Goal: Information Seeking & Learning: Learn about a topic

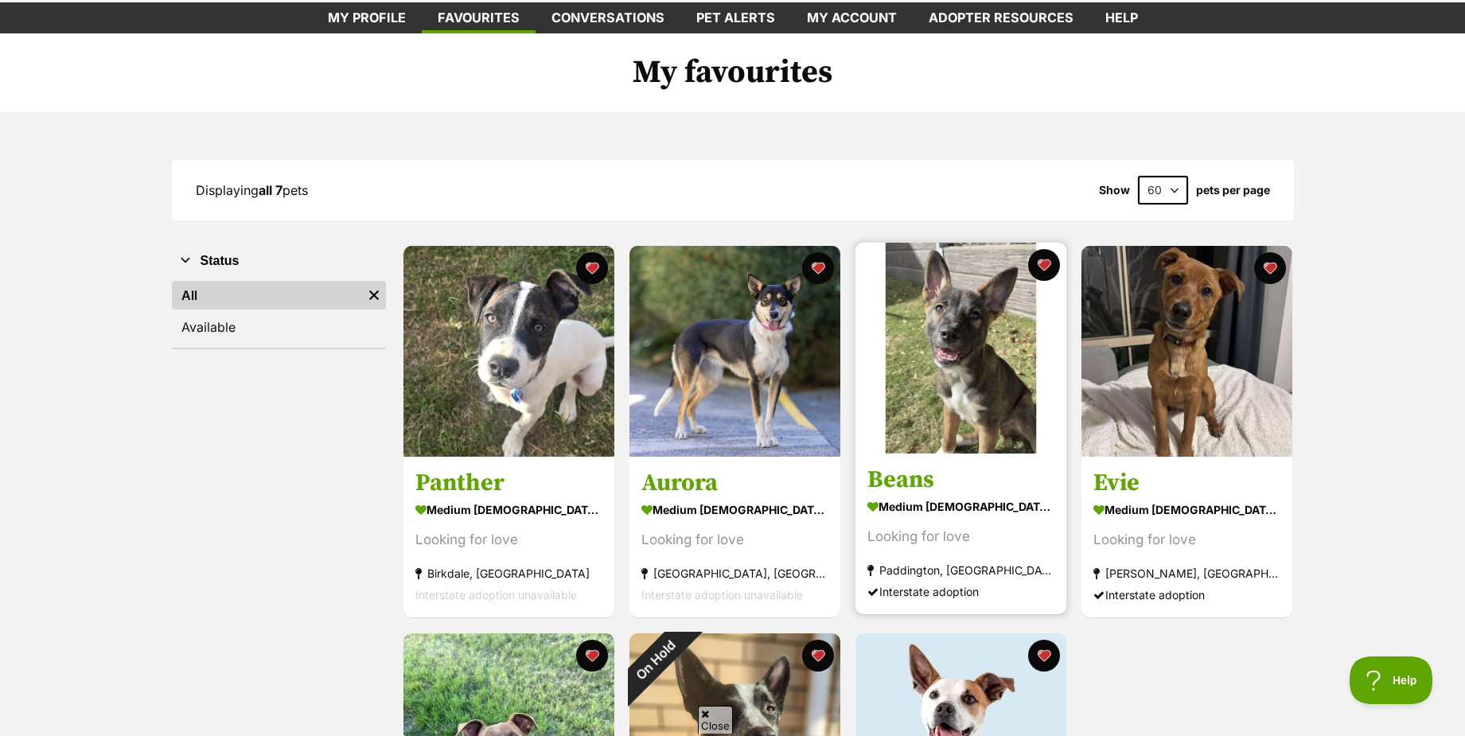
click at [995, 399] on img at bounding box center [961, 348] width 211 height 211
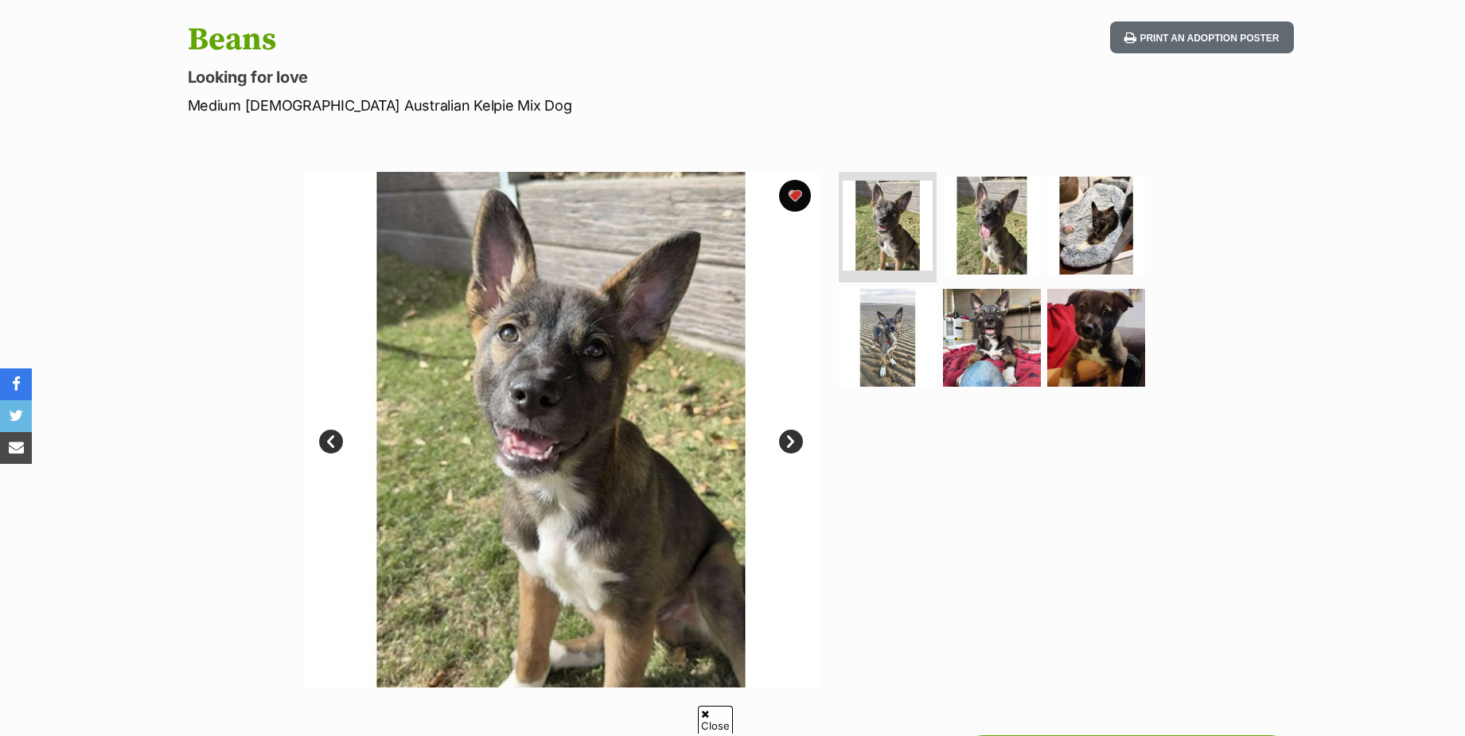
click at [788, 442] on link "Next" at bounding box center [791, 442] width 24 height 24
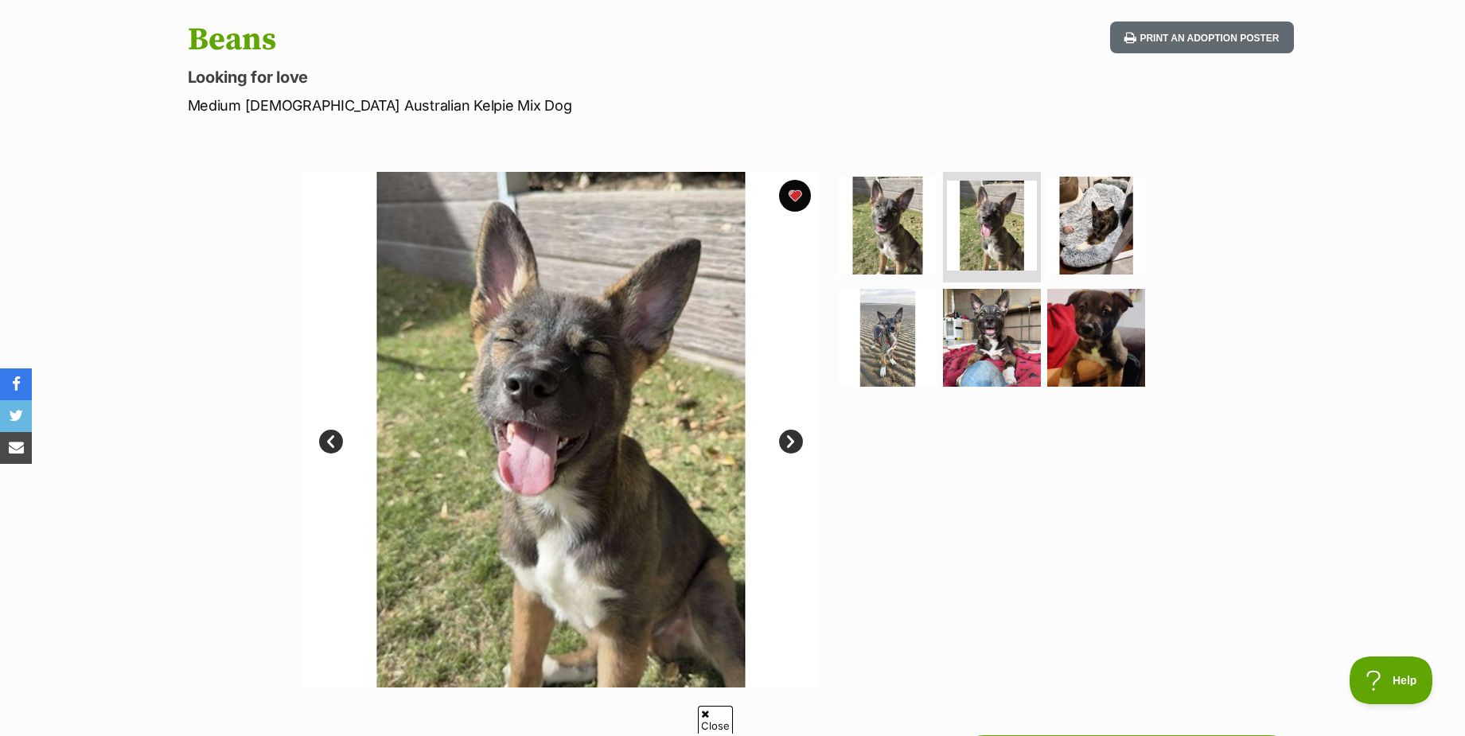
click at [787, 442] on link "Next" at bounding box center [791, 442] width 24 height 24
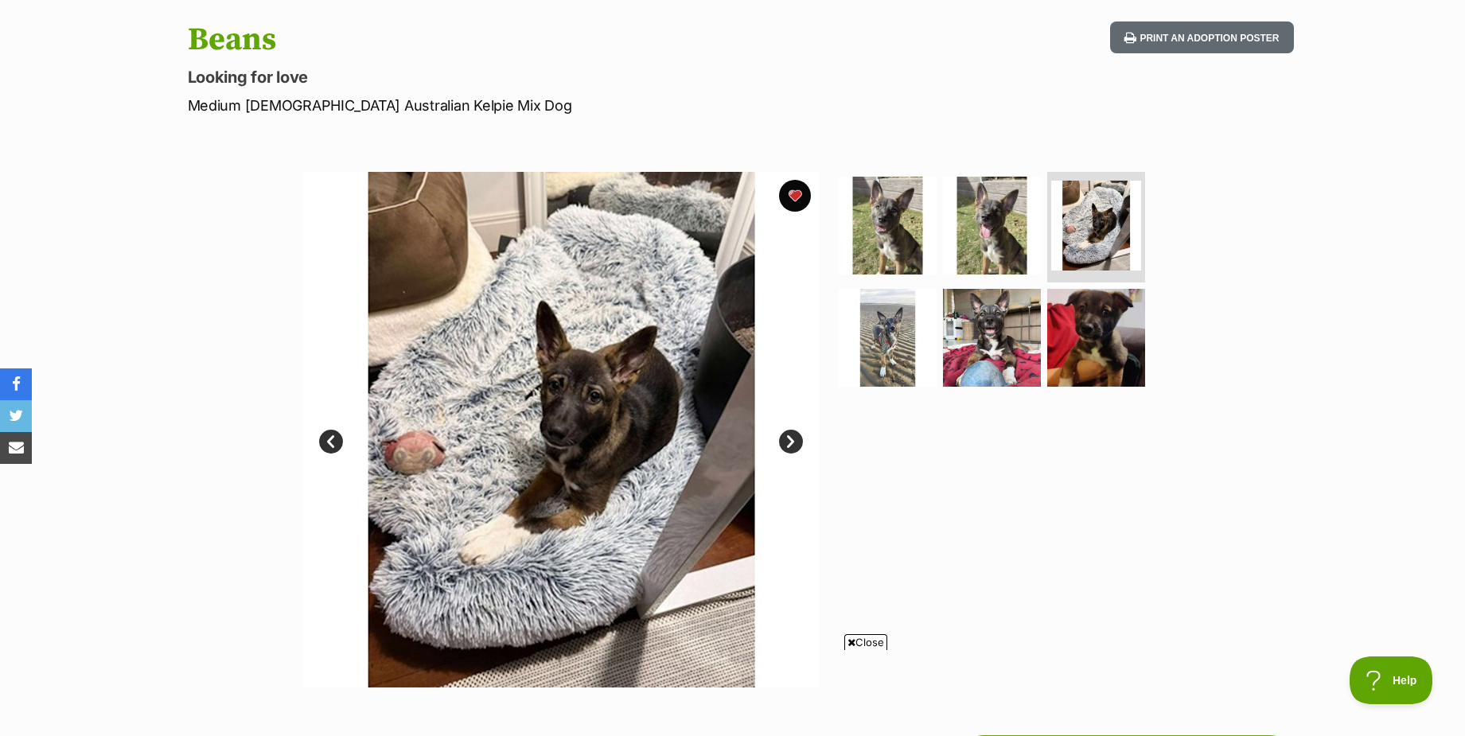
click at [787, 442] on link "Next" at bounding box center [791, 442] width 24 height 24
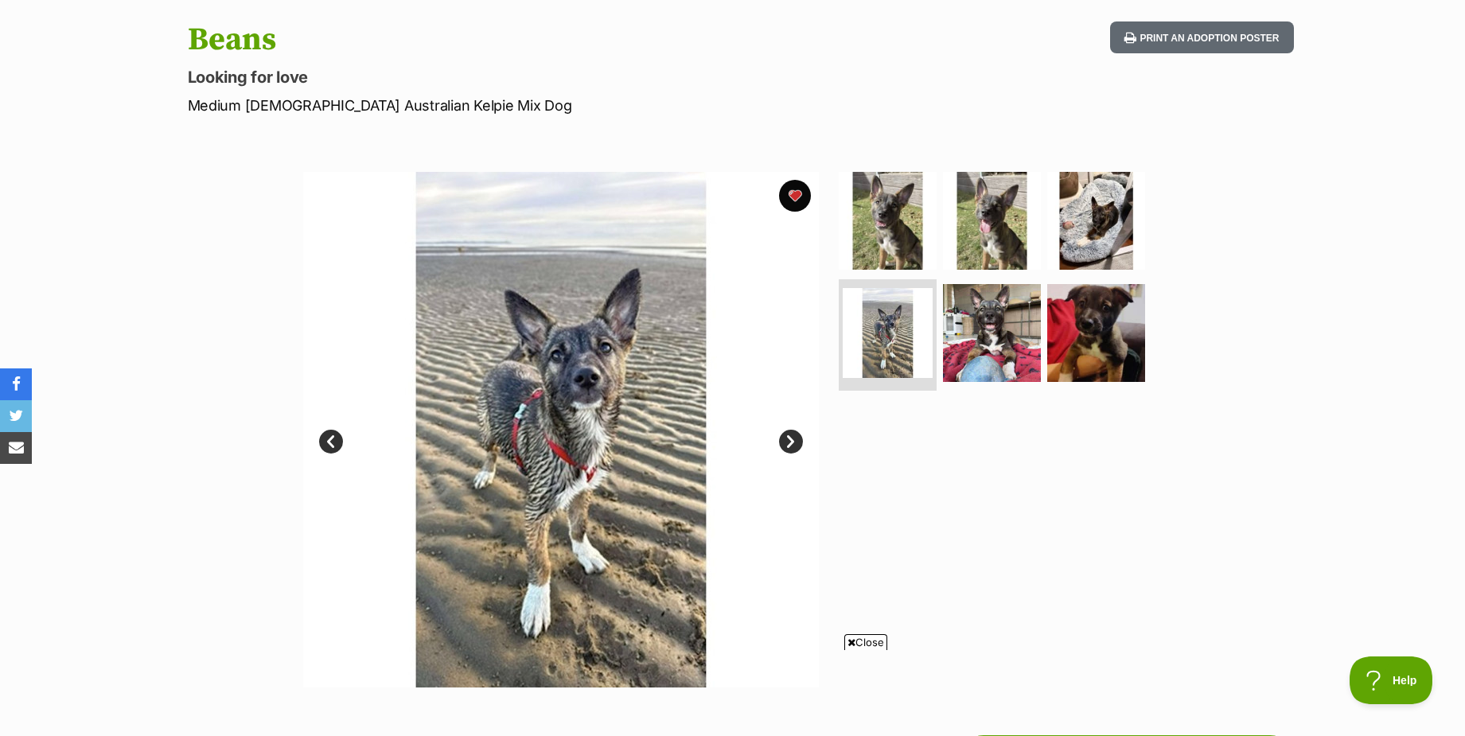
click at [787, 442] on link "Next" at bounding box center [791, 442] width 24 height 24
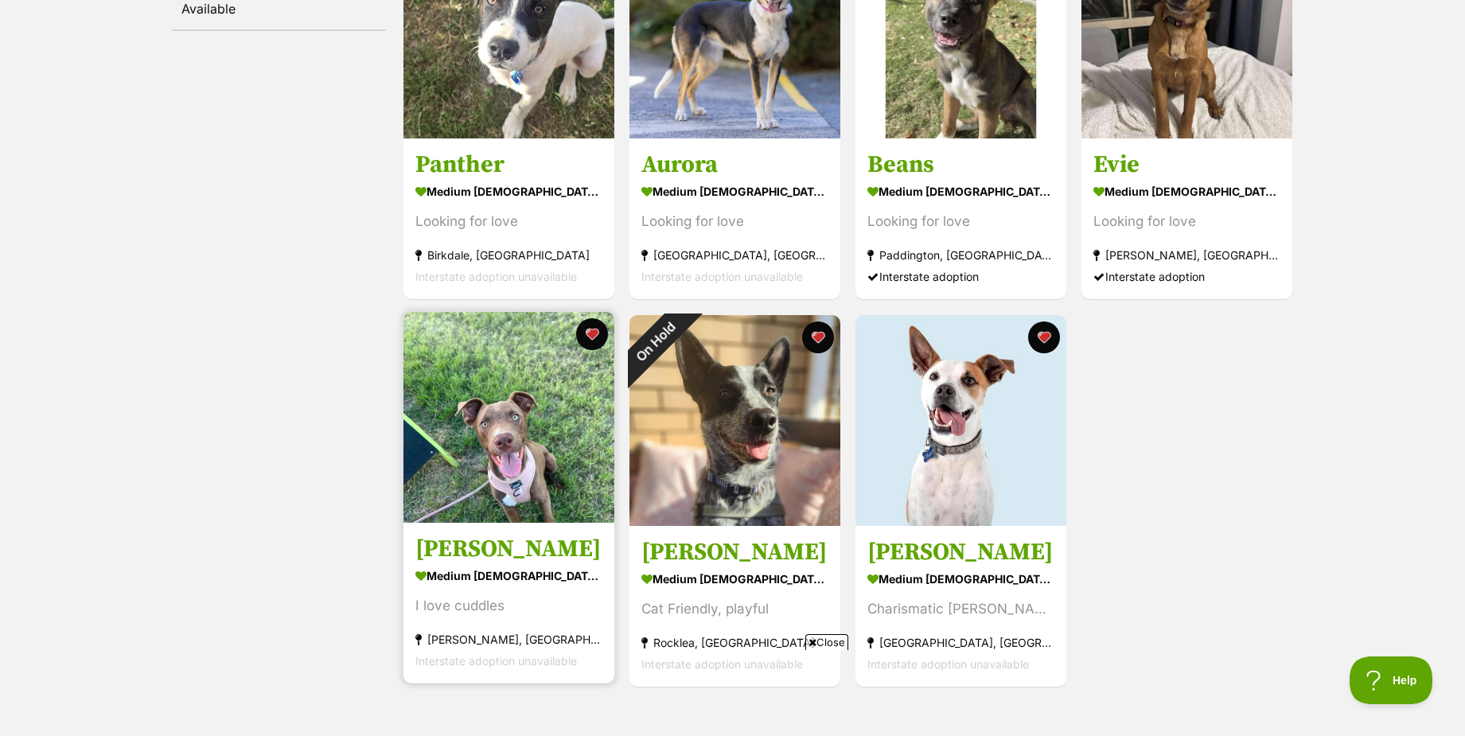
click at [523, 419] on img at bounding box center [509, 417] width 211 height 211
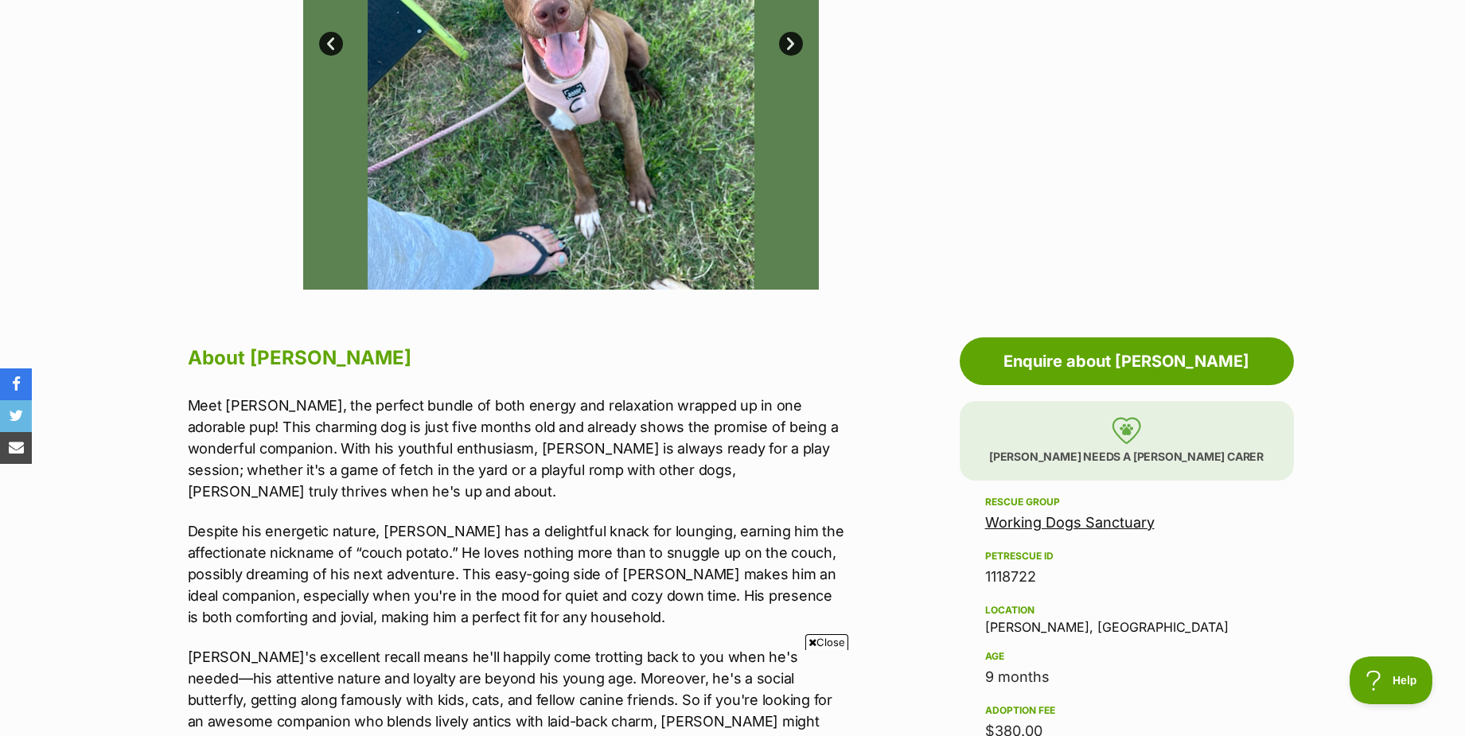
click at [819, 642] on span "Close" at bounding box center [826, 642] width 43 height 16
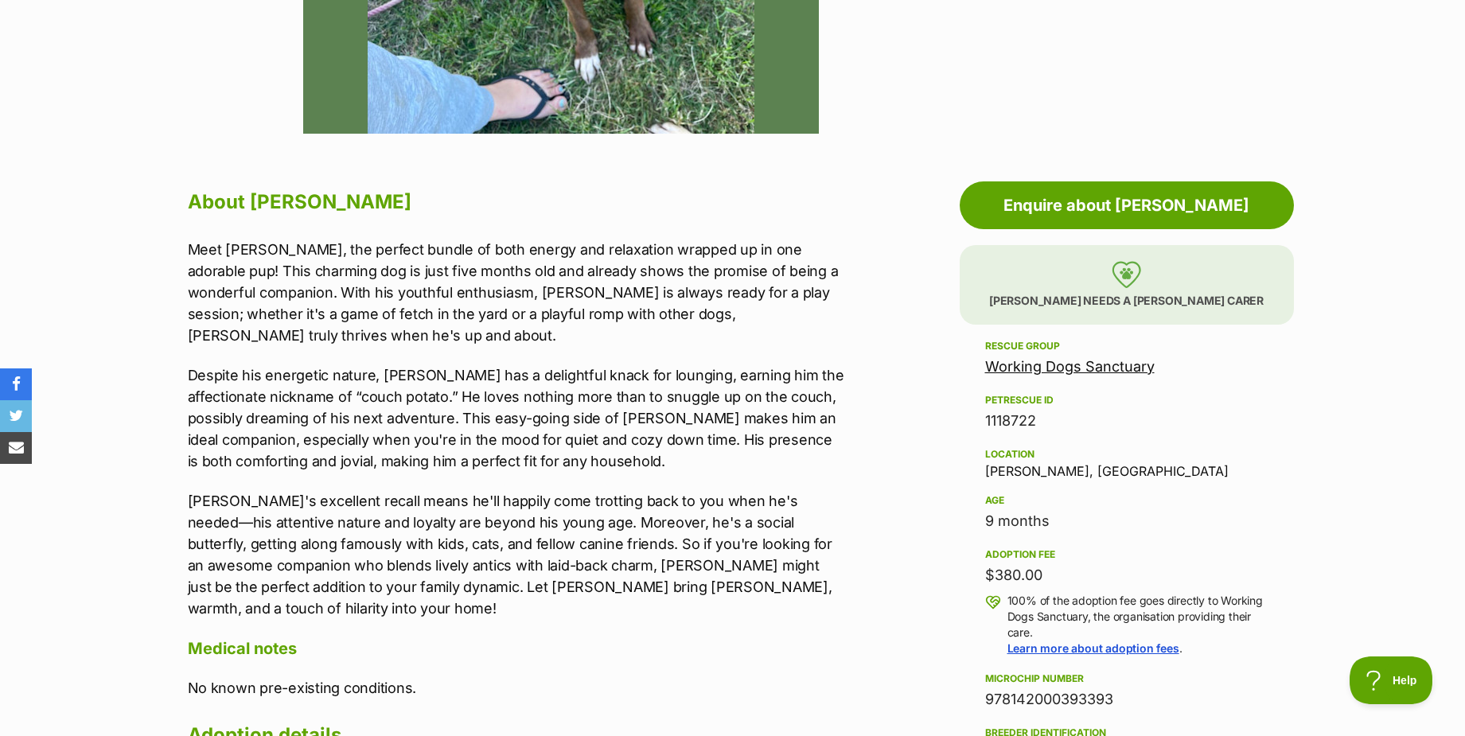
scroll to position [716, 0]
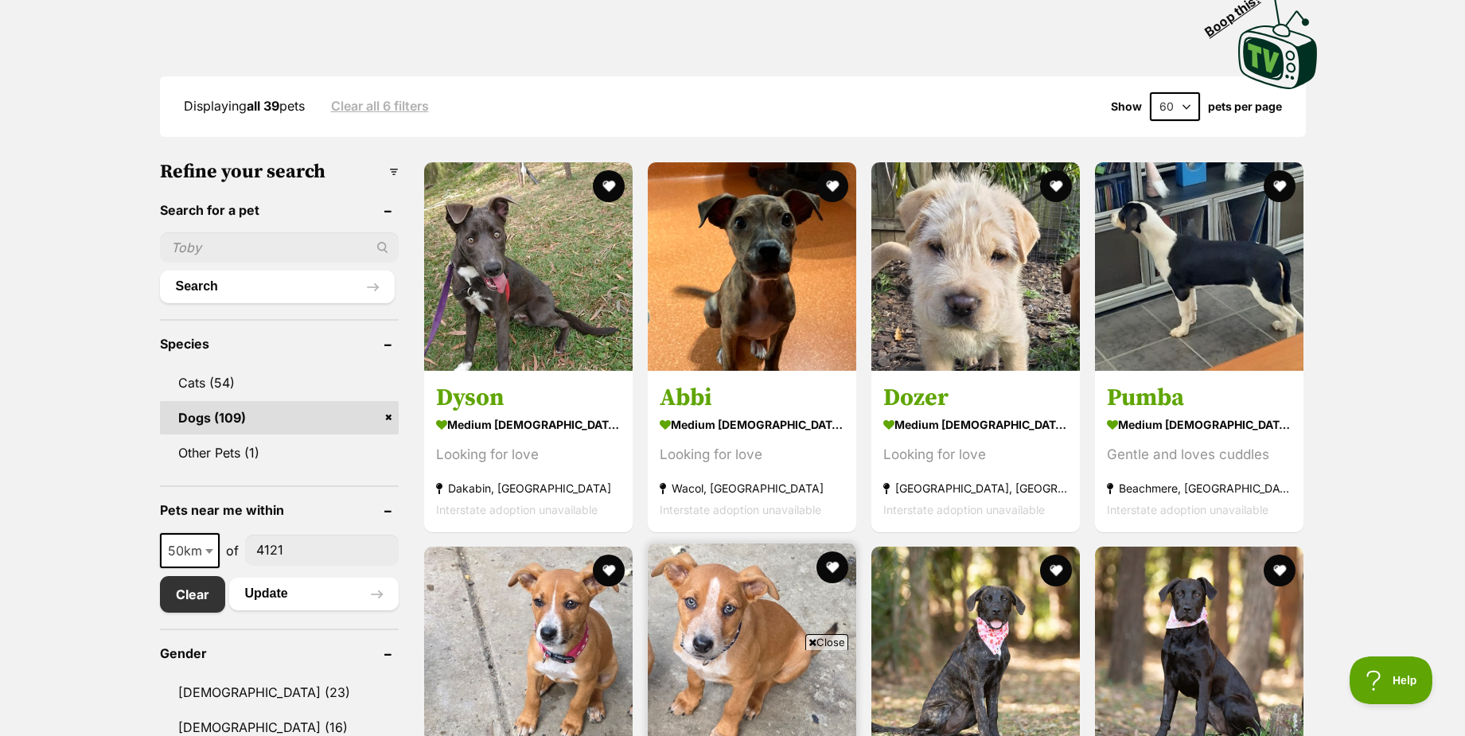
scroll to position [318, 0]
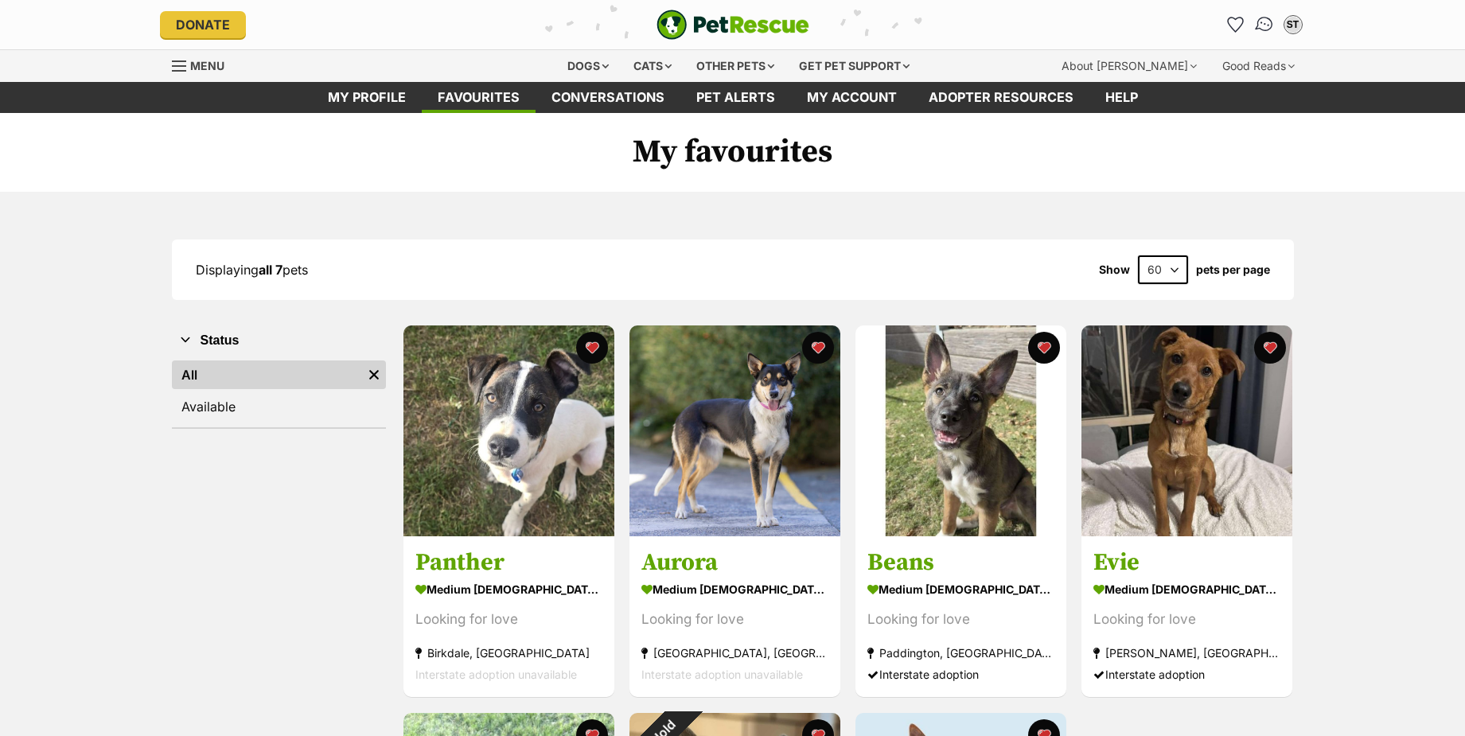
click at [1261, 24] on img "Conversations" at bounding box center [1264, 24] width 21 height 21
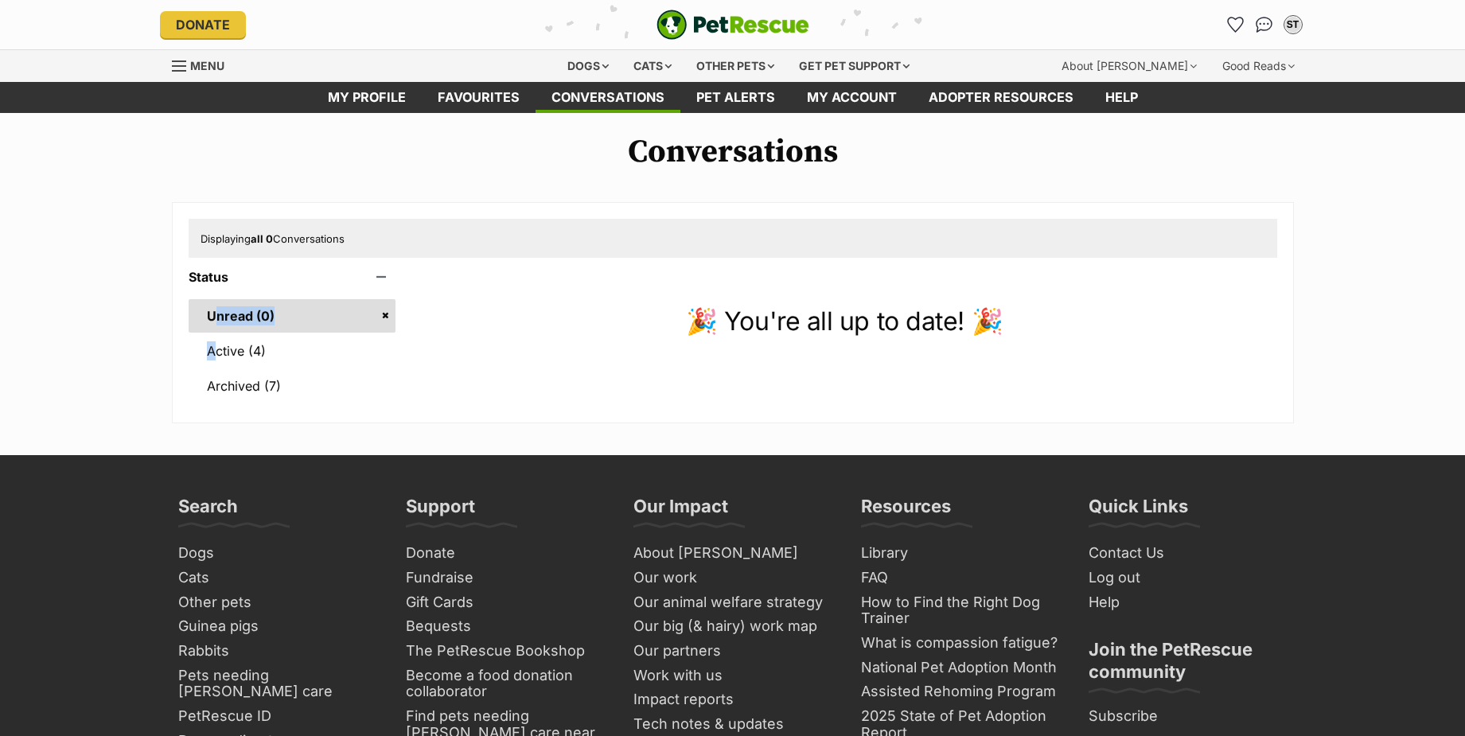
click at [216, 333] on ul "Unread (0) Active (4) Archived (7)" at bounding box center [293, 343] width 208 height 119
click at [213, 348] on link "Active (4)" at bounding box center [293, 350] width 208 height 33
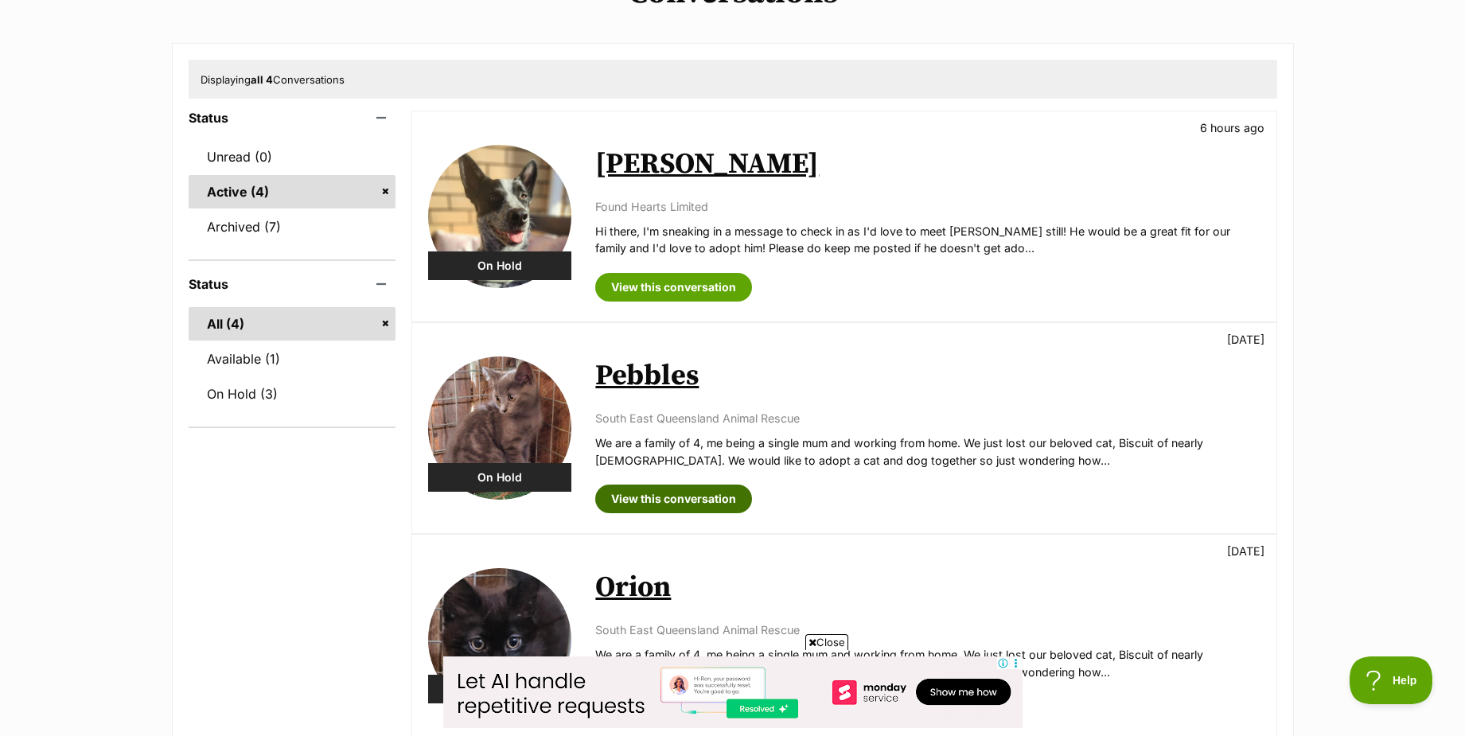
click at [676, 498] on link "View this conversation" at bounding box center [673, 499] width 157 height 29
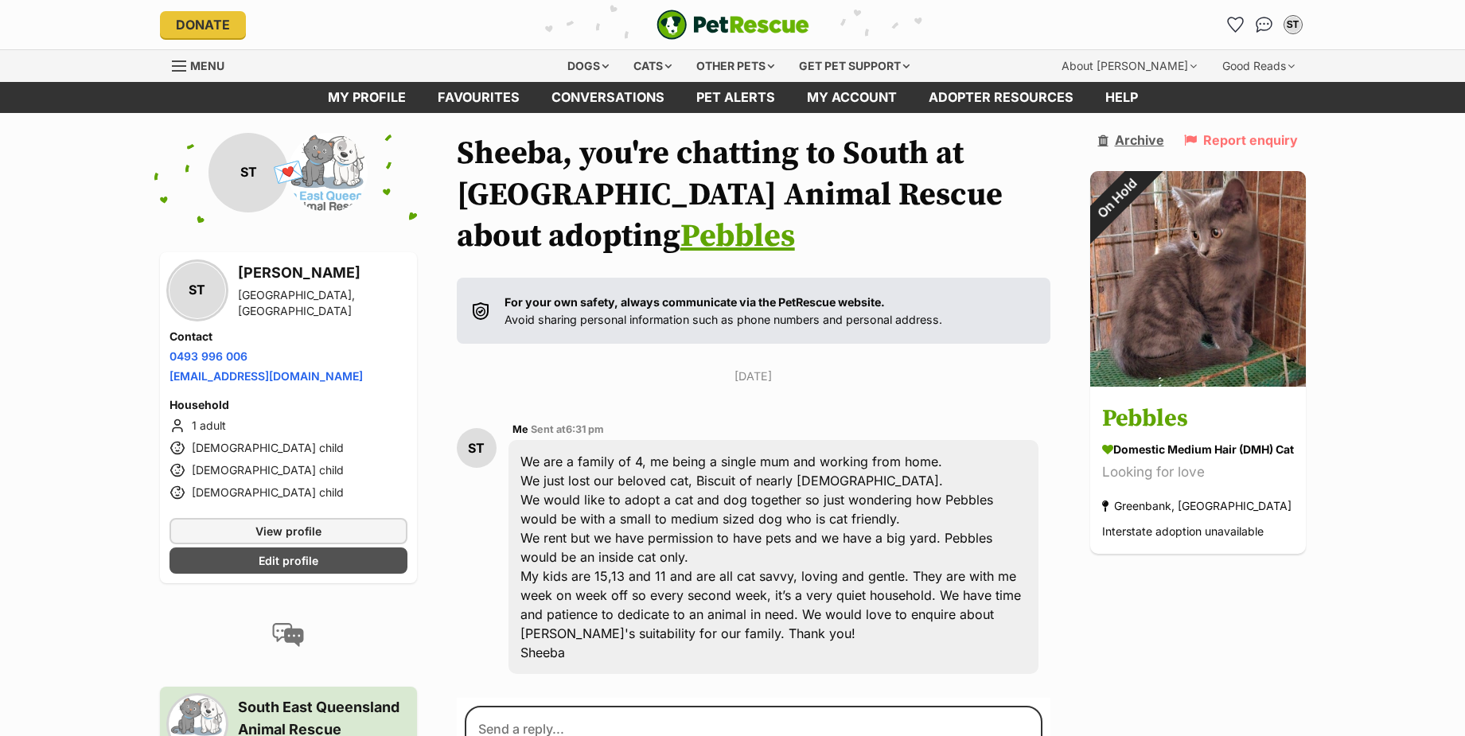
click at [1123, 142] on link "Archive" at bounding box center [1131, 140] width 66 height 14
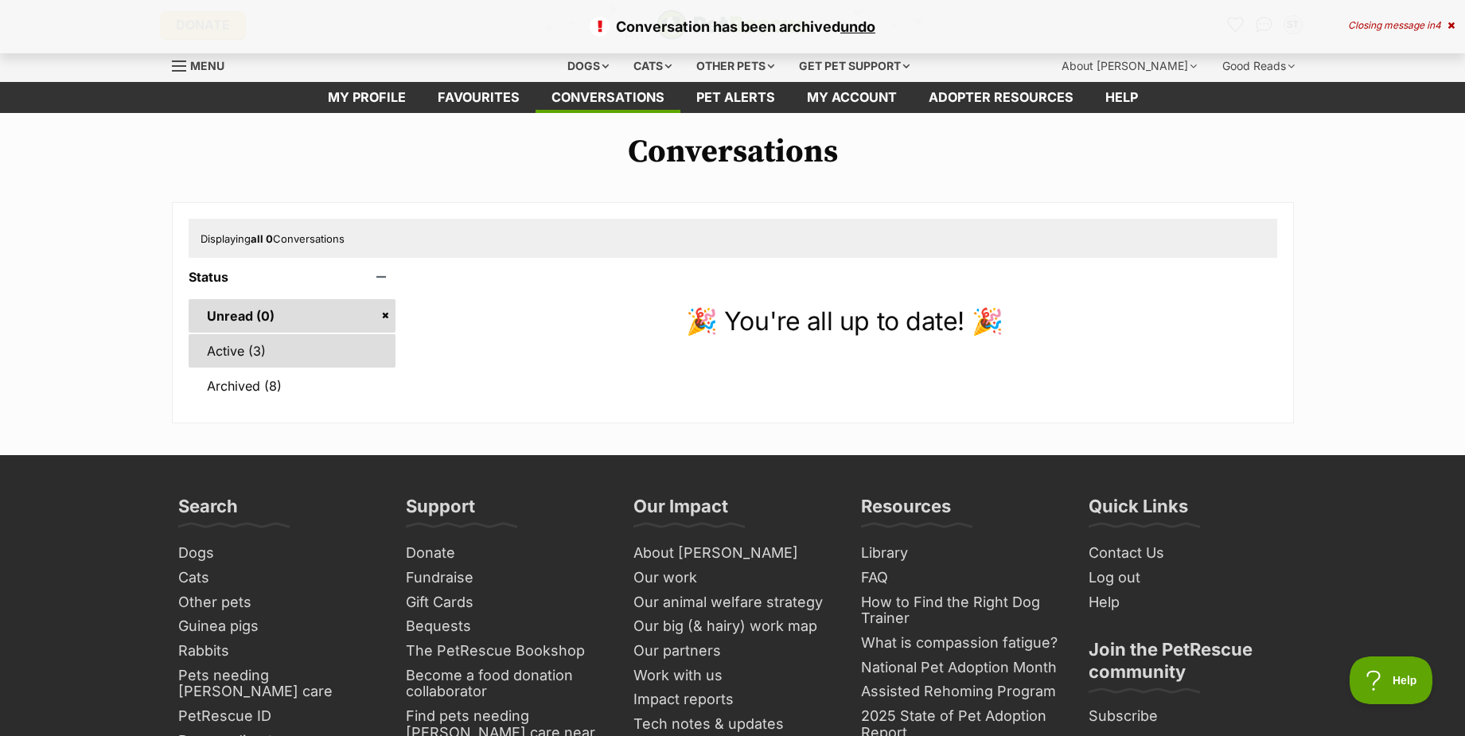
click at [235, 352] on link "Active (3)" at bounding box center [293, 350] width 208 height 33
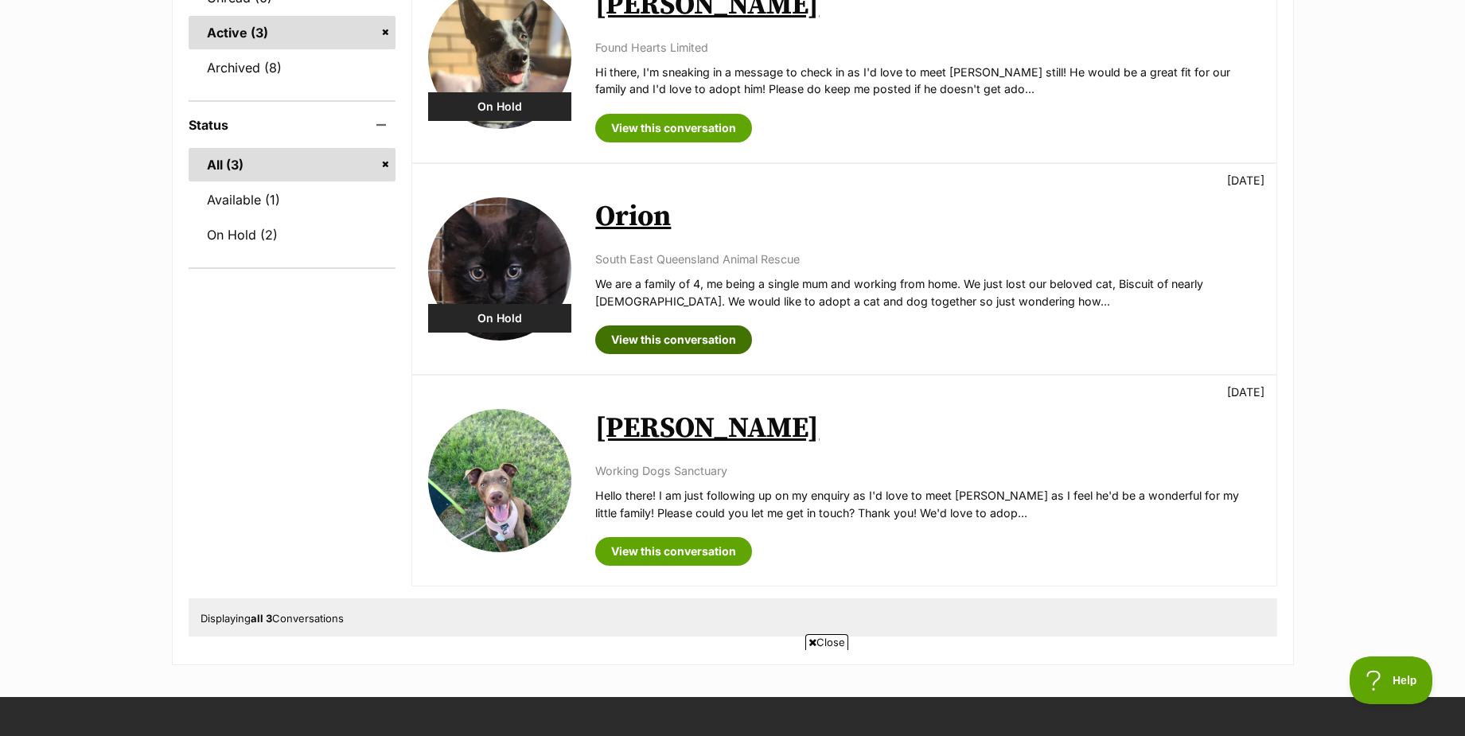
click at [705, 346] on link "View this conversation" at bounding box center [673, 340] width 157 height 29
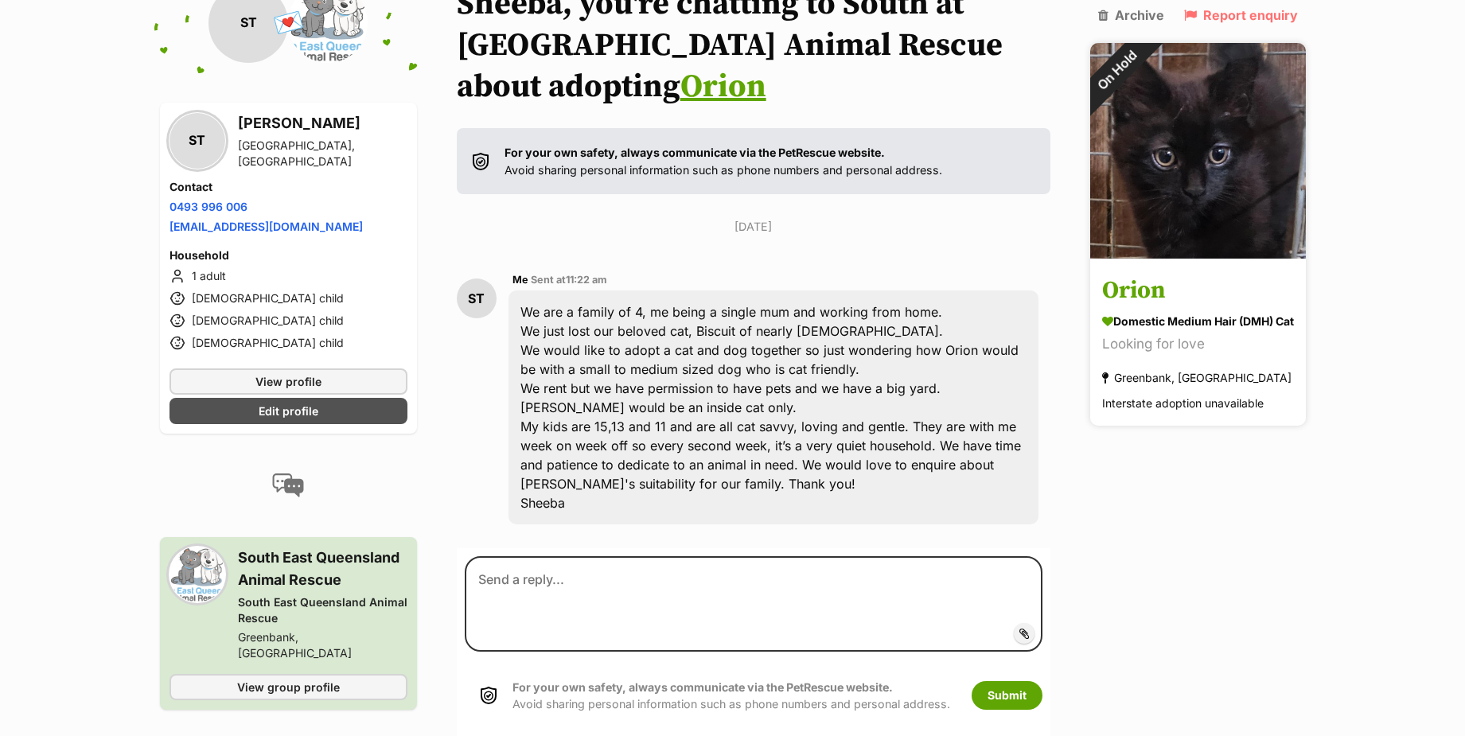
scroll to position [179, 0]
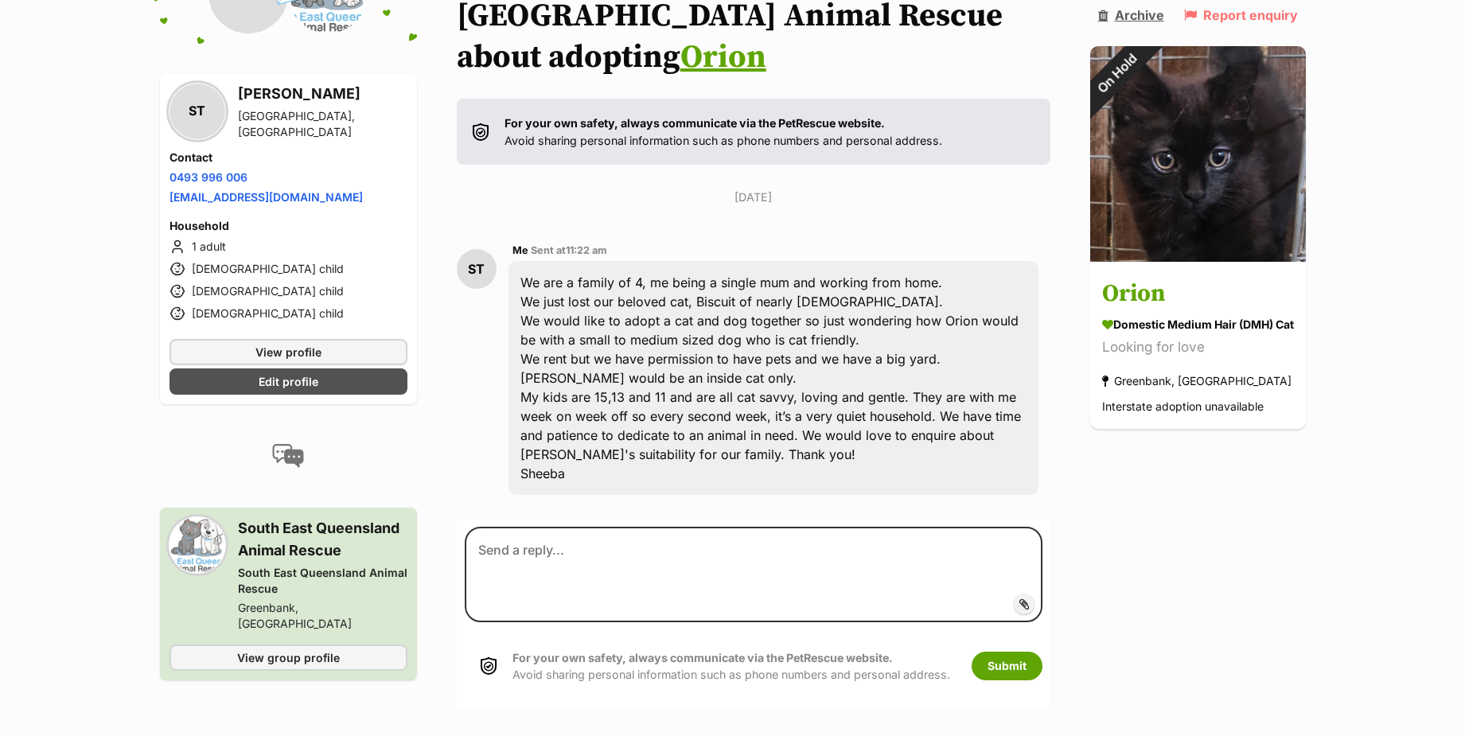
click at [1132, 18] on link "Archive" at bounding box center [1131, 15] width 66 height 14
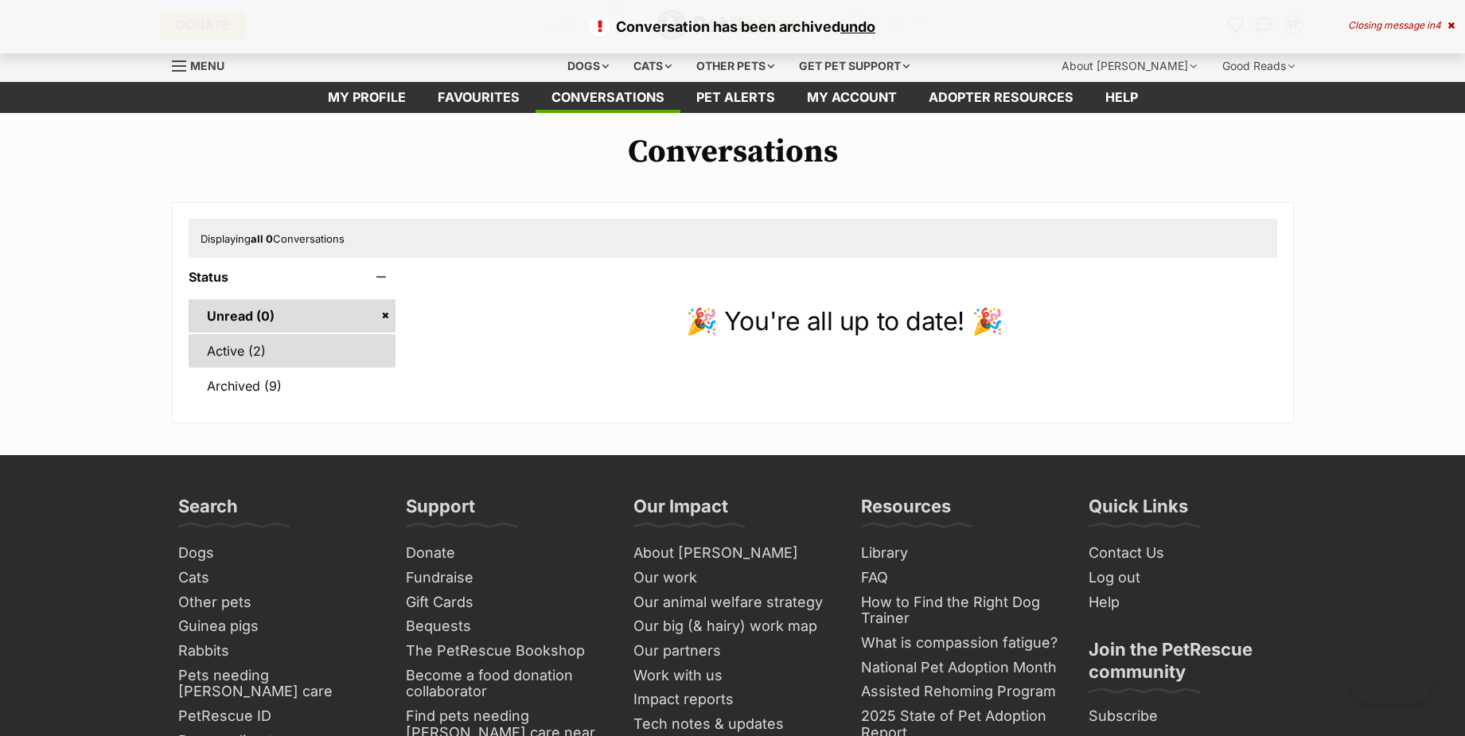
click at [220, 349] on link "Active (2)" at bounding box center [293, 350] width 208 height 33
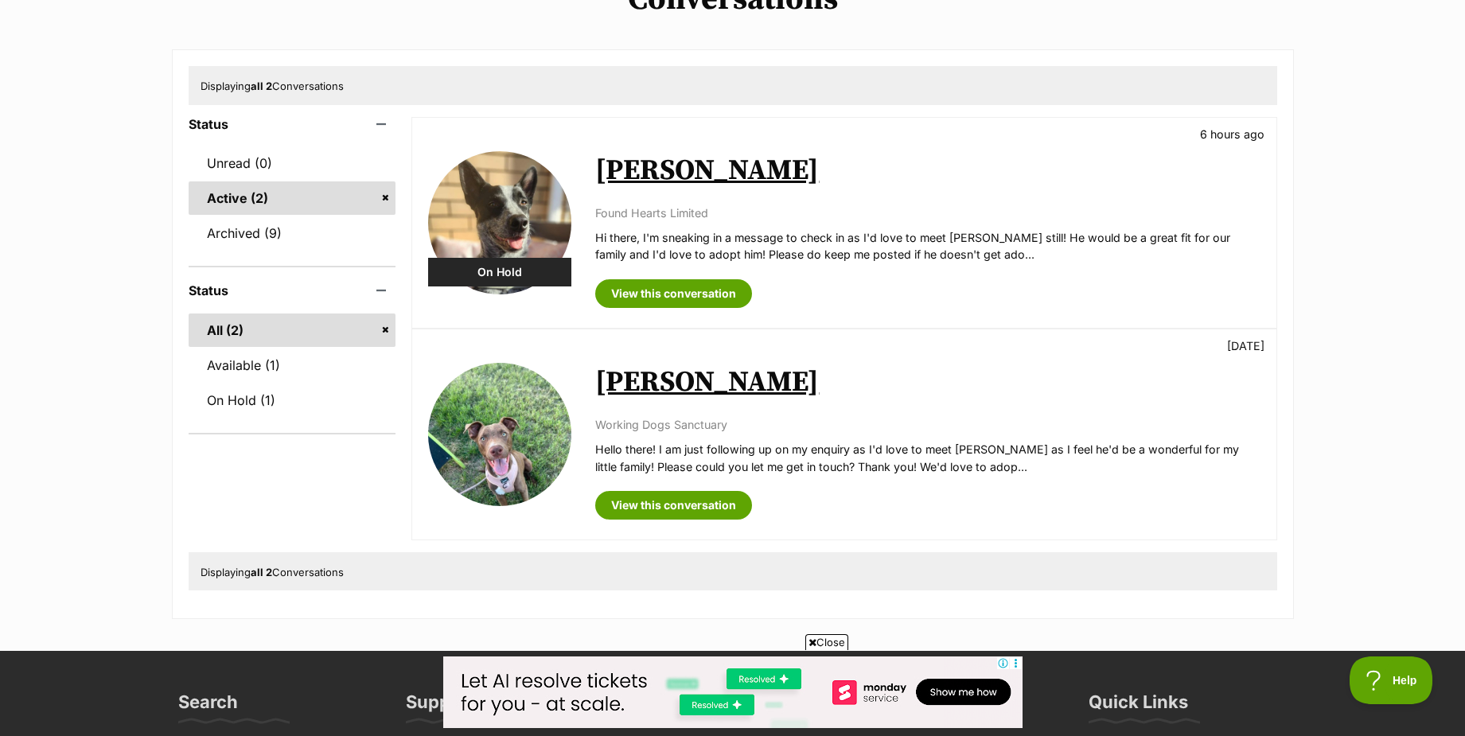
scroll to position [159, 0]
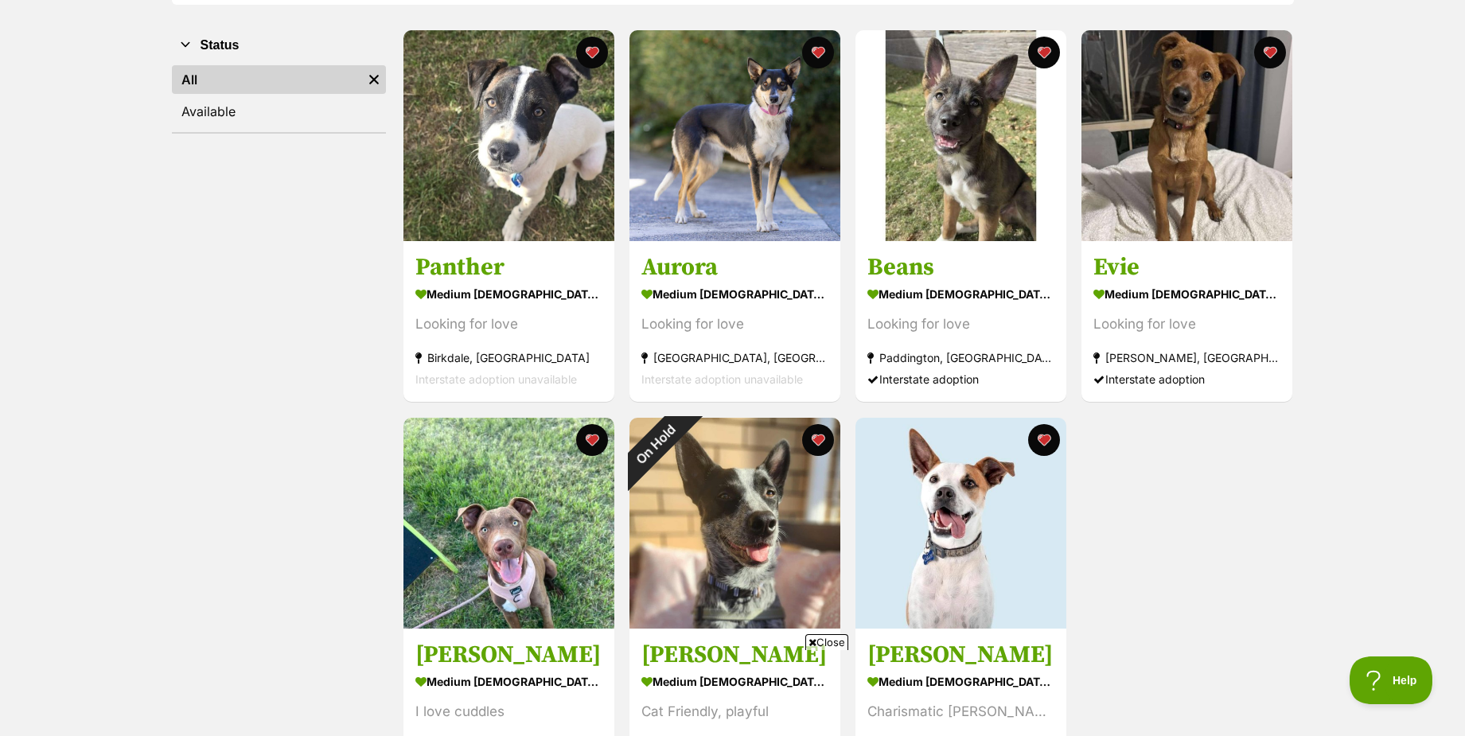
scroll to position [398, 0]
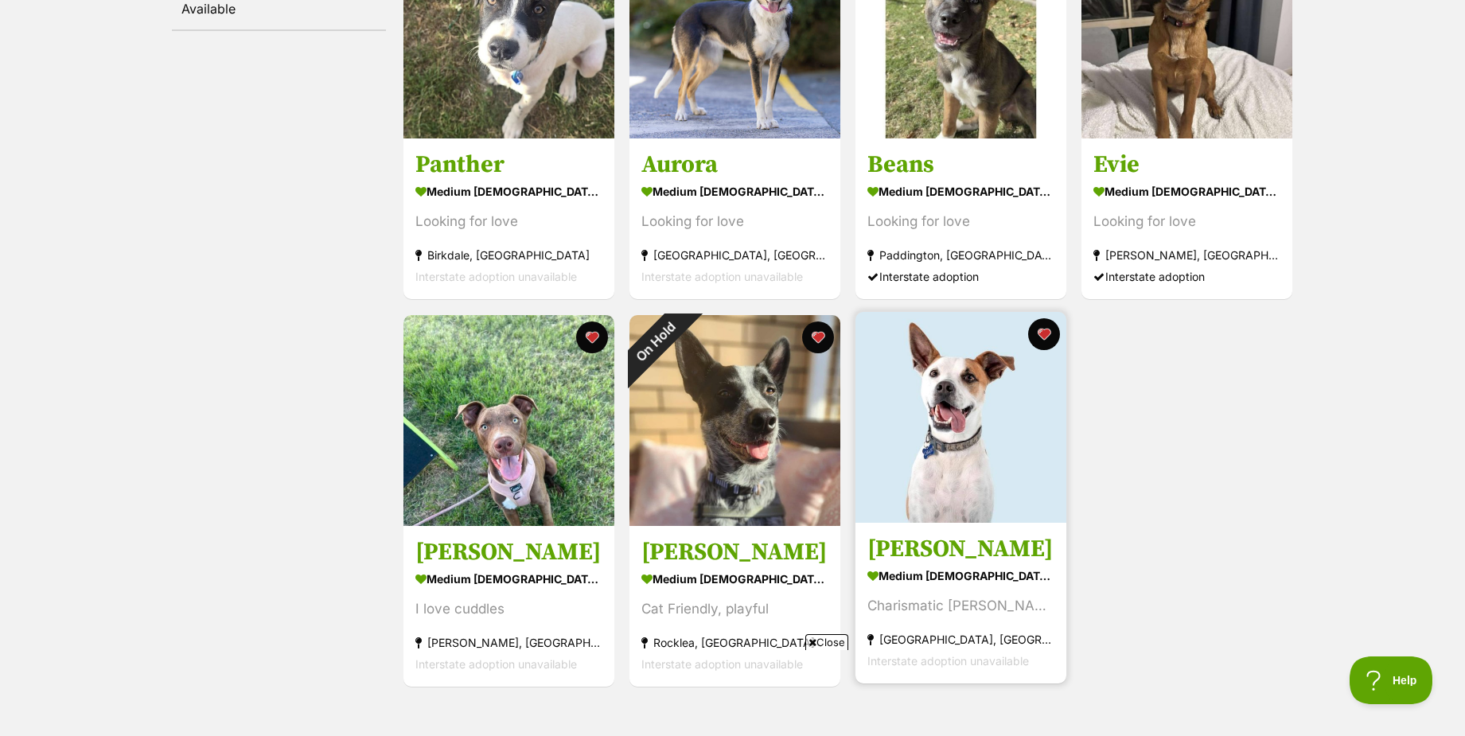
click at [829, 642] on span "Close" at bounding box center [826, 642] width 43 height 16
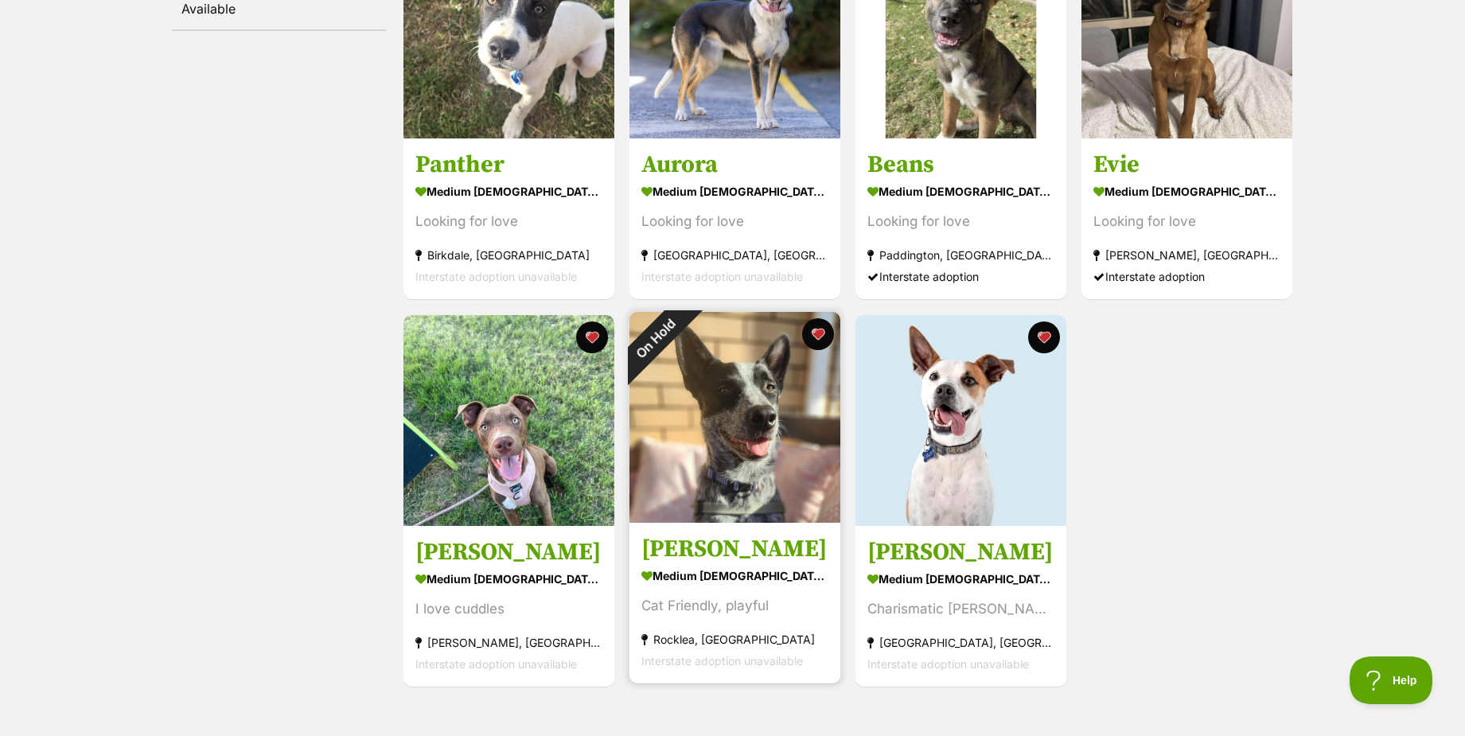
click at [734, 411] on img at bounding box center [735, 417] width 211 height 211
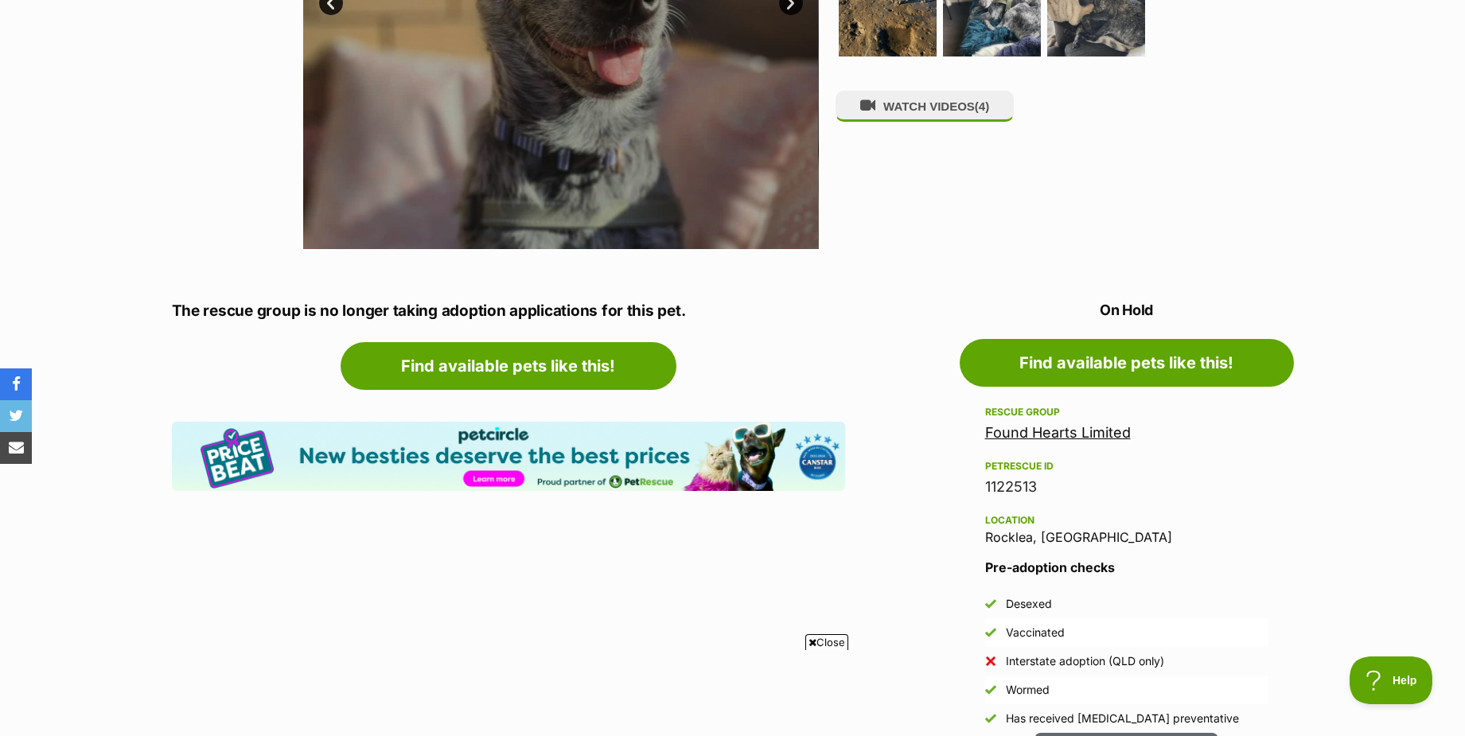
scroll to position [557, 0]
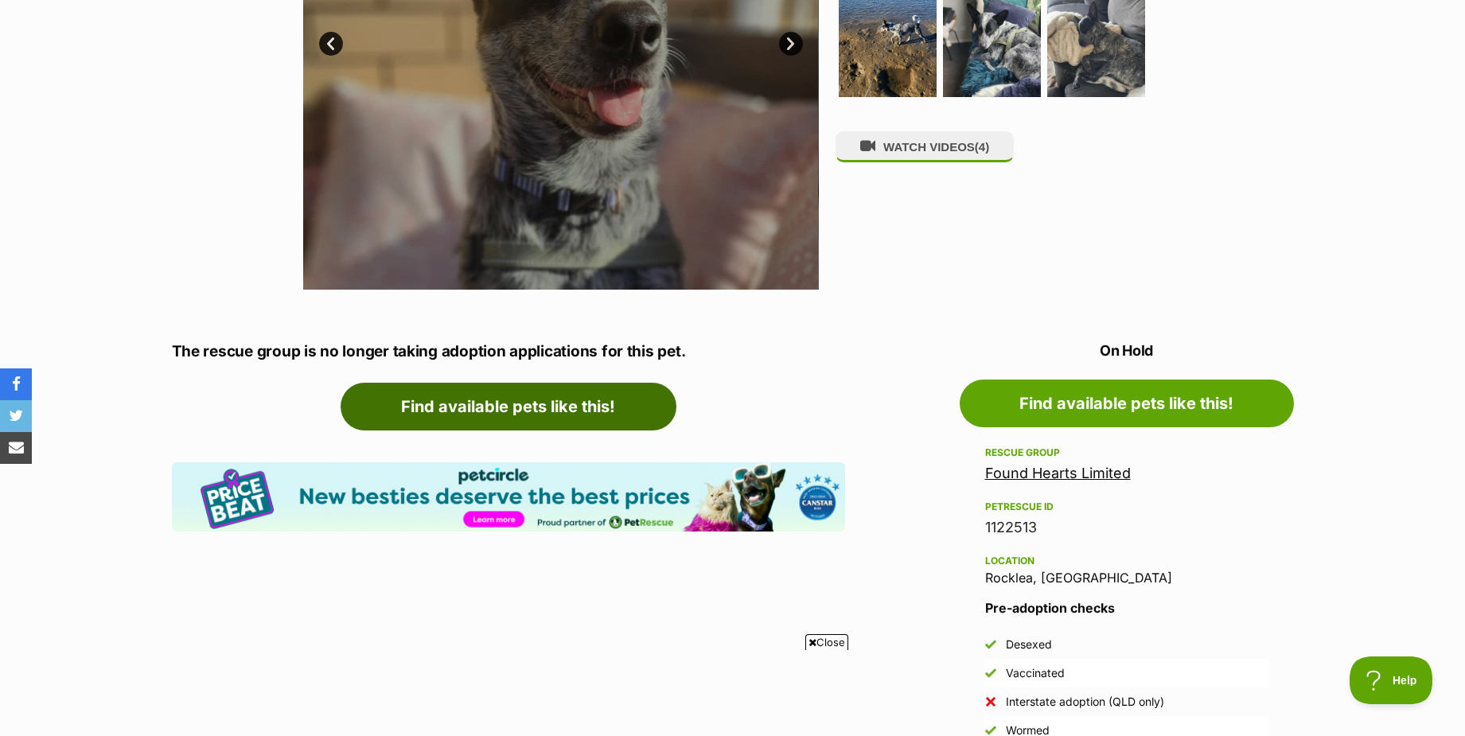
click at [572, 415] on link "Find available pets like this!" at bounding box center [509, 407] width 336 height 48
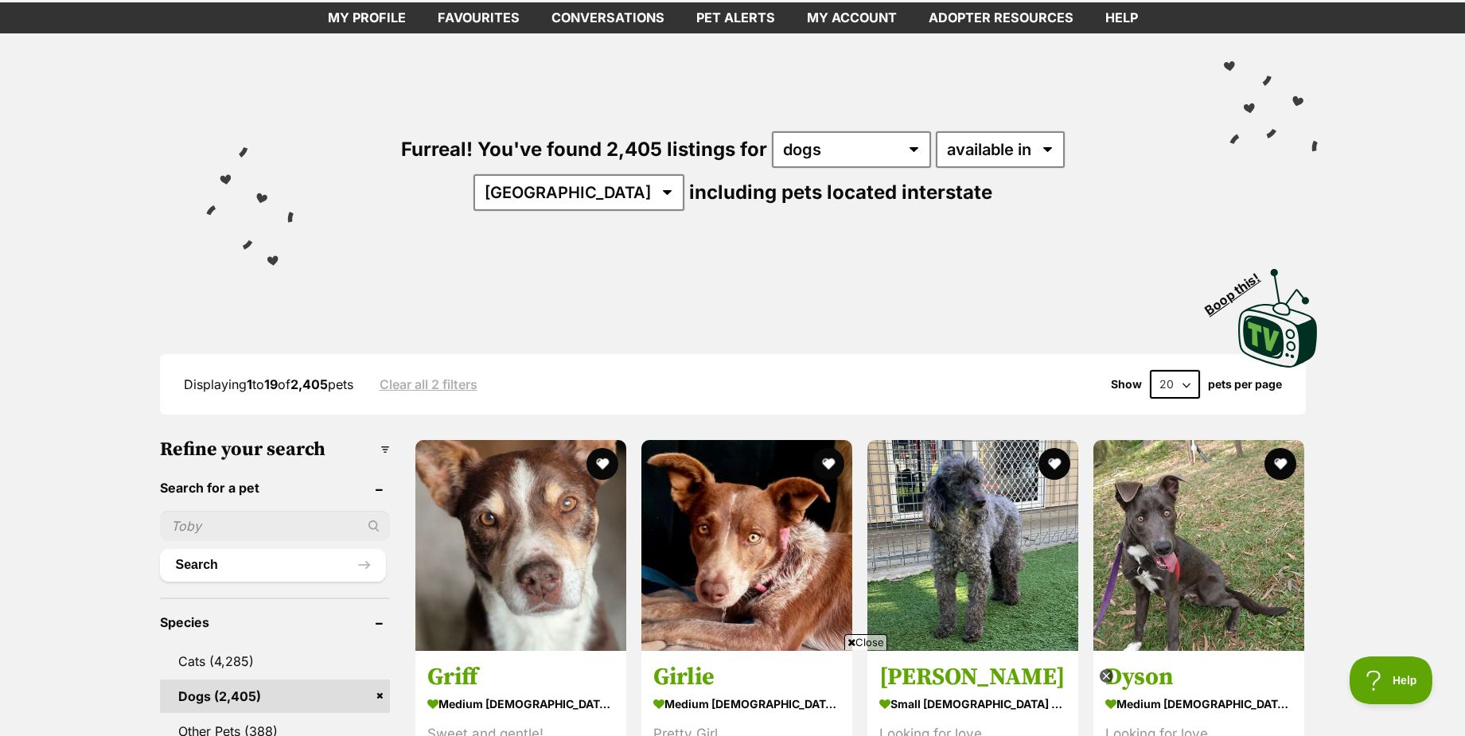
click at [1180, 388] on select "20 40 60" at bounding box center [1175, 384] width 50 height 29
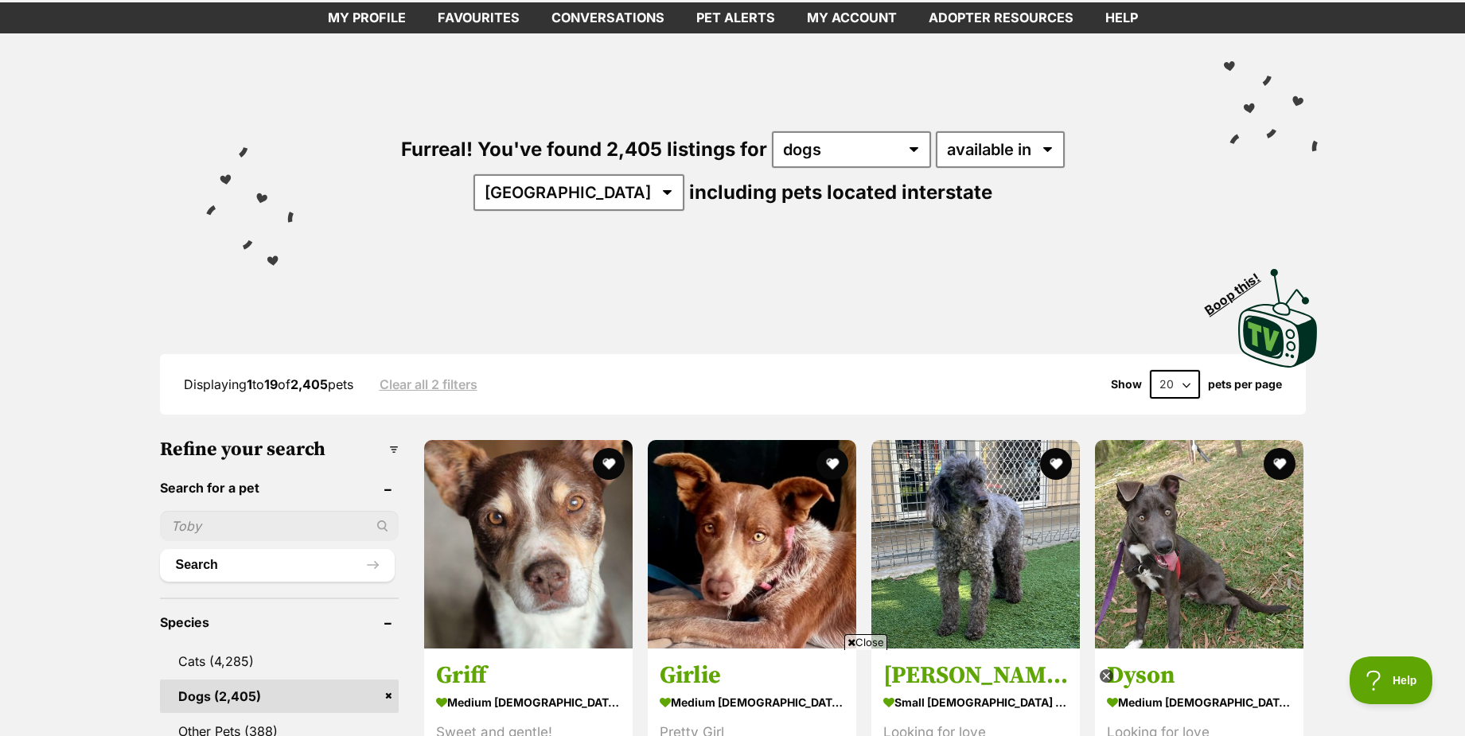
select select "60"
click at [1150, 370] on select "20 40 60" at bounding box center [1175, 384] width 50 height 29
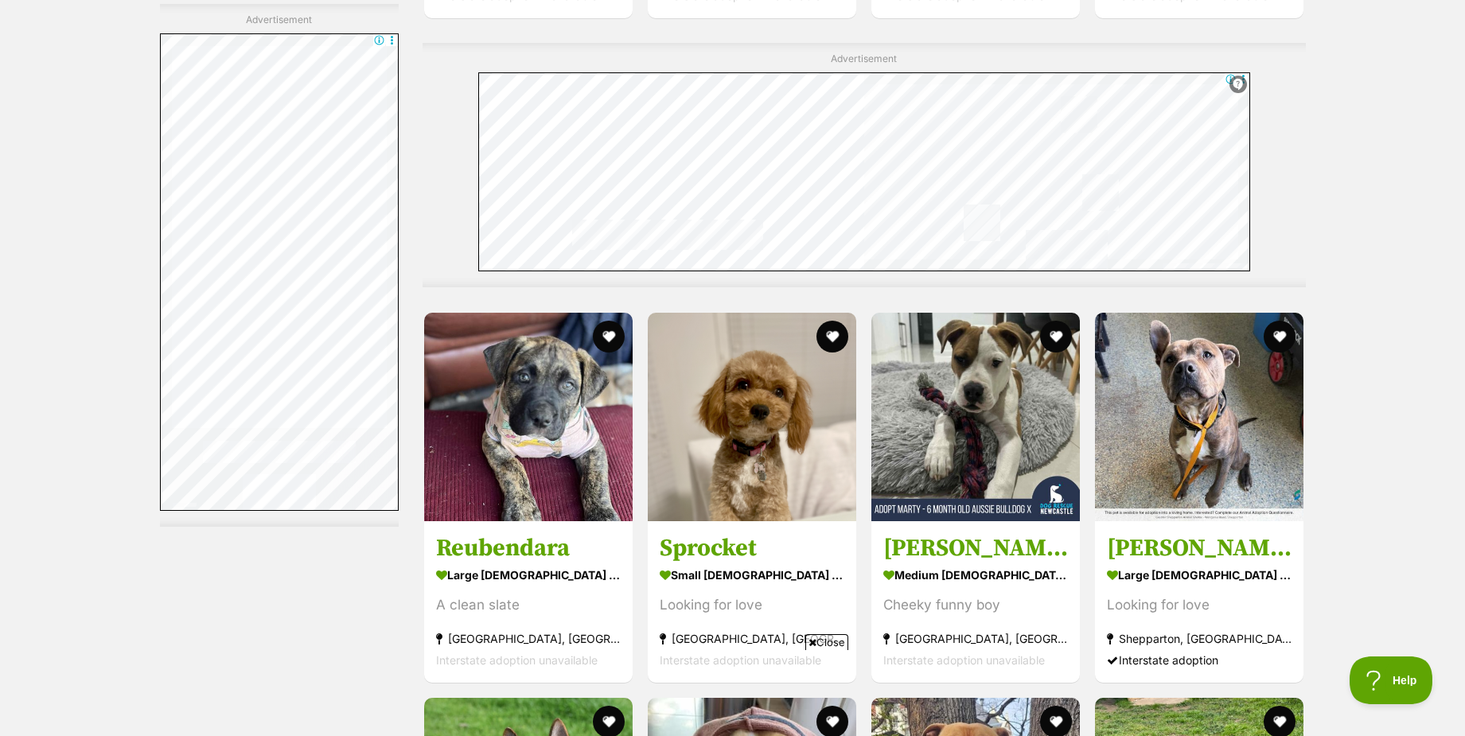
click at [819, 638] on span "Close" at bounding box center [826, 642] width 43 height 16
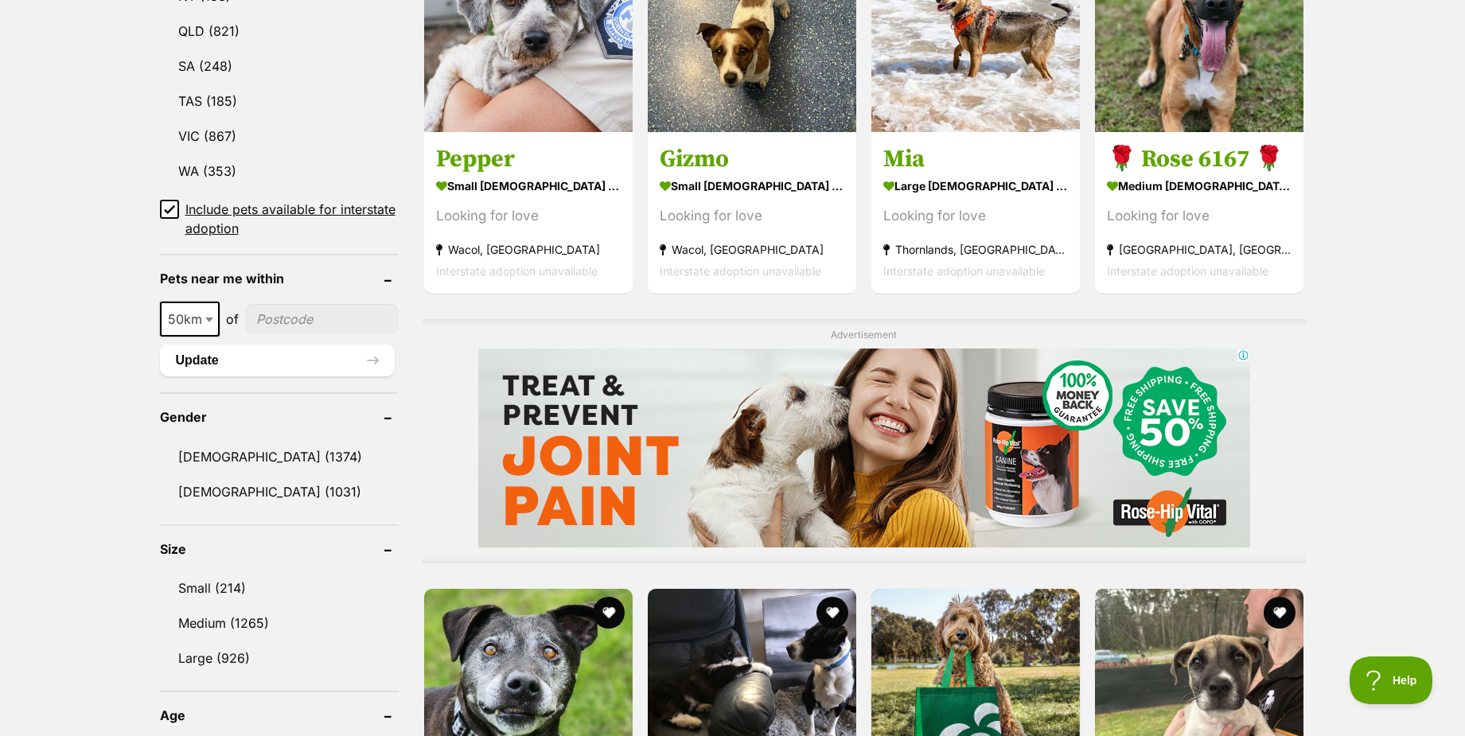
scroll to position [955, 0]
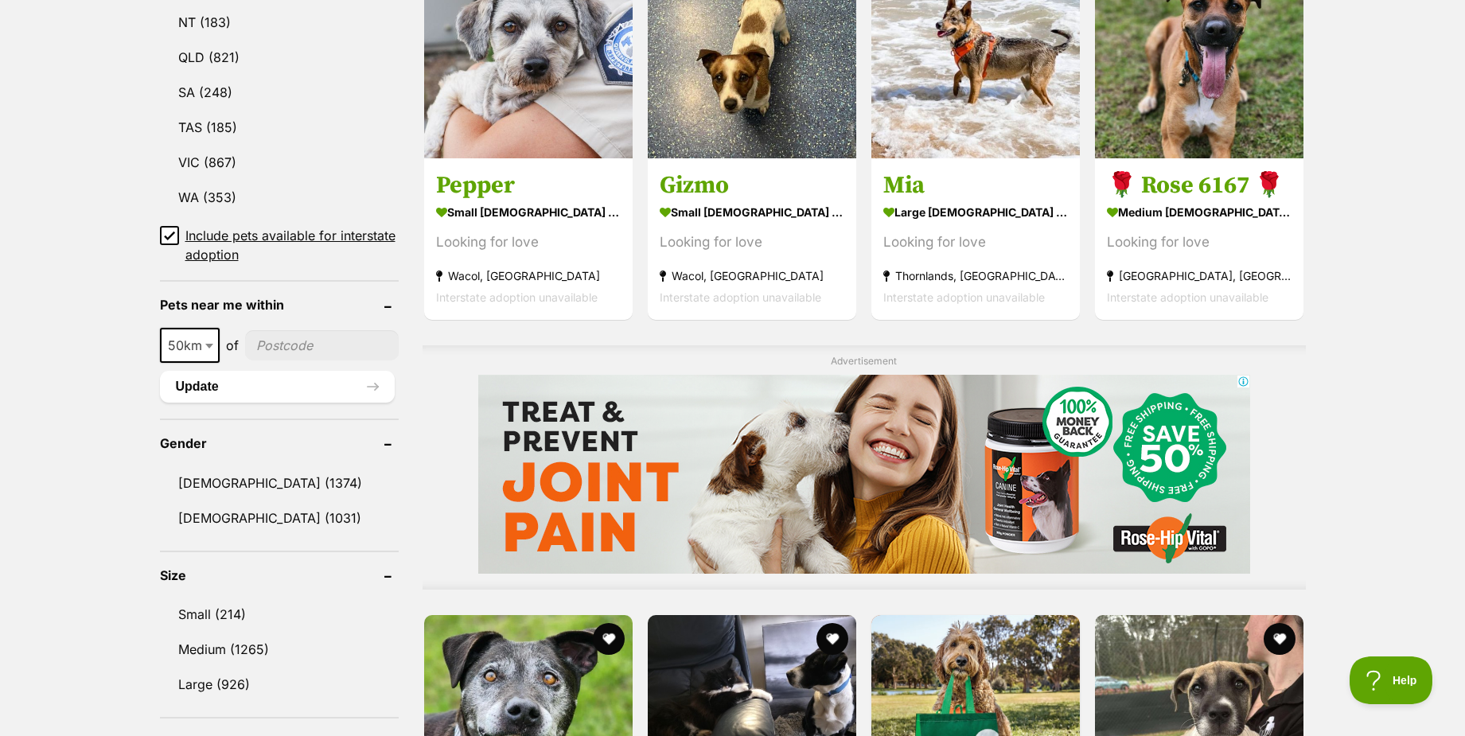
click at [304, 341] on input"] "postcode" at bounding box center [322, 345] width 154 height 30
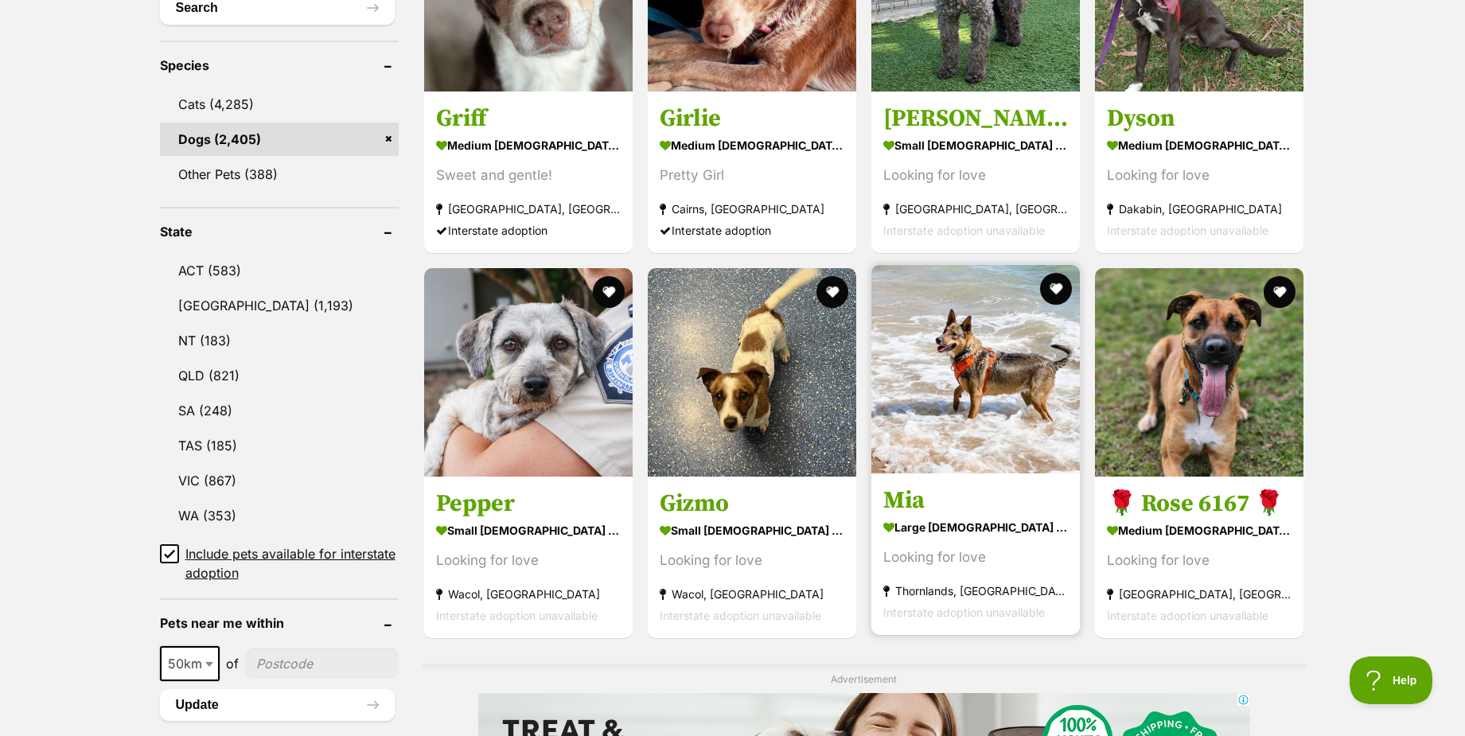
scroll to position [0, 0]
click at [978, 399] on img at bounding box center [976, 369] width 209 height 209
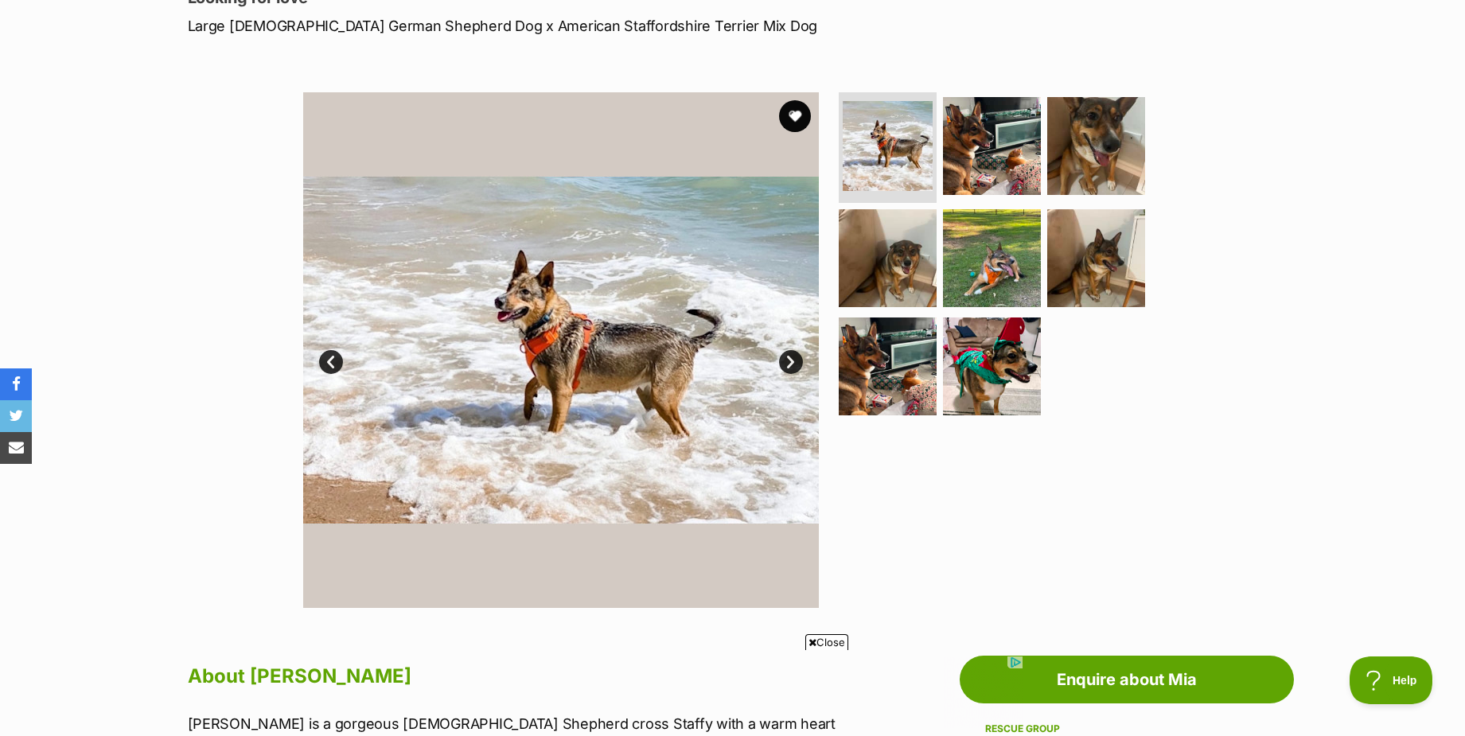
click at [794, 357] on link "Next" at bounding box center [791, 362] width 24 height 24
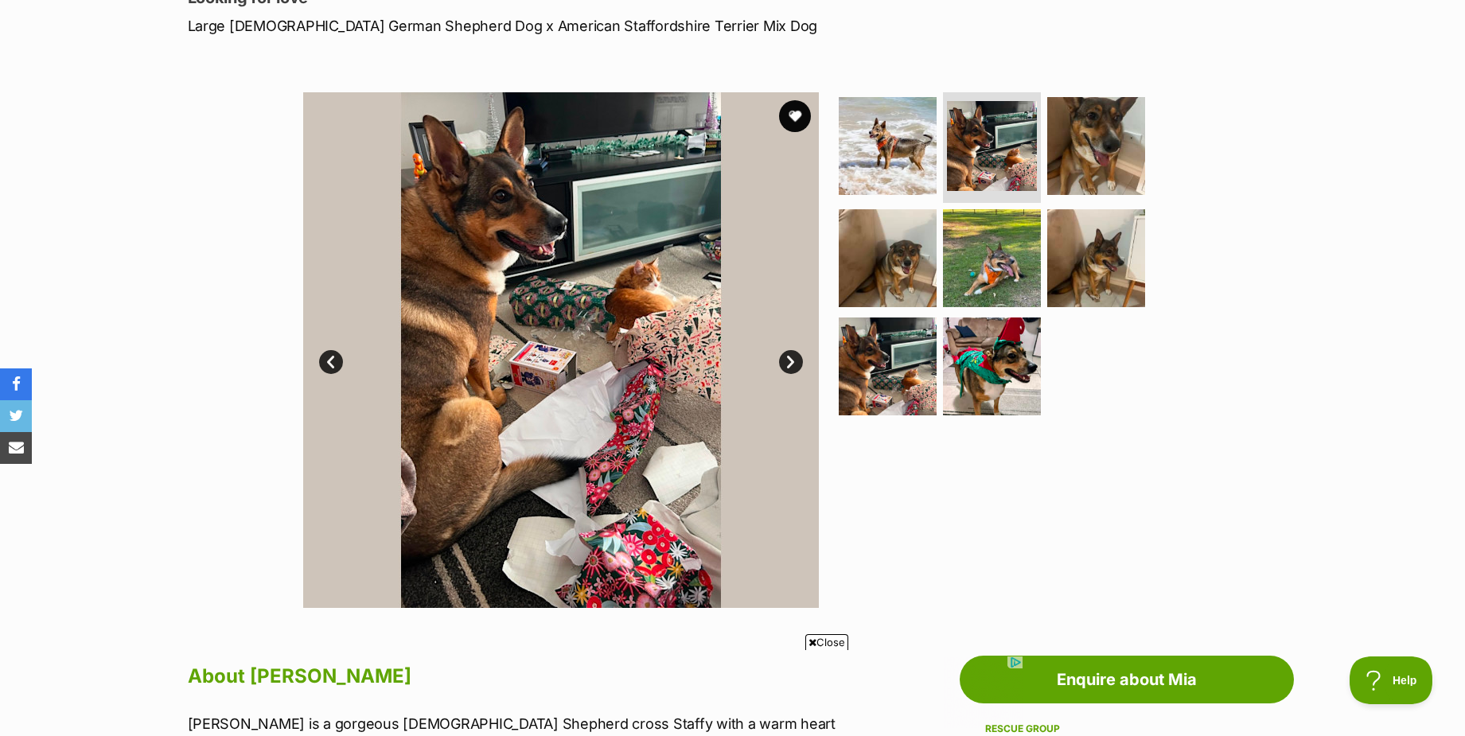
click at [794, 357] on link "Next" at bounding box center [791, 362] width 24 height 24
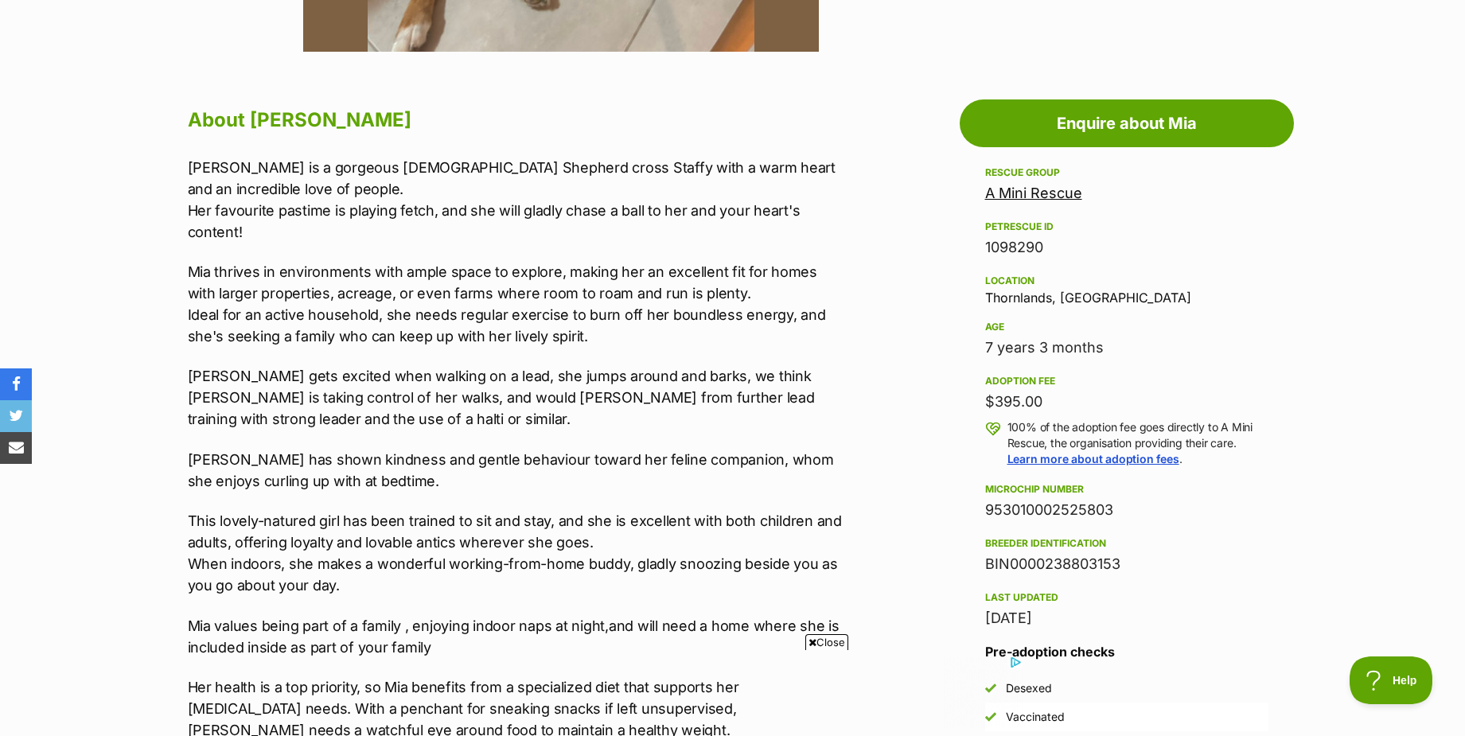
scroll to position [796, 0]
click at [823, 635] on span "Close" at bounding box center [826, 642] width 43 height 16
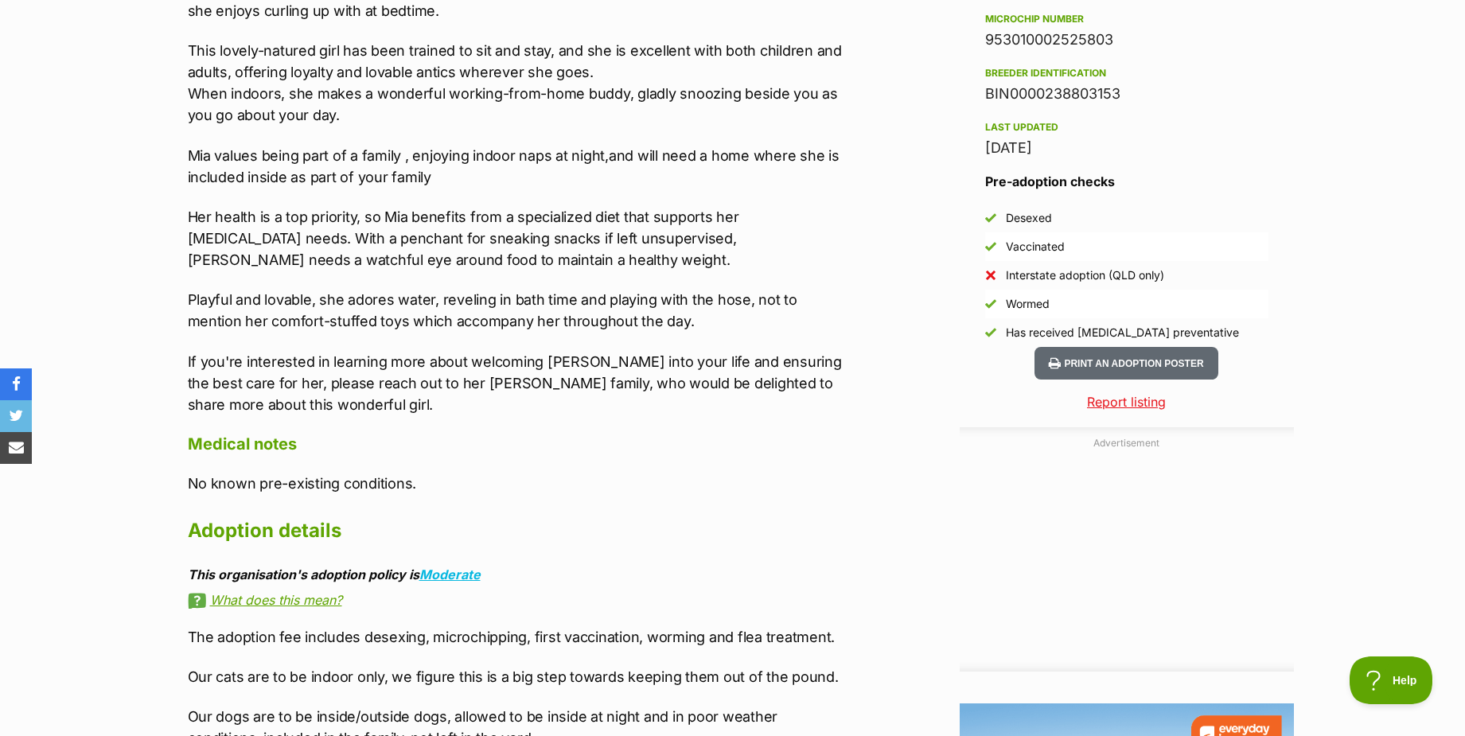
scroll to position [1273, 0]
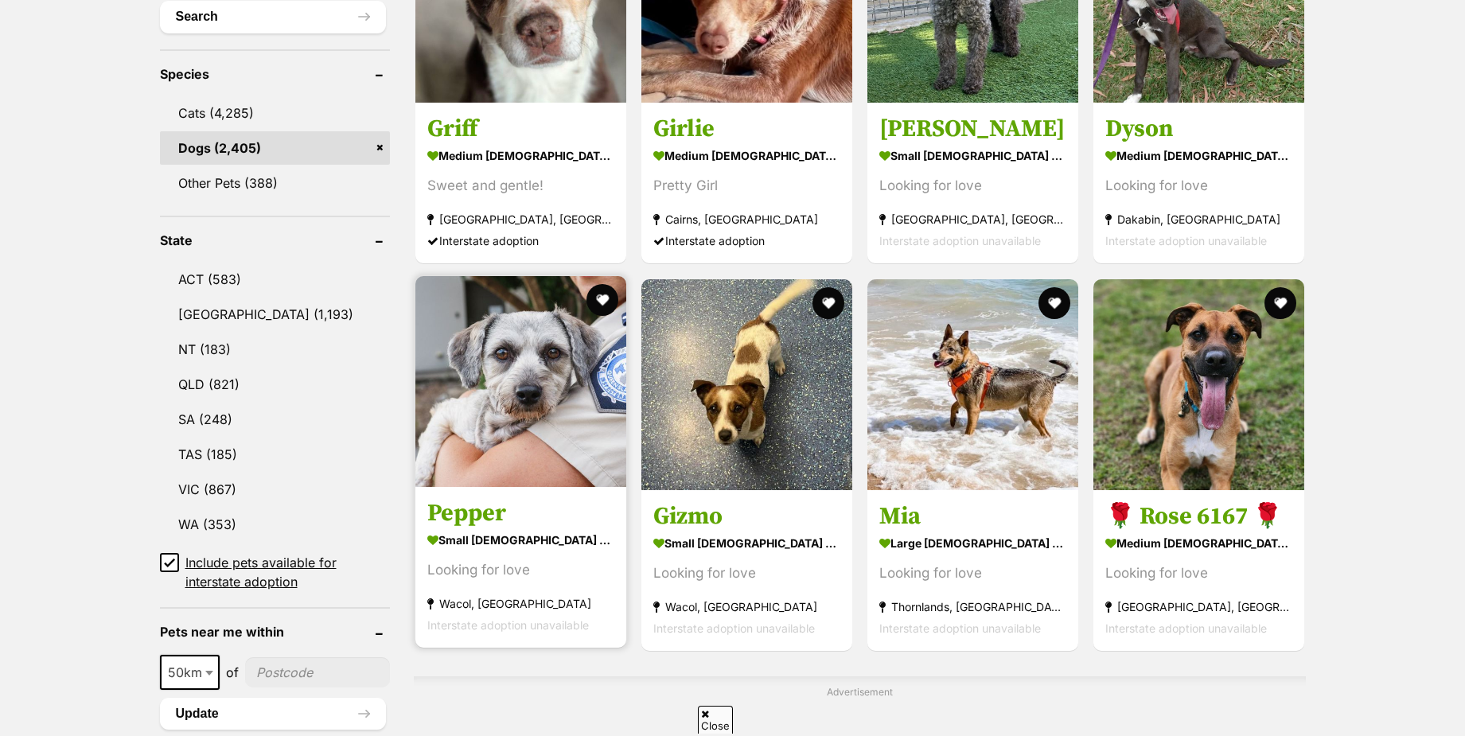
click at [549, 415] on img at bounding box center [520, 381] width 211 height 211
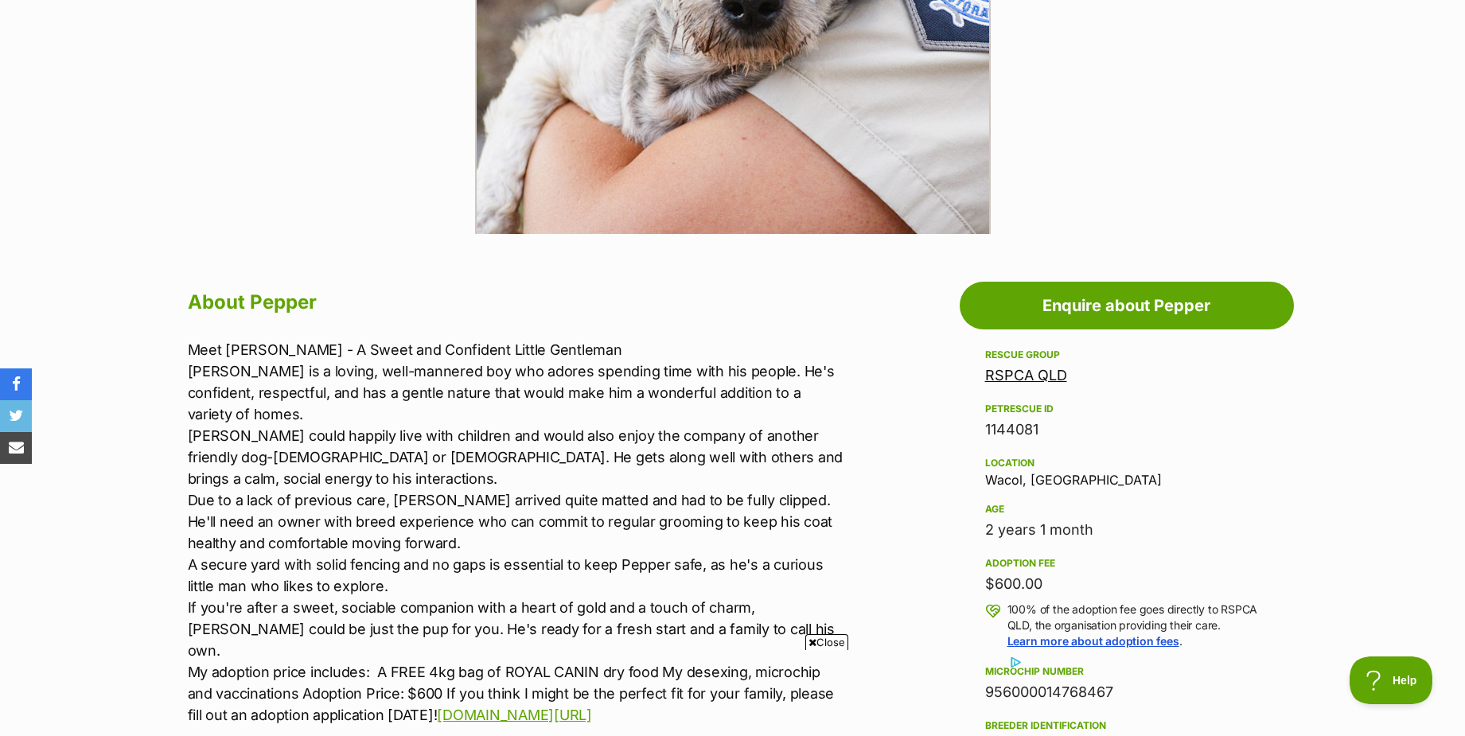
scroll to position [637, 0]
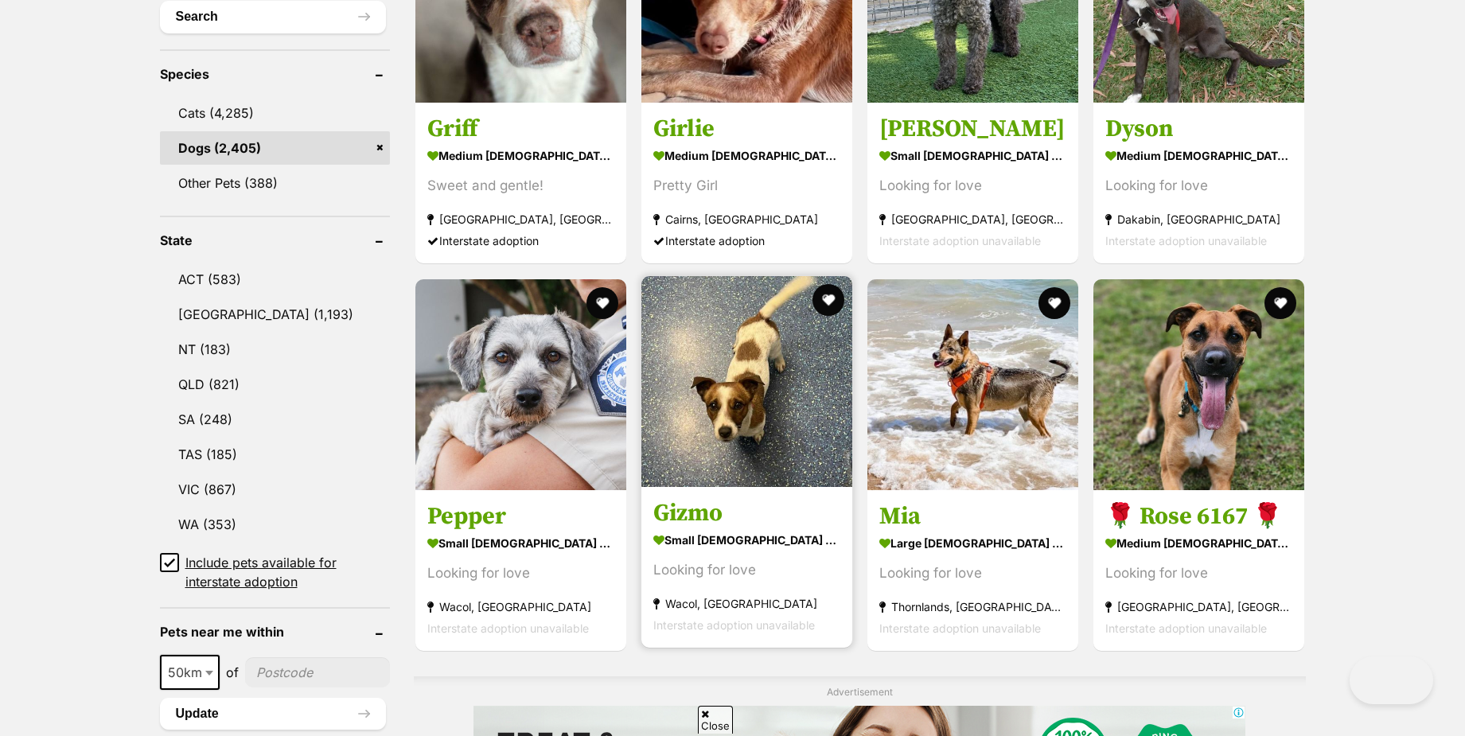
click at [712, 373] on img at bounding box center [746, 381] width 211 height 211
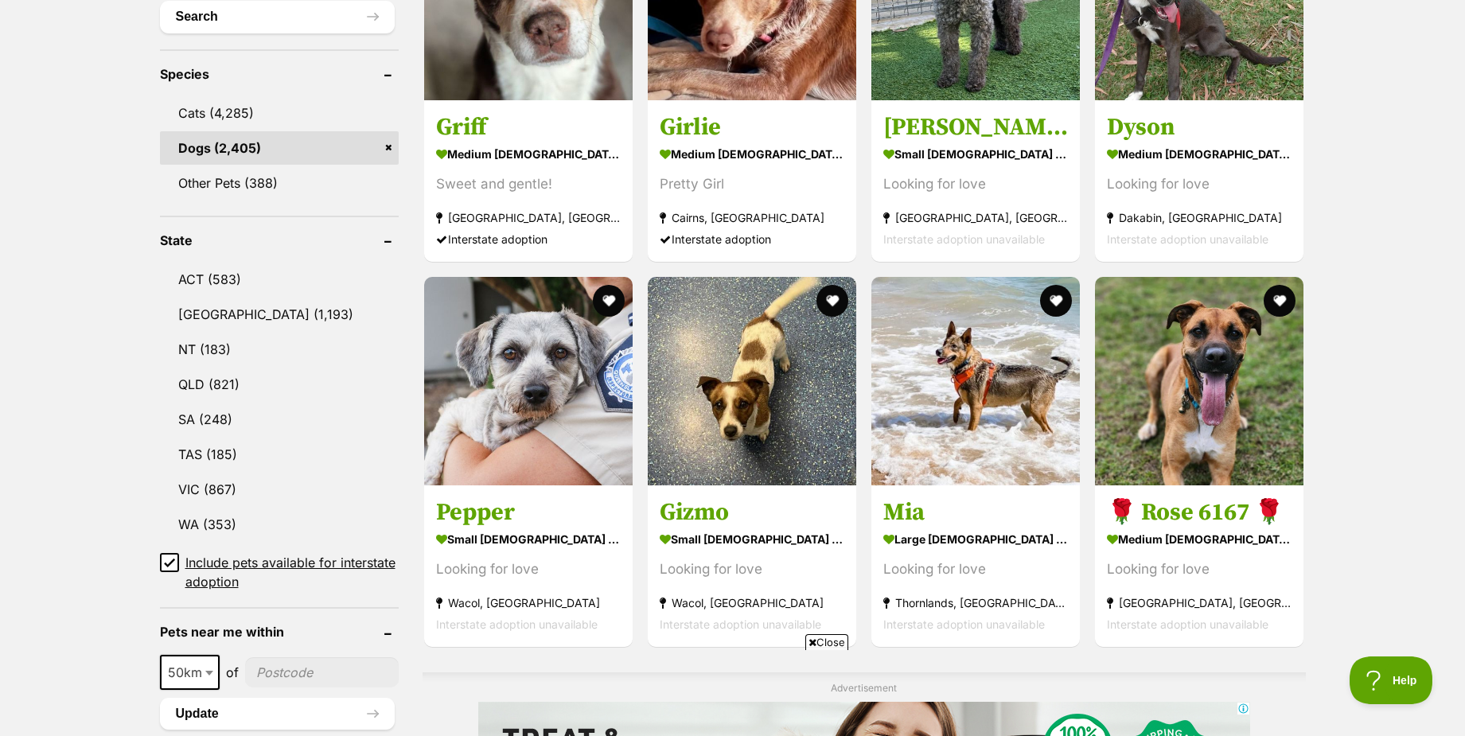
click at [170, 557] on icon at bounding box center [169, 562] width 11 height 11
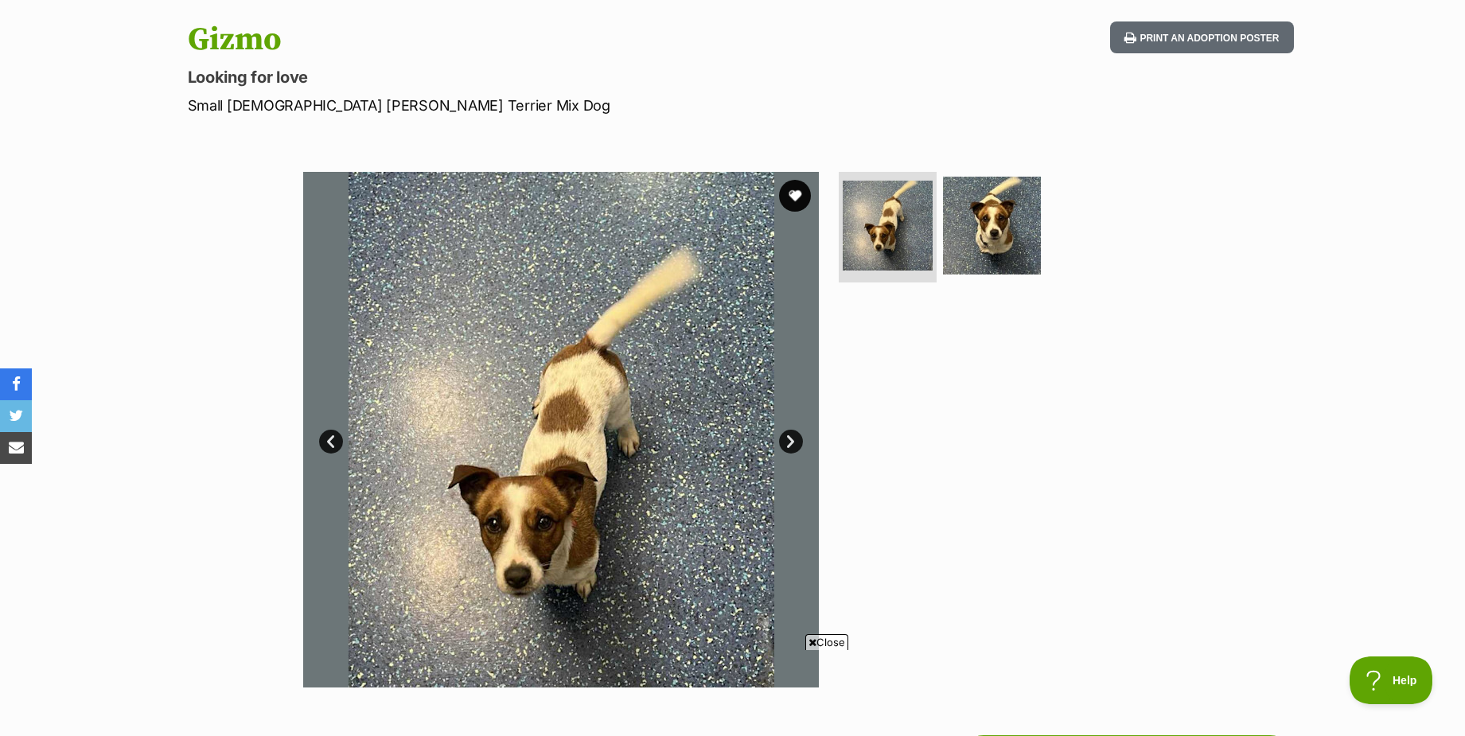
click at [794, 446] on link "Next" at bounding box center [791, 442] width 24 height 24
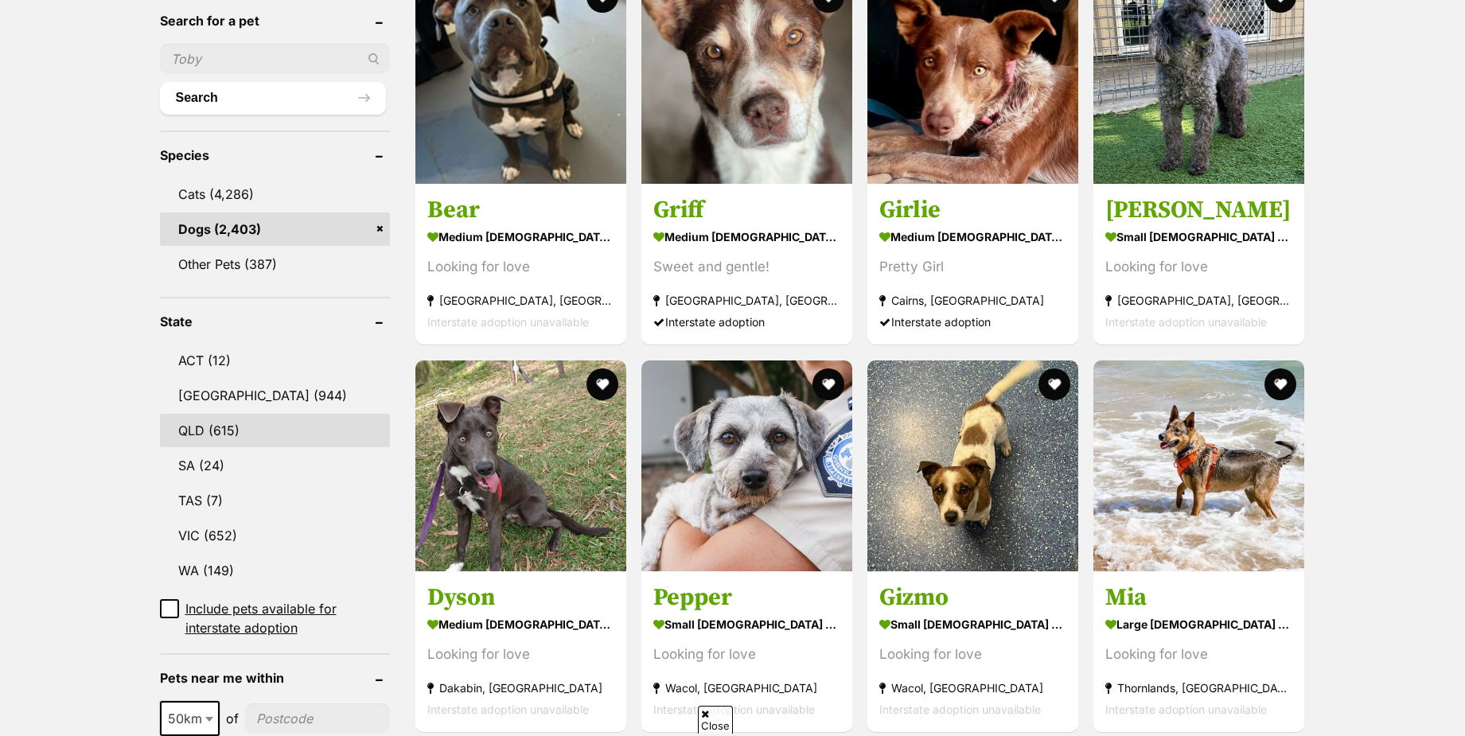
scroll to position [557, 0]
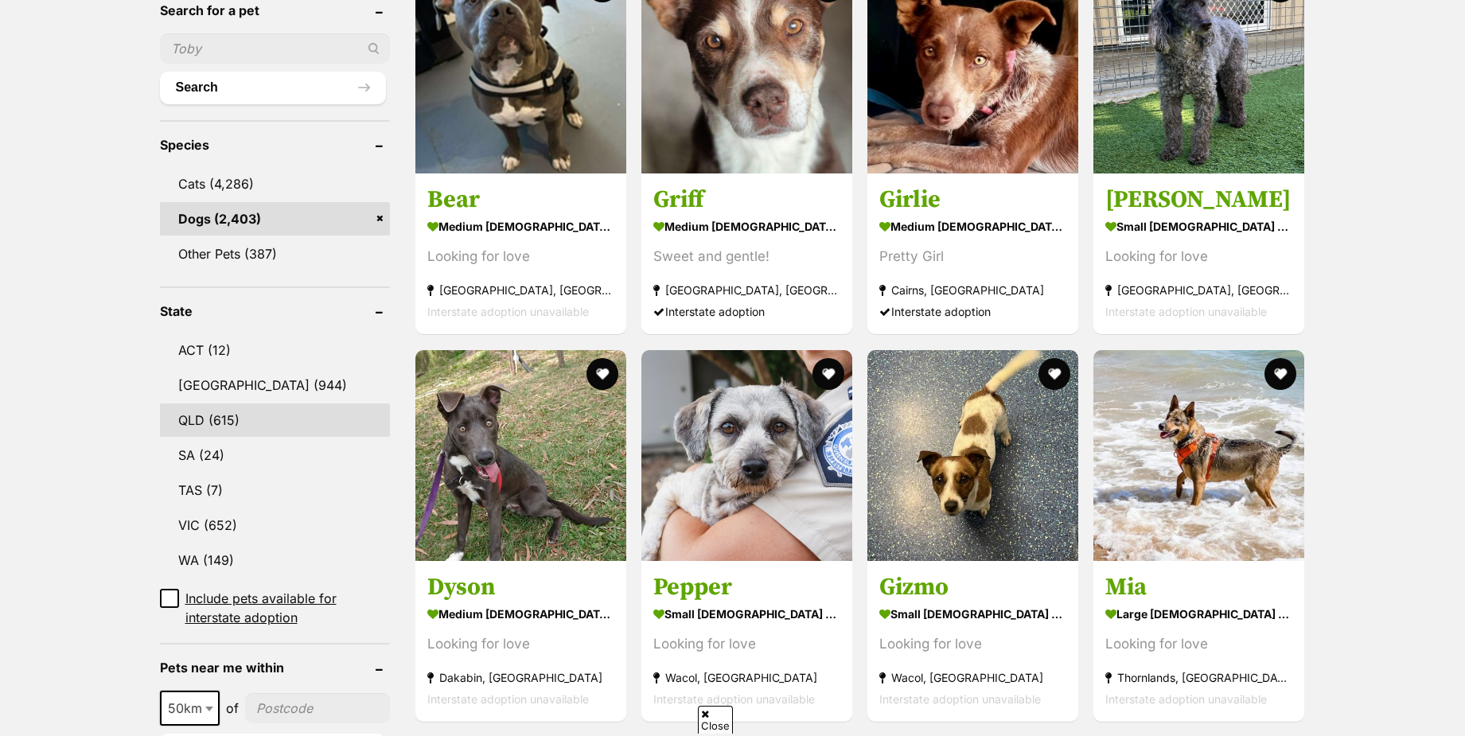
click at [212, 404] on link "QLD (615)" at bounding box center [275, 420] width 230 height 33
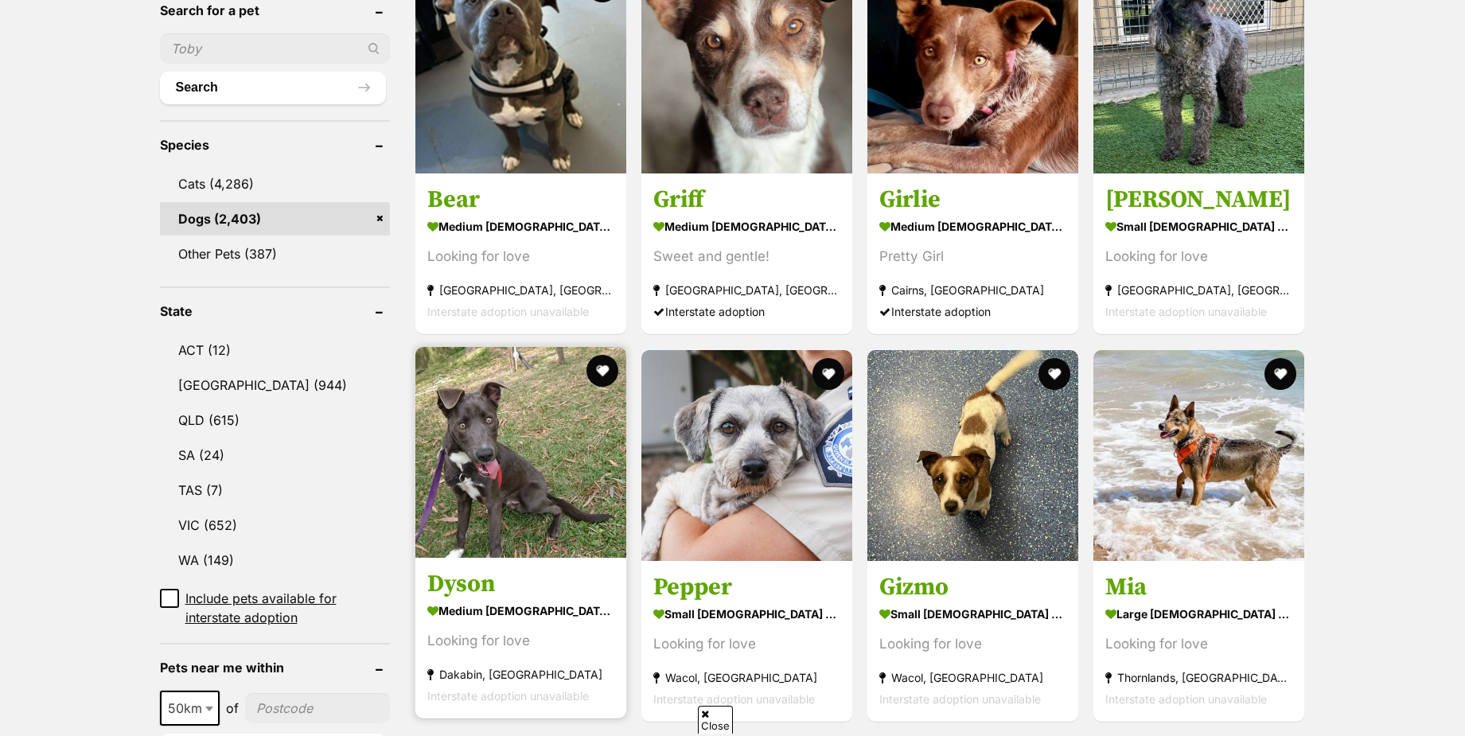
scroll to position [0, 0]
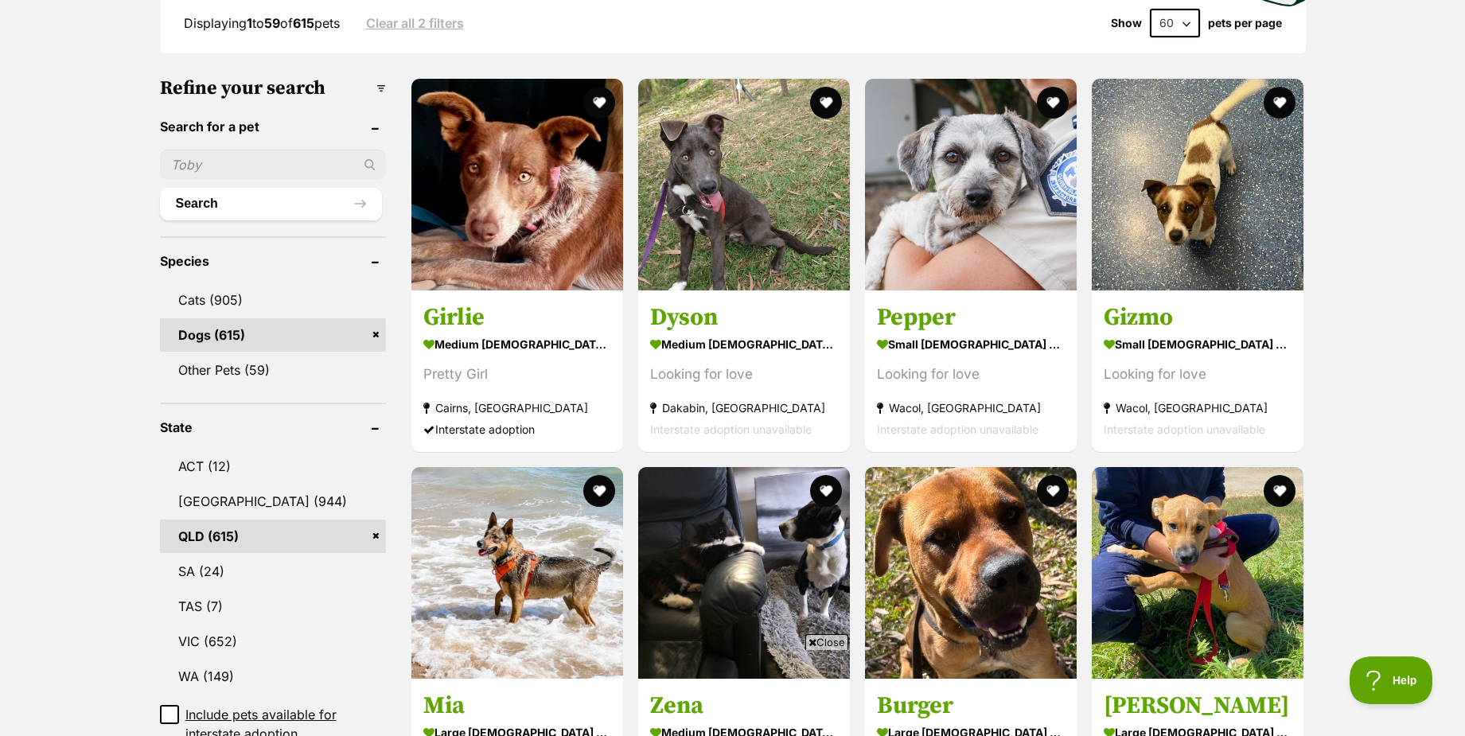
scroll to position [418, 0]
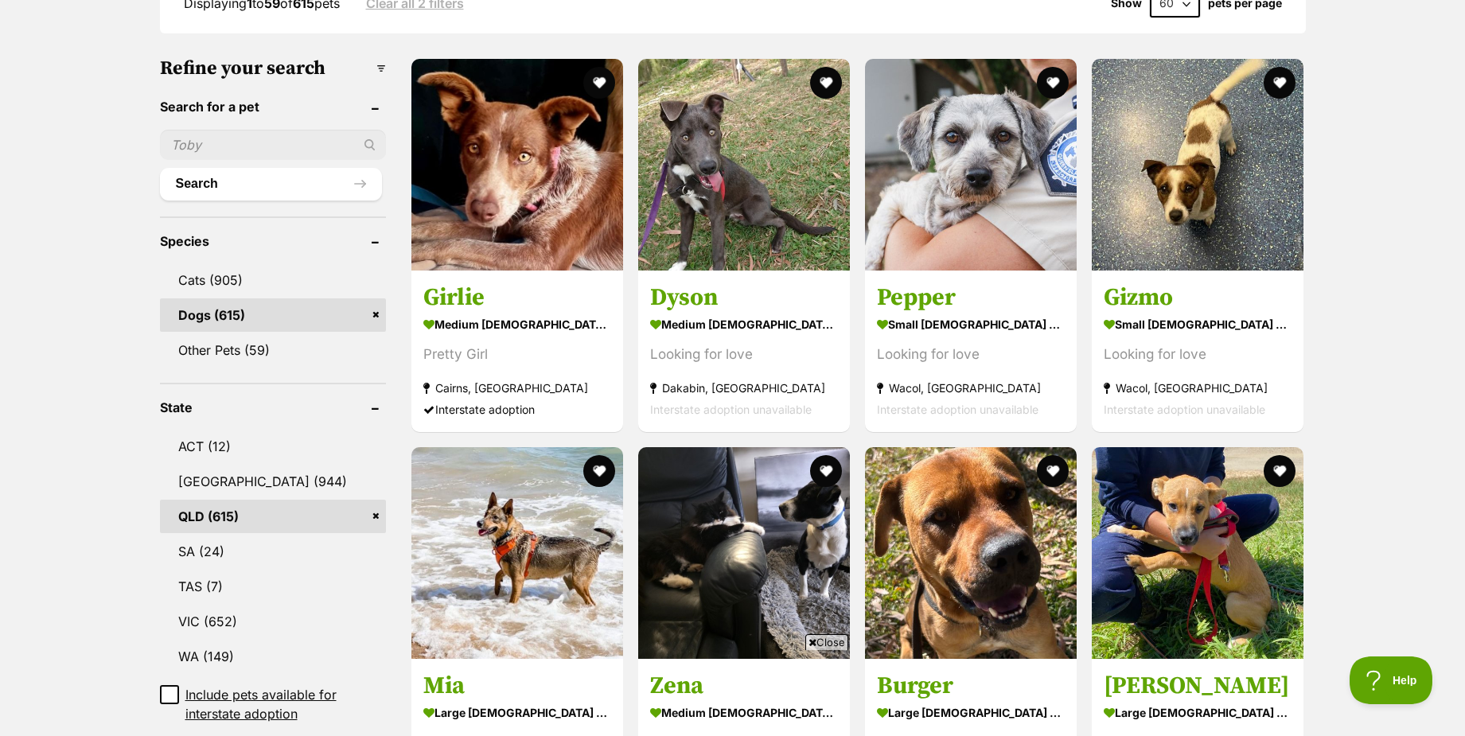
drag, startPoint x: 829, startPoint y: 645, endPoint x: 858, endPoint y: 634, distance: 30.7
click at [829, 644] on span "Close" at bounding box center [826, 642] width 43 height 16
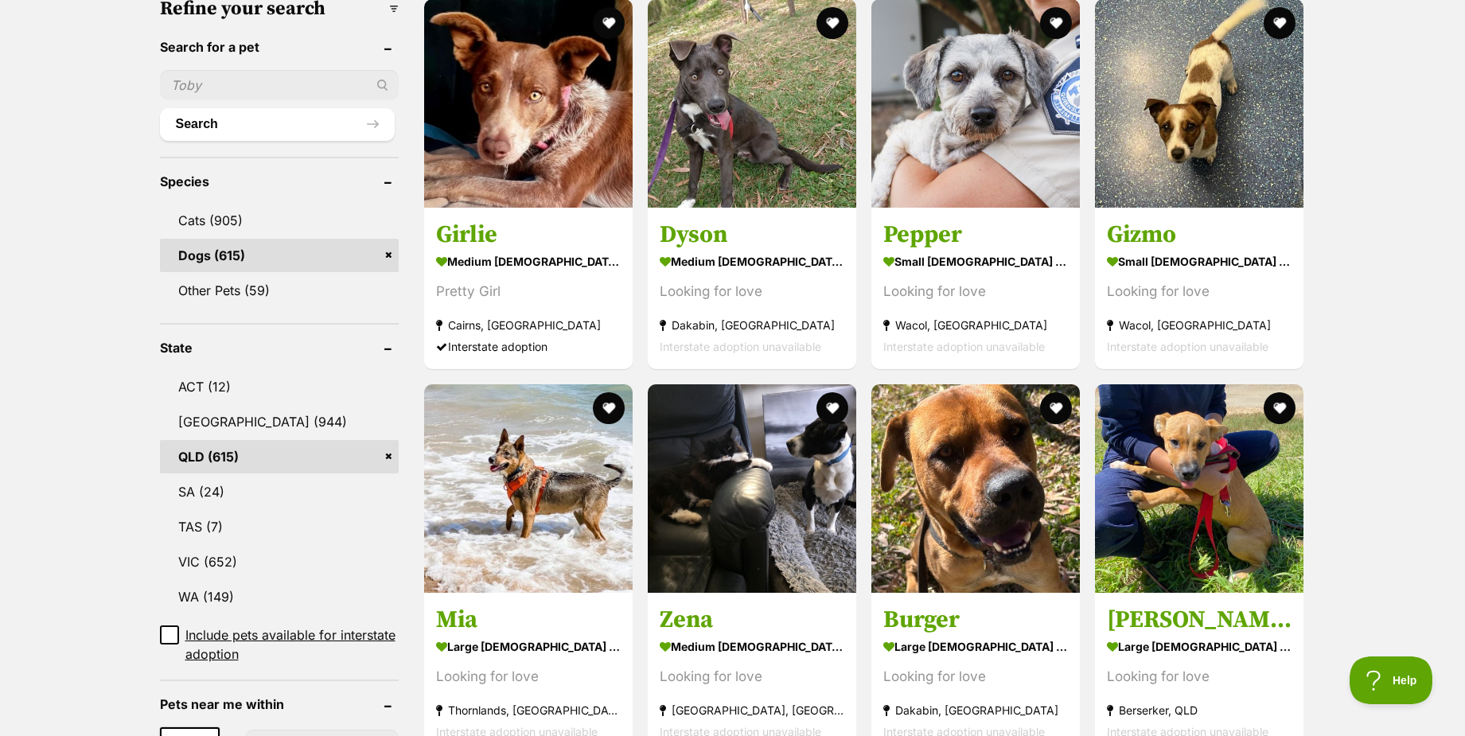
scroll to position [716, 0]
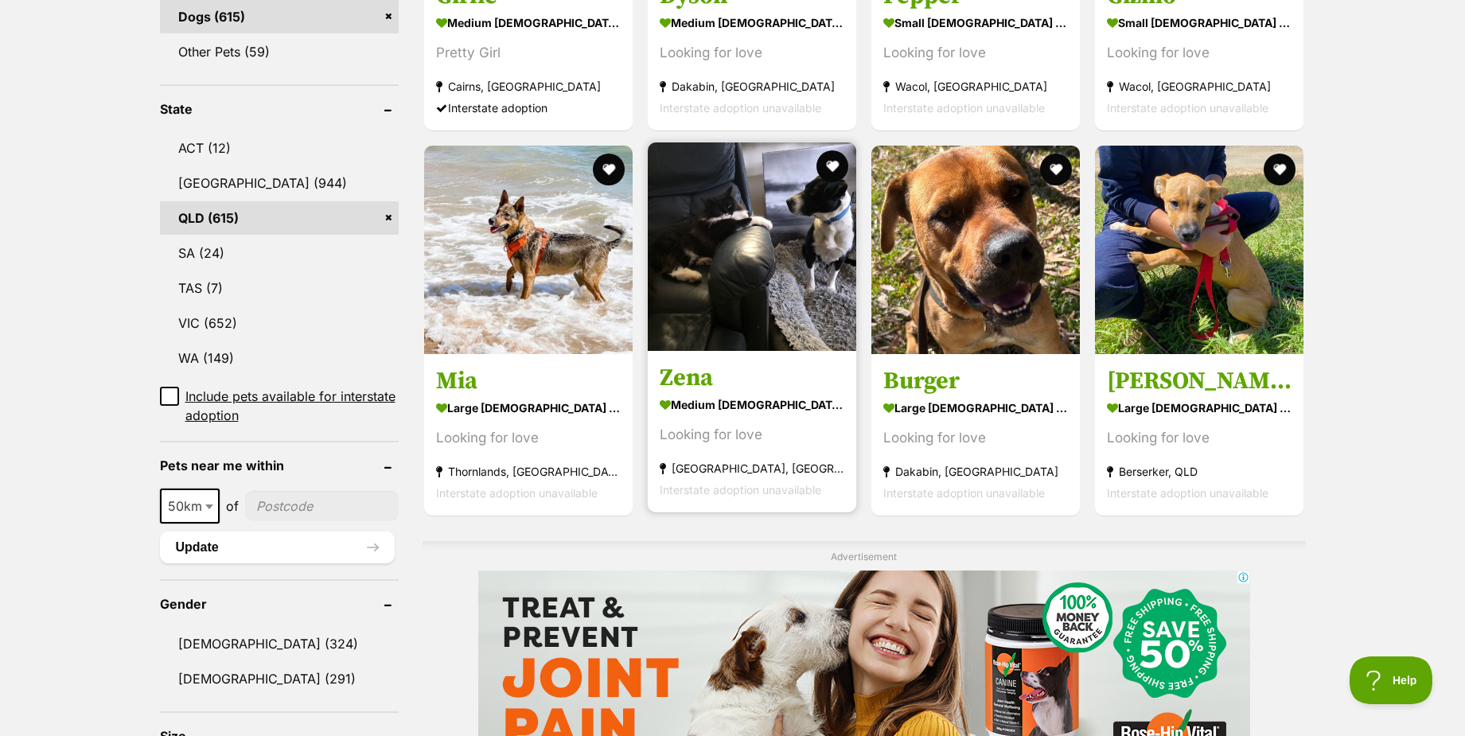
click at [771, 280] on img at bounding box center [752, 246] width 209 height 209
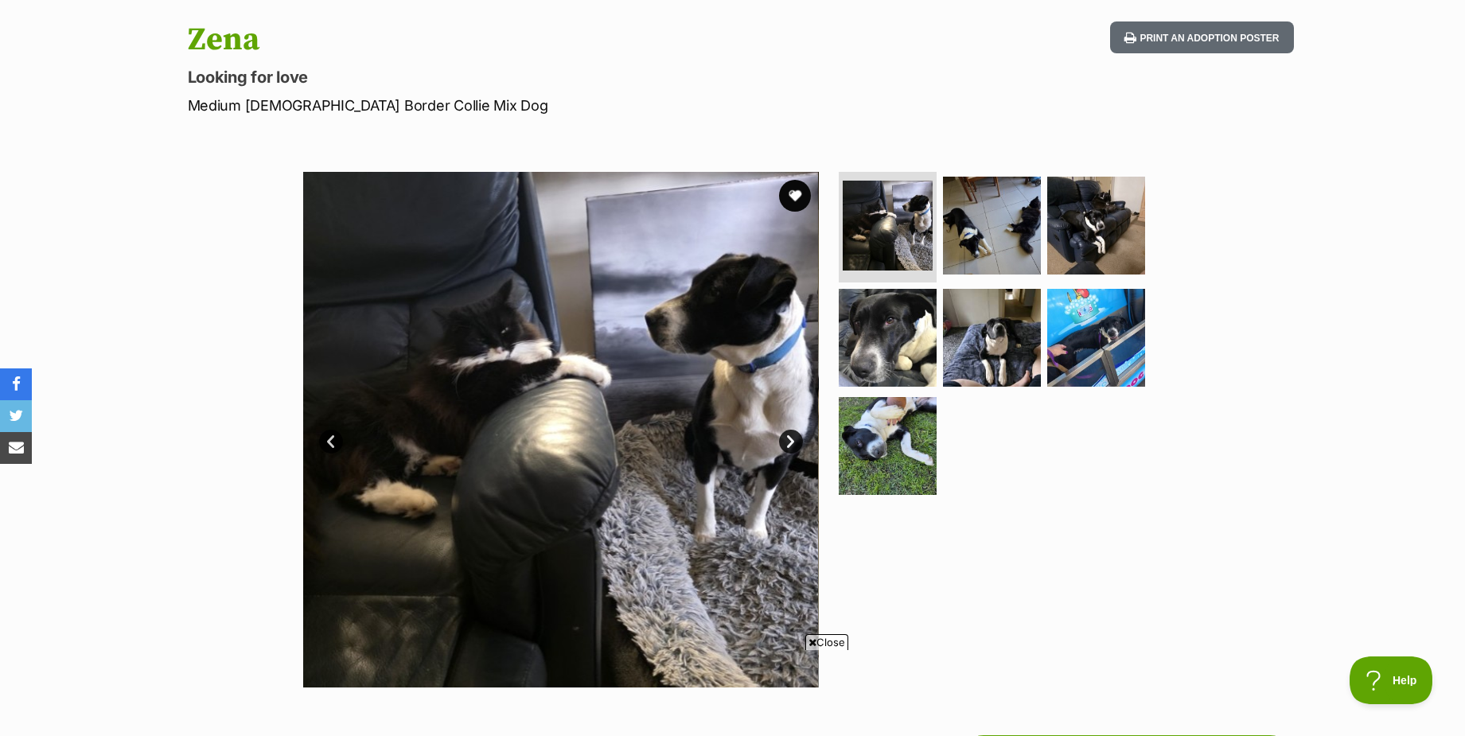
click at [786, 448] on link "Next" at bounding box center [791, 442] width 24 height 24
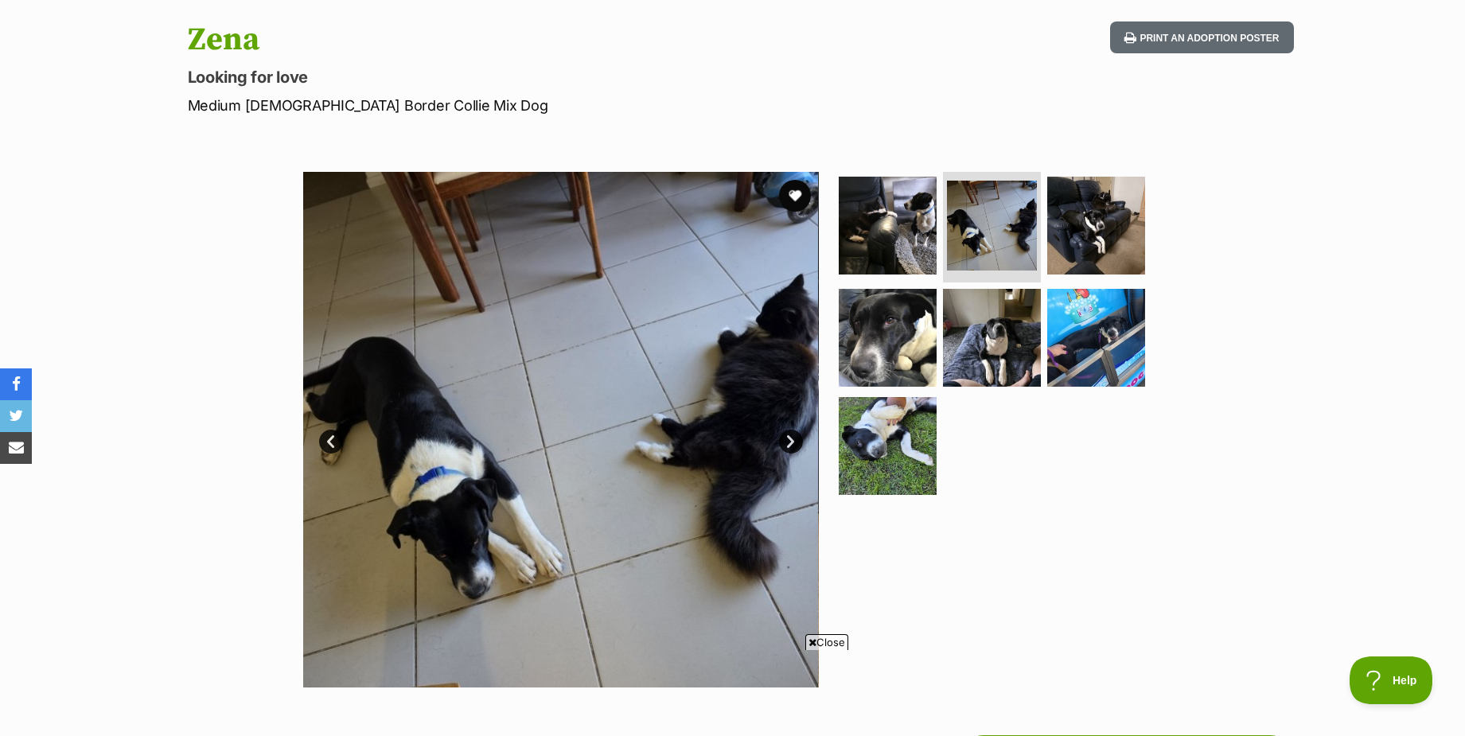
click at [786, 448] on link "Next" at bounding box center [791, 442] width 24 height 24
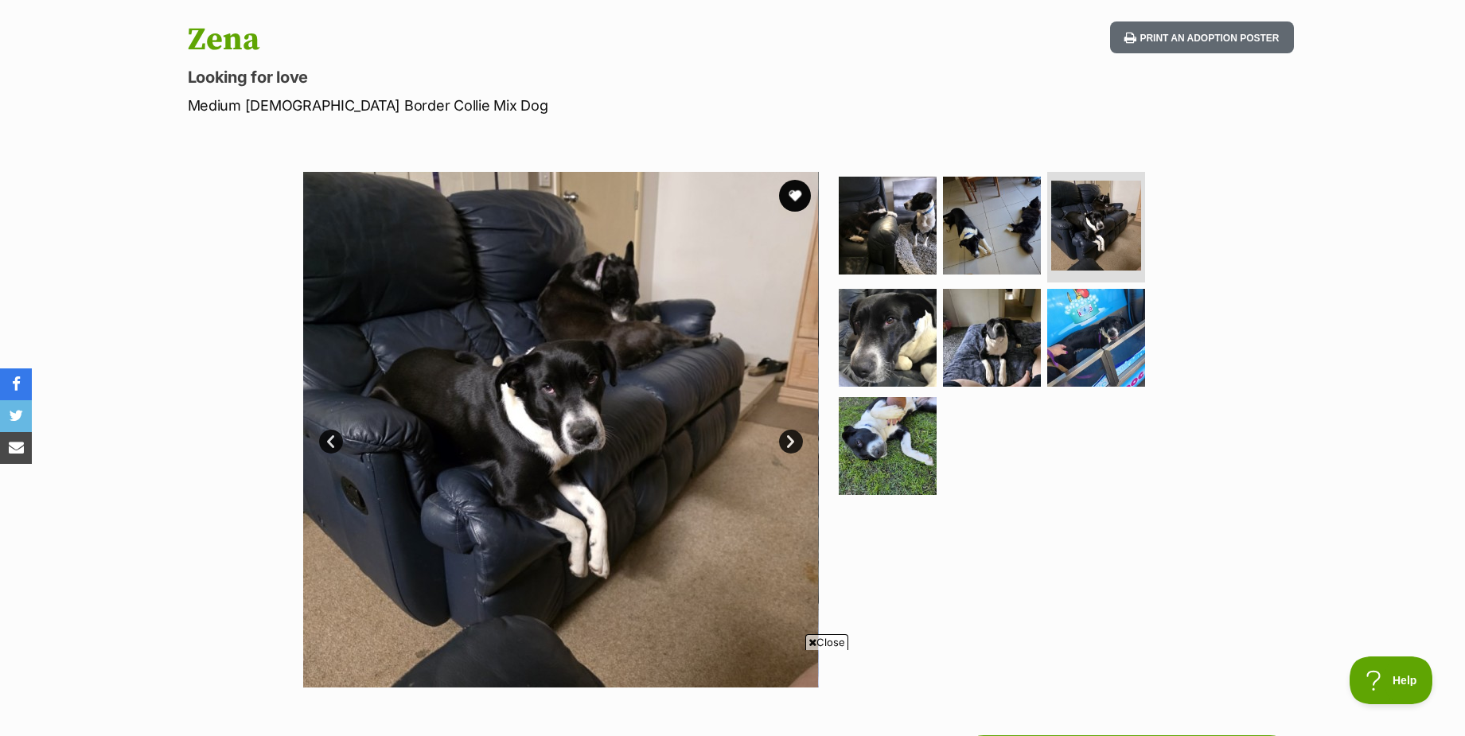
click at [786, 448] on link "Next" at bounding box center [791, 442] width 24 height 24
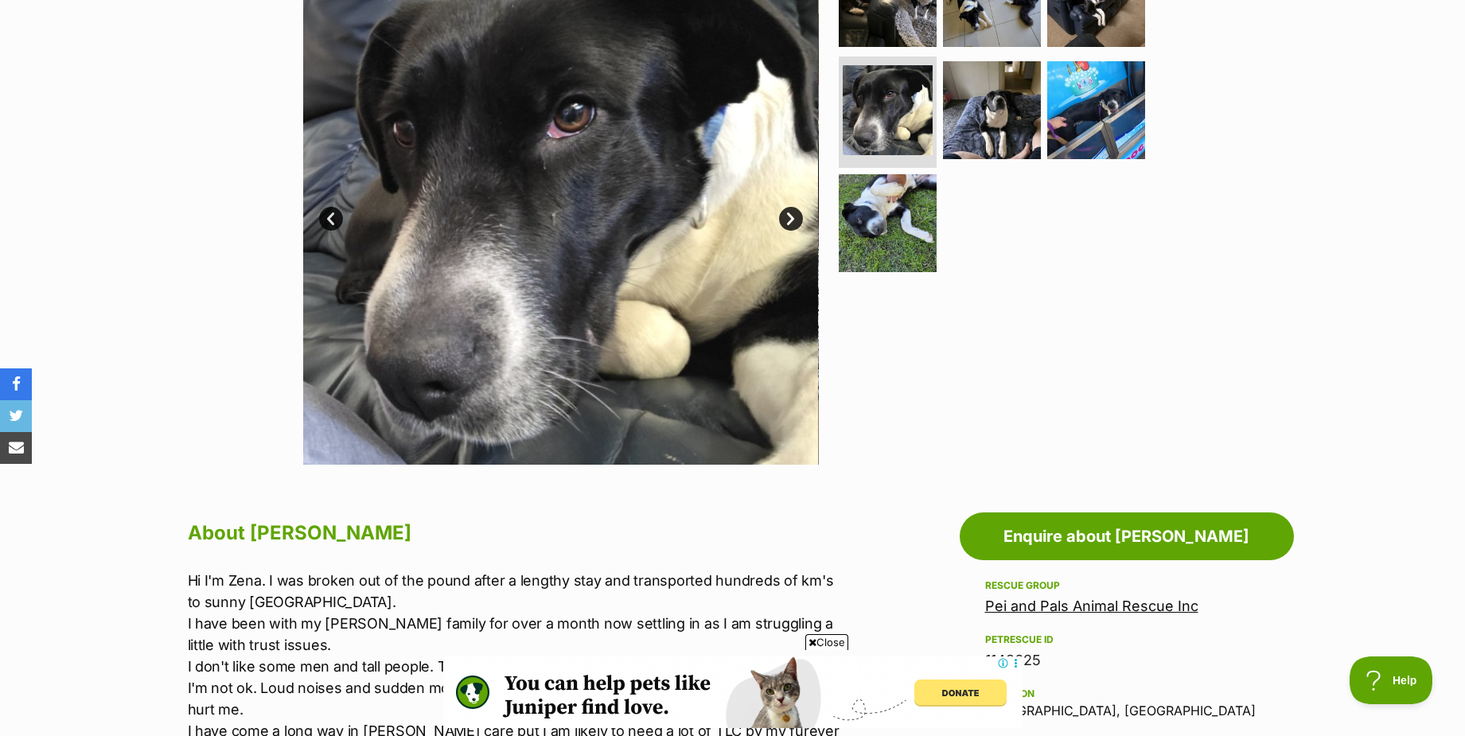
scroll to position [239, 0]
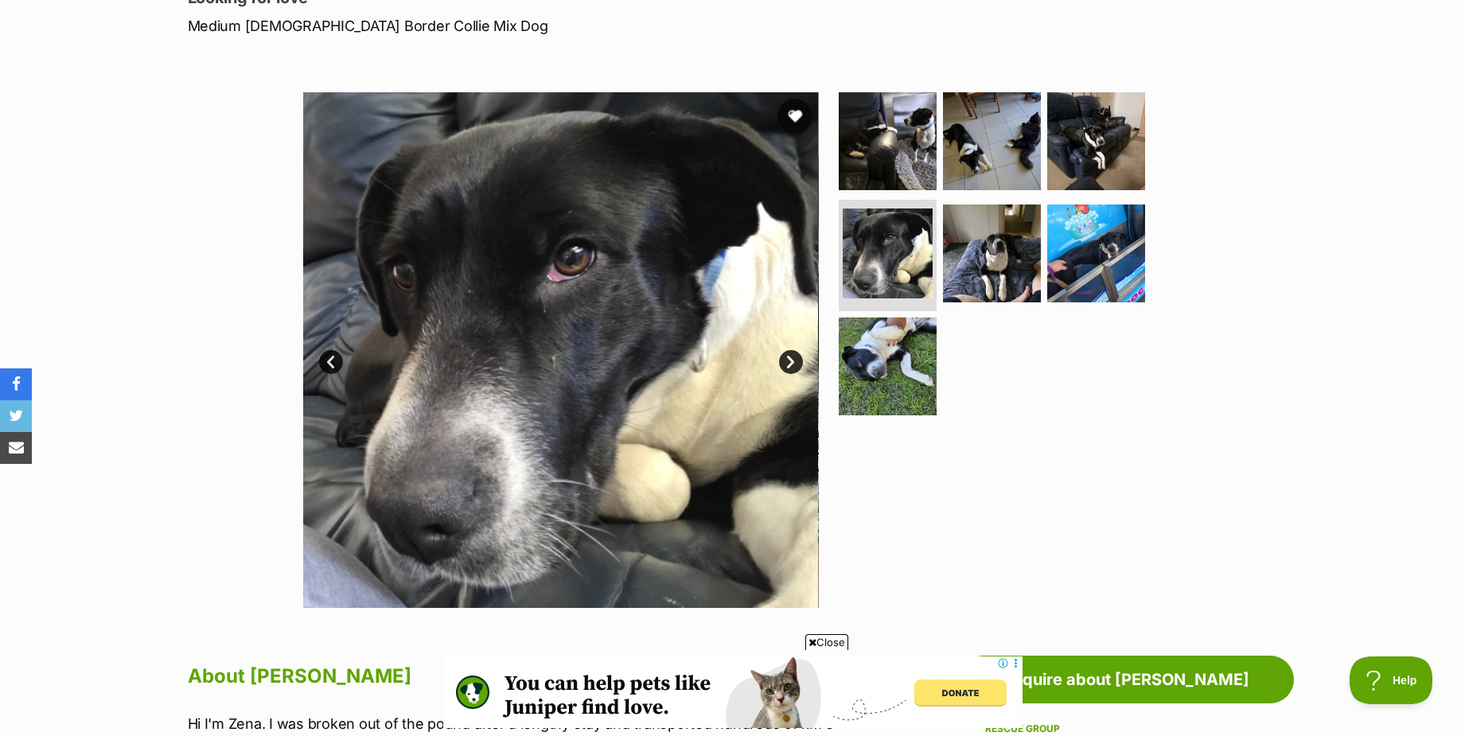
click at [795, 115] on button "favourite" at bounding box center [795, 116] width 35 height 35
click at [791, 365] on link "Next" at bounding box center [791, 362] width 24 height 24
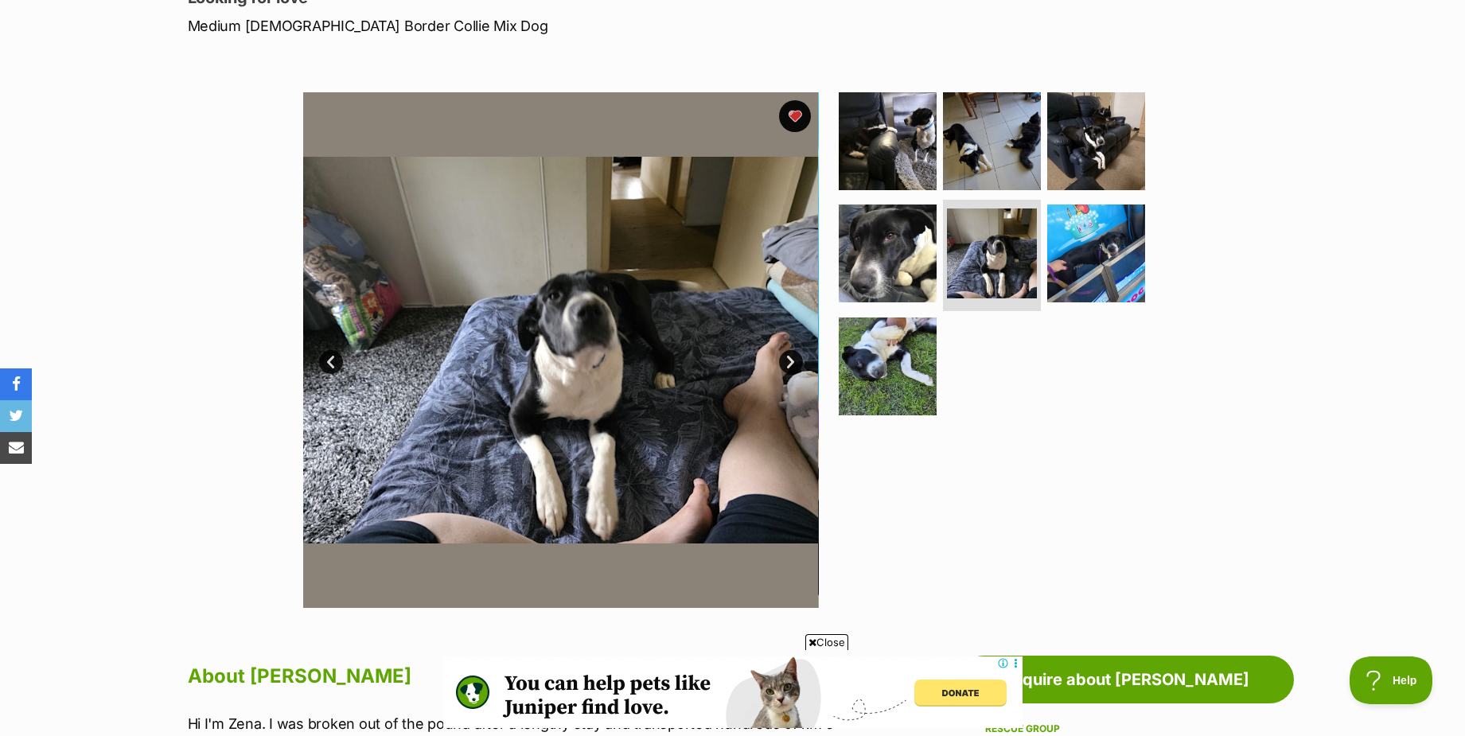
click at [791, 365] on link "Next" at bounding box center [791, 362] width 24 height 24
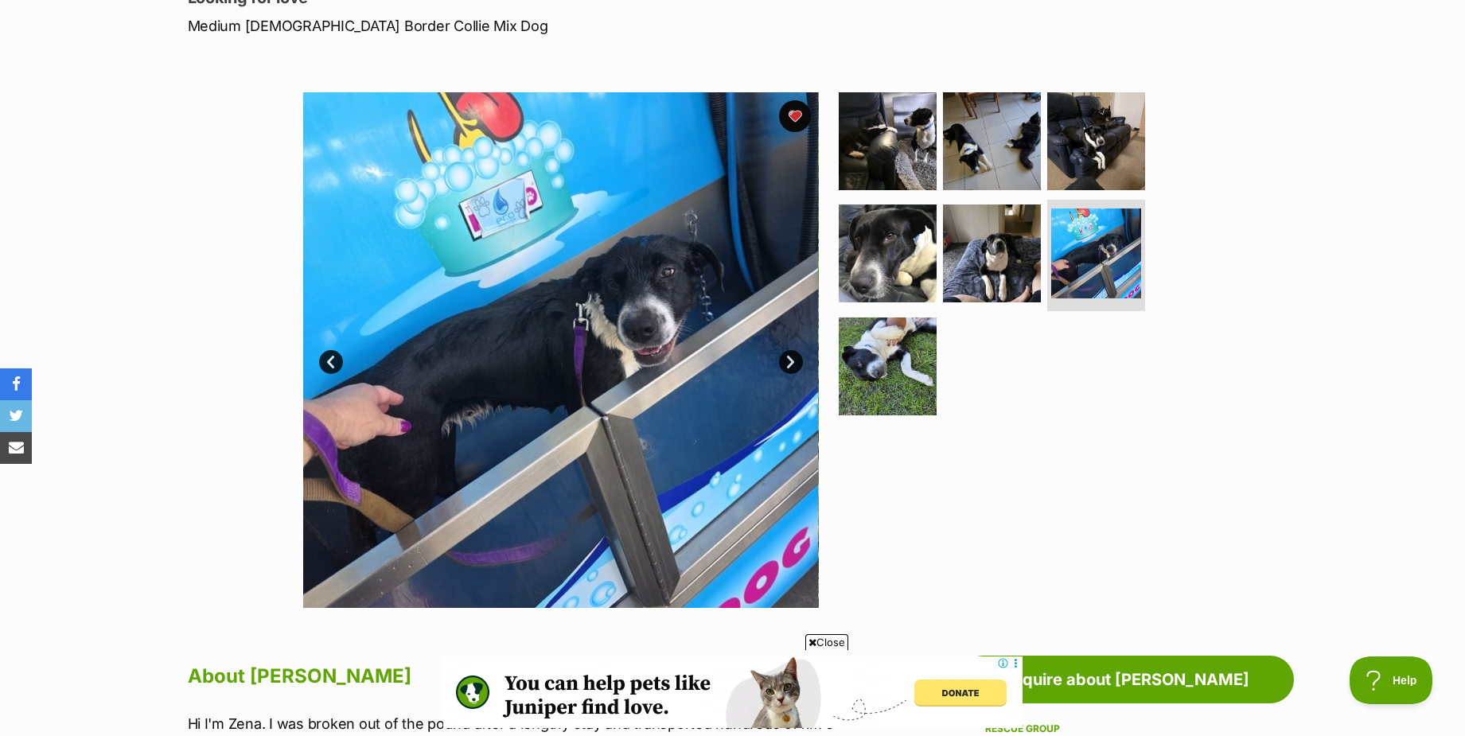
click at [791, 365] on link "Next" at bounding box center [791, 362] width 24 height 24
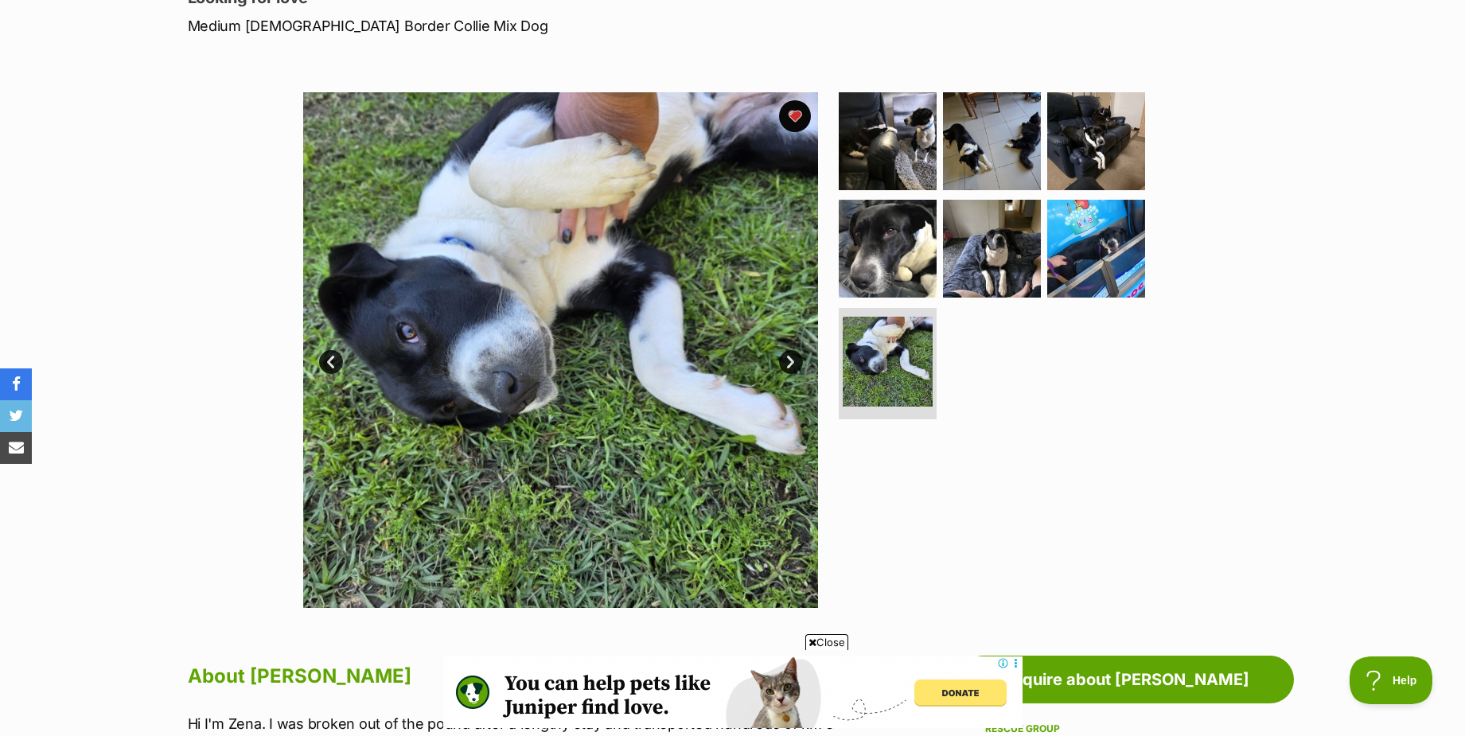
click at [791, 365] on link "Next" at bounding box center [791, 362] width 24 height 24
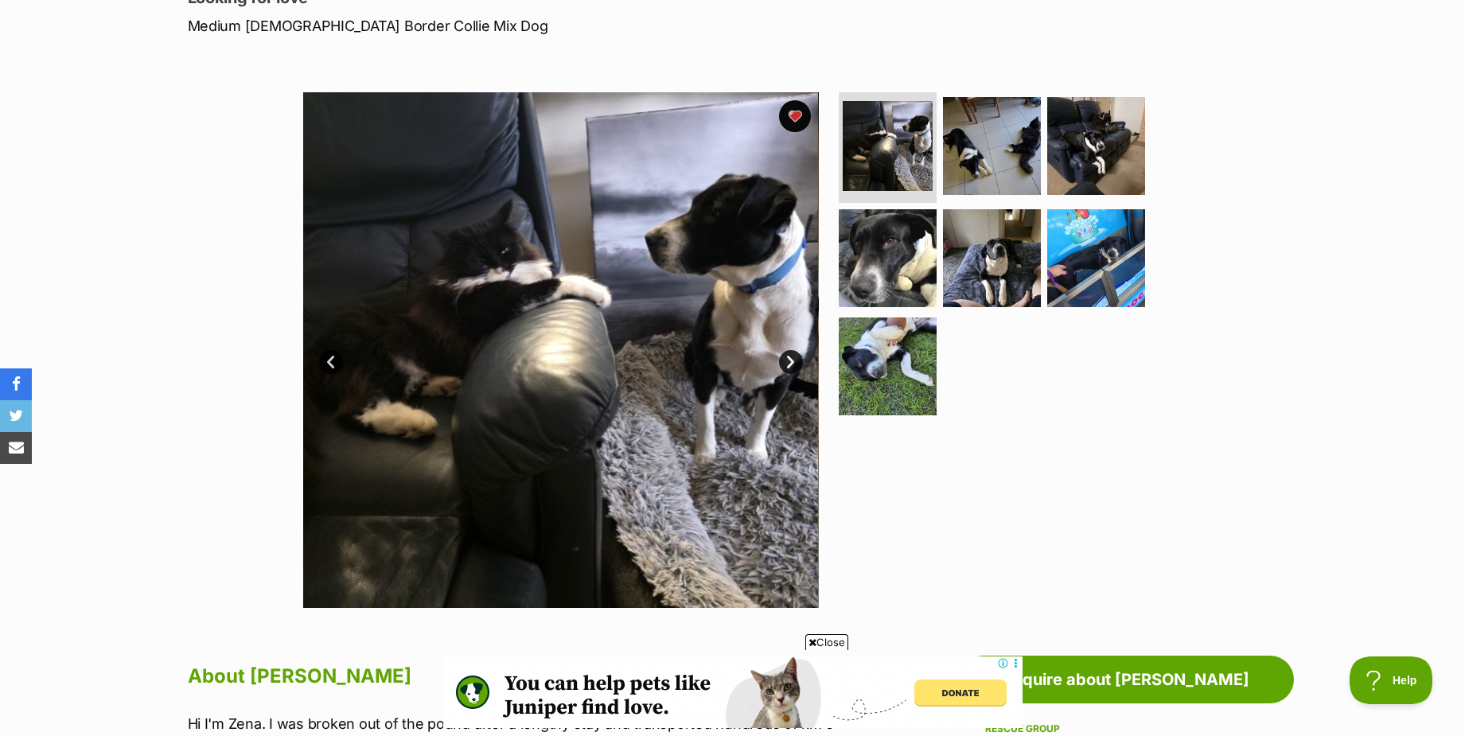
click at [791, 365] on link "Next" at bounding box center [791, 362] width 24 height 24
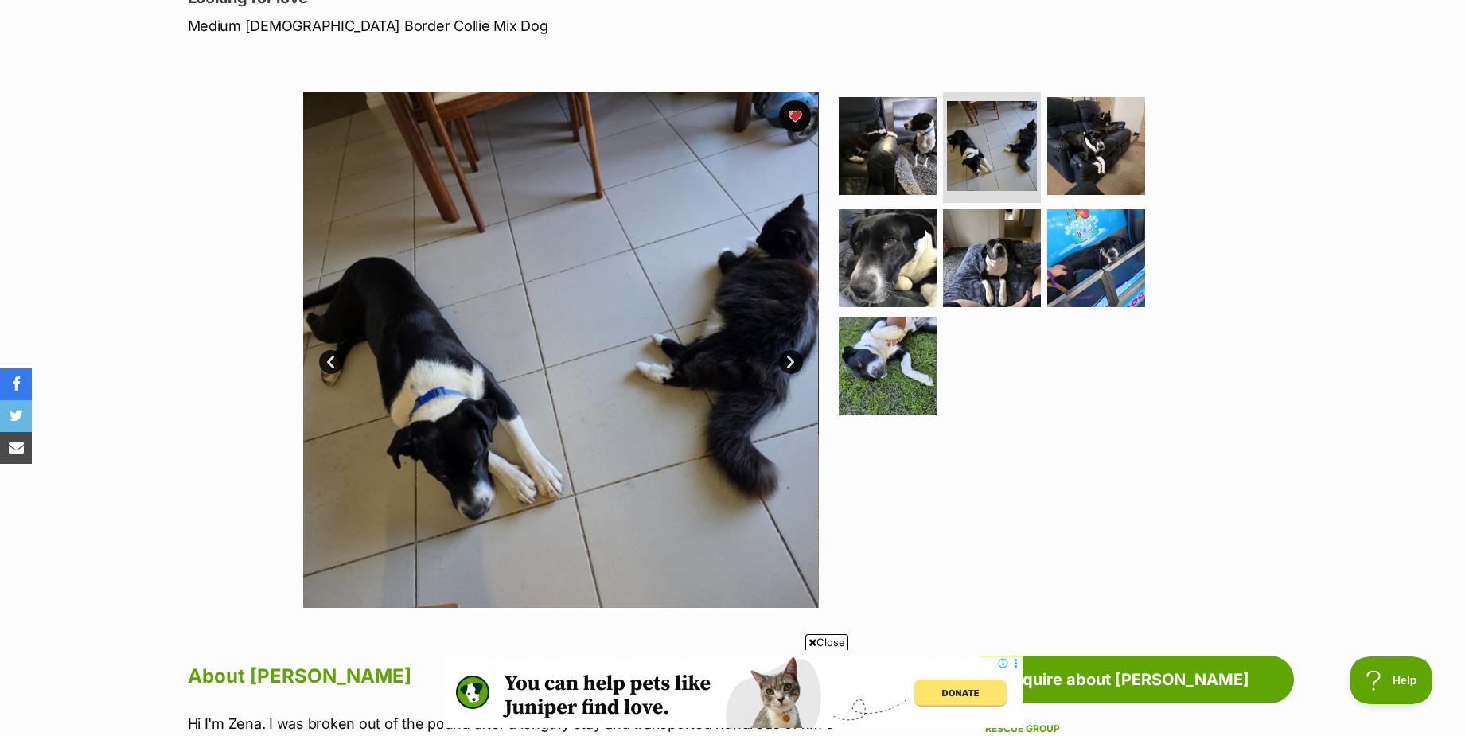
click at [791, 365] on link "Next" at bounding box center [791, 362] width 24 height 24
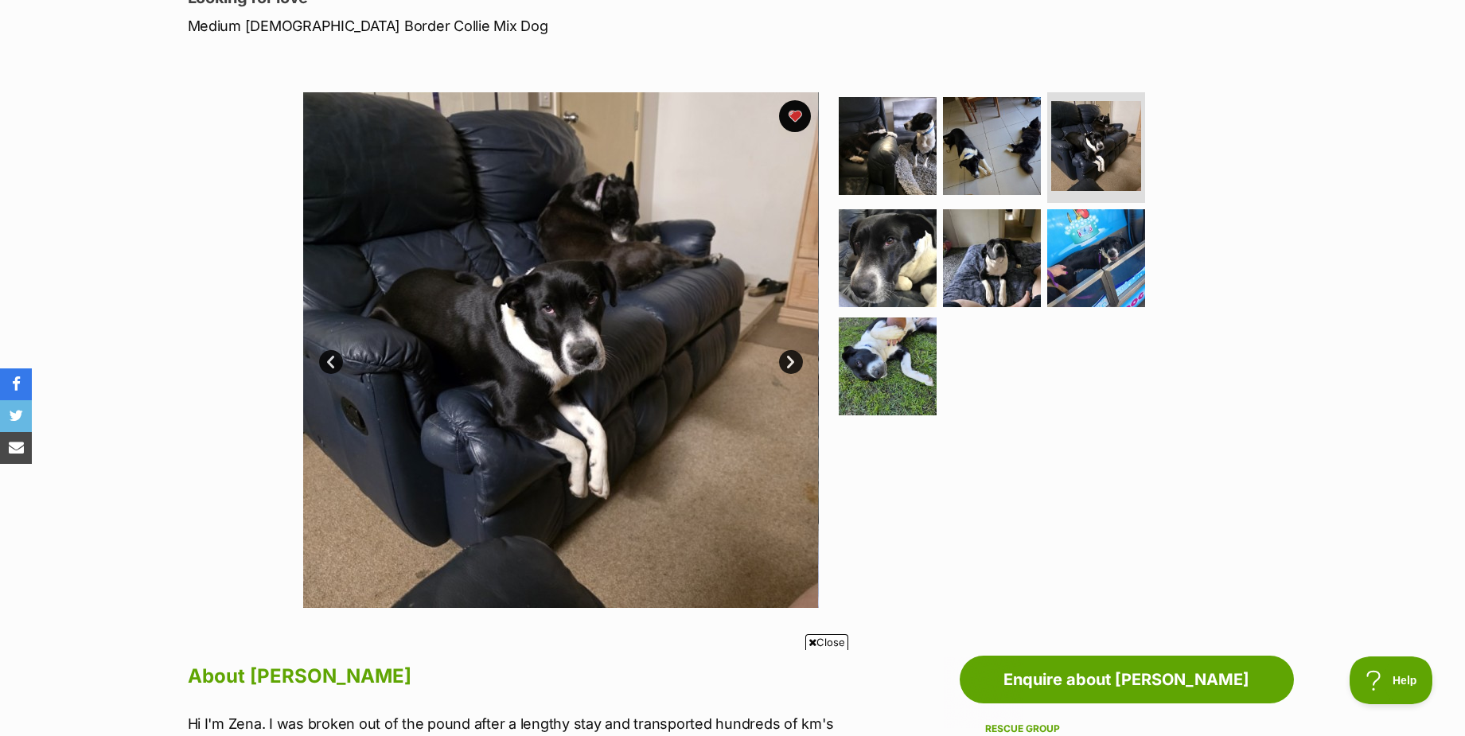
scroll to position [0, 0]
click at [791, 365] on link "Next" at bounding box center [791, 362] width 24 height 24
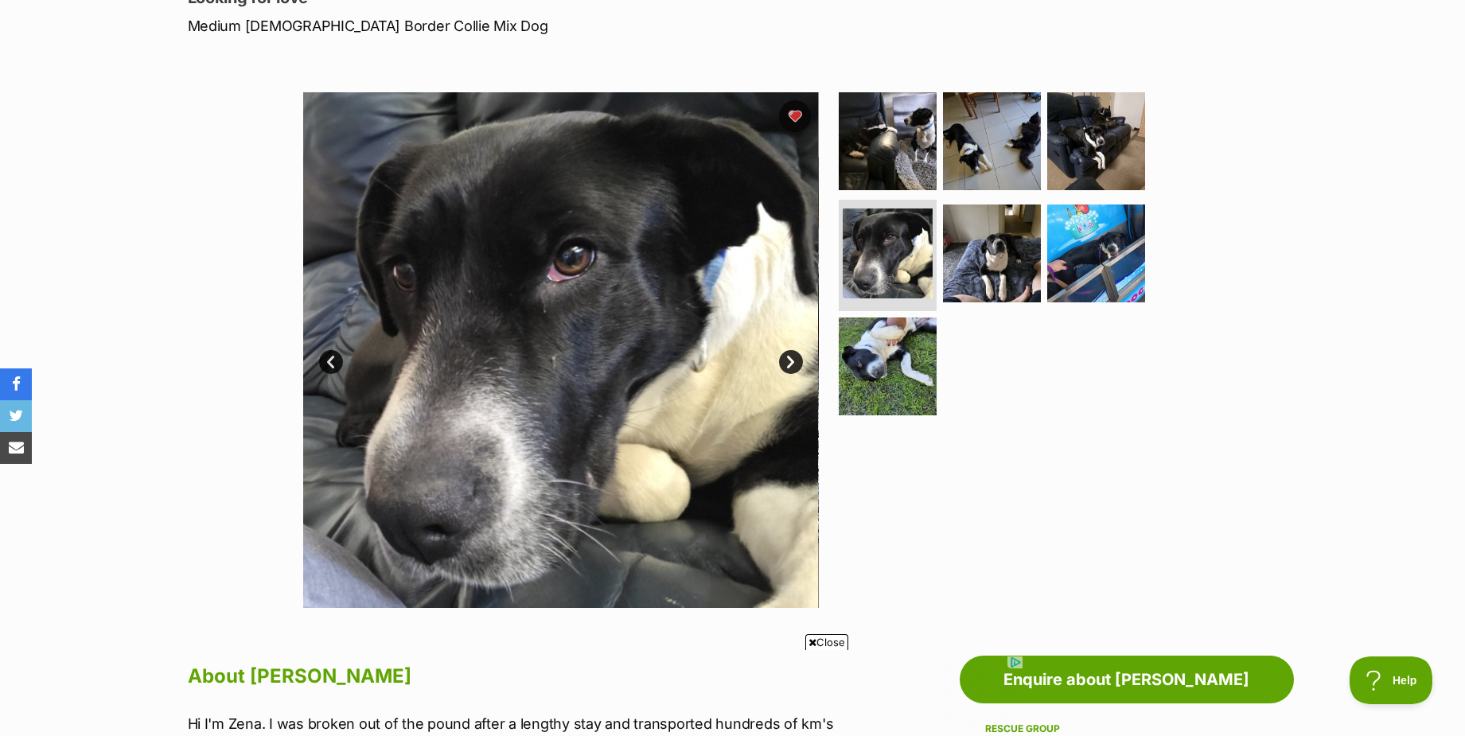
click at [791, 365] on link "Next" at bounding box center [791, 362] width 24 height 24
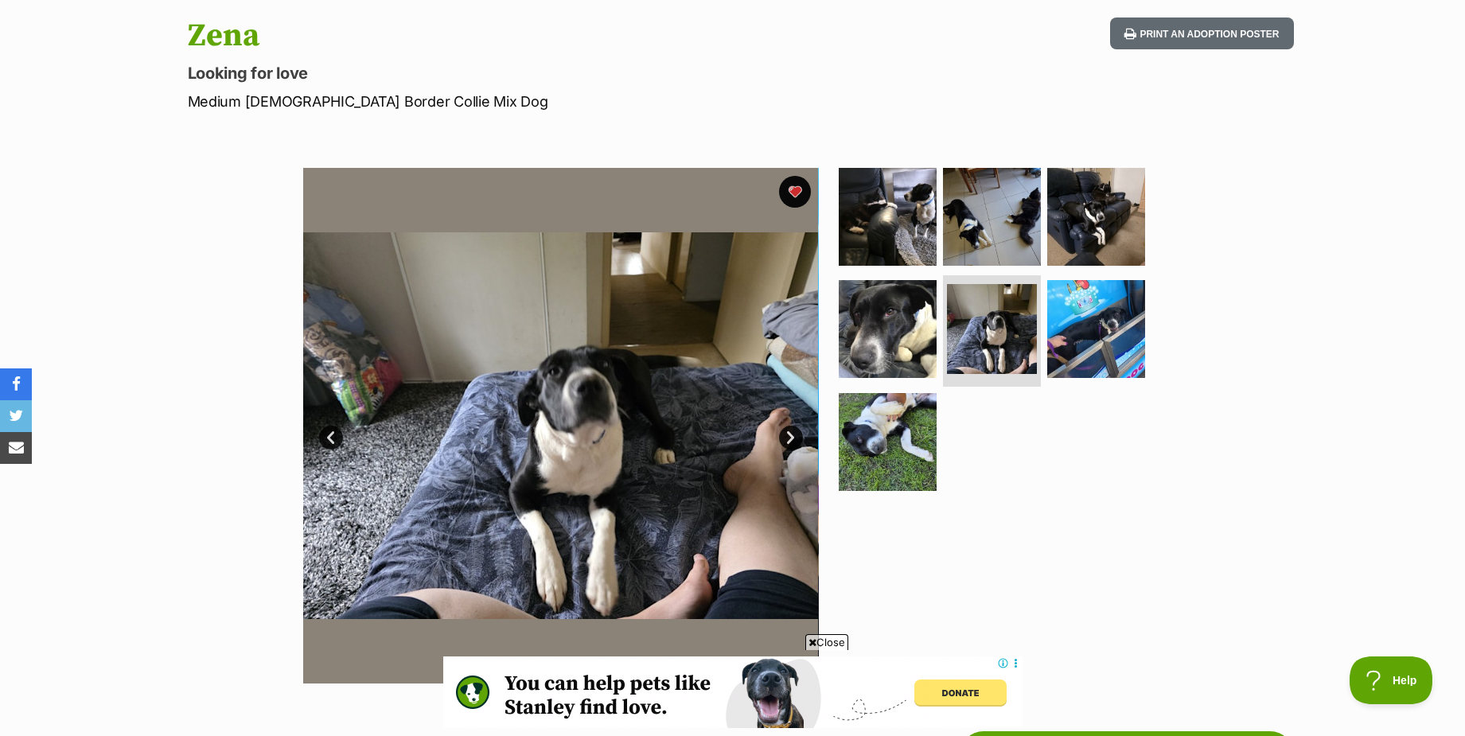
scroll to position [159, 0]
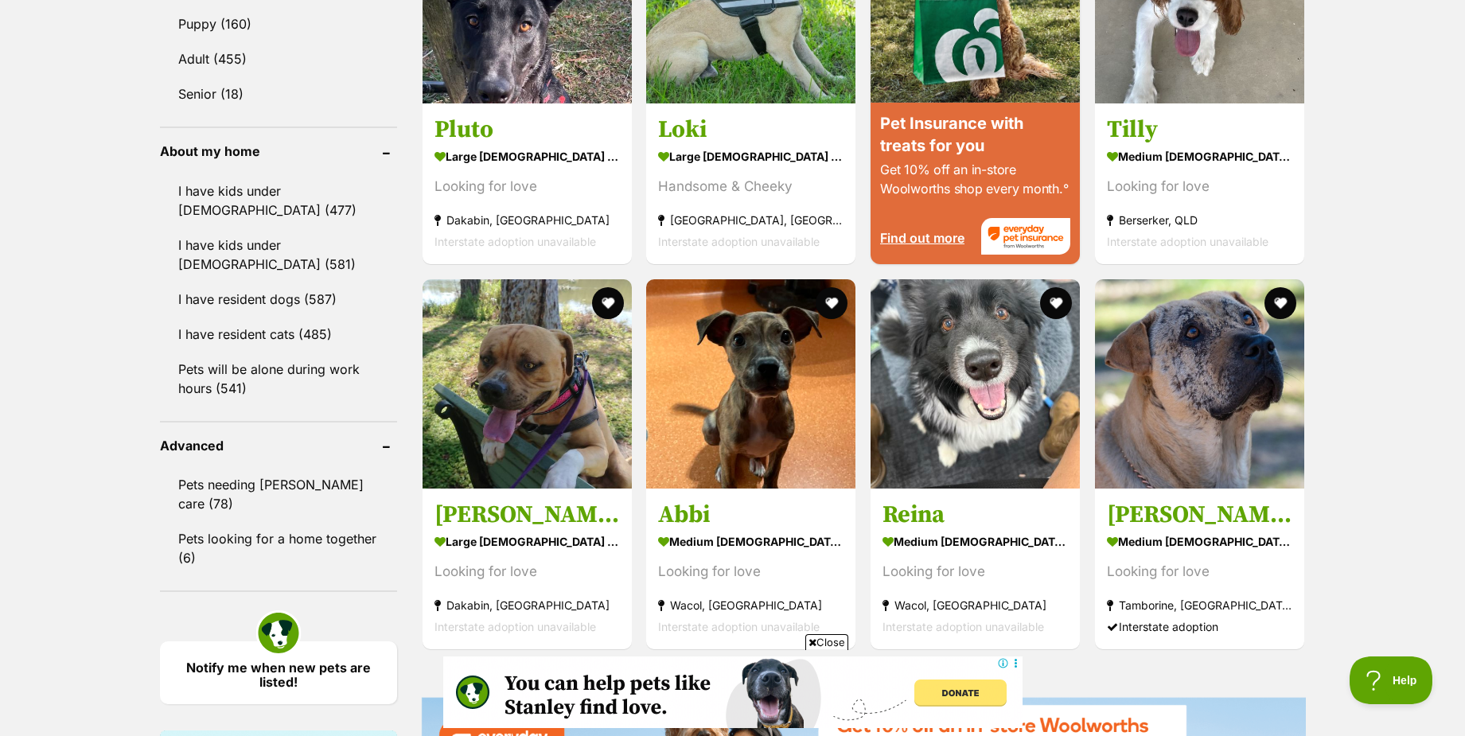
scroll to position [1671, 0]
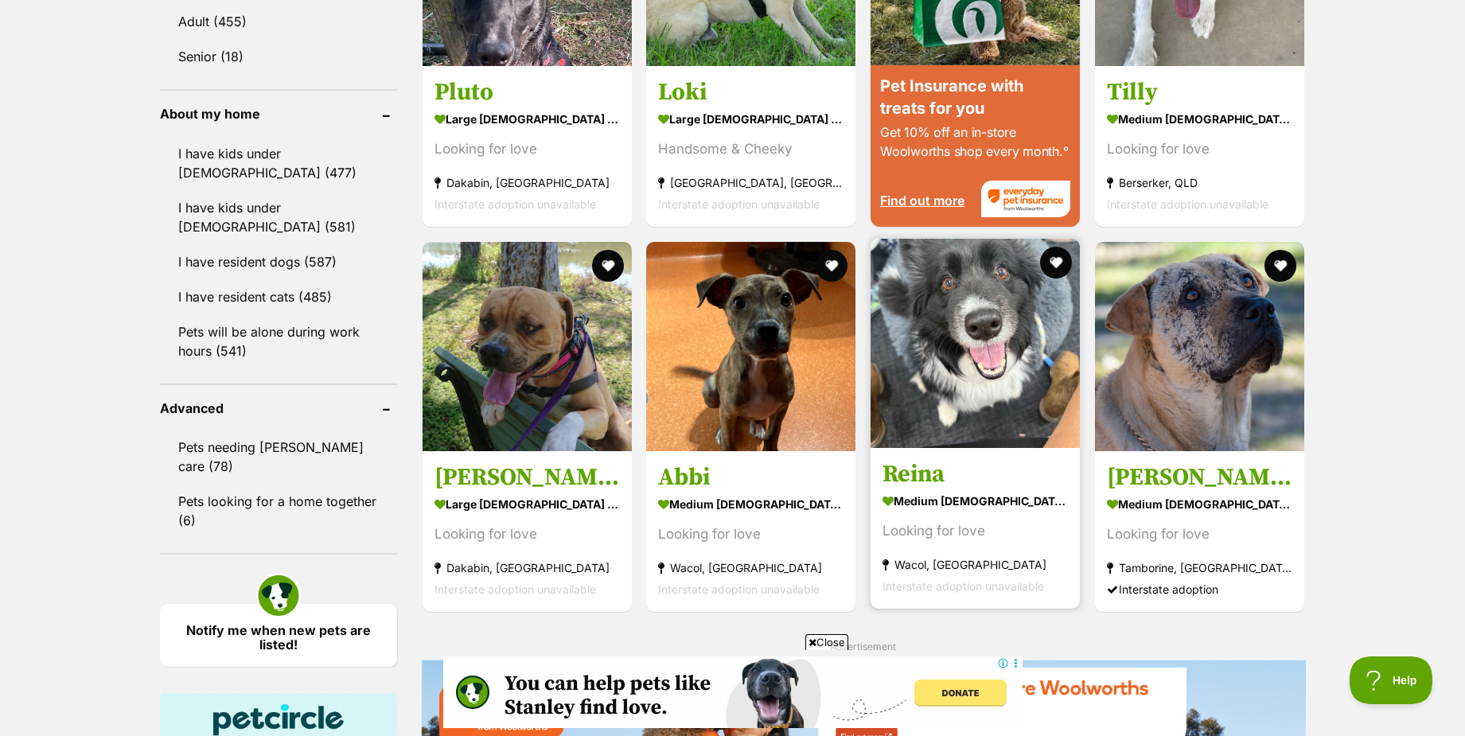
click at [1004, 372] on img at bounding box center [975, 343] width 209 height 209
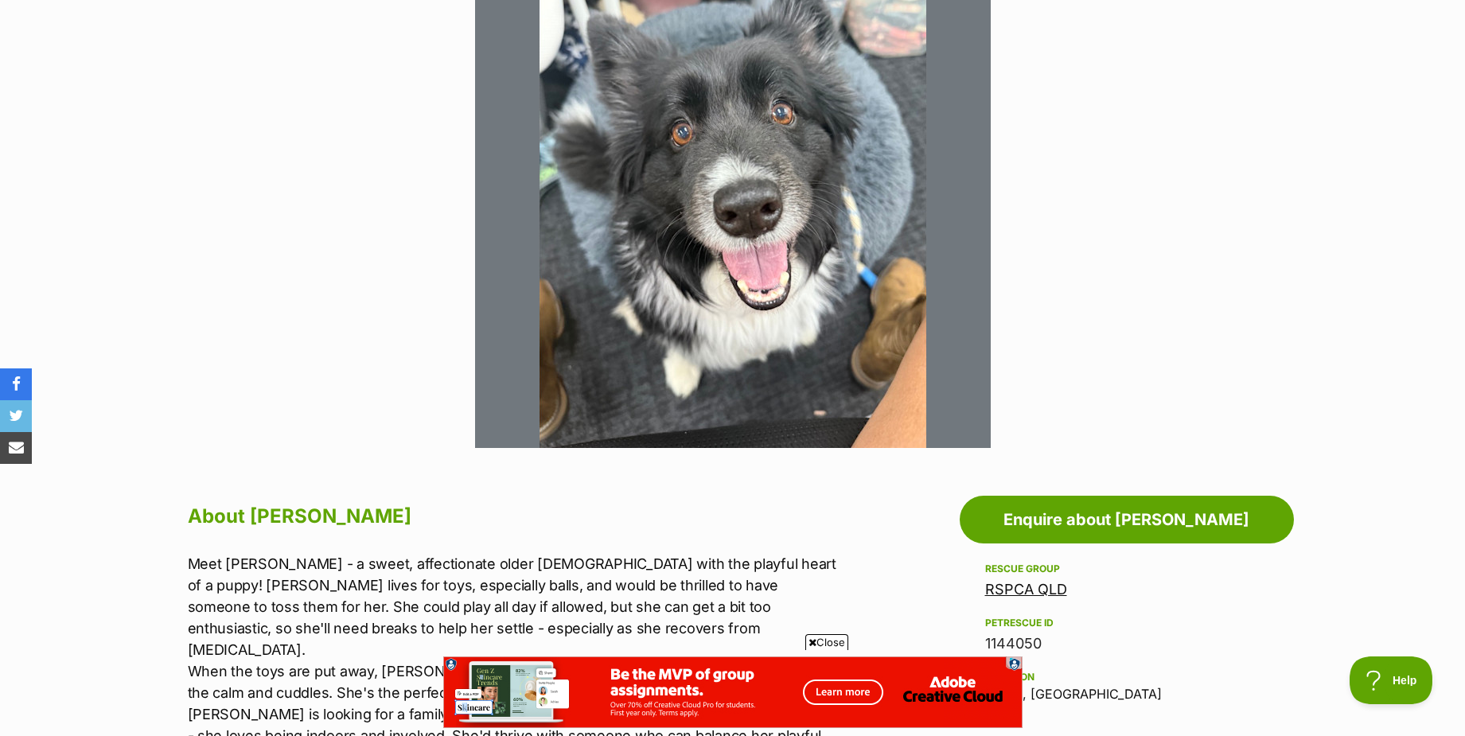
scroll to position [318, 0]
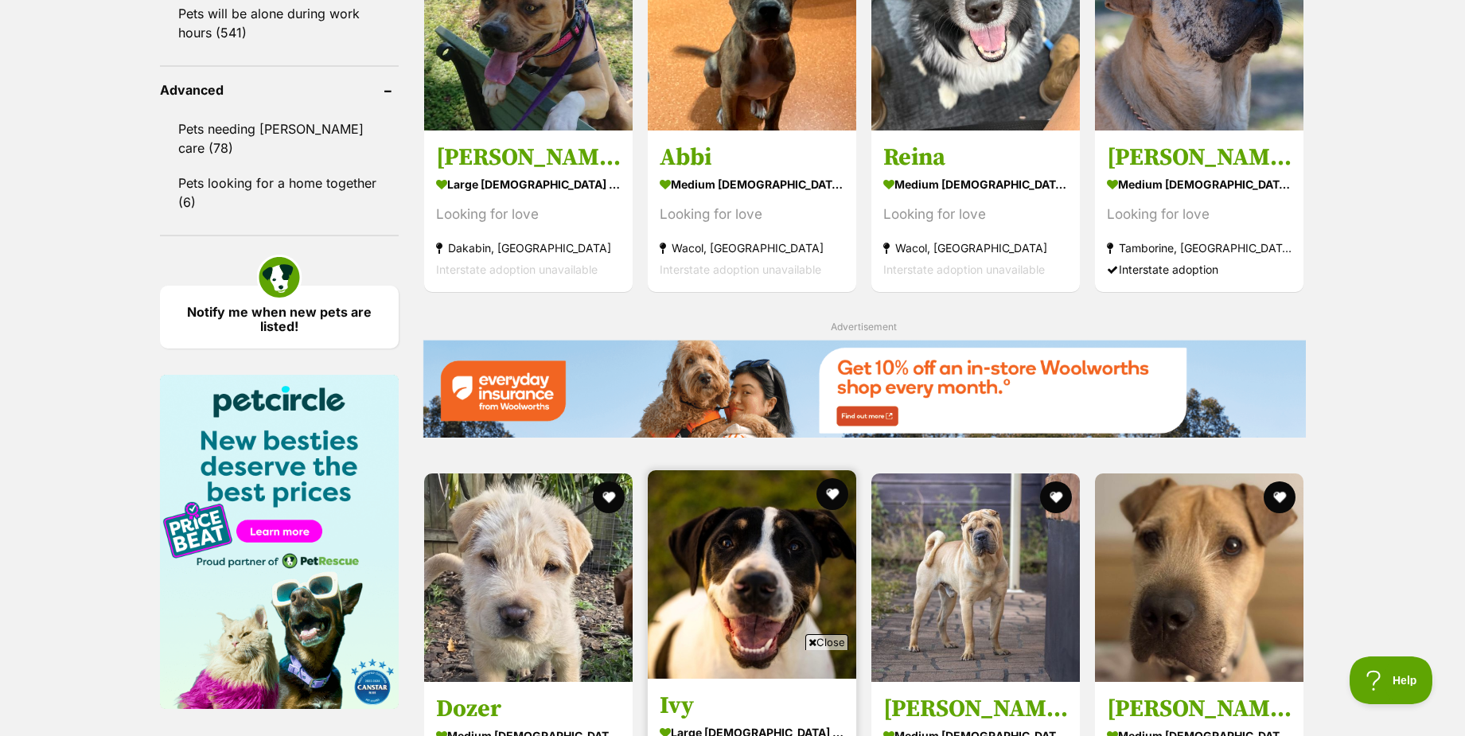
scroll to position [2228, 0]
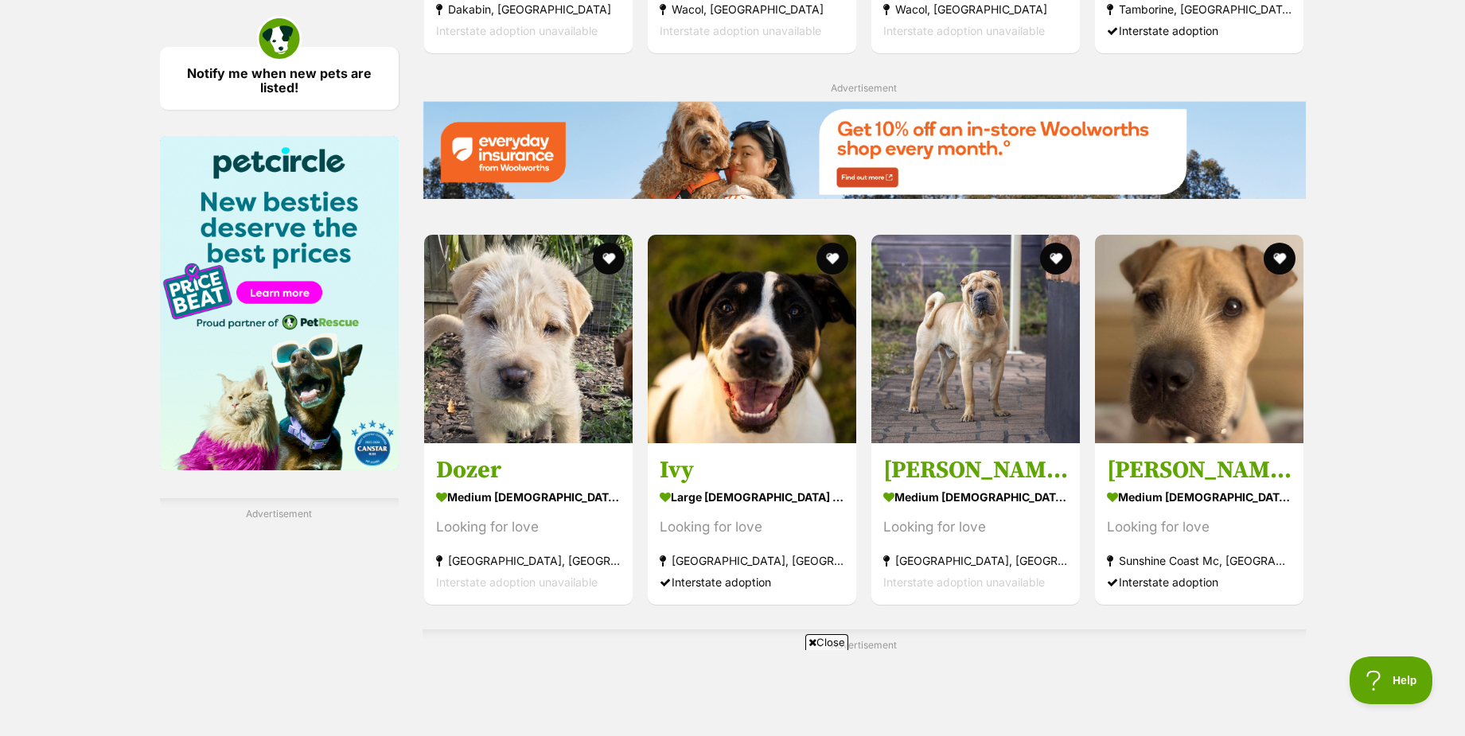
click at [814, 641] on icon at bounding box center [813, 643] width 8 height 10
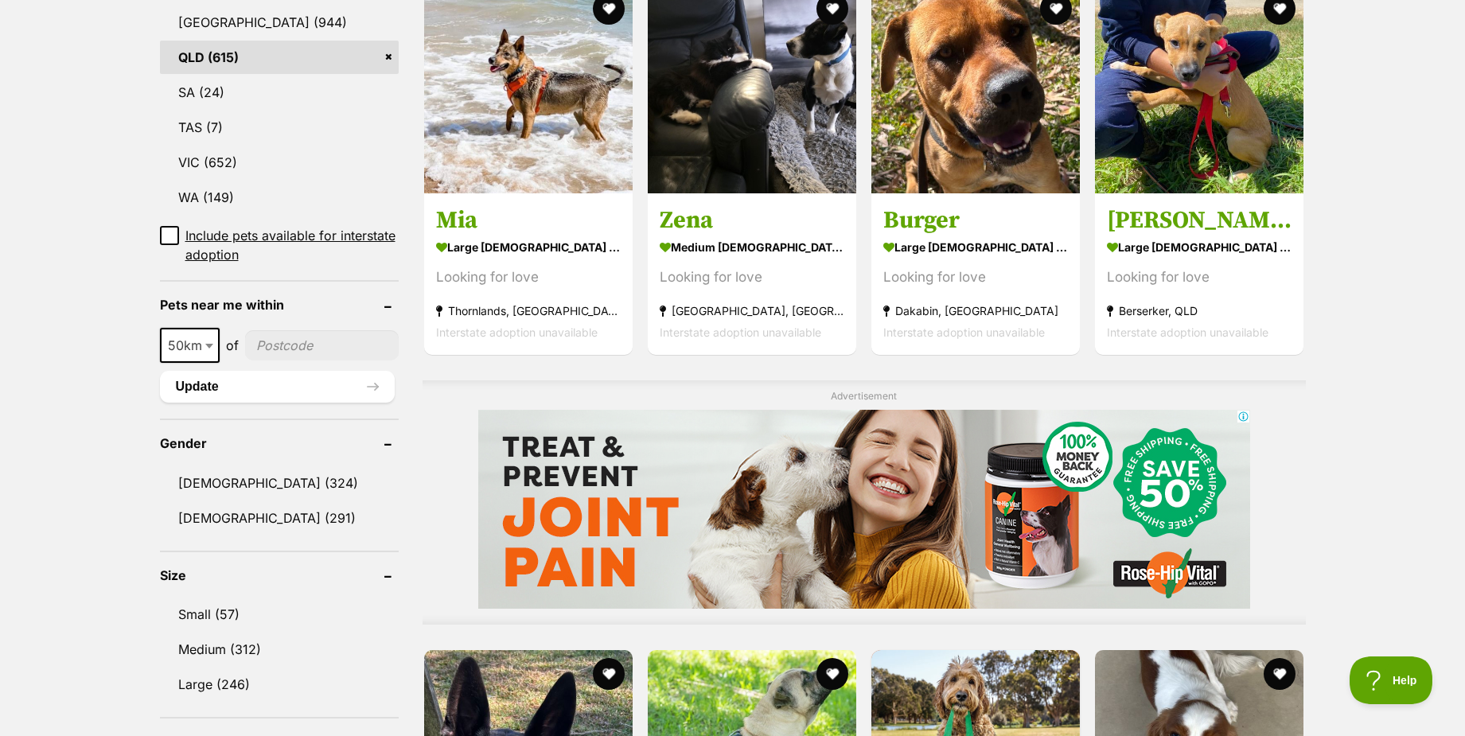
scroll to position [955, 0]
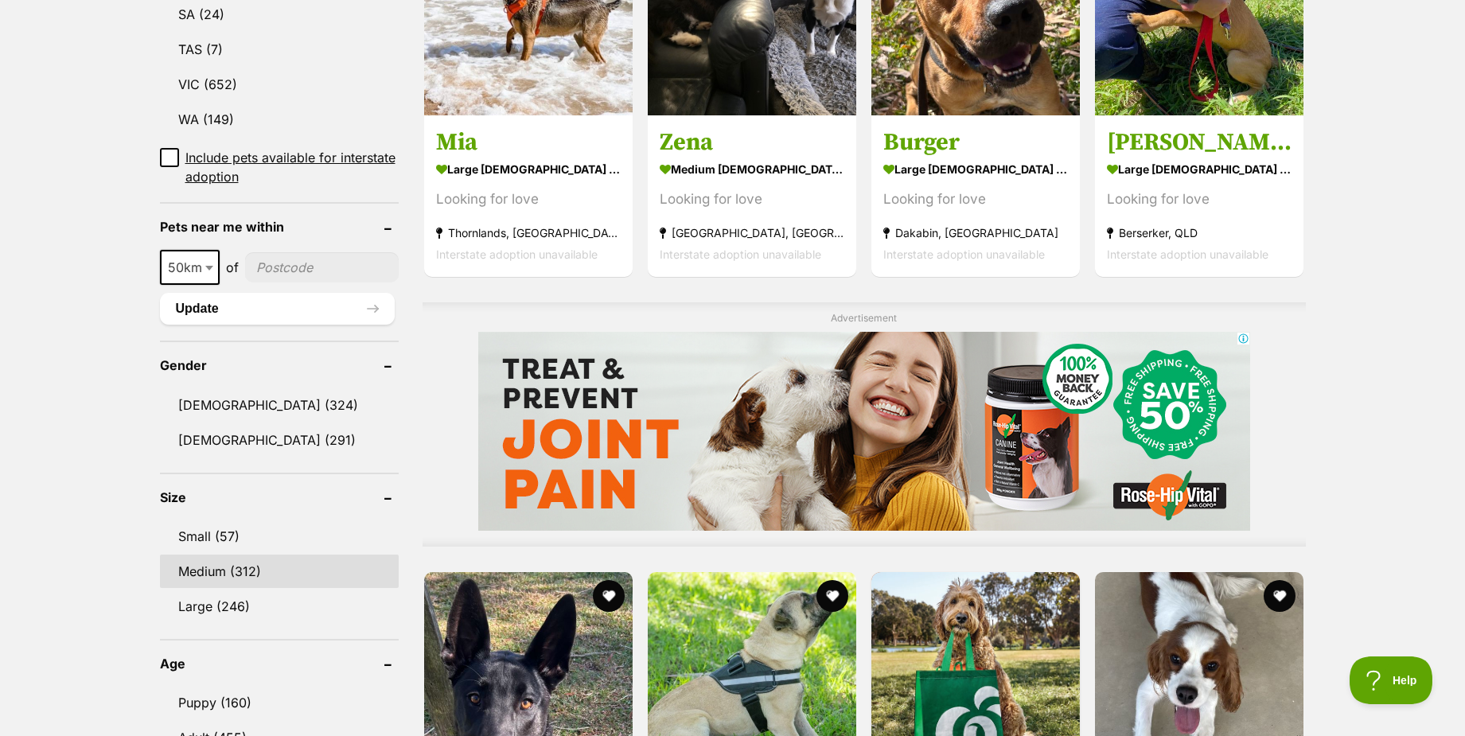
click at [217, 570] on link "Medium (312)" at bounding box center [279, 571] width 239 height 33
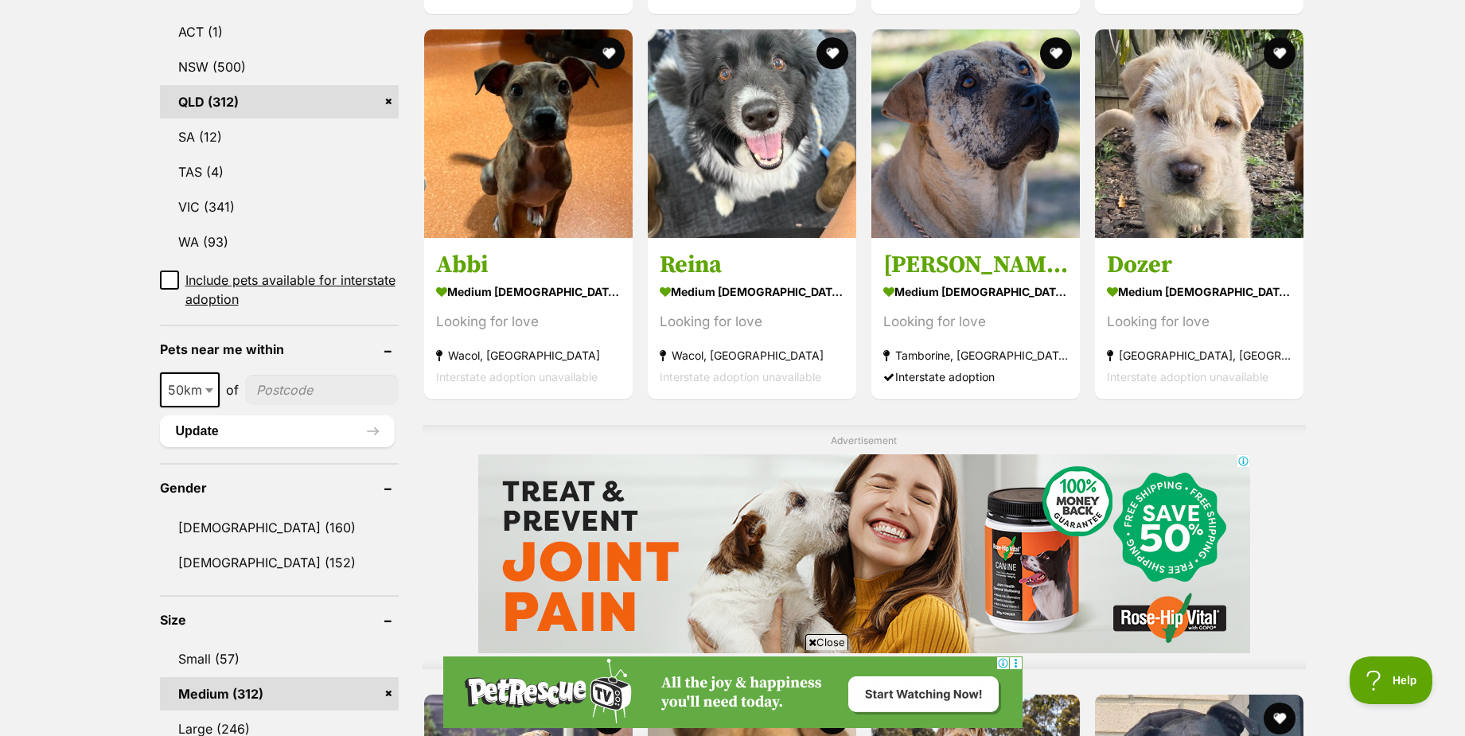
scroll to position [1035, 0]
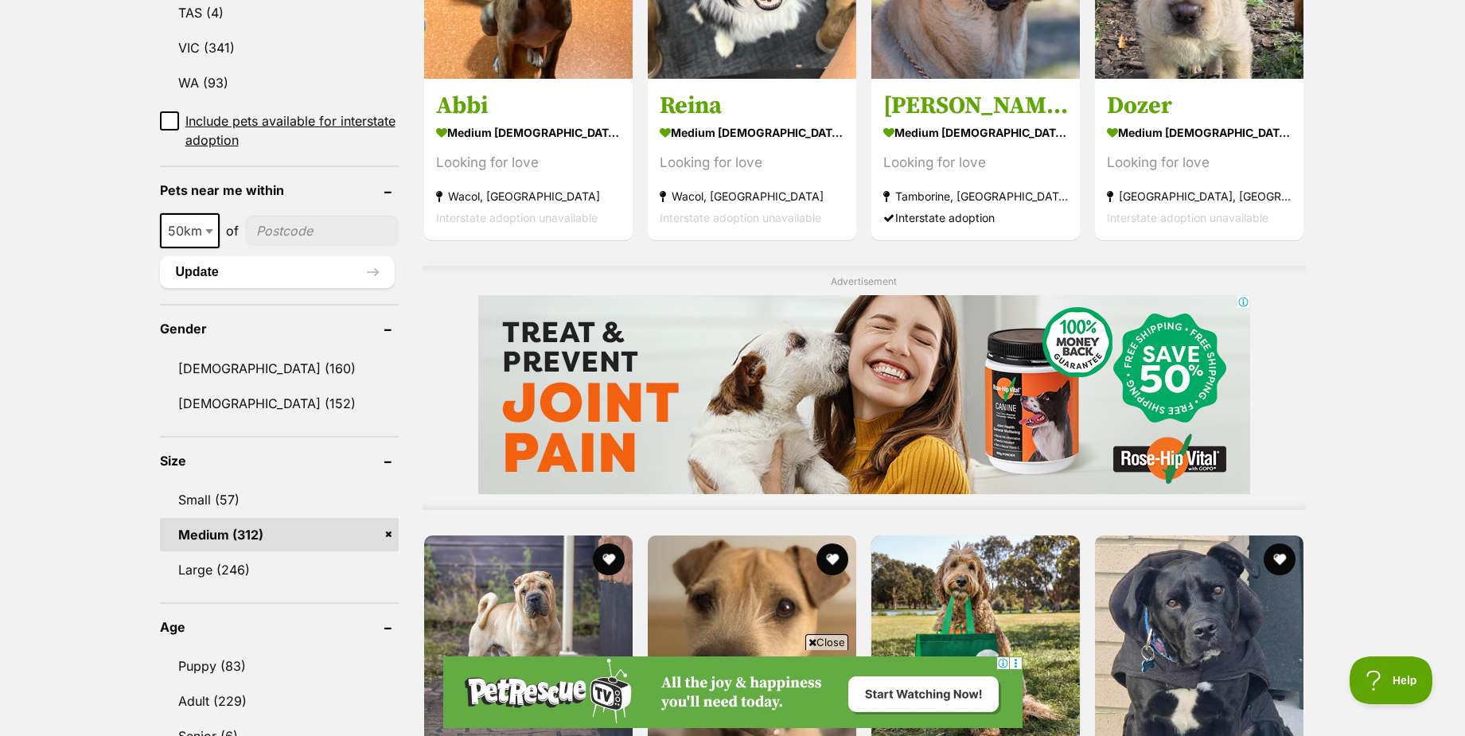
click at [828, 645] on span "Close" at bounding box center [826, 642] width 43 height 16
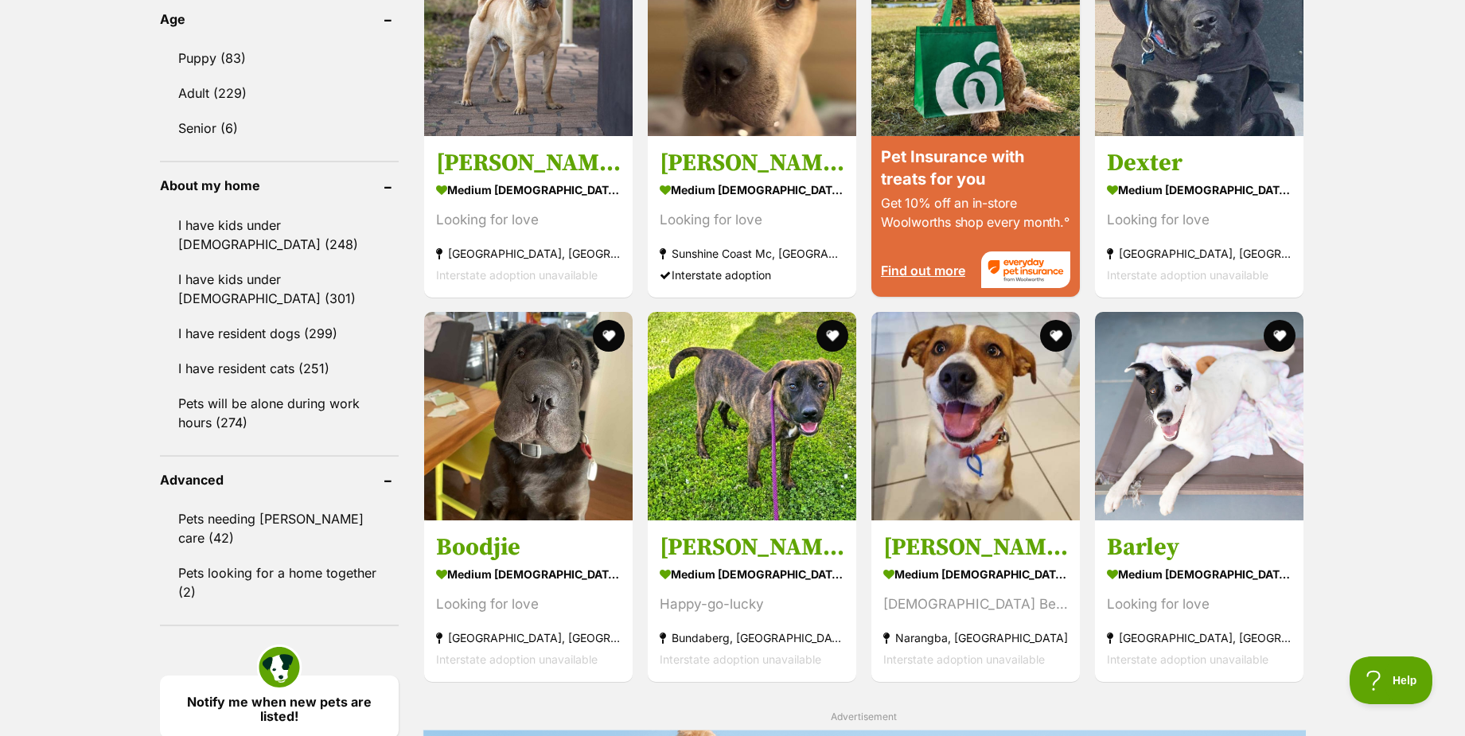
scroll to position [1671, 0]
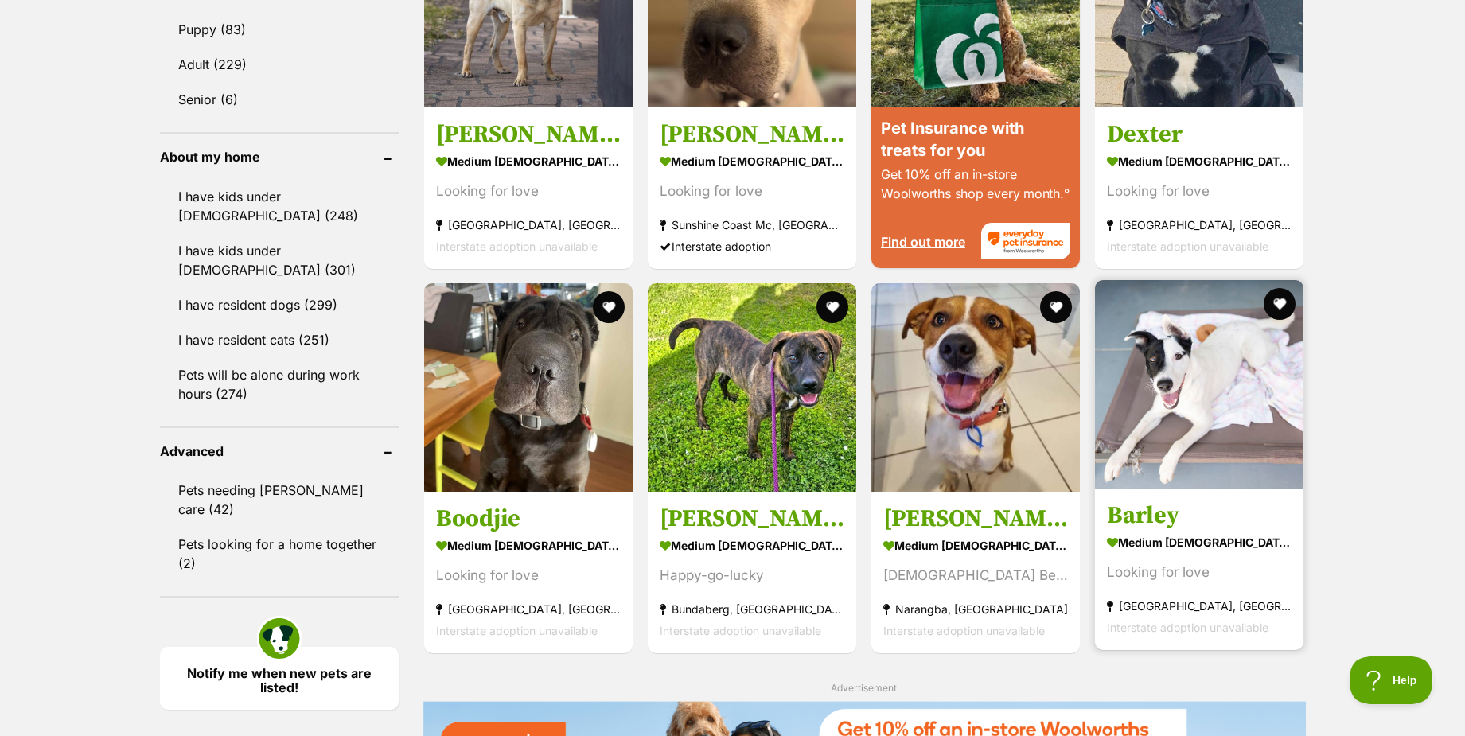
click at [1181, 443] on img at bounding box center [1199, 384] width 209 height 209
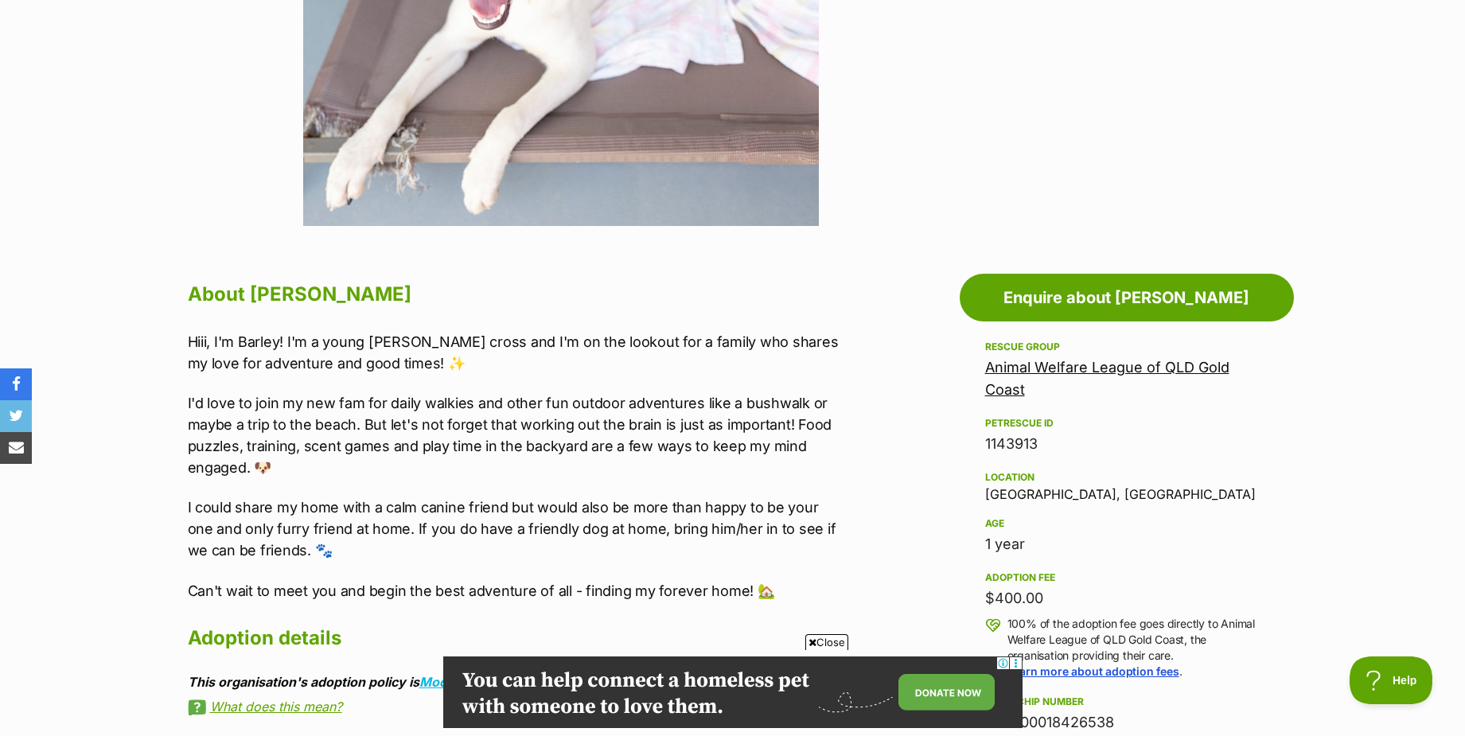
scroll to position [637, 0]
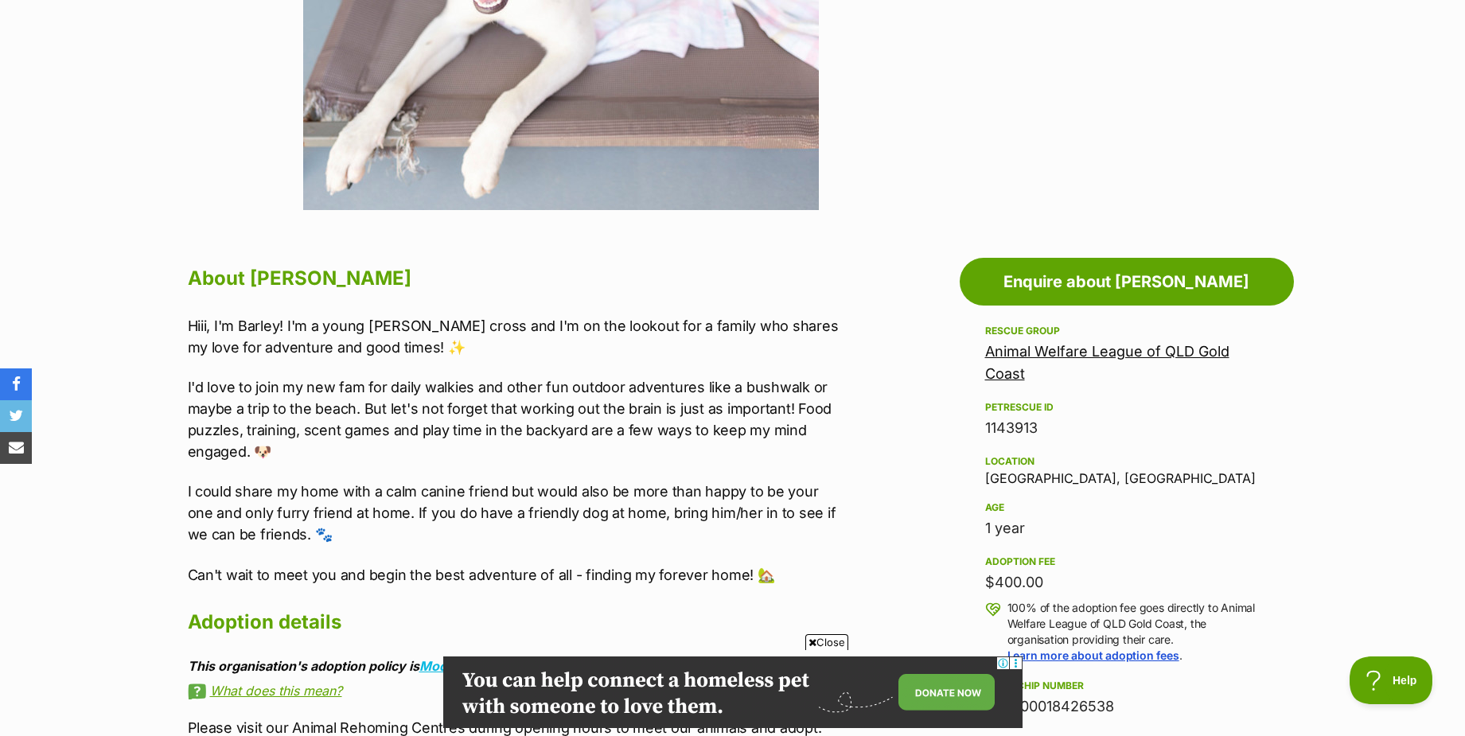
click at [824, 644] on span "Close" at bounding box center [826, 642] width 43 height 16
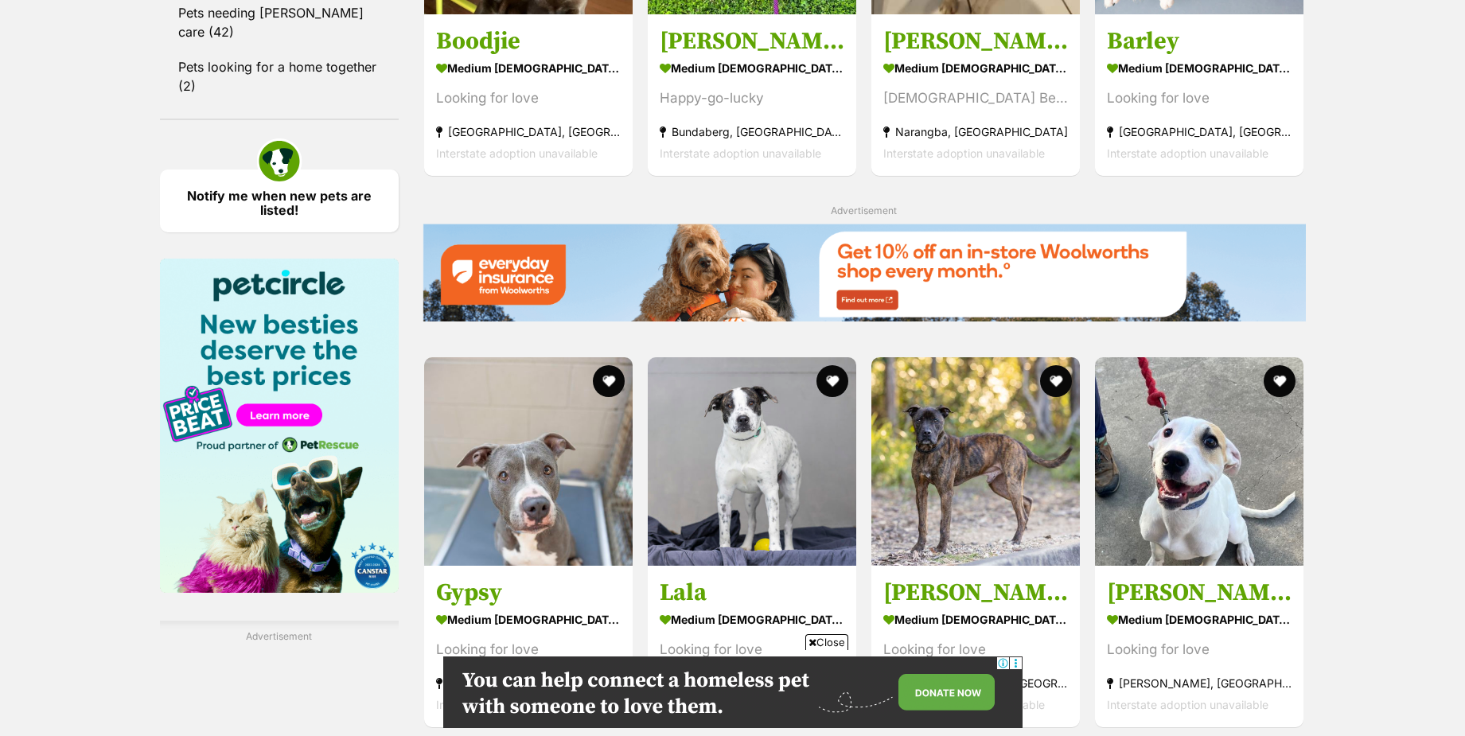
click at [825, 641] on span "Close" at bounding box center [826, 642] width 43 height 16
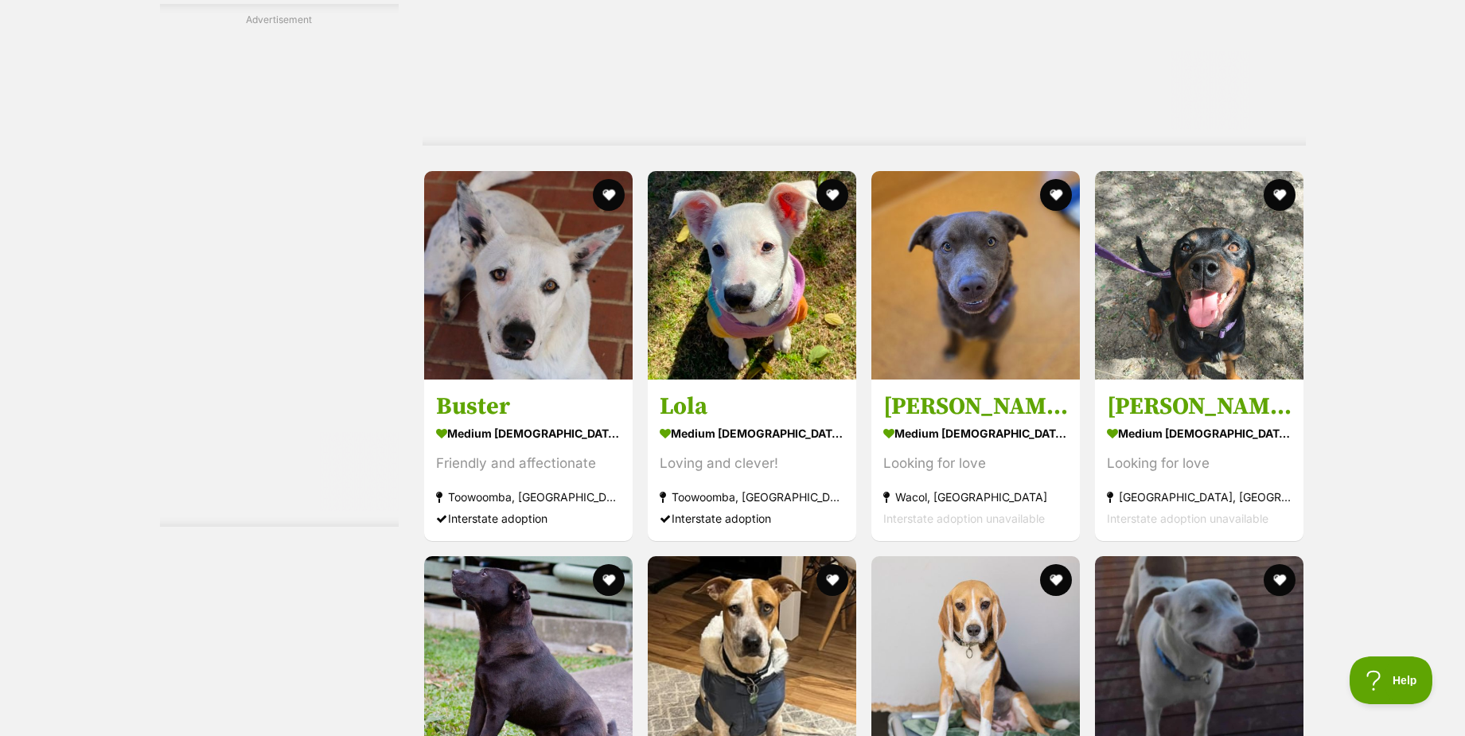
scroll to position [6447, 0]
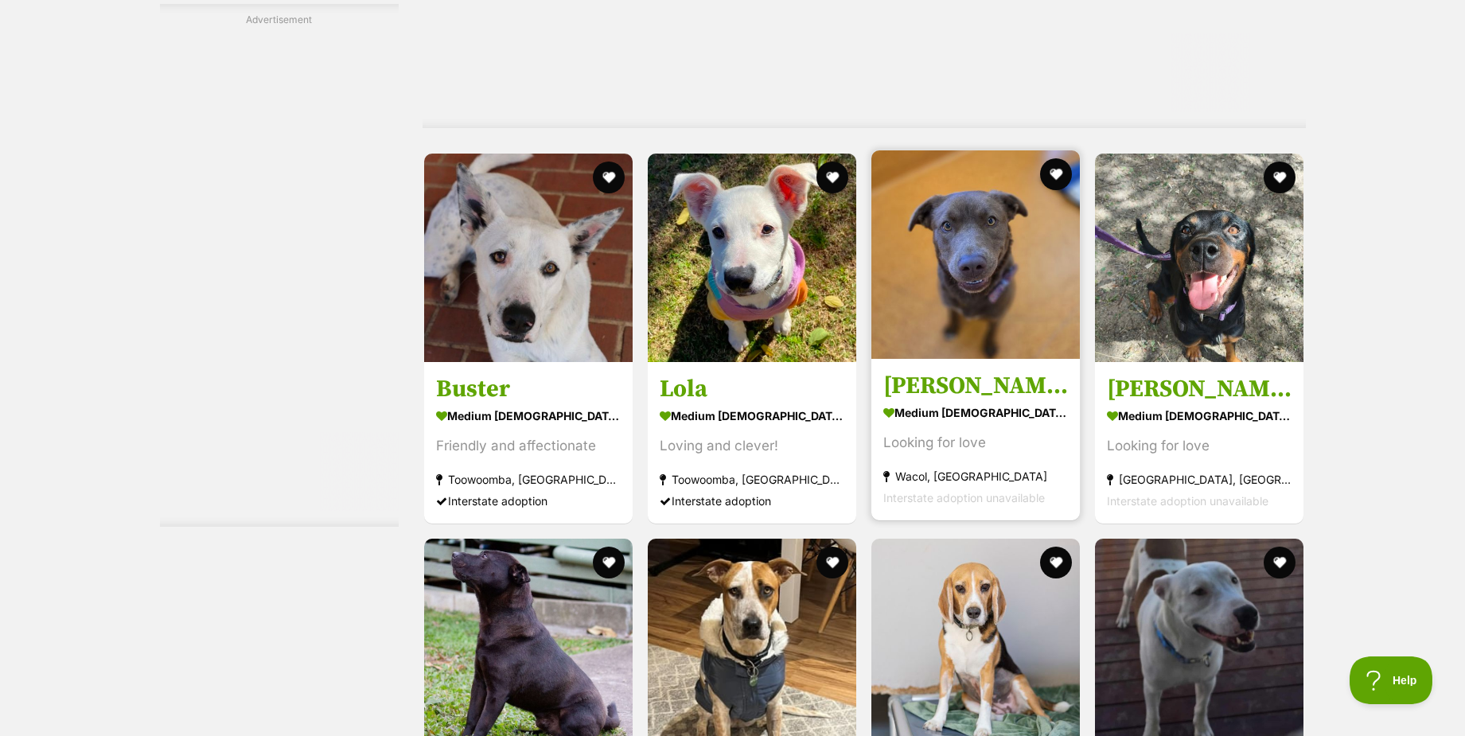
click at [962, 273] on img at bounding box center [976, 254] width 209 height 209
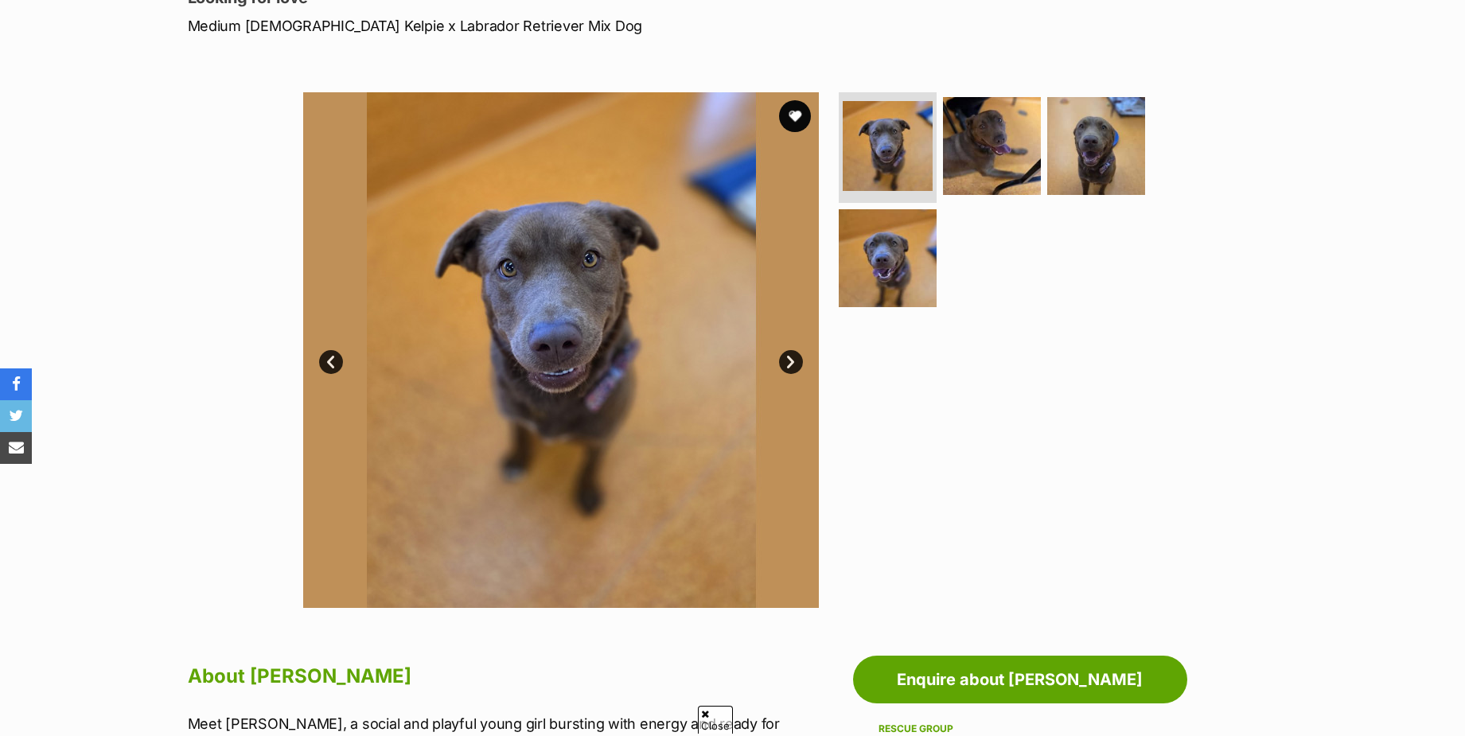
scroll to position [239, 0]
click at [791, 353] on link "Next" at bounding box center [791, 362] width 24 height 24
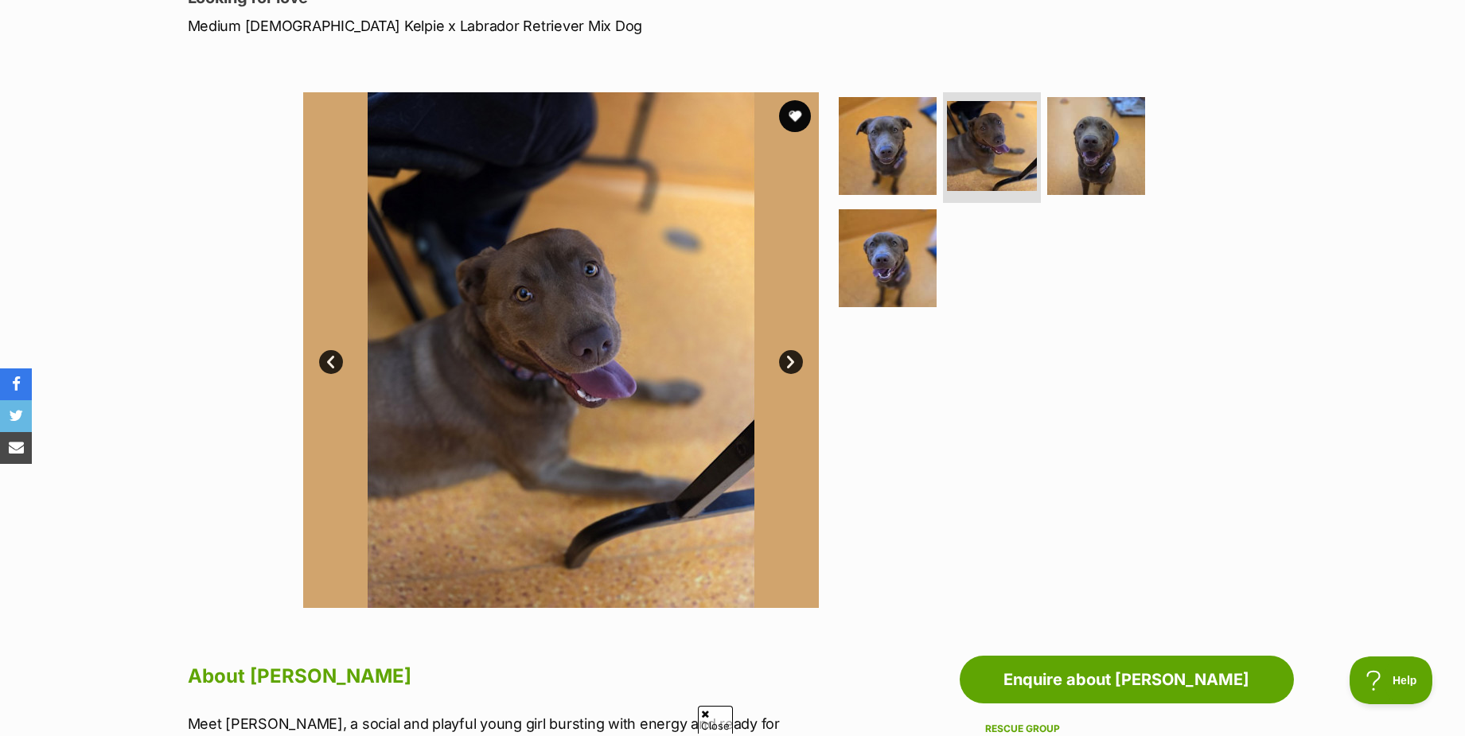
scroll to position [0, 0]
click at [791, 353] on link "Next" at bounding box center [791, 362] width 24 height 24
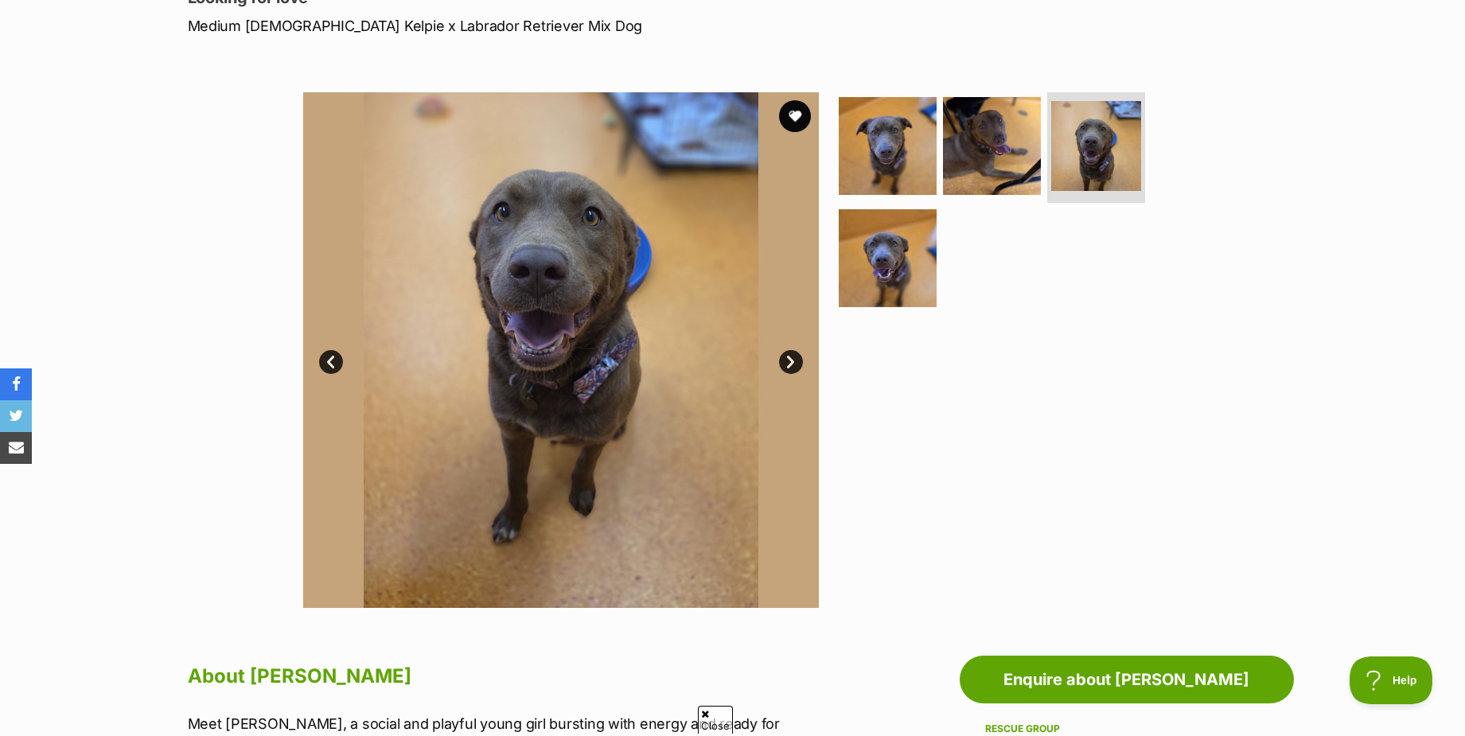
click at [791, 353] on link "Next" at bounding box center [791, 362] width 24 height 24
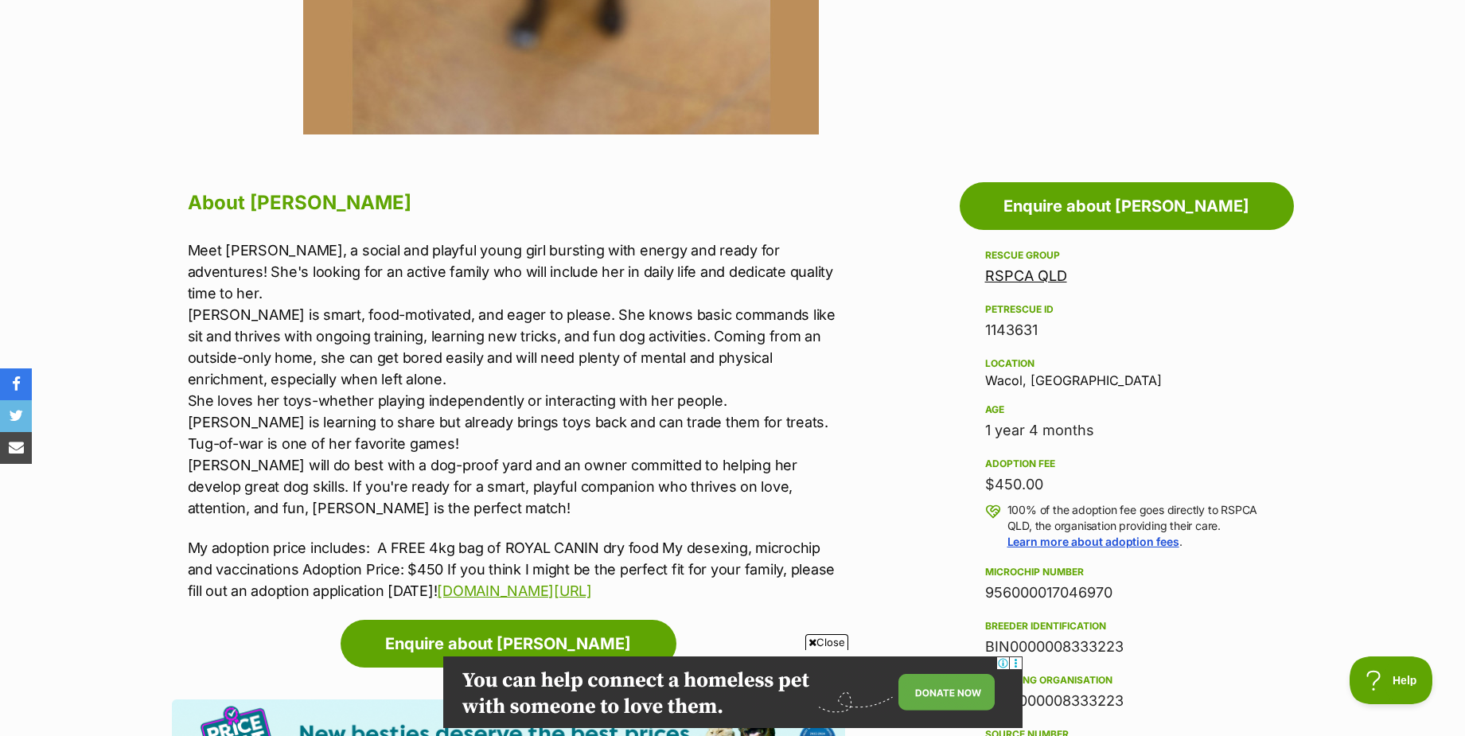
scroll to position [716, 0]
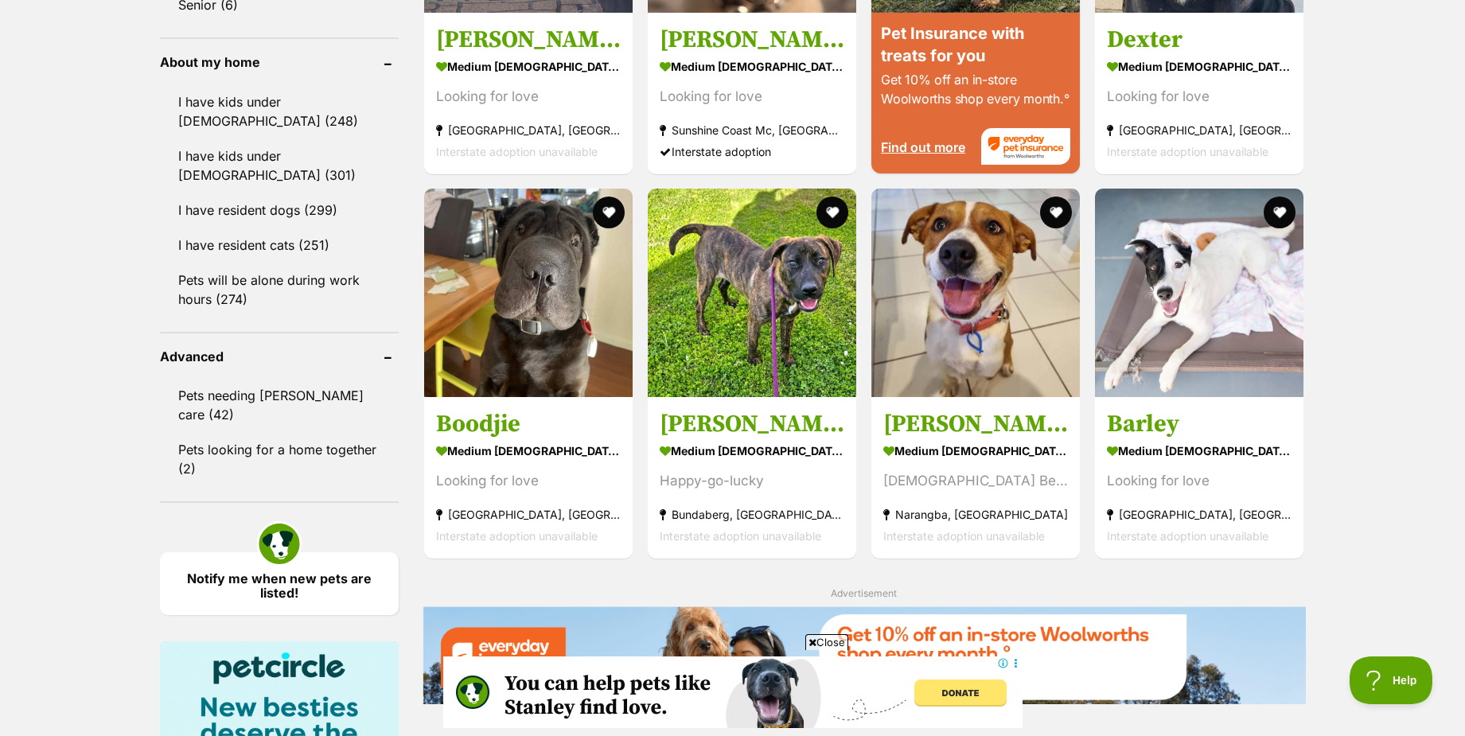
scroll to position [1831, 0]
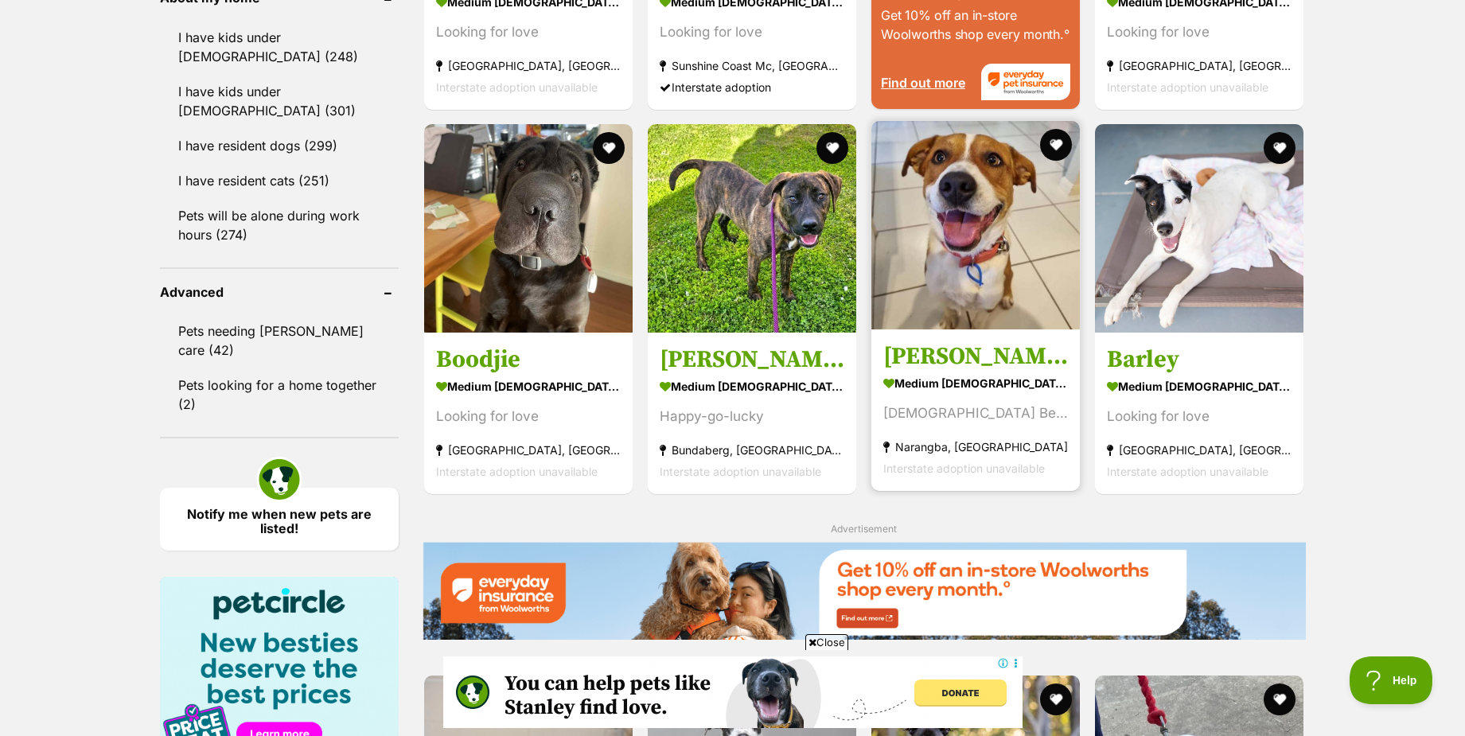
click at [946, 244] on img at bounding box center [976, 225] width 209 height 209
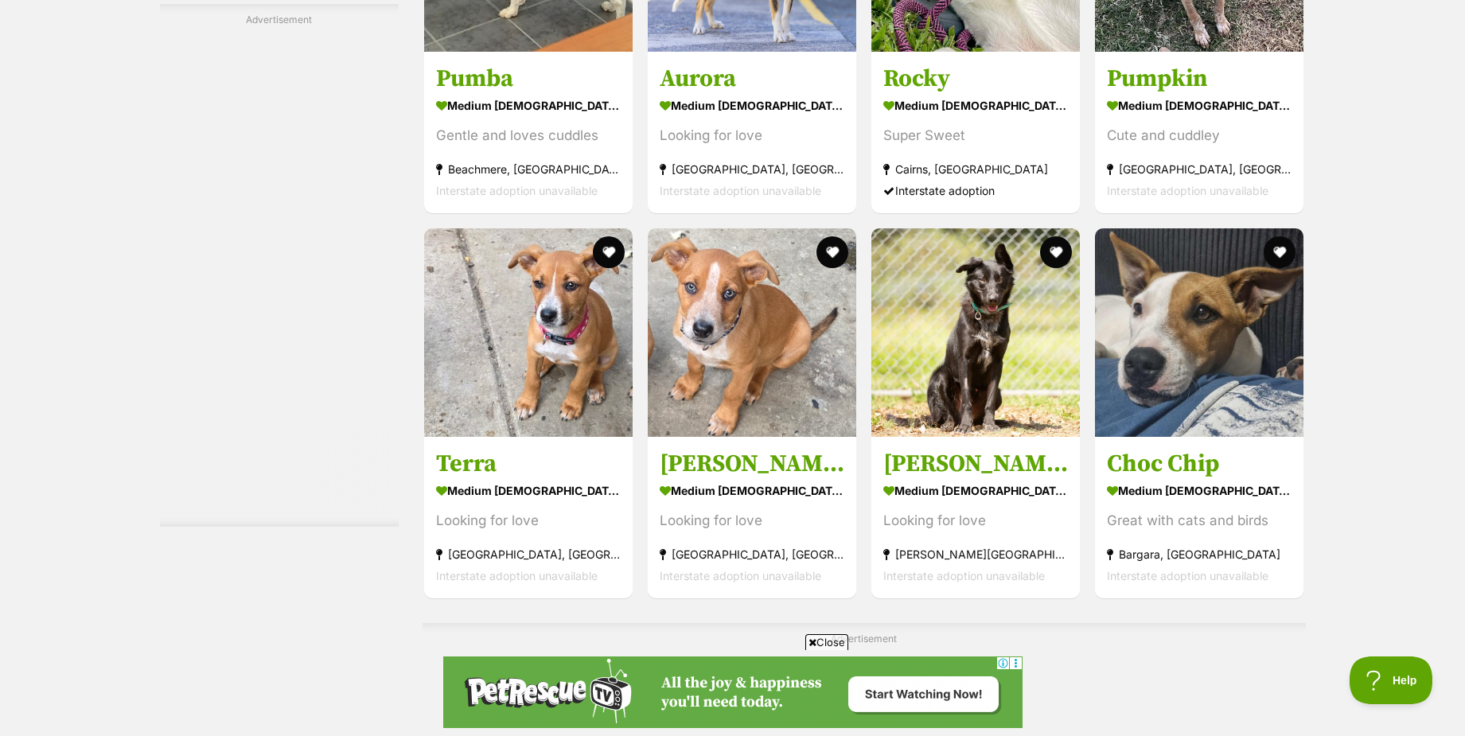
scroll to position [3423, 0]
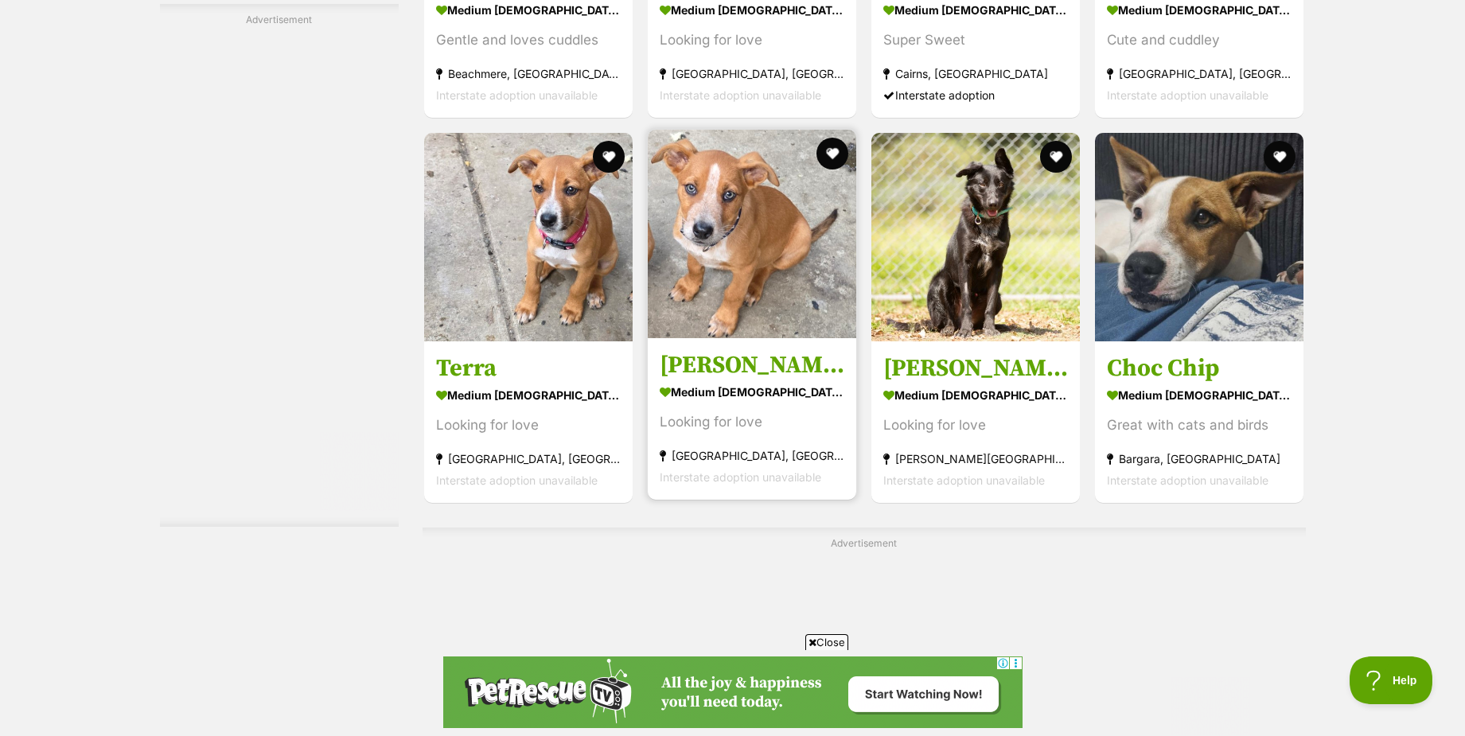
click at [766, 293] on img at bounding box center [752, 234] width 209 height 209
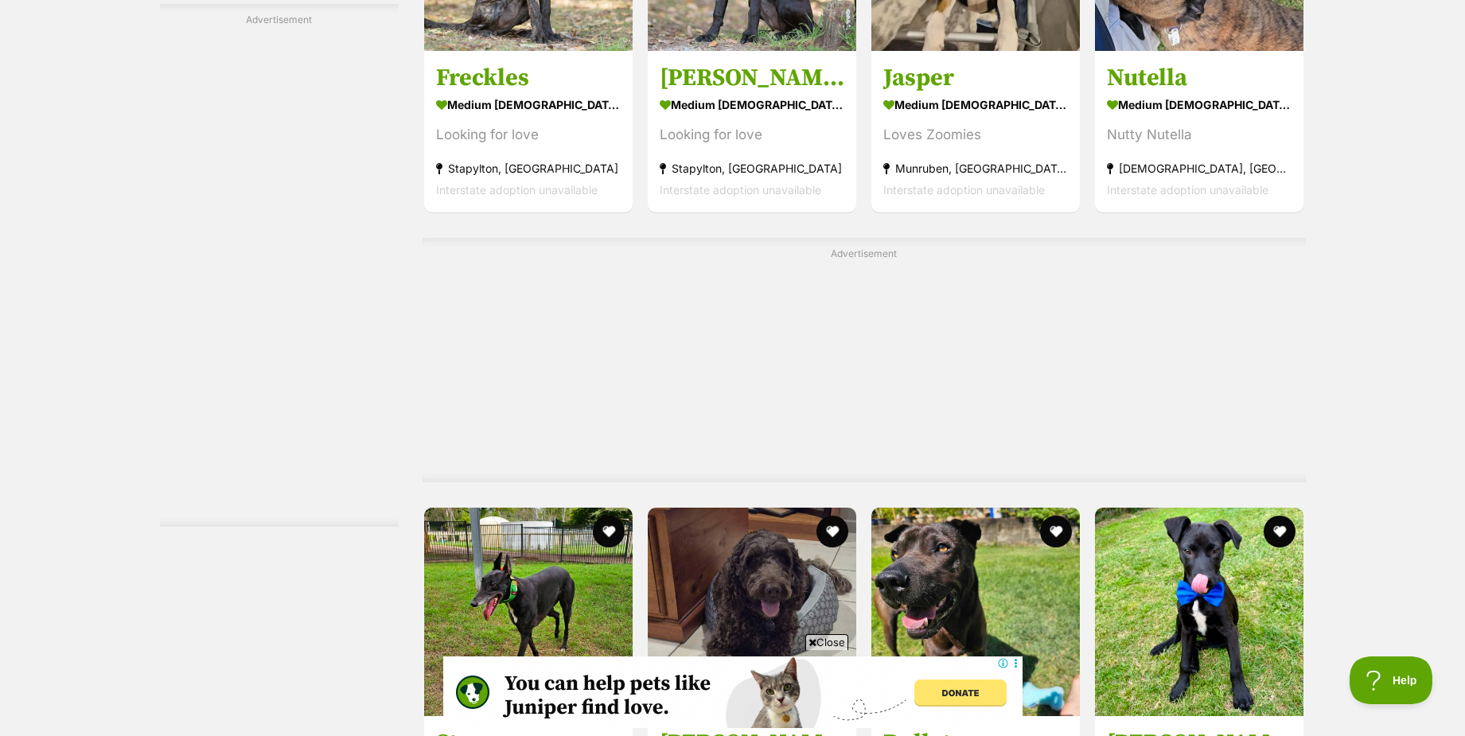
scroll to position [4617, 0]
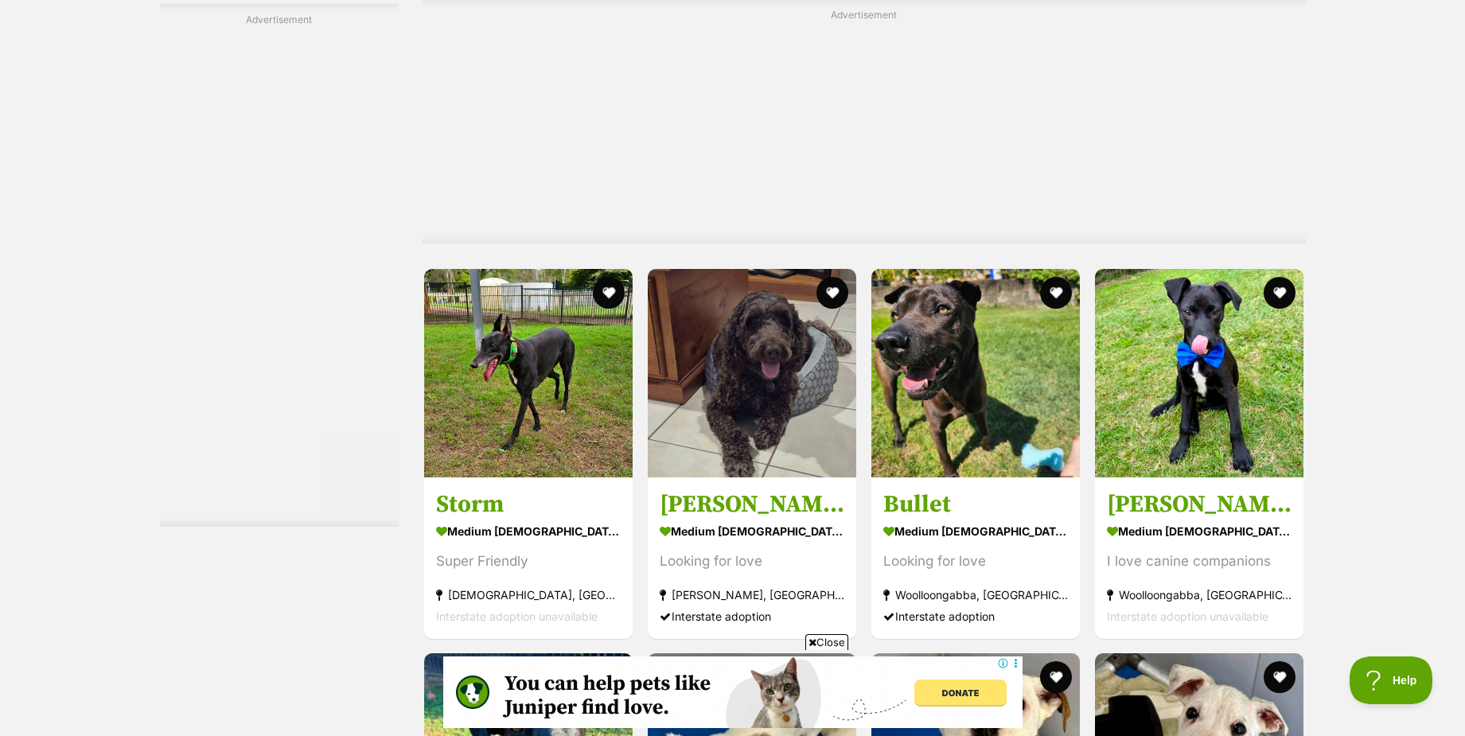
click at [834, 642] on span "Close" at bounding box center [826, 642] width 43 height 16
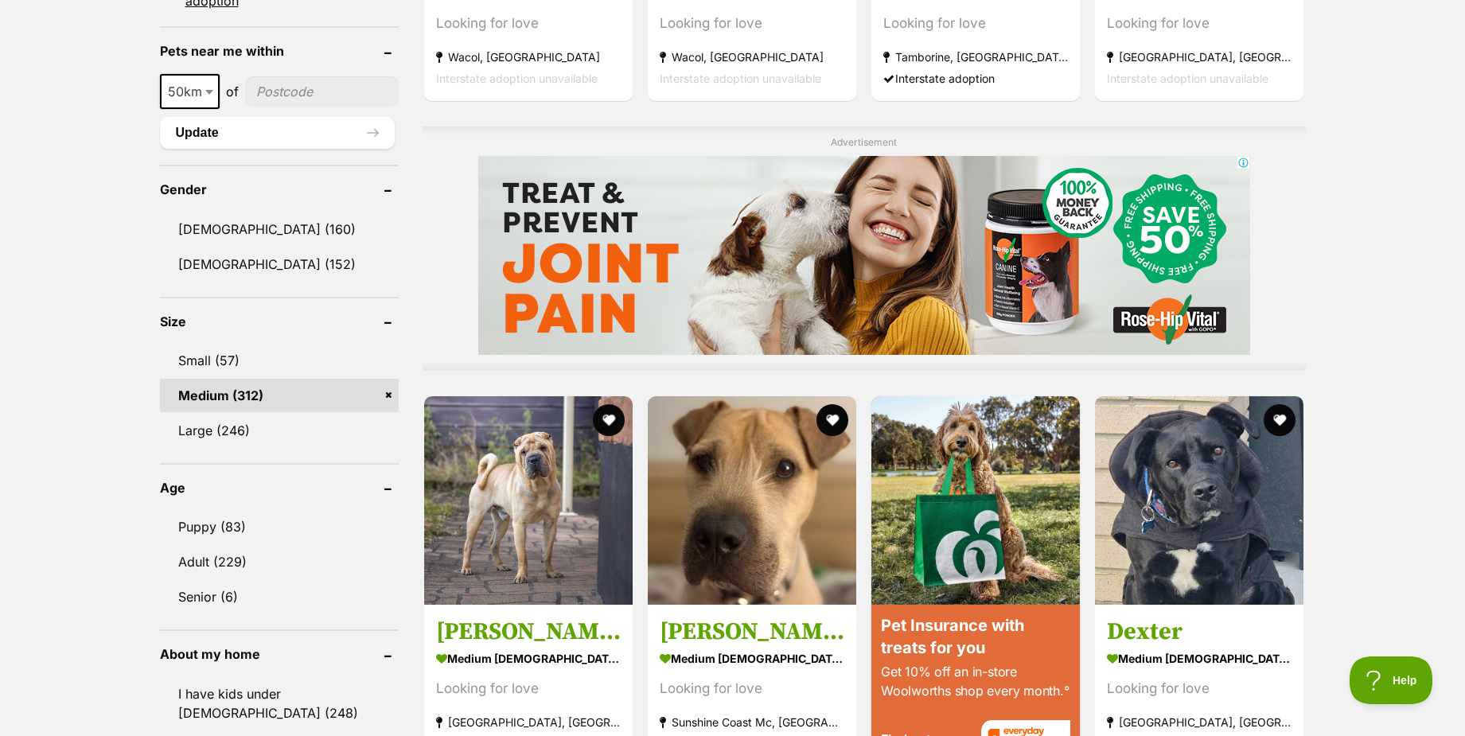
scroll to position [956, 0]
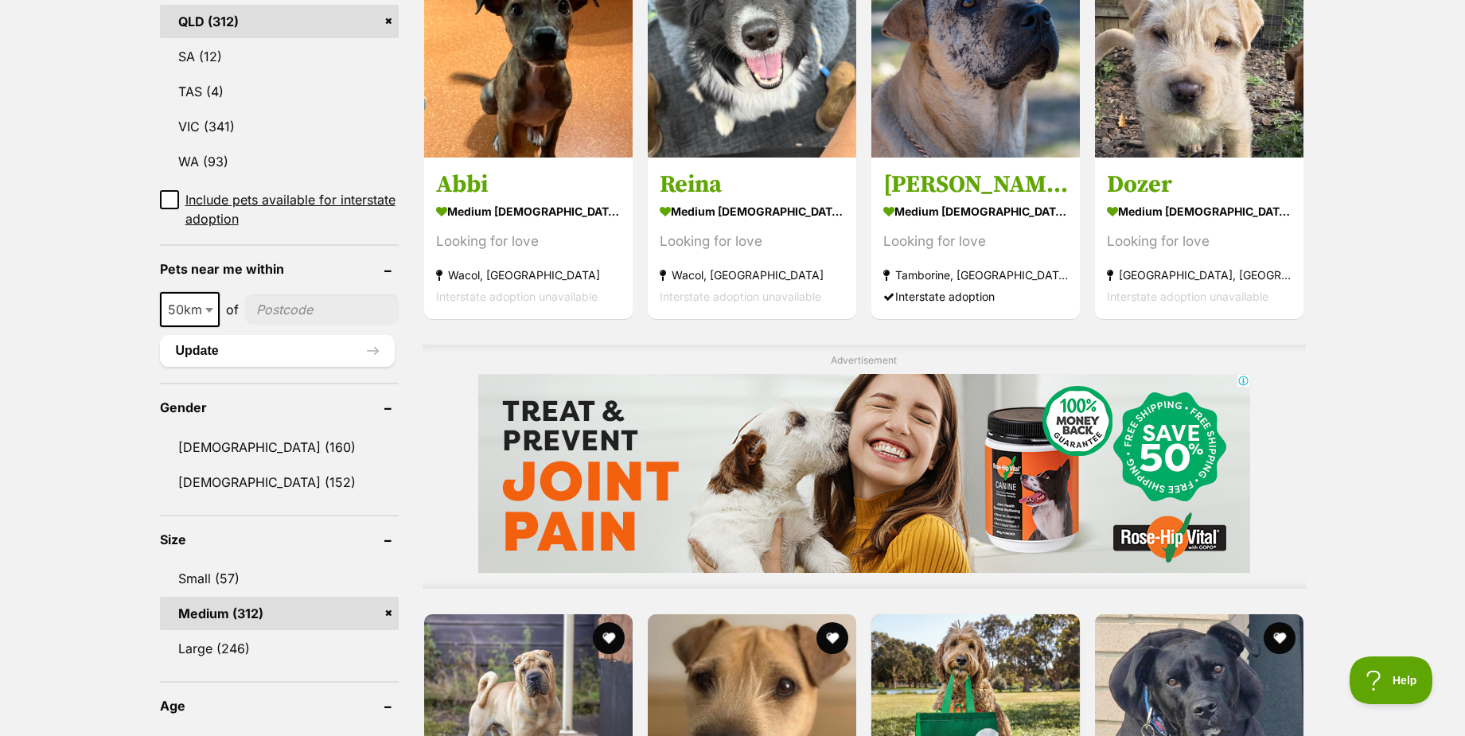
click at [271, 310] on input"] "postcode" at bounding box center [322, 309] width 154 height 30
type input"] "4121"
click at [209, 314] on span at bounding box center [211, 309] width 16 height 35
select select "100"
click at [301, 357] on button "Update" at bounding box center [277, 351] width 235 height 32
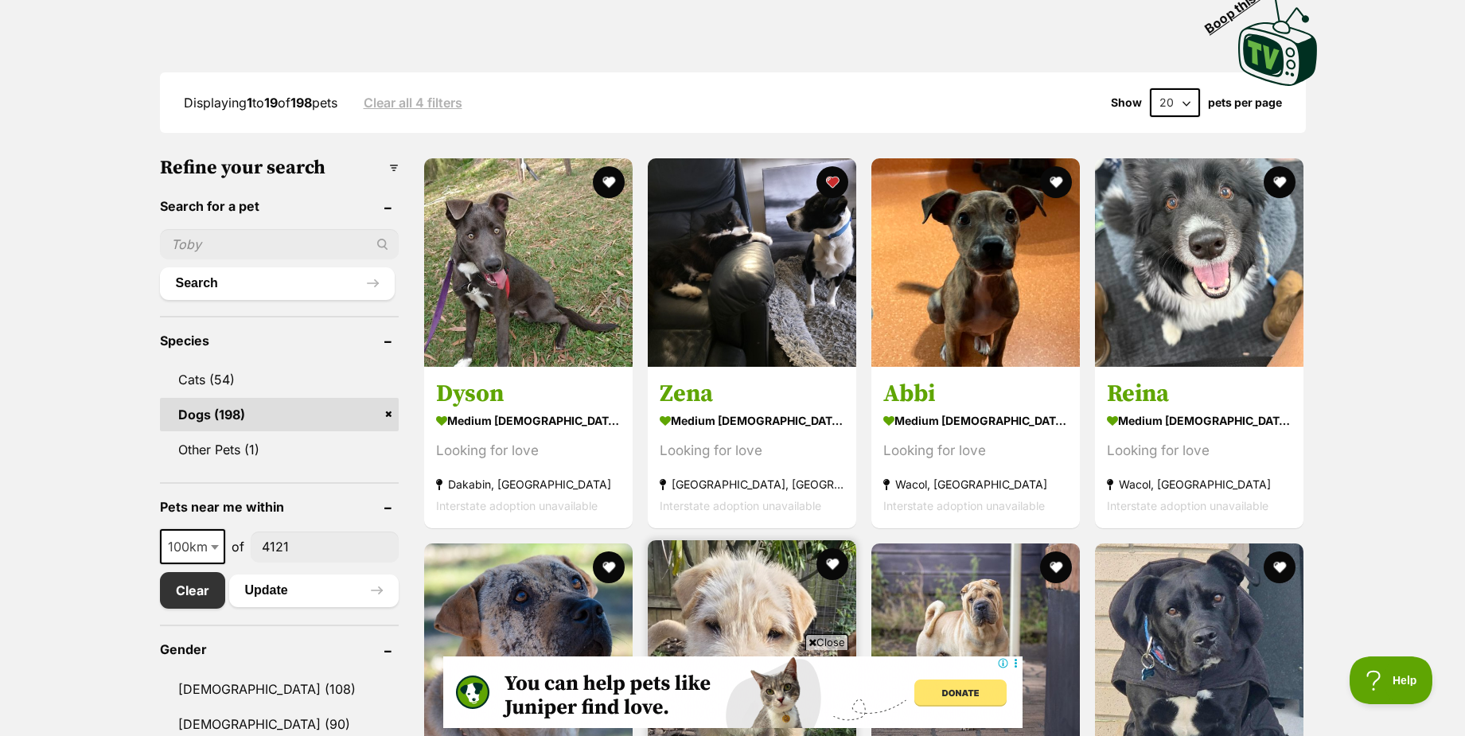
click at [819, 640] on span "Close" at bounding box center [826, 642] width 43 height 16
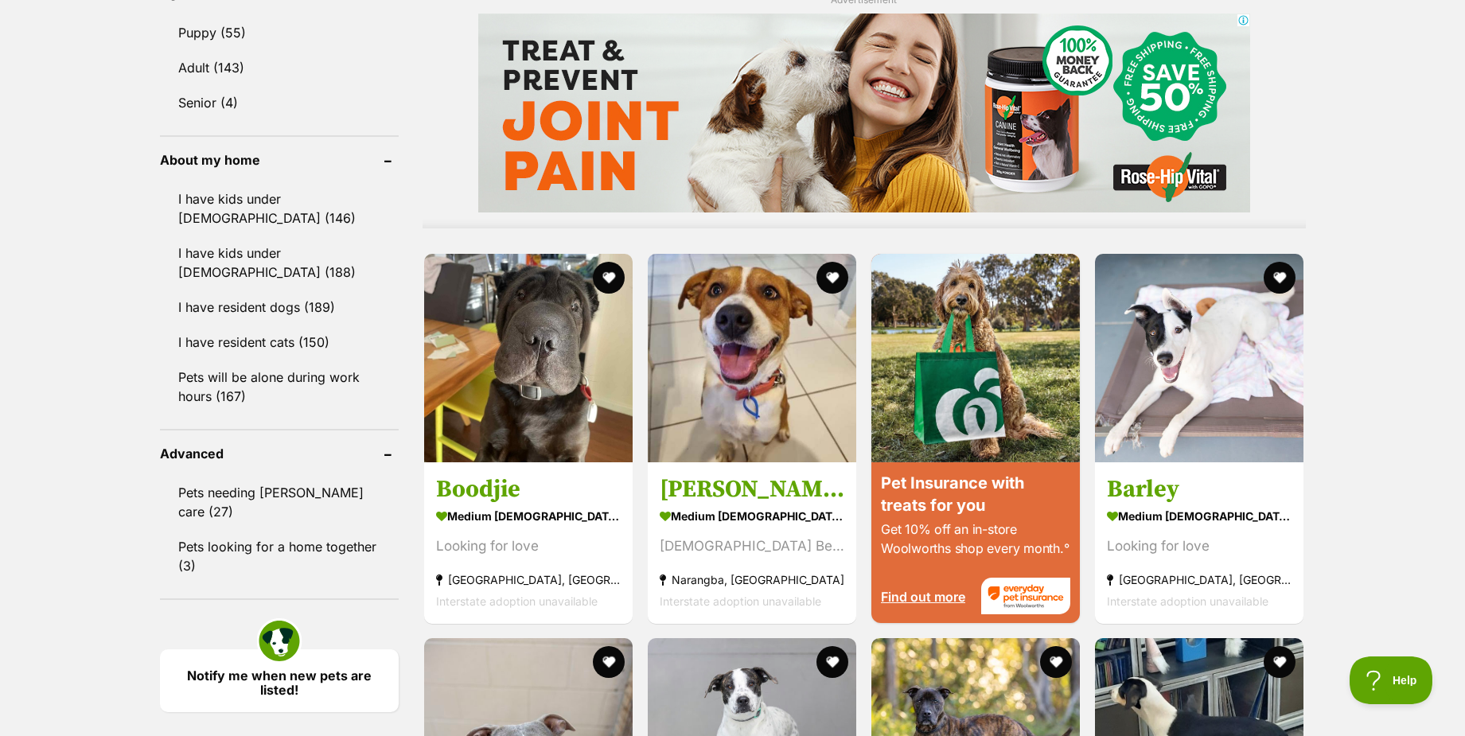
scroll to position [1353, 0]
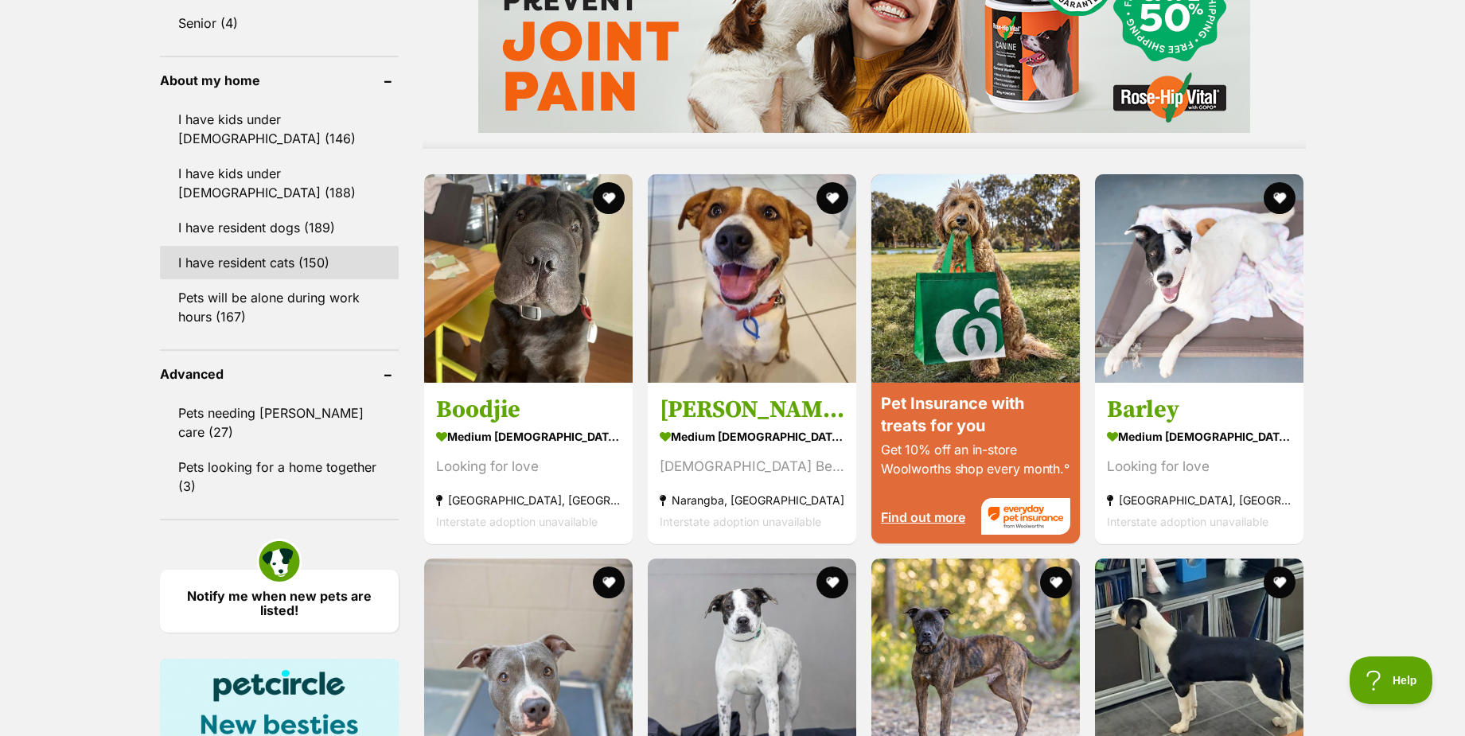
click at [220, 258] on link "I have resident cats (150)" at bounding box center [279, 262] width 239 height 33
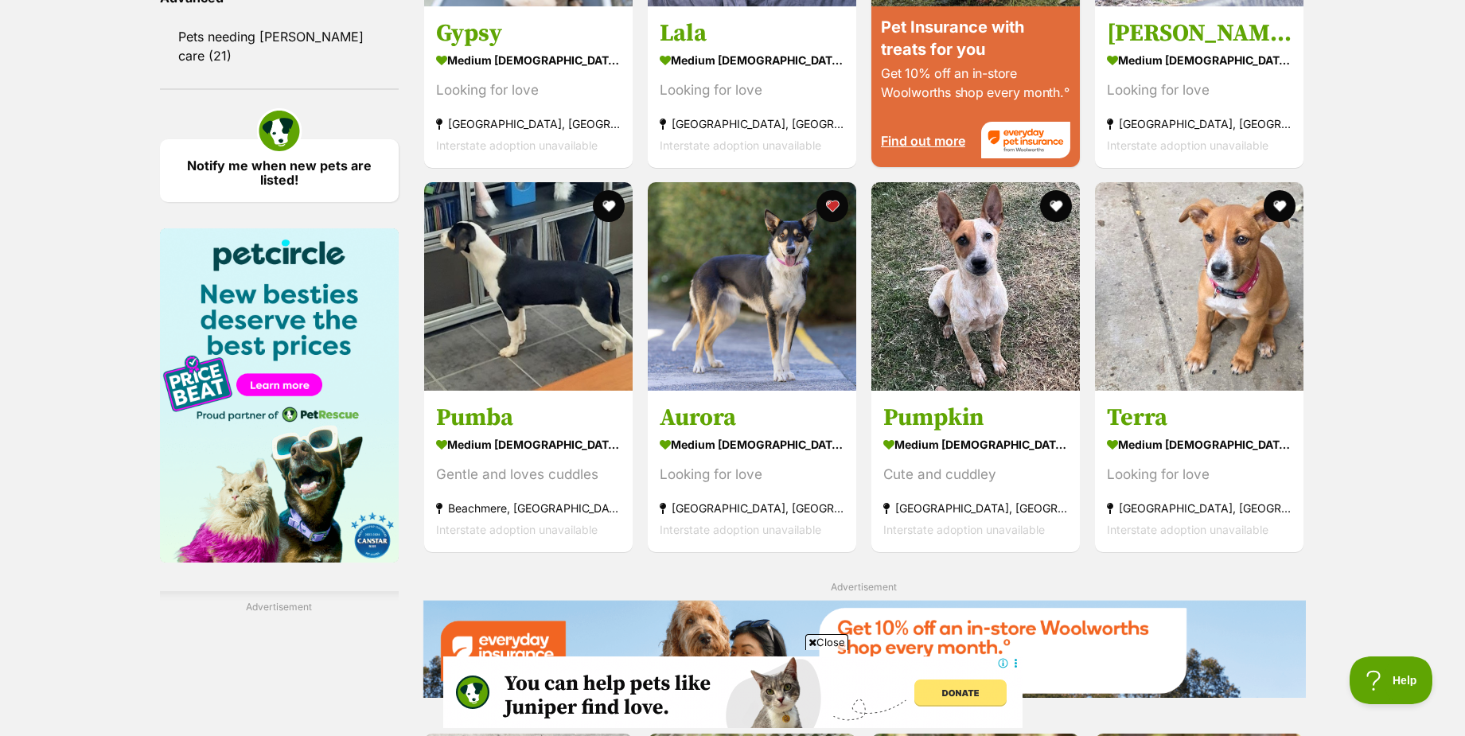
scroll to position [1831, 0]
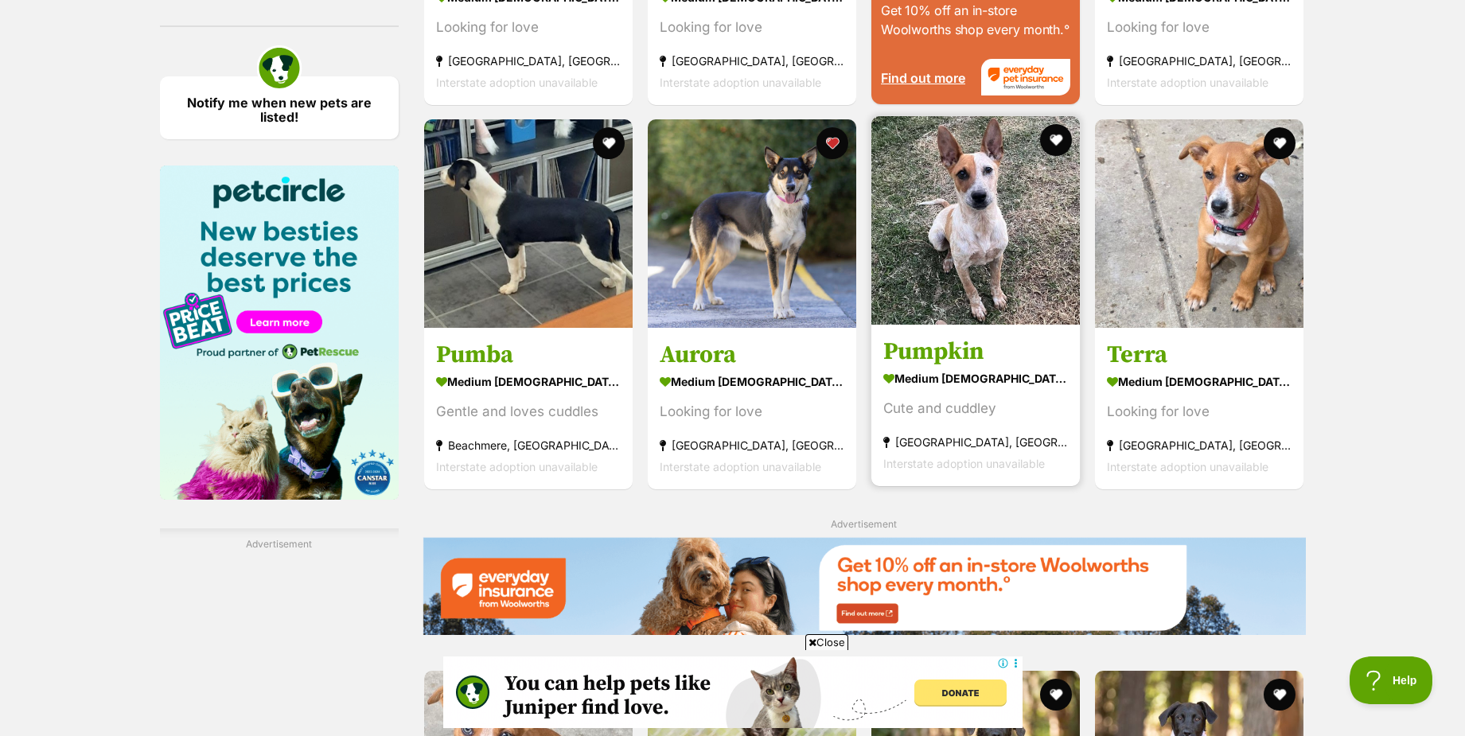
click at [952, 253] on img at bounding box center [976, 220] width 209 height 209
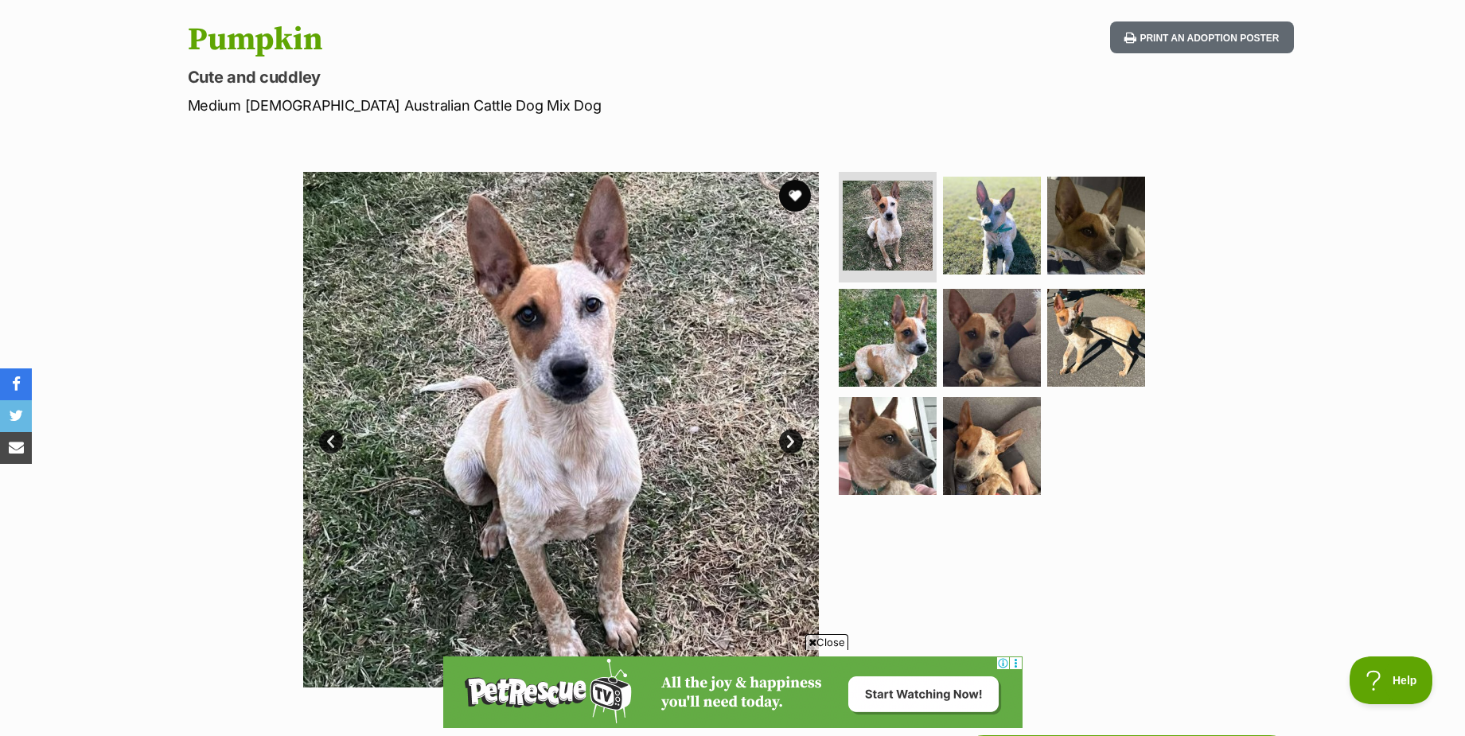
click at [783, 445] on link "Next" at bounding box center [791, 442] width 24 height 24
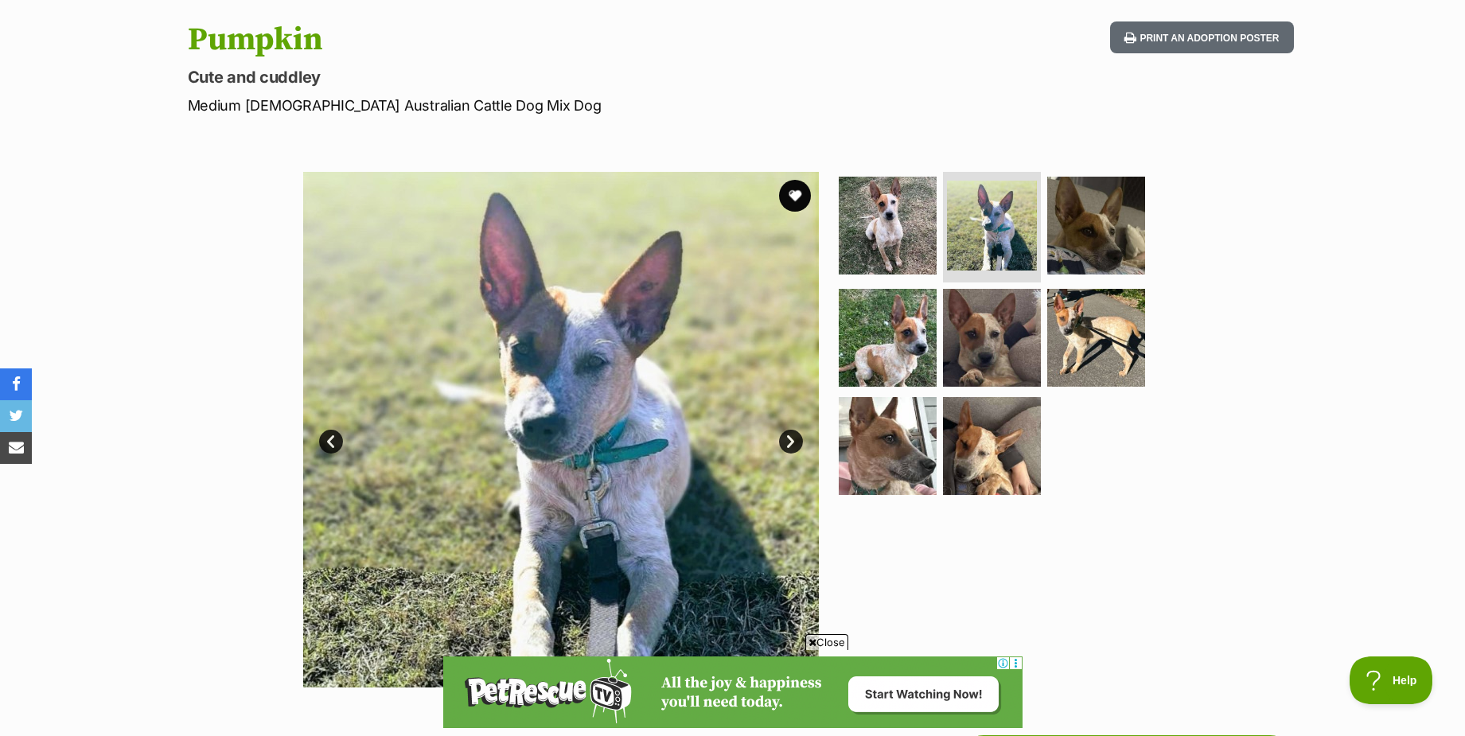
click at [782, 445] on link "Next" at bounding box center [791, 442] width 24 height 24
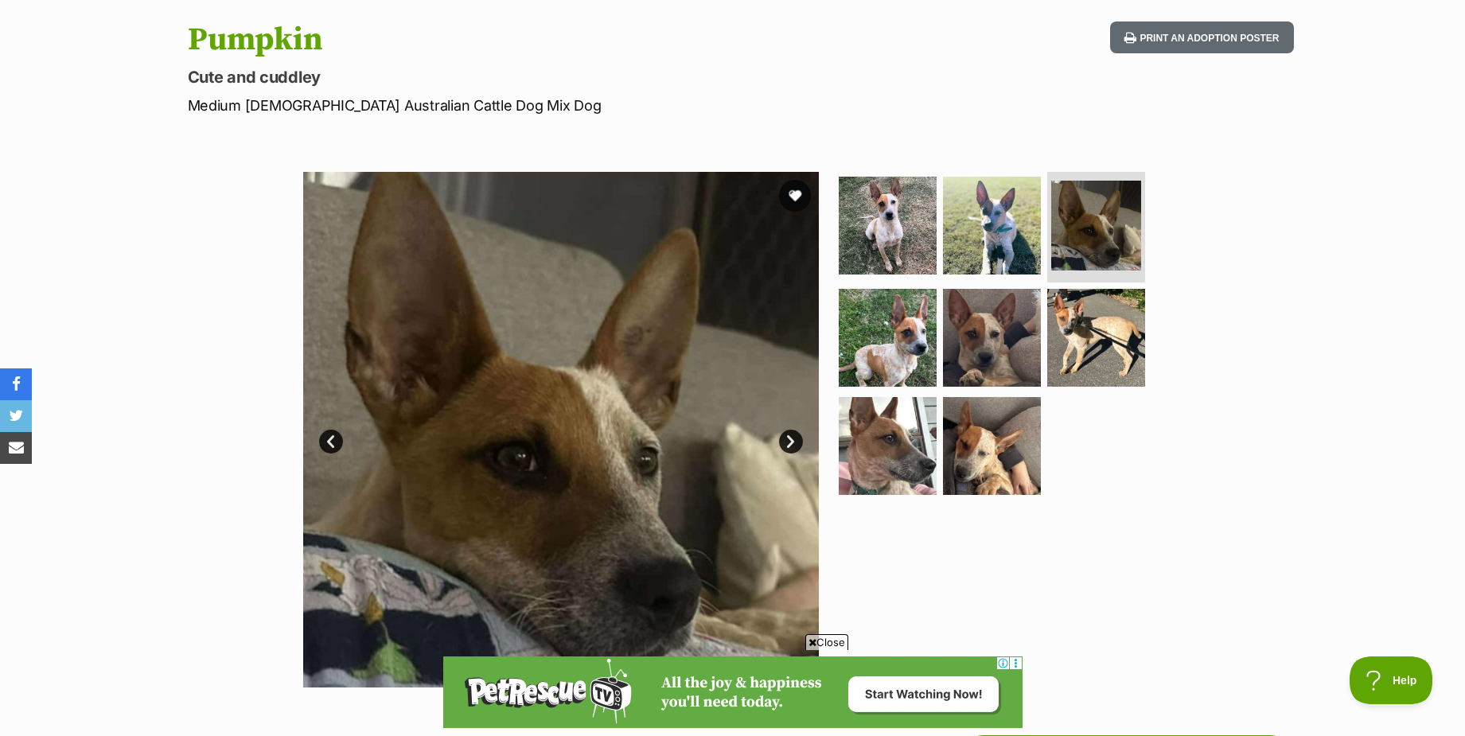
click at [782, 445] on link "Next" at bounding box center [791, 442] width 24 height 24
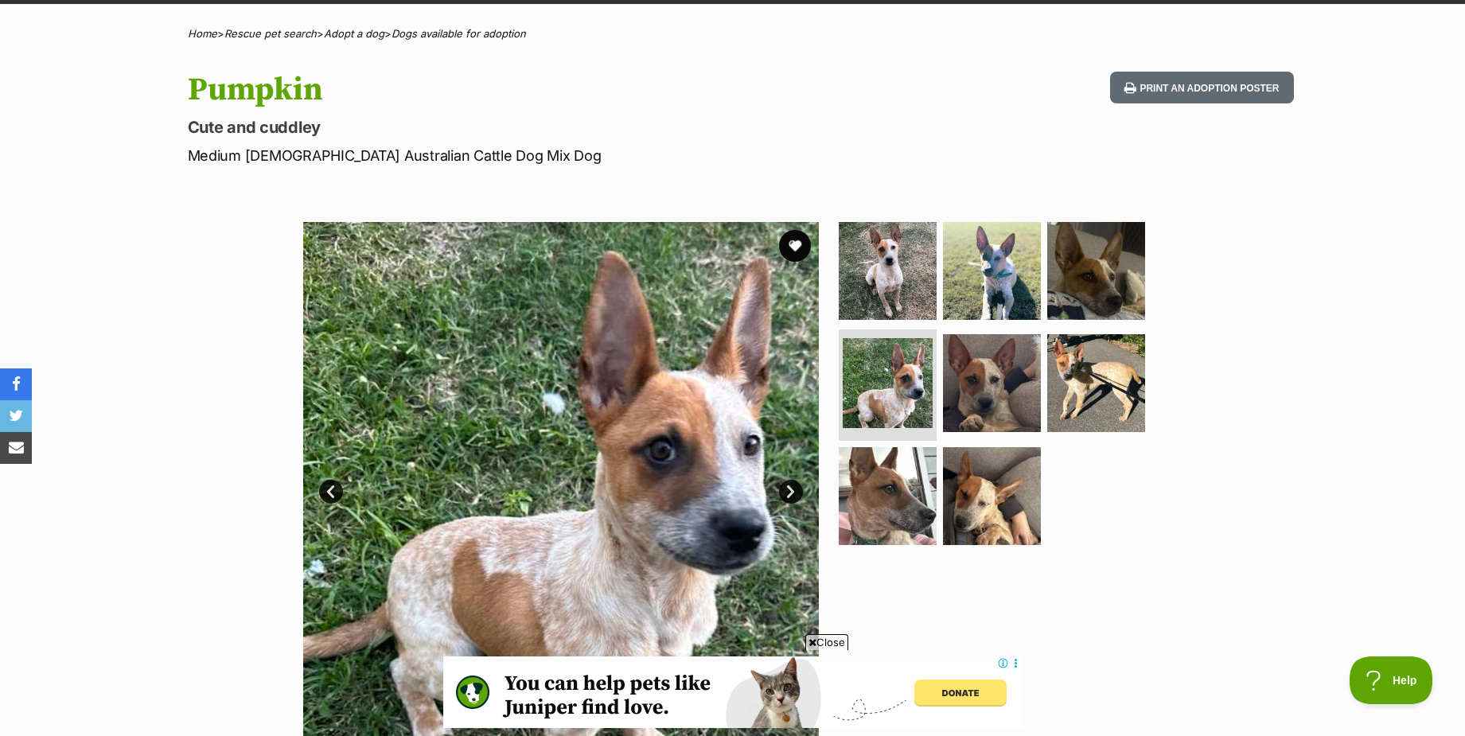
scroll to position [80, 0]
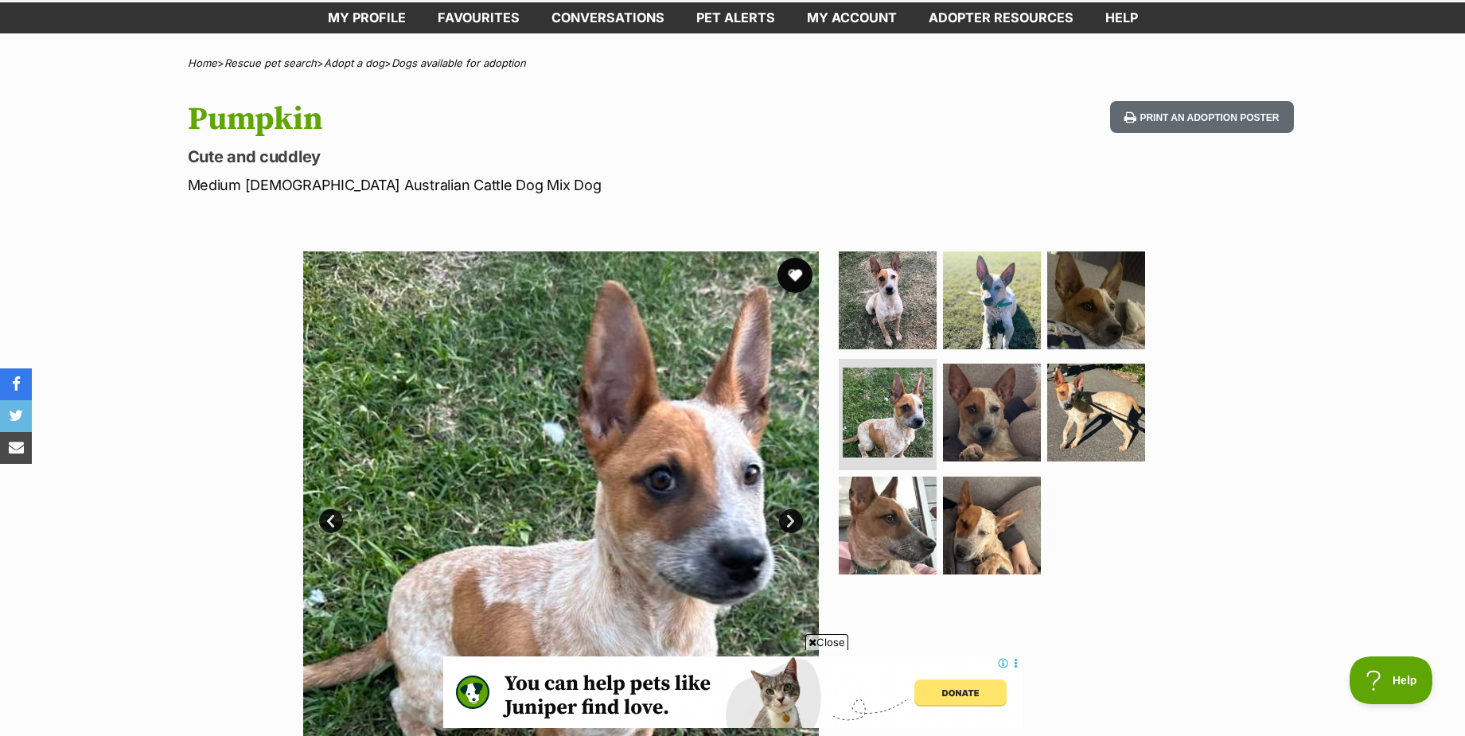
click at [793, 271] on button "favourite" at bounding box center [795, 275] width 35 height 35
click at [800, 526] on link "Next" at bounding box center [791, 521] width 24 height 24
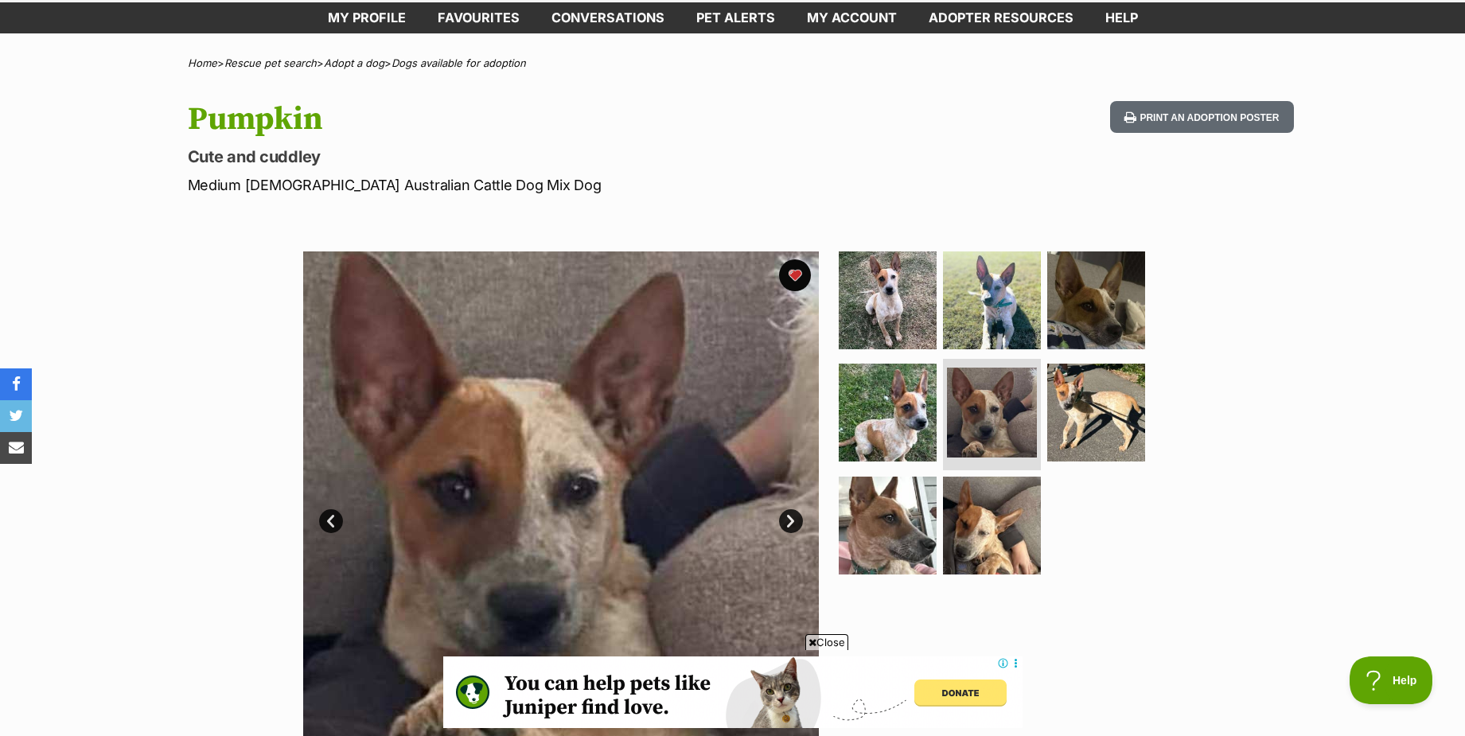
click at [787, 520] on link "Next" at bounding box center [791, 521] width 24 height 24
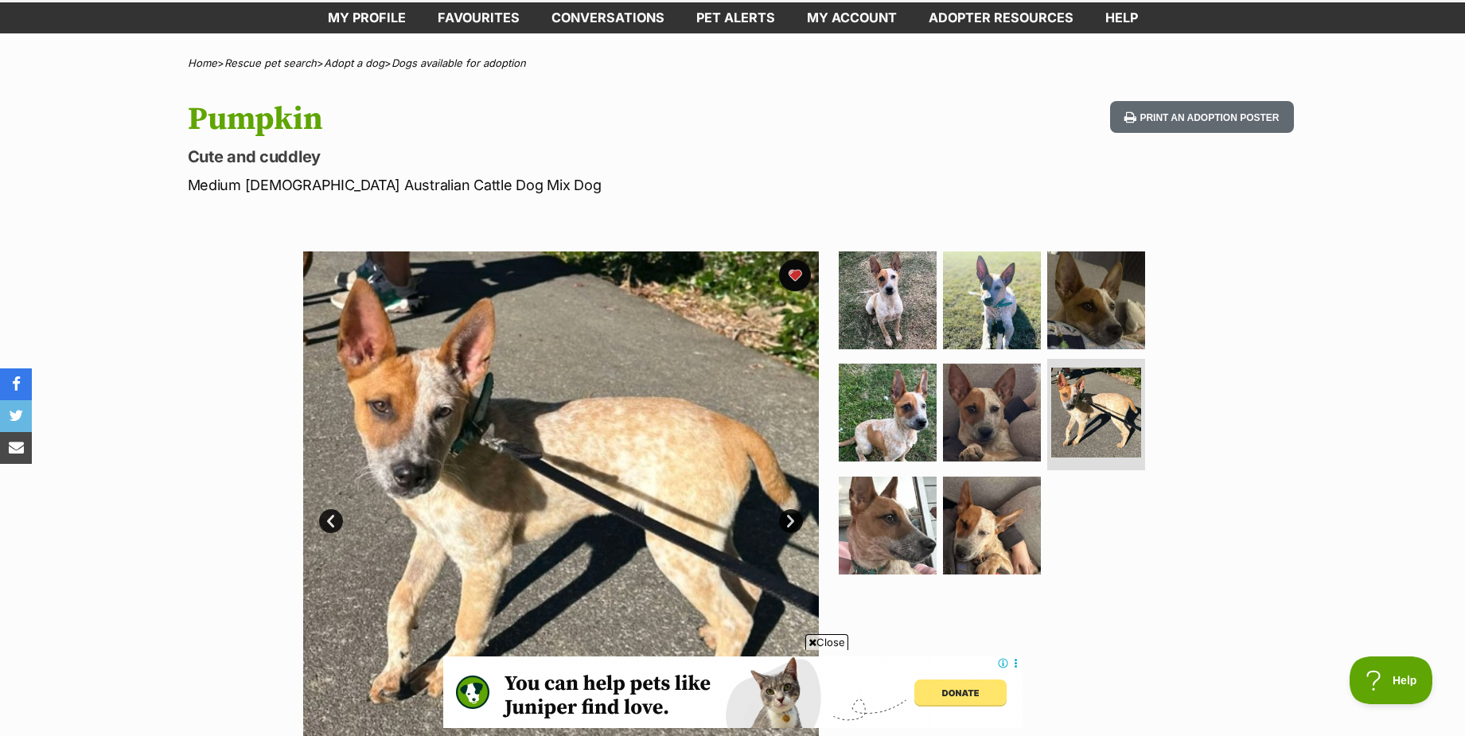
click at [785, 517] on link "Next" at bounding box center [791, 521] width 24 height 24
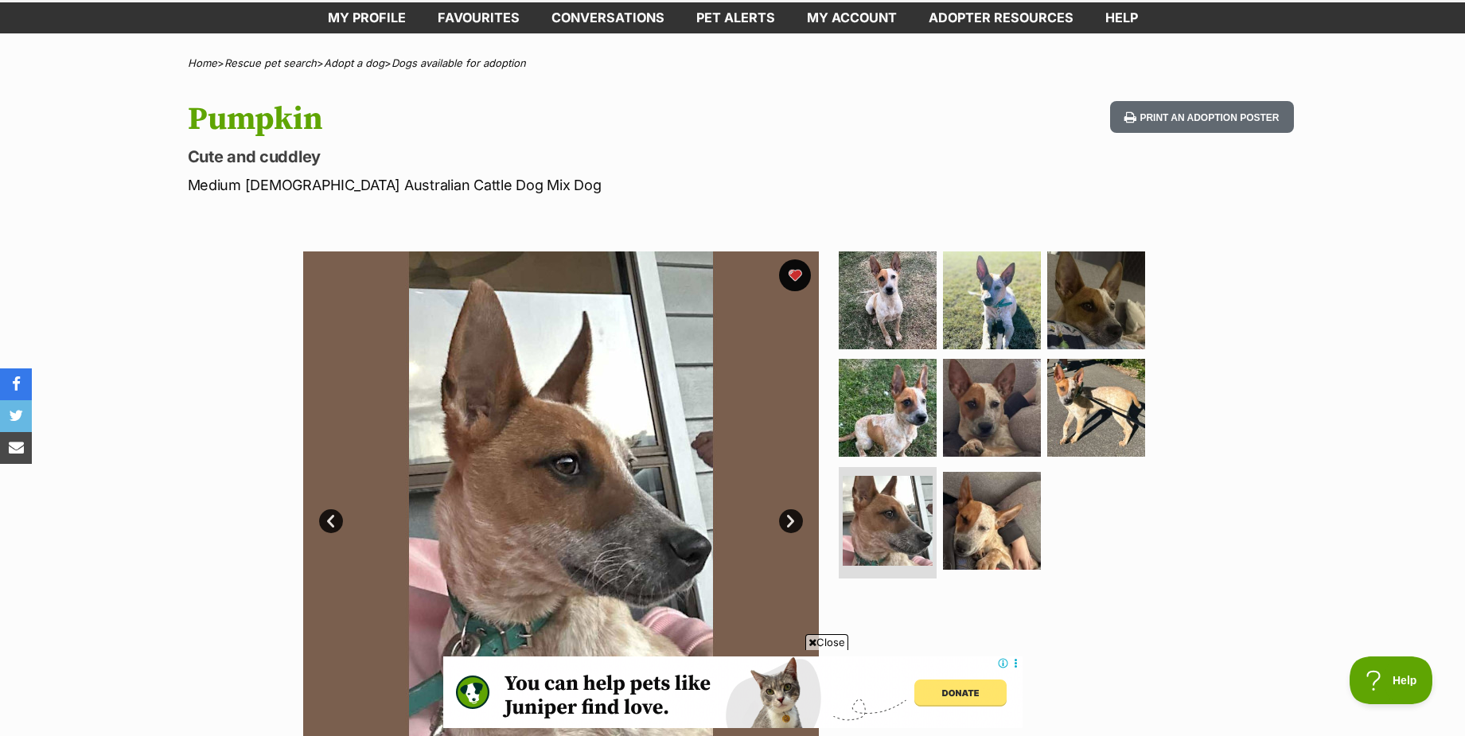
click at [784, 517] on link "Next" at bounding box center [791, 521] width 24 height 24
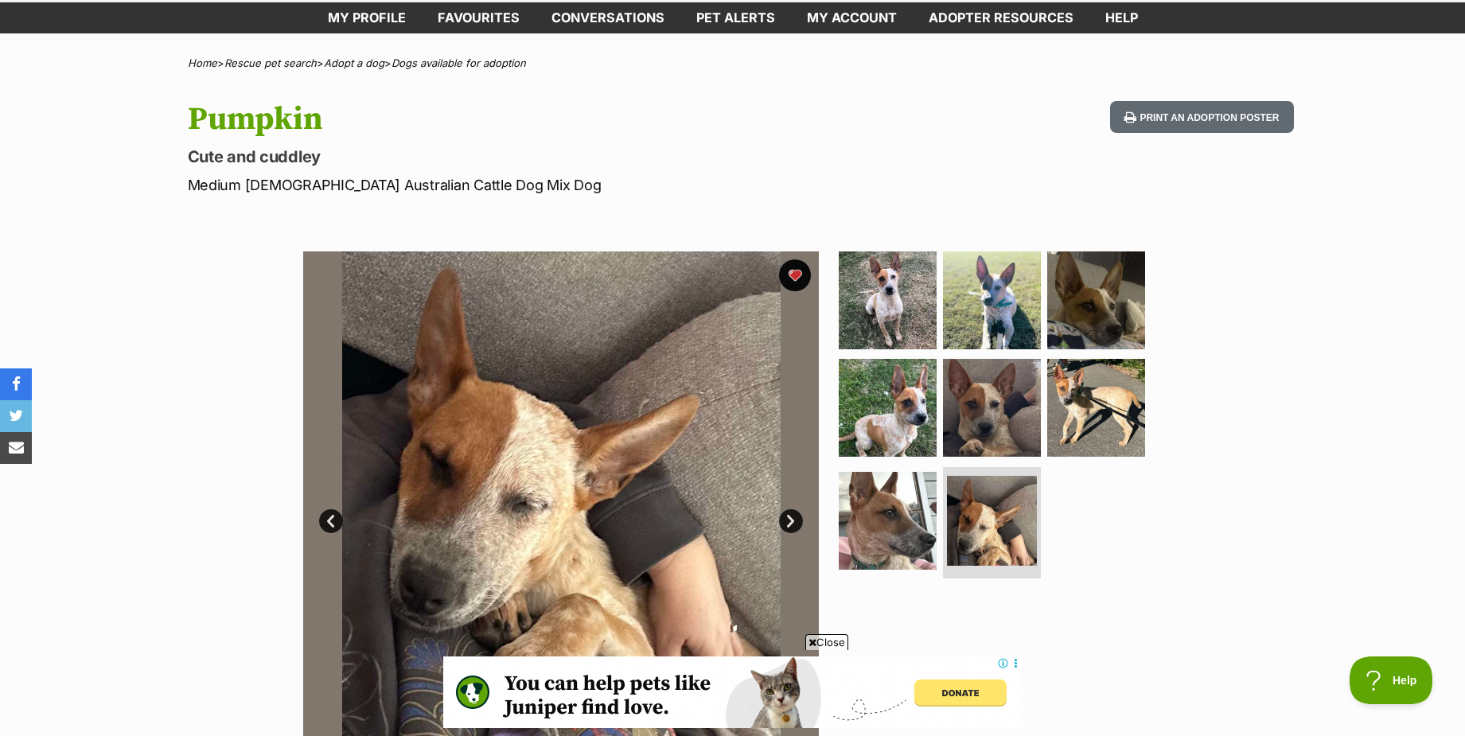
click at [784, 517] on link "Next" at bounding box center [791, 521] width 24 height 24
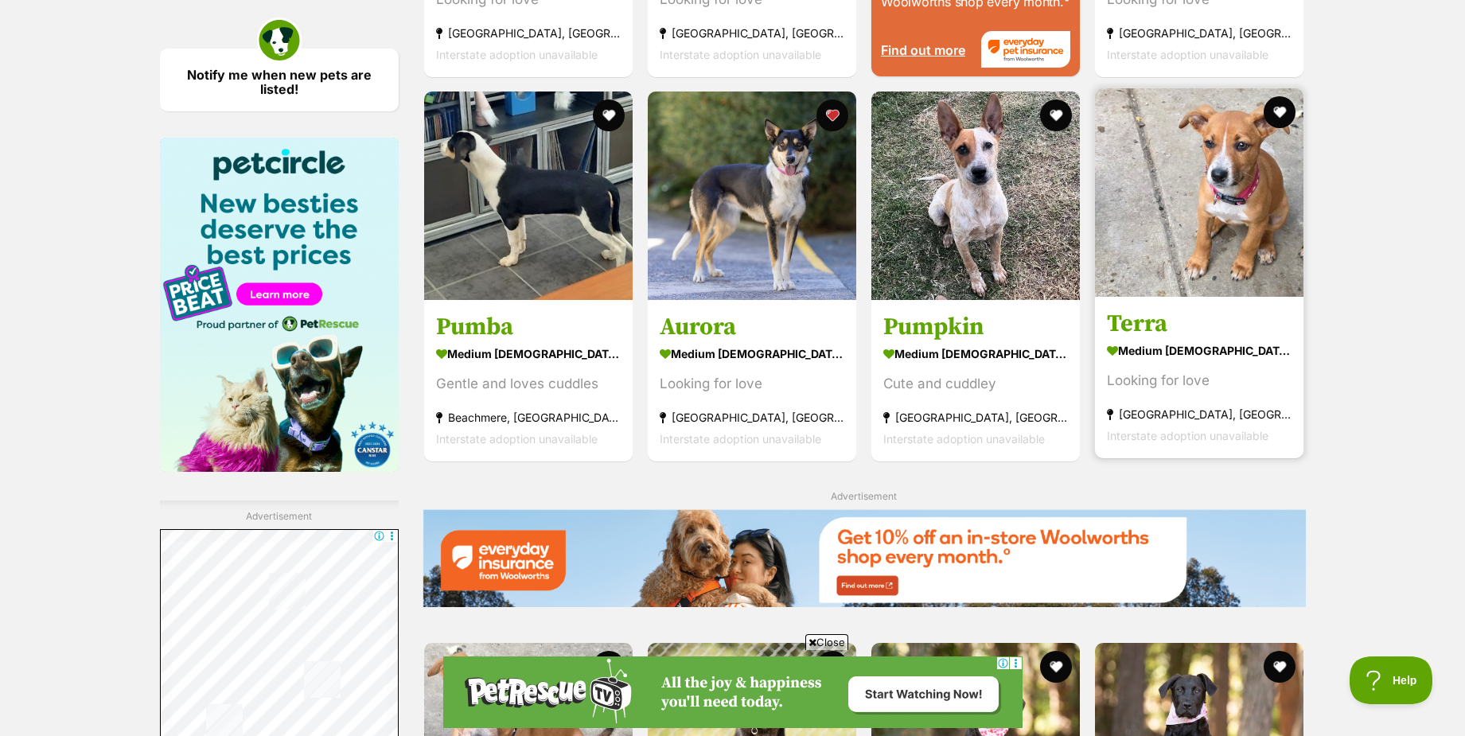
scroll to position [1831, 0]
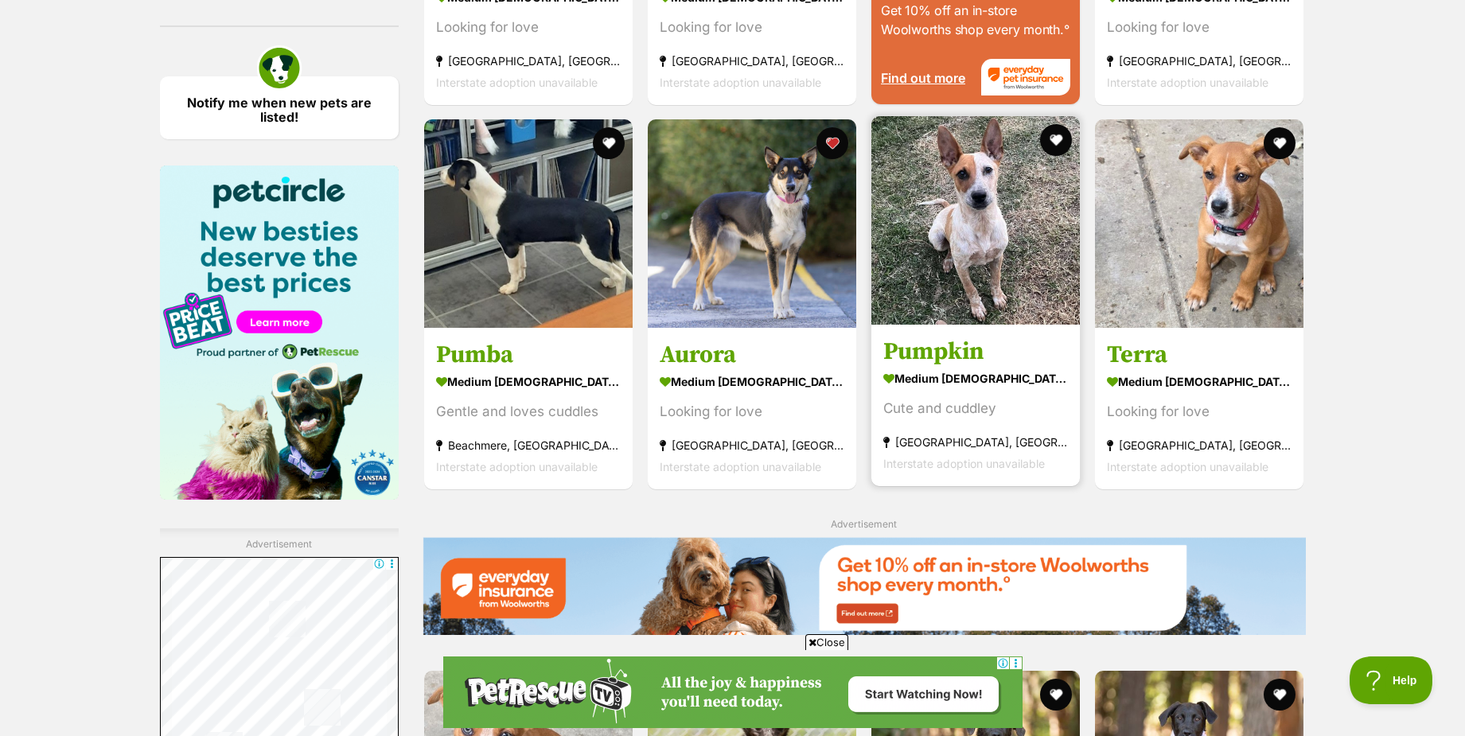
click at [972, 351] on h3 "Pumpkin" at bounding box center [975, 352] width 185 height 30
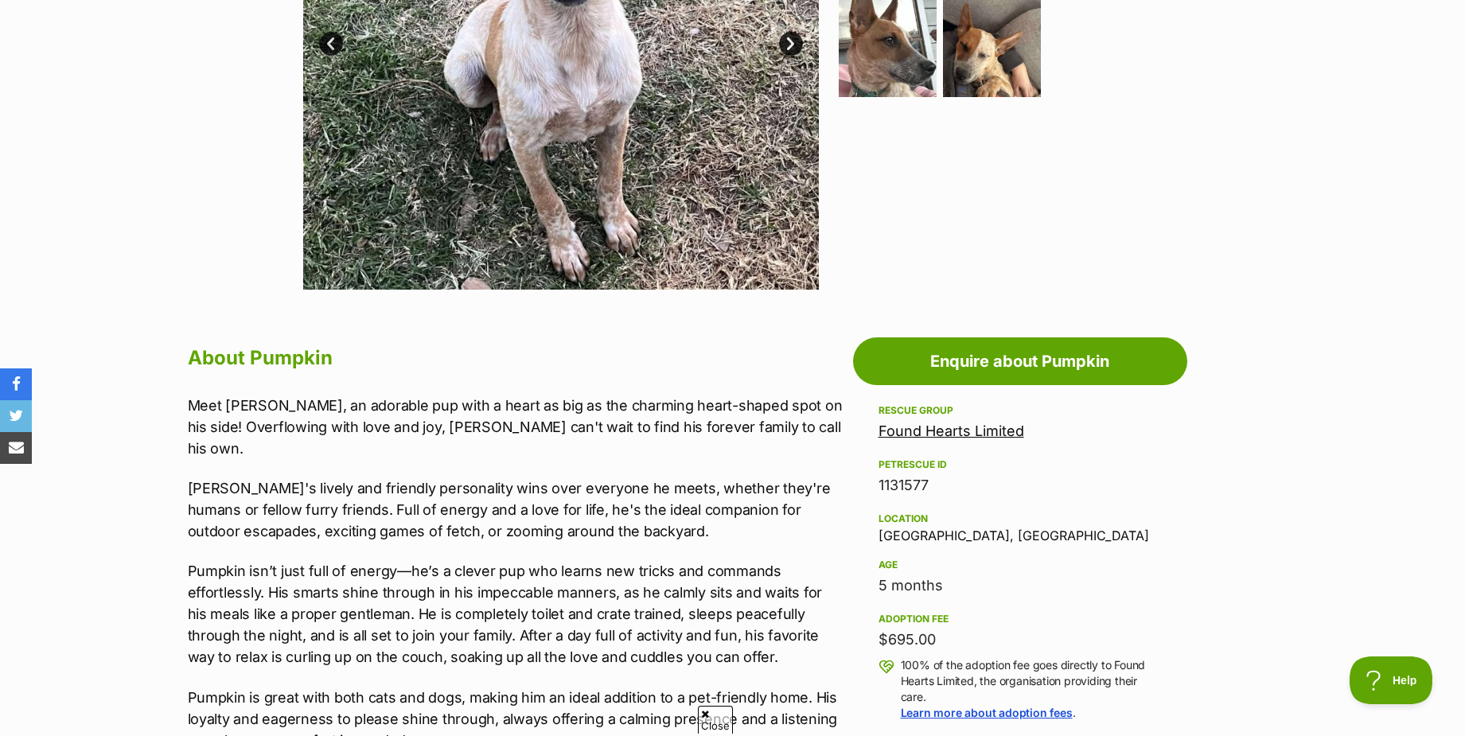
click at [905, 433] on link "Found Hearts Limited" at bounding box center [952, 431] width 146 height 17
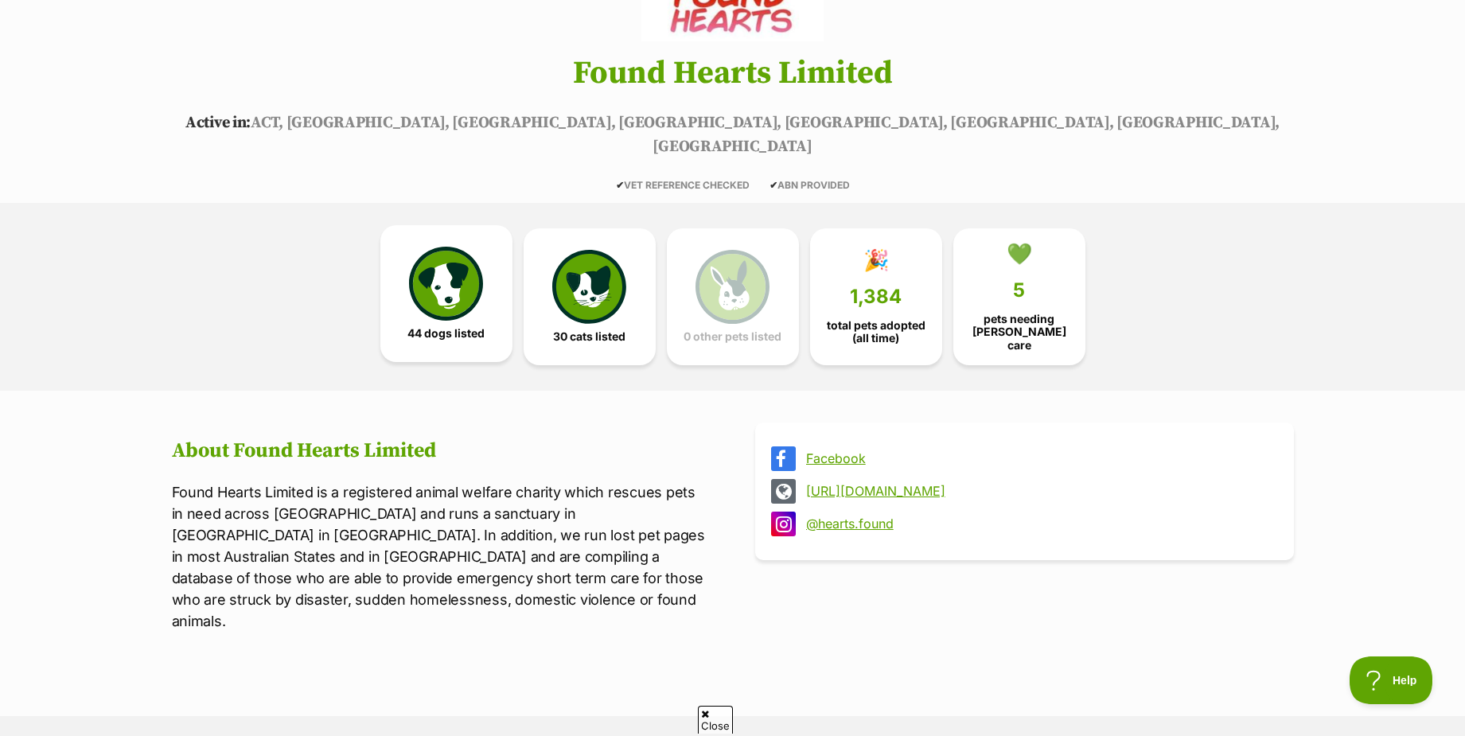
click at [459, 327] on span "44 dogs listed" at bounding box center [445, 333] width 77 height 13
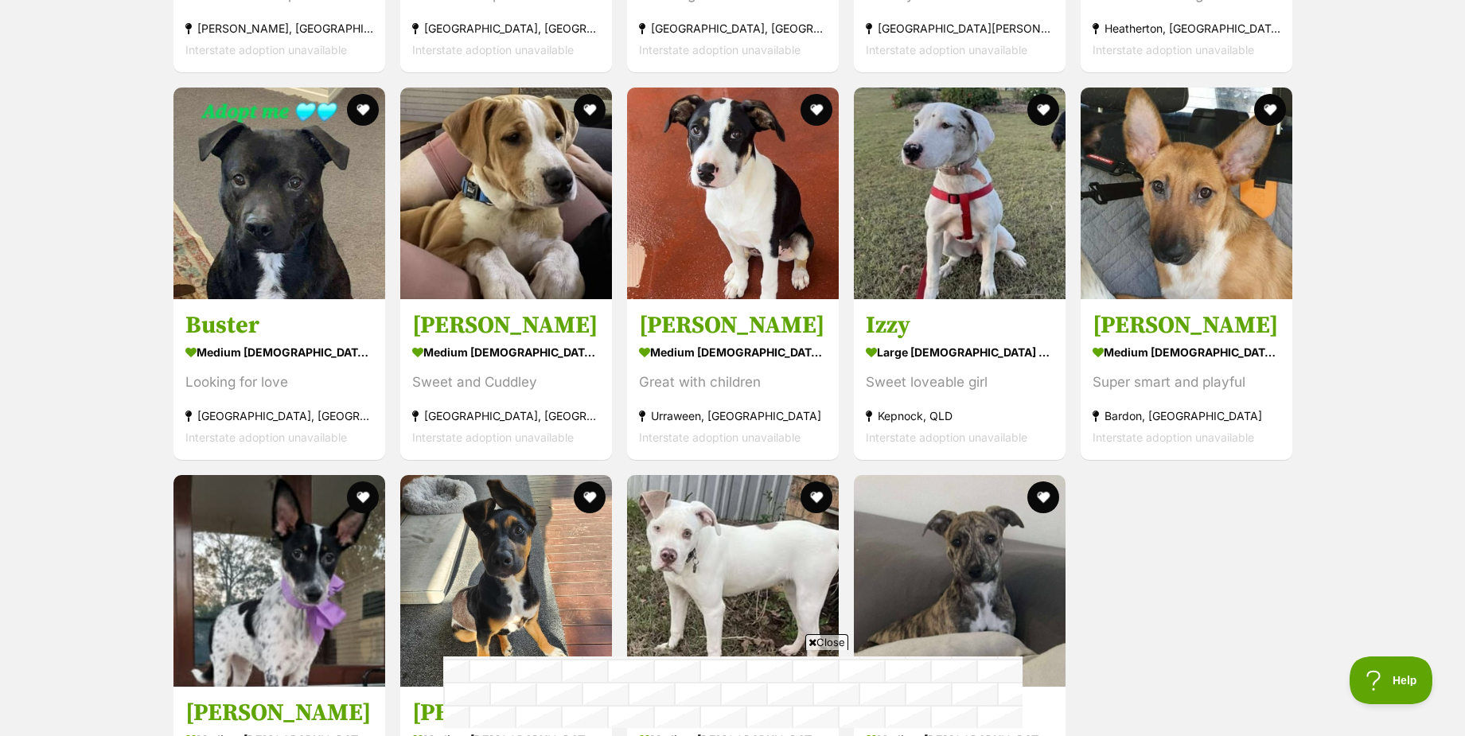
scroll to position [4118, 0]
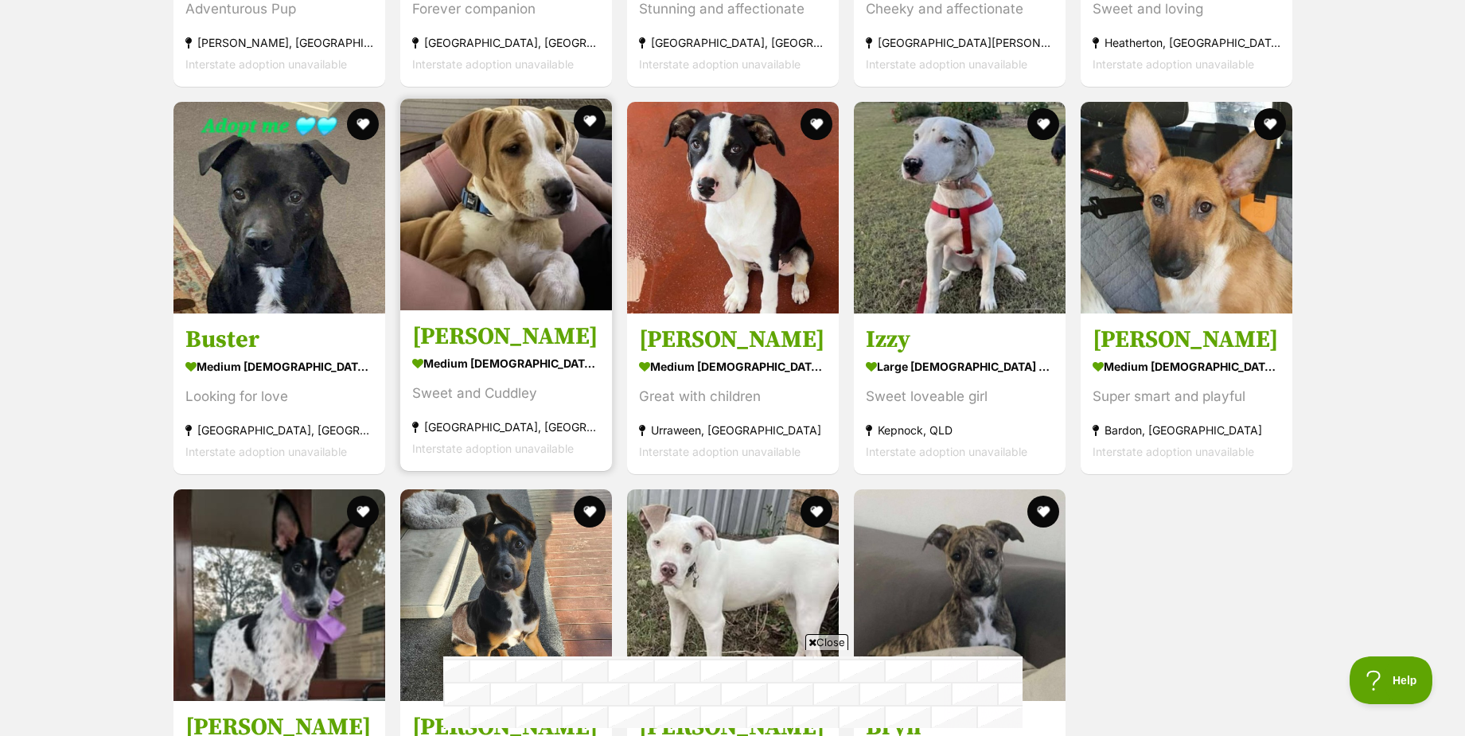
click at [488, 153] on img at bounding box center [506, 205] width 212 height 212
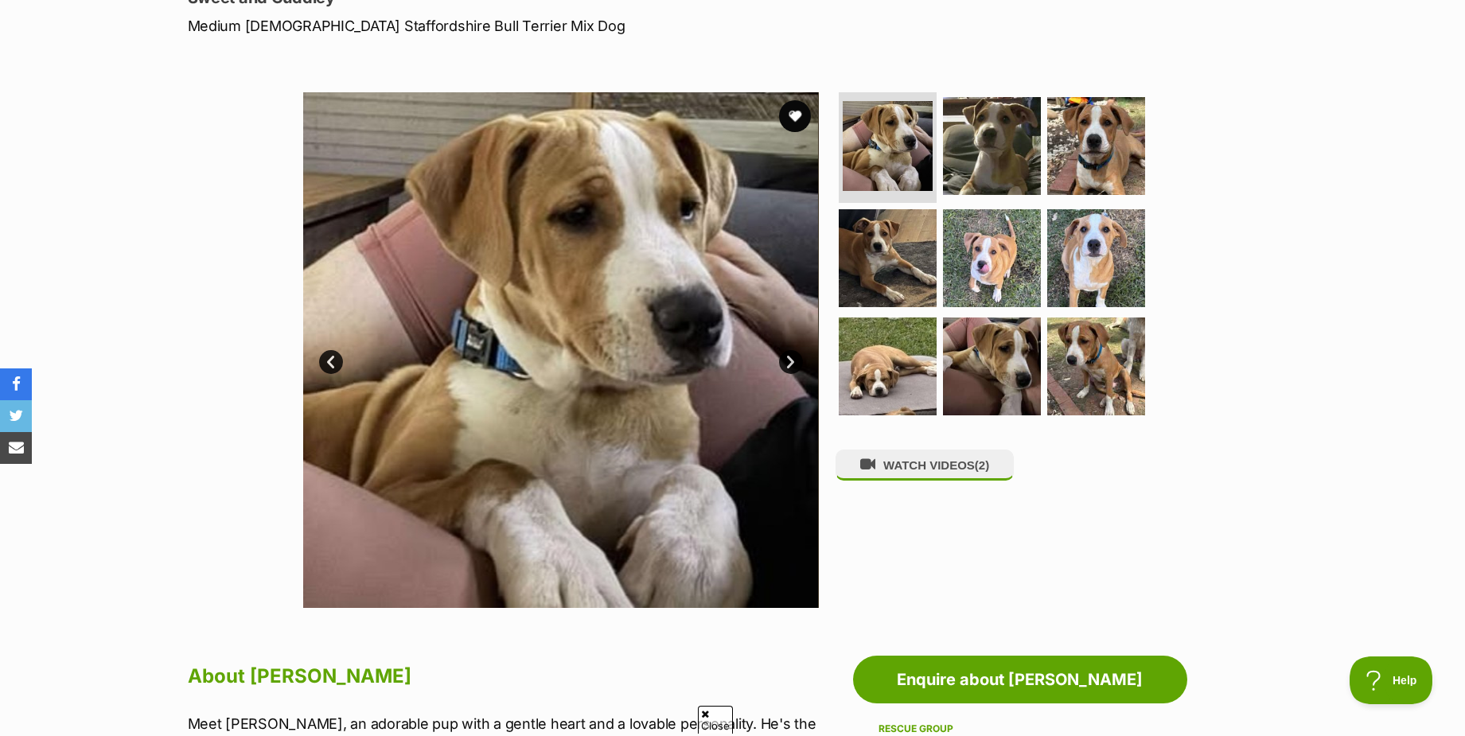
click at [785, 360] on link "Next" at bounding box center [791, 362] width 24 height 24
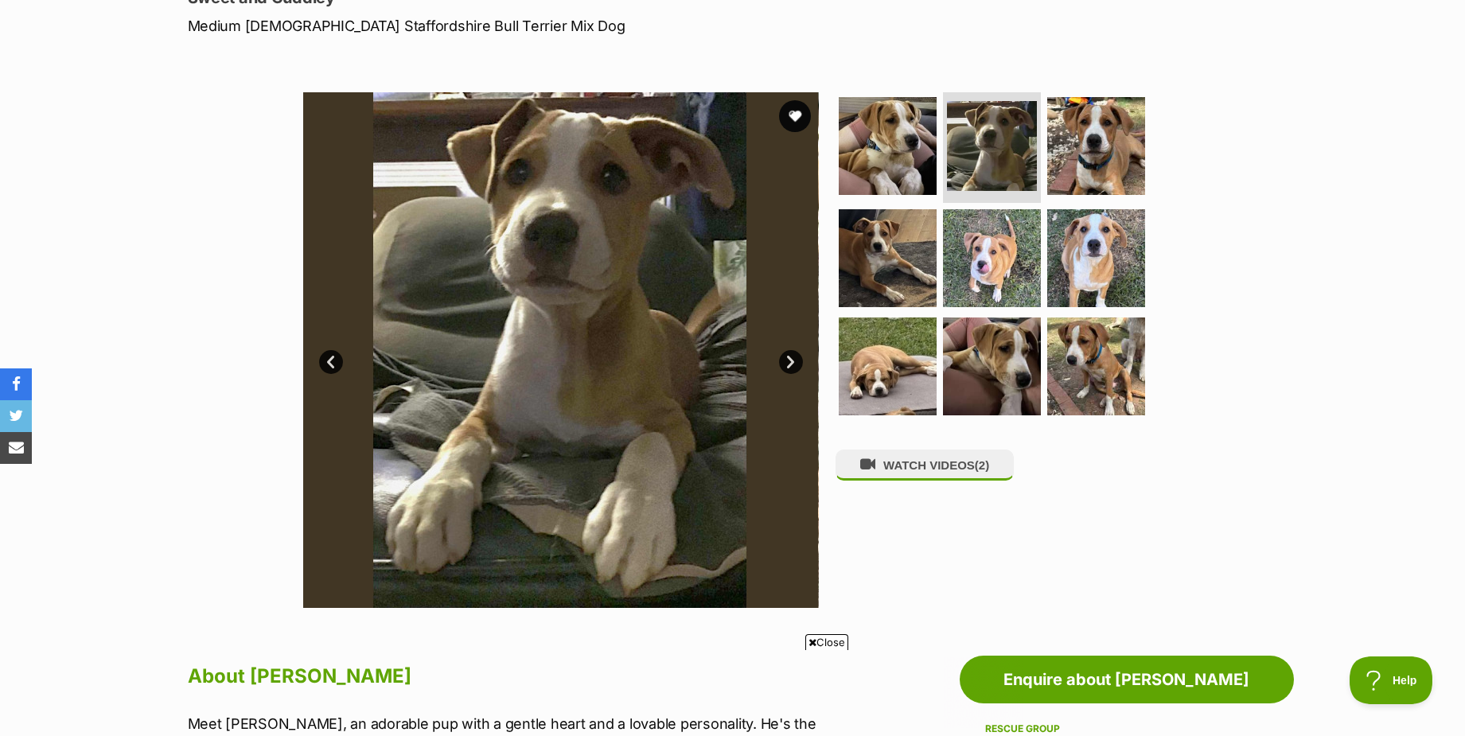
click at [786, 360] on link "Next" at bounding box center [791, 362] width 24 height 24
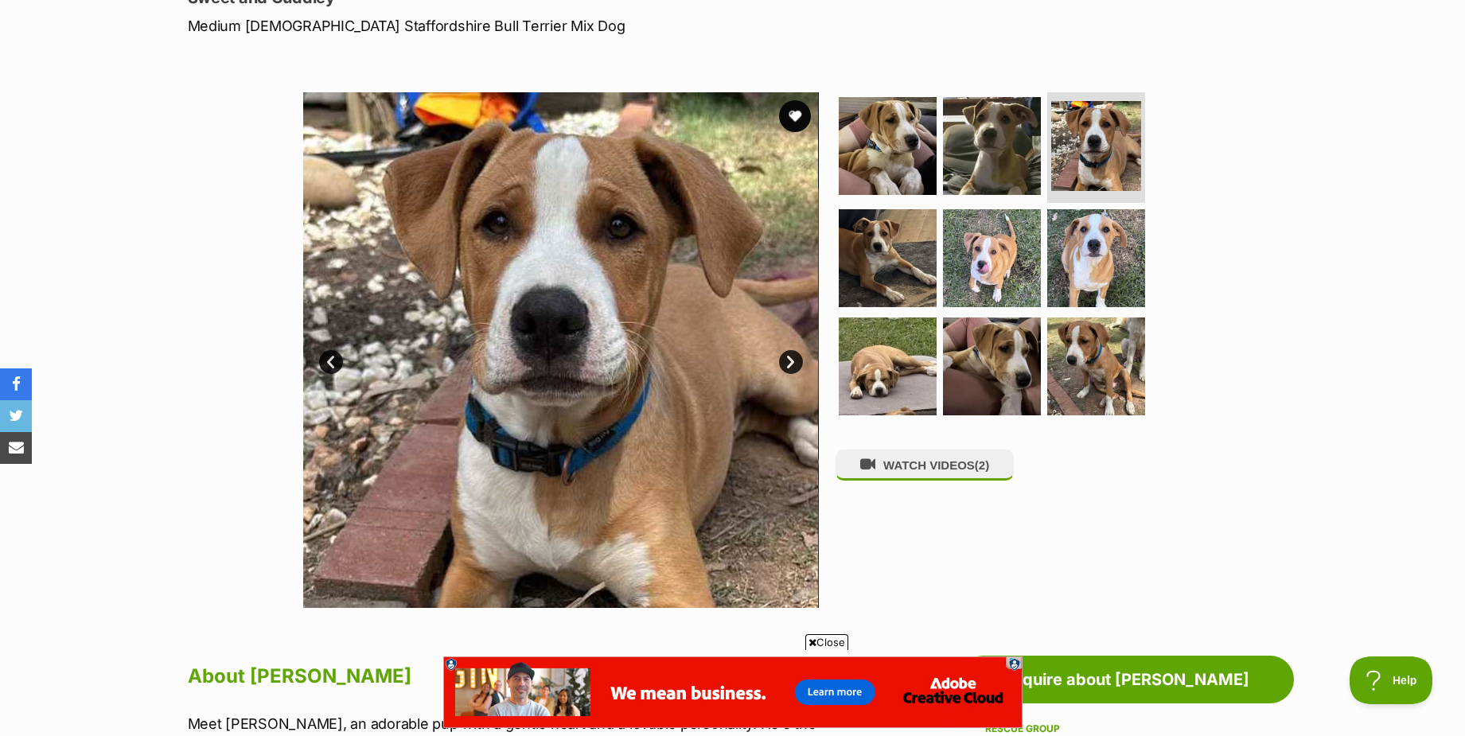
click at [786, 360] on link "Next" at bounding box center [791, 362] width 24 height 24
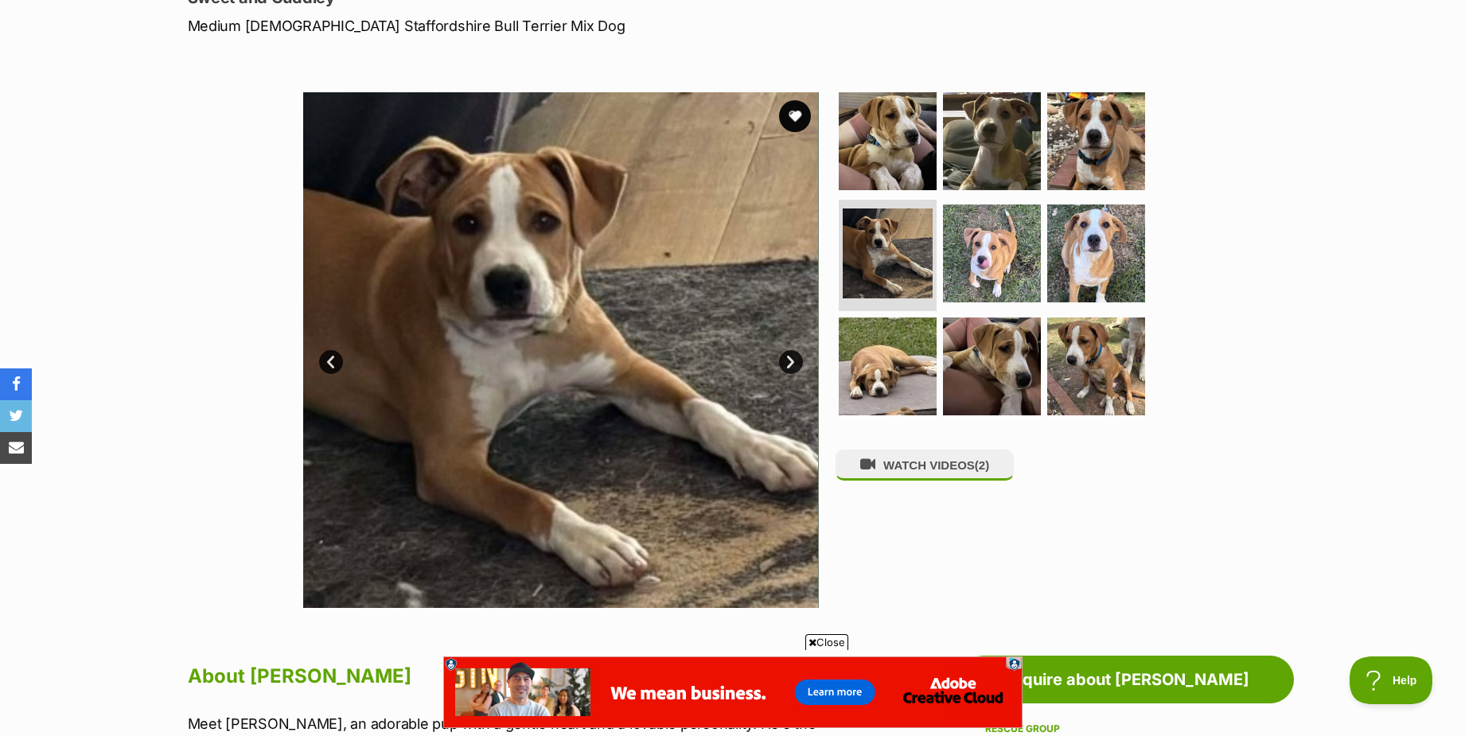
click at [786, 360] on link "Next" at bounding box center [791, 362] width 24 height 24
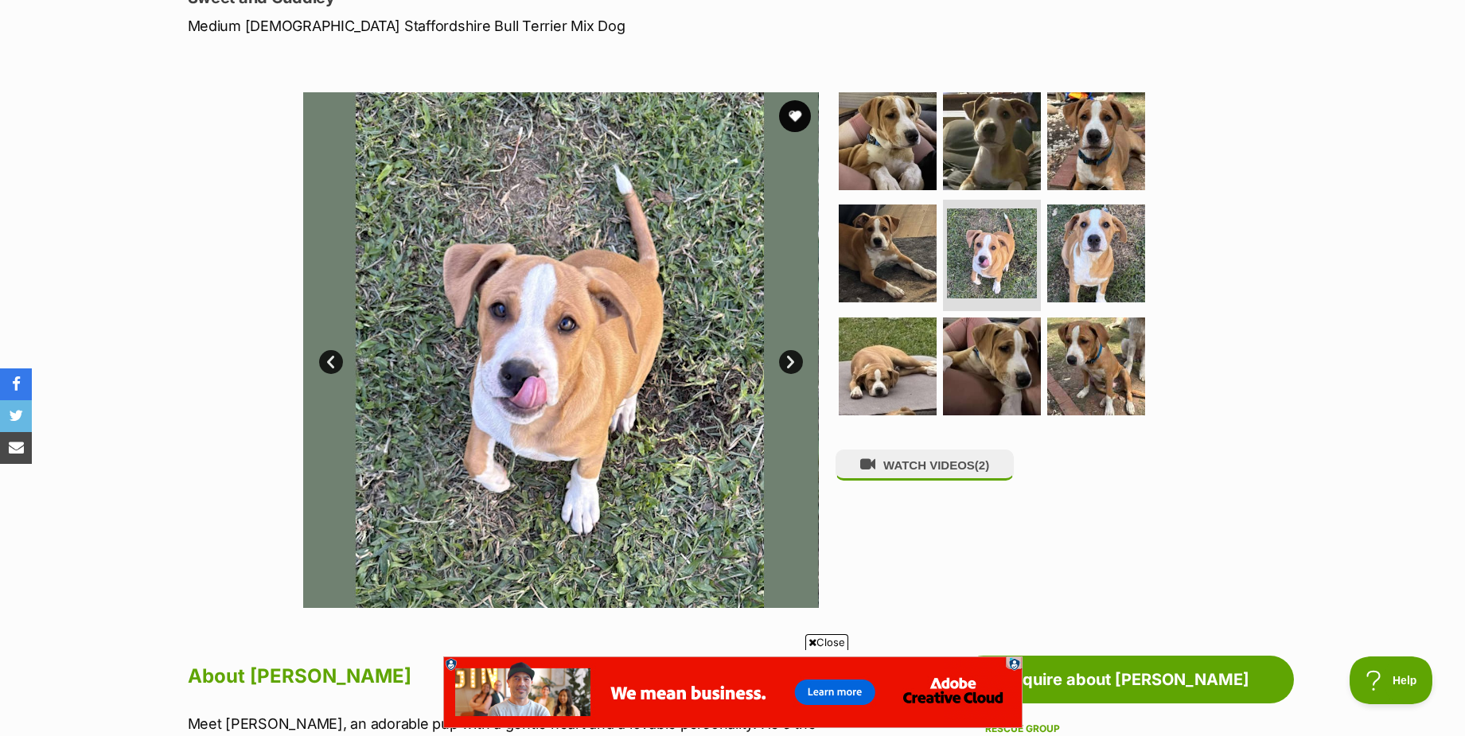
click at [786, 360] on link "Next" at bounding box center [791, 362] width 24 height 24
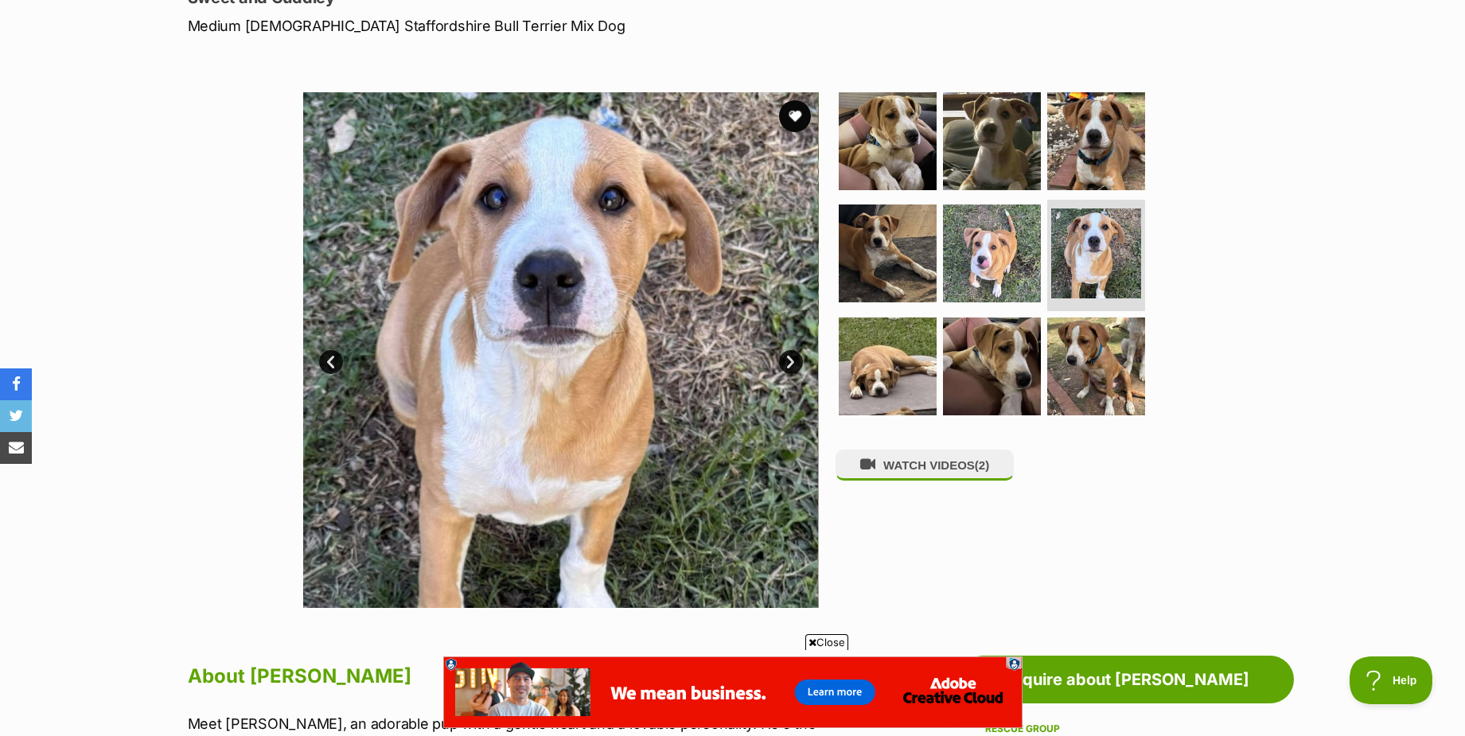
click at [786, 360] on link "Next" at bounding box center [791, 362] width 24 height 24
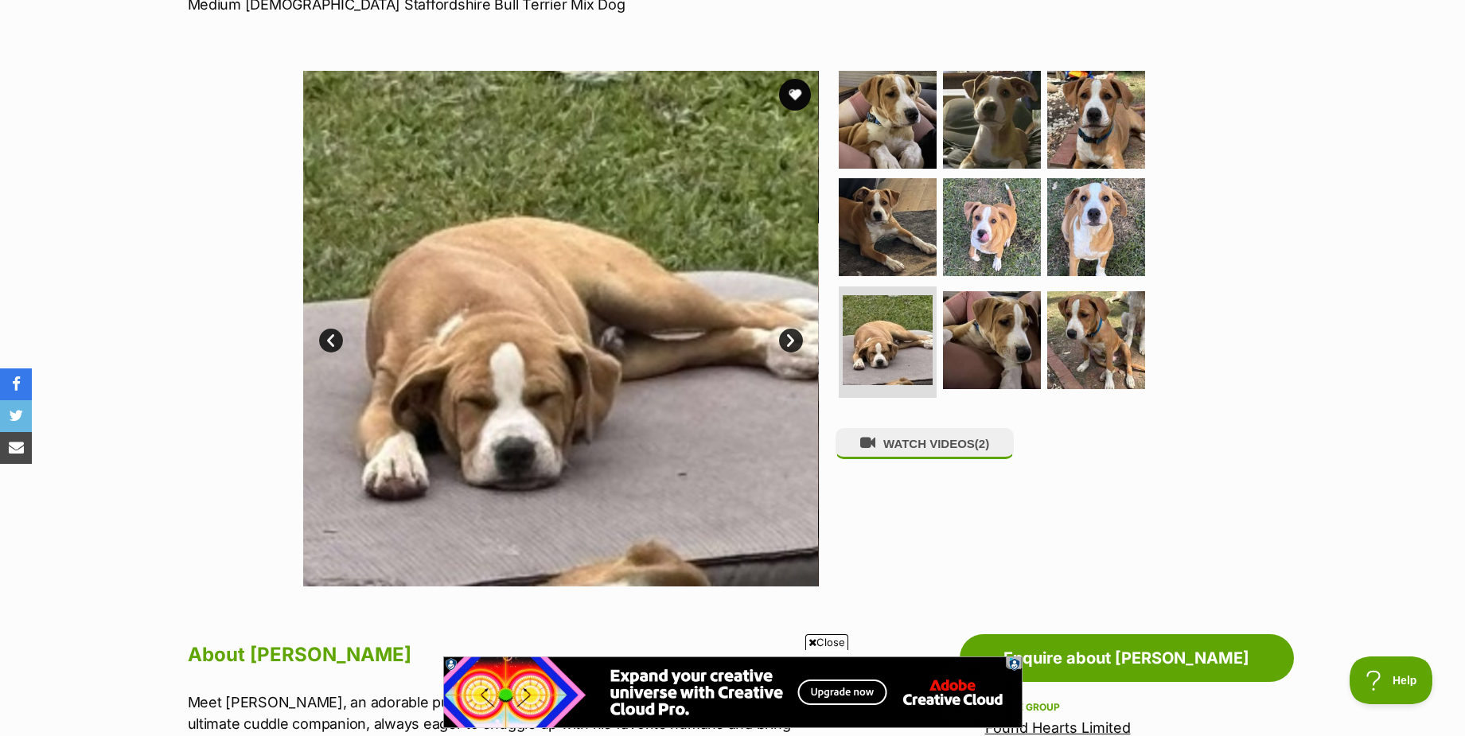
scroll to position [239, 0]
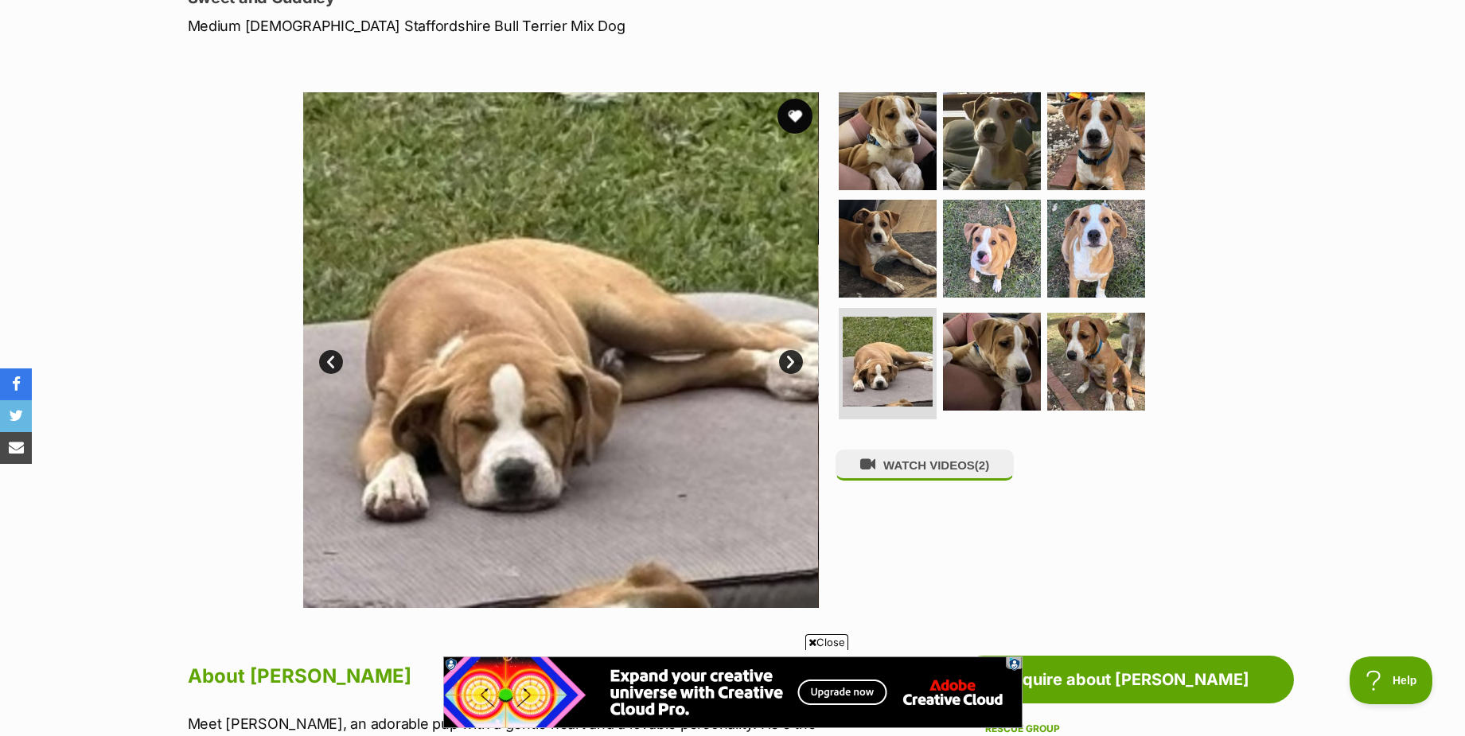
click at [794, 115] on button "favourite" at bounding box center [795, 116] width 35 height 35
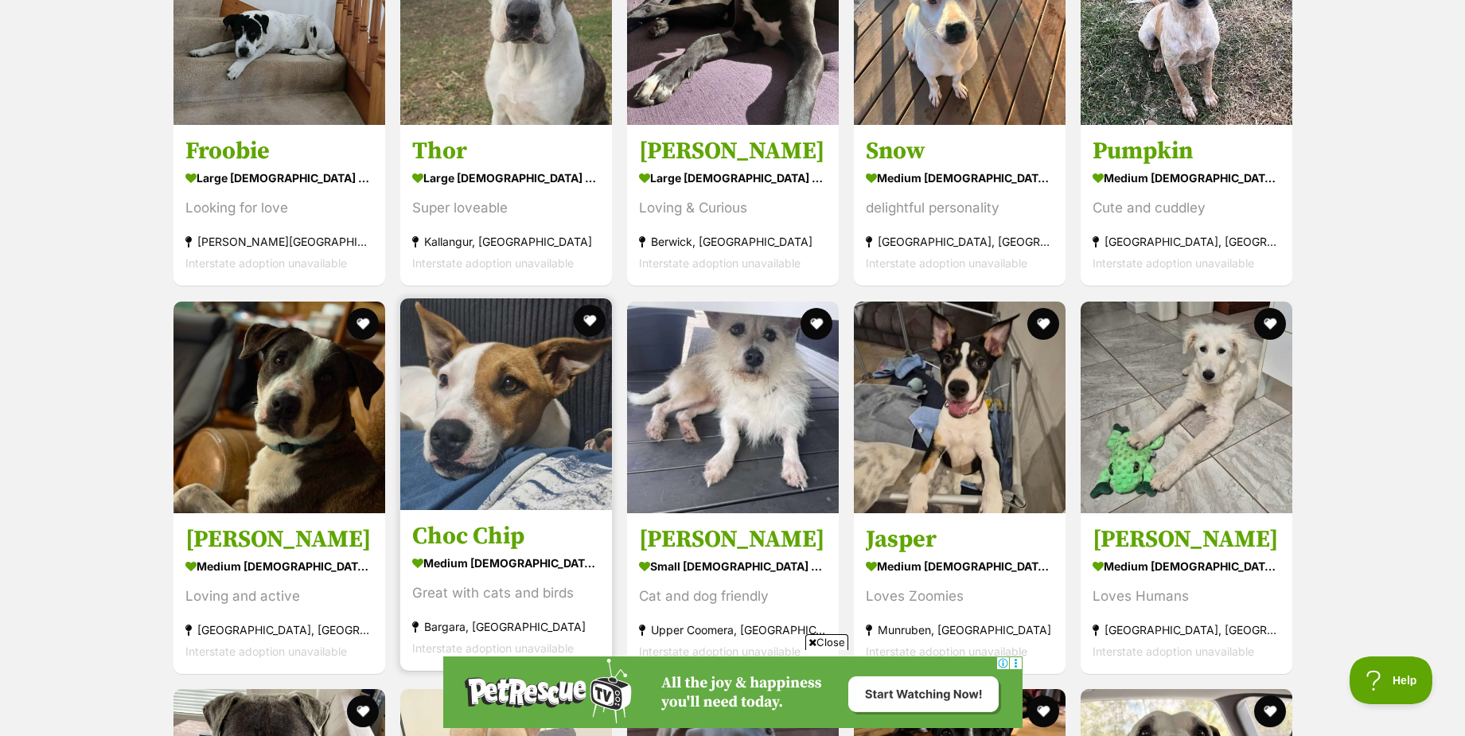
click at [582, 366] on img at bounding box center [506, 404] width 212 height 212
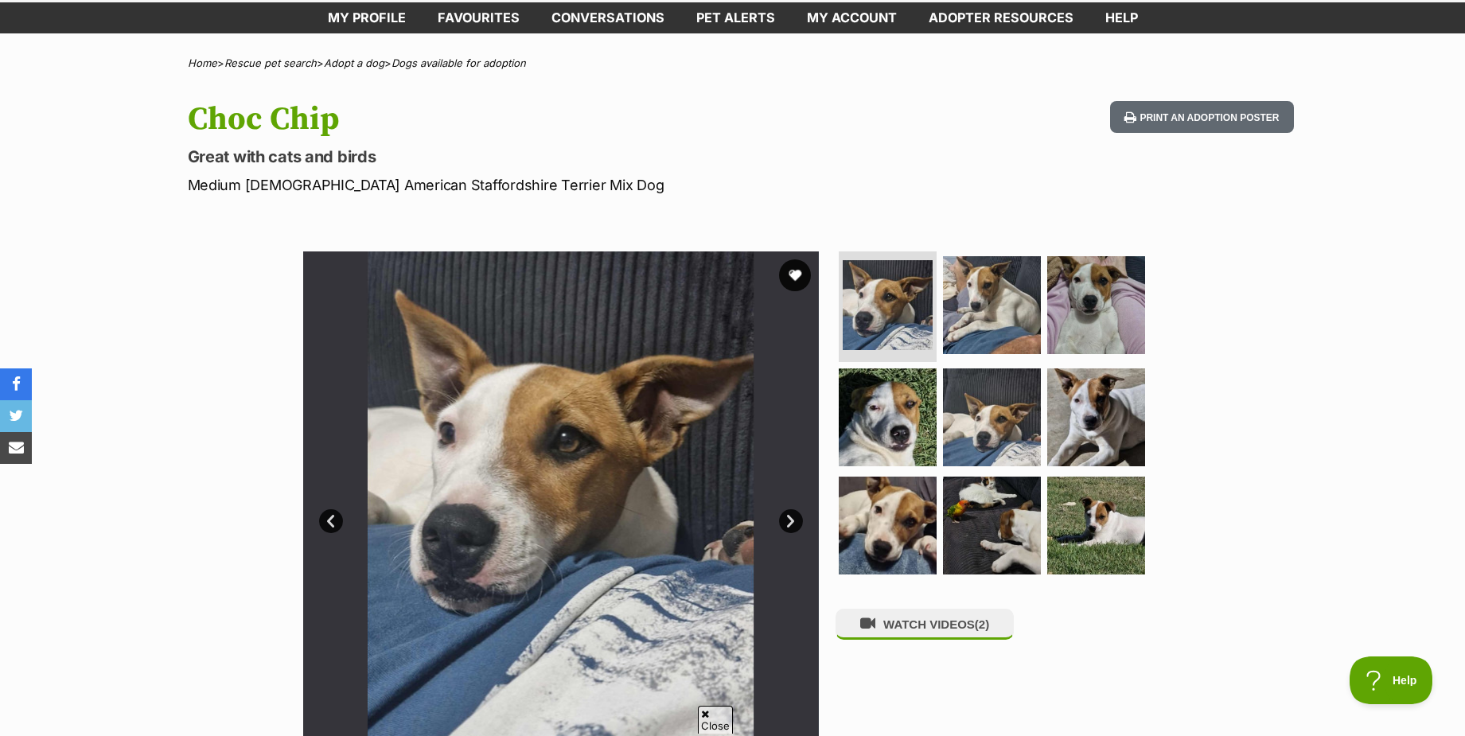
click at [795, 521] on link "Next" at bounding box center [791, 521] width 24 height 24
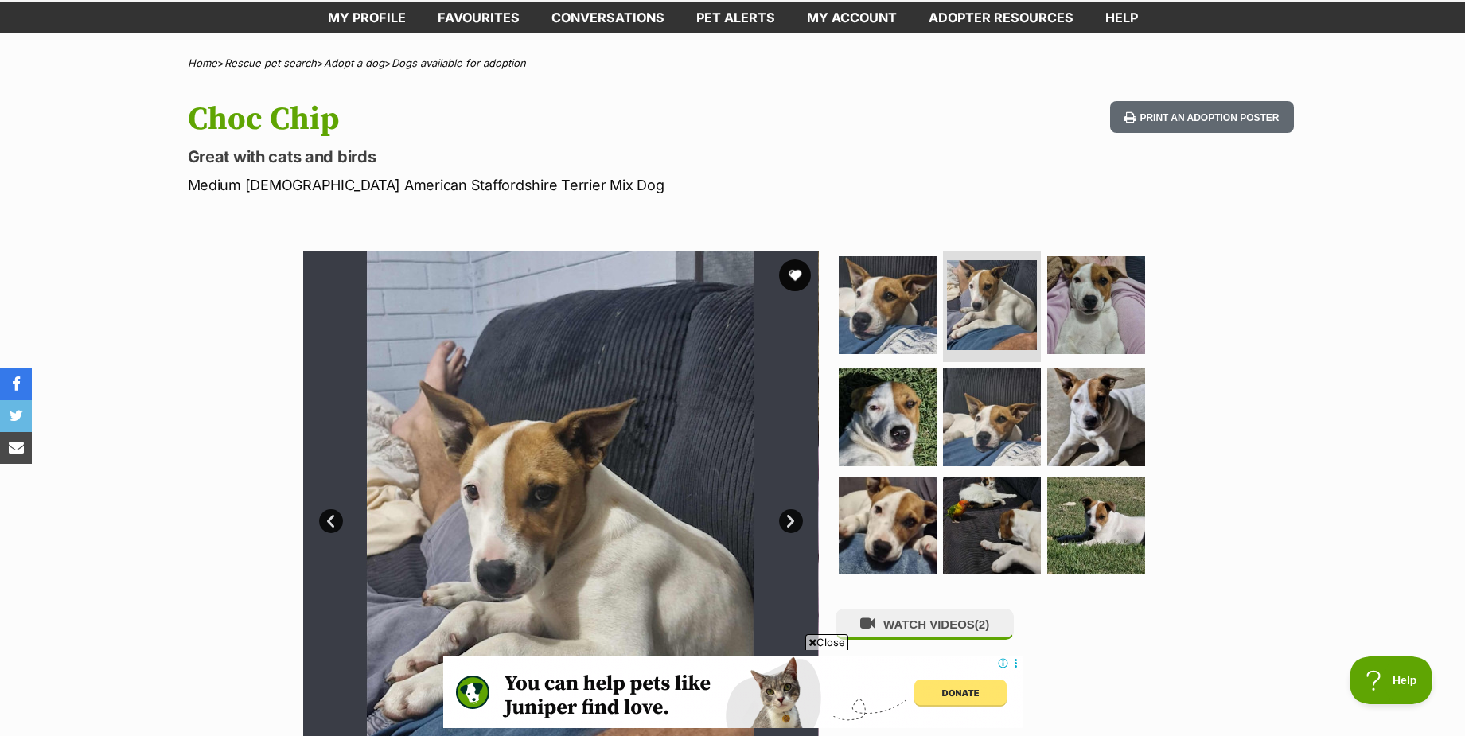
click at [795, 521] on link "Next" at bounding box center [791, 521] width 24 height 24
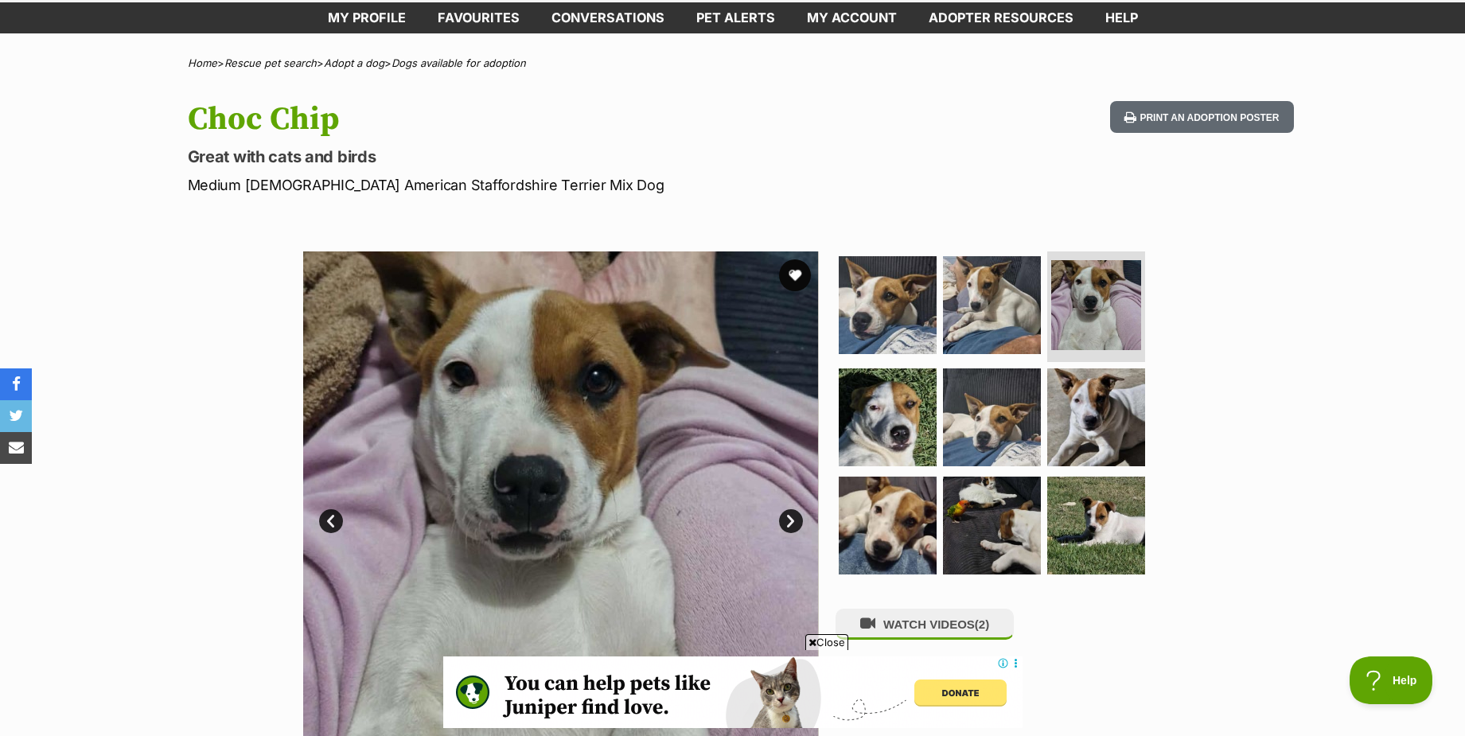
click at [794, 525] on link "Next" at bounding box center [791, 521] width 24 height 24
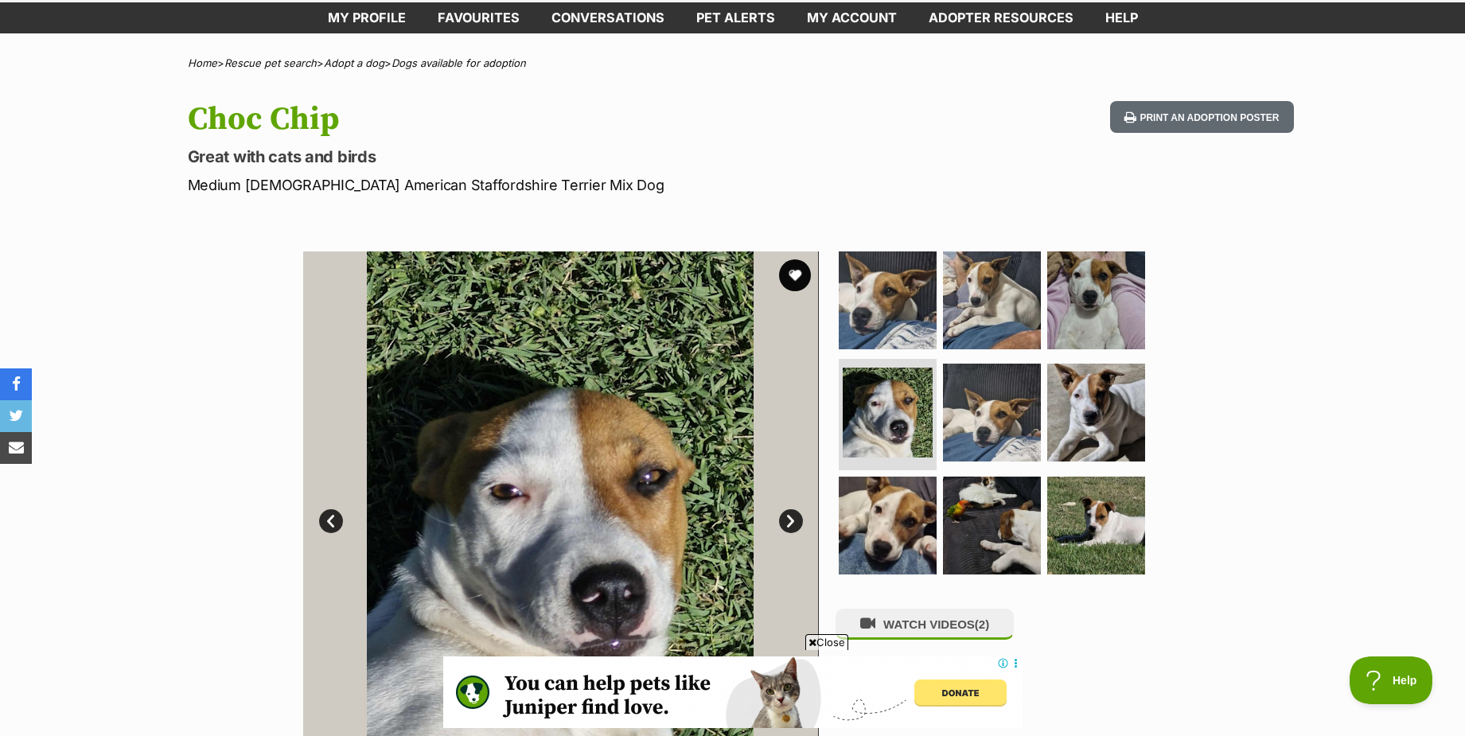
click at [794, 525] on link "Next" at bounding box center [791, 521] width 24 height 24
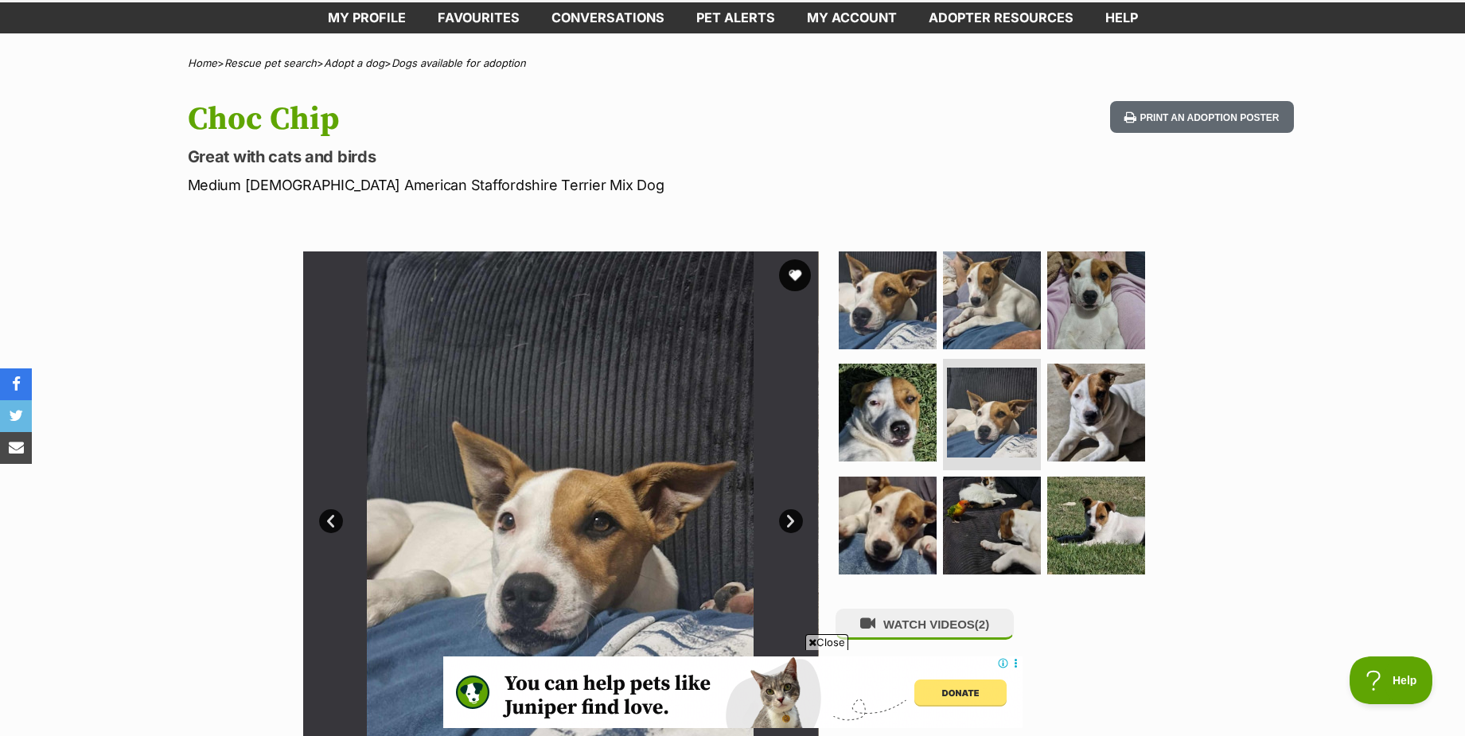
click at [794, 525] on link "Next" at bounding box center [791, 521] width 24 height 24
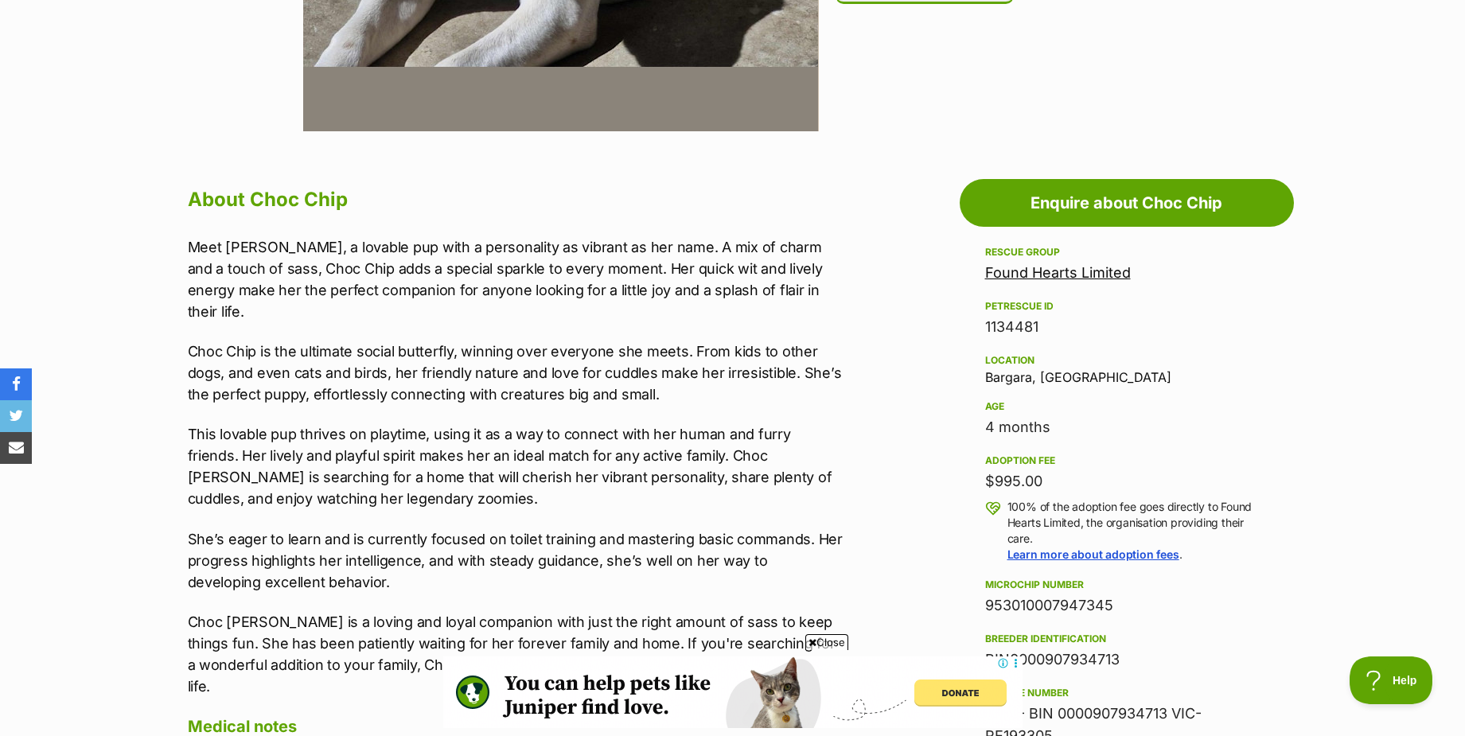
scroll to position [716, 0]
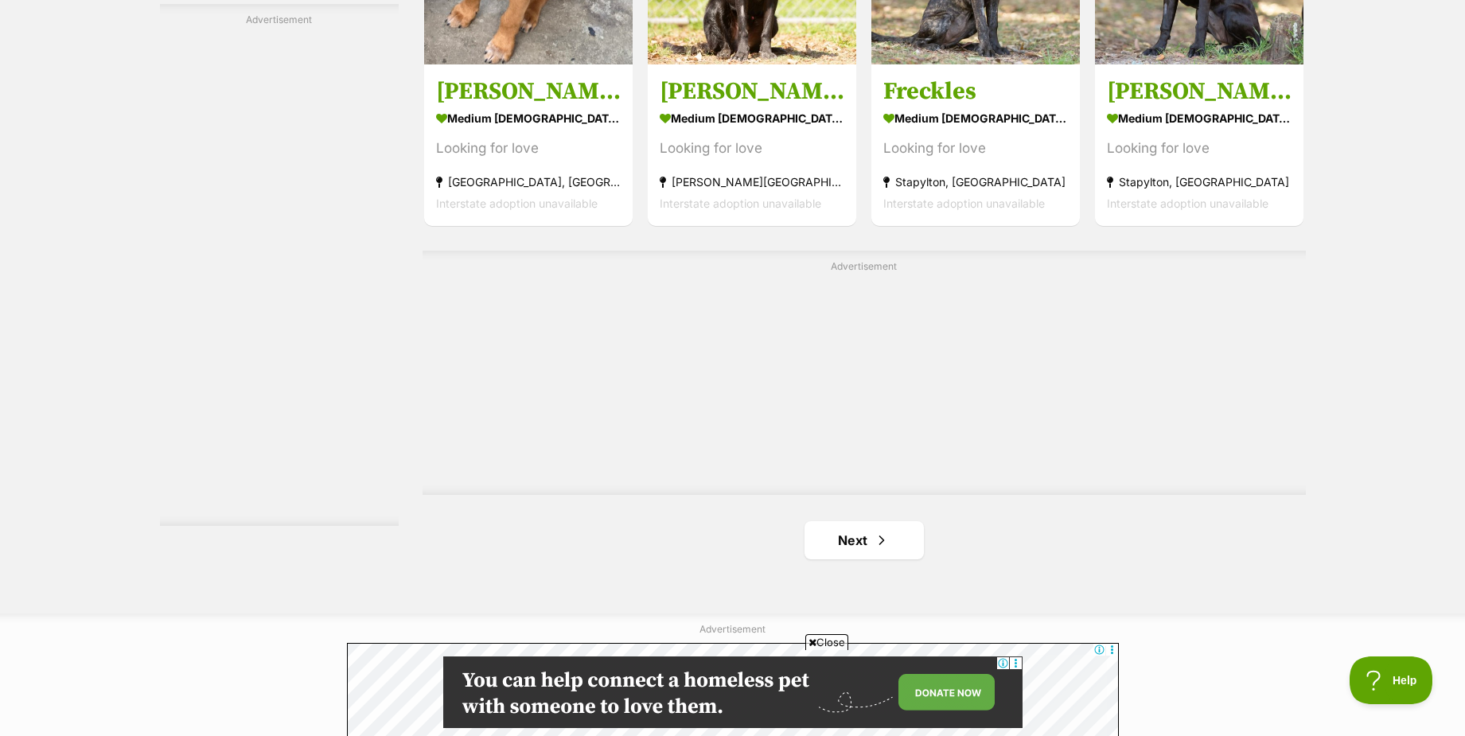
scroll to position [2786, 0]
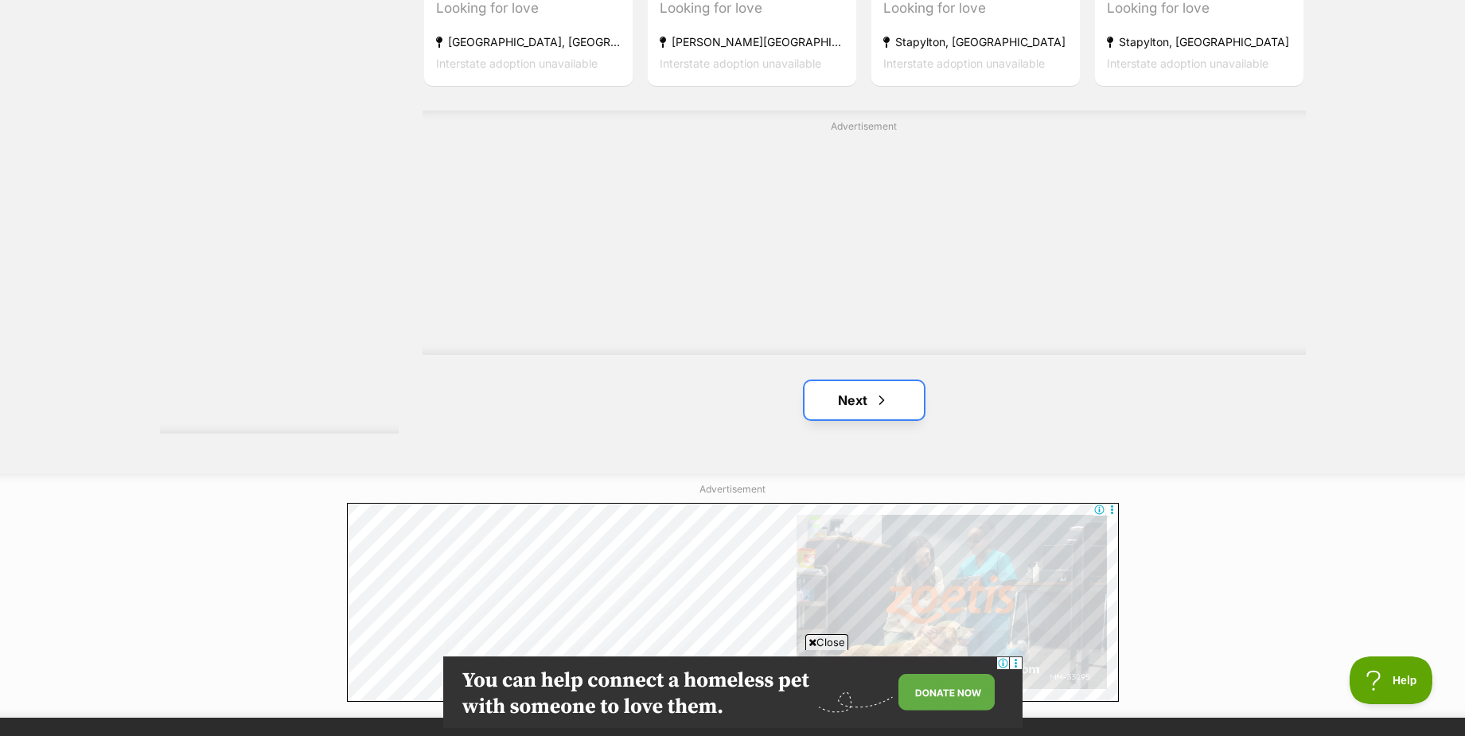
drag, startPoint x: 888, startPoint y: 411, endPoint x: 930, endPoint y: 413, distance: 42.2
click at [888, 412] on link "Next" at bounding box center [864, 400] width 119 height 38
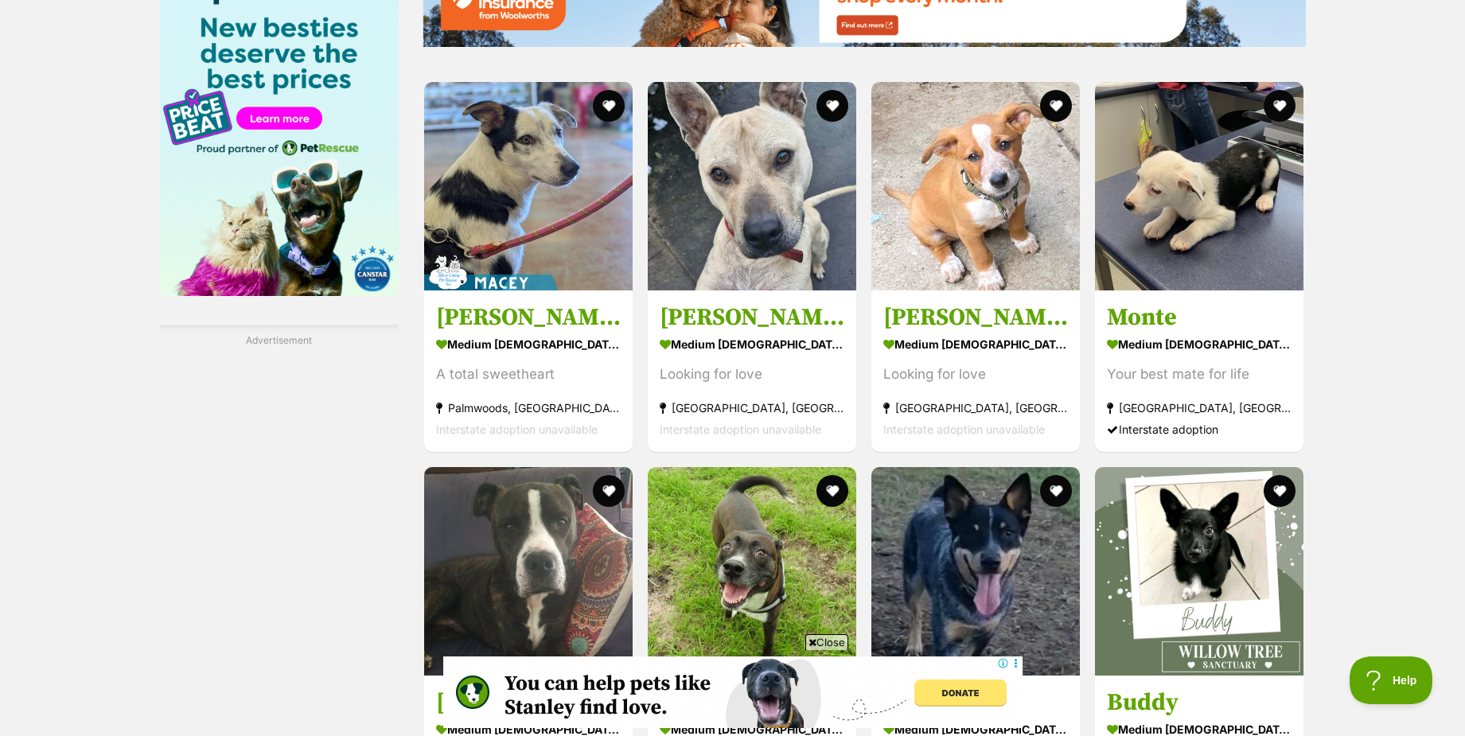
scroll to position [2069, 0]
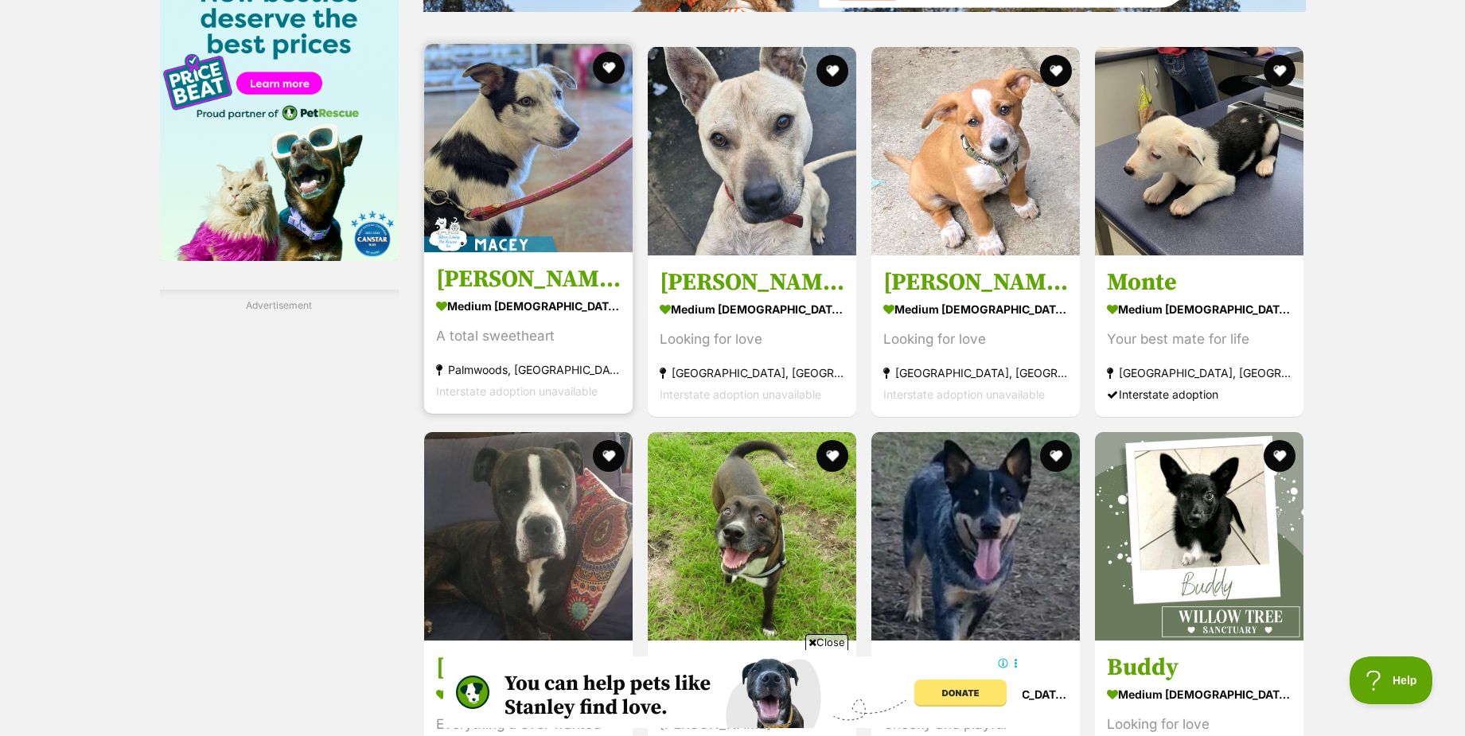
click at [531, 177] on img at bounding box center [528, 148] width 209 height 209
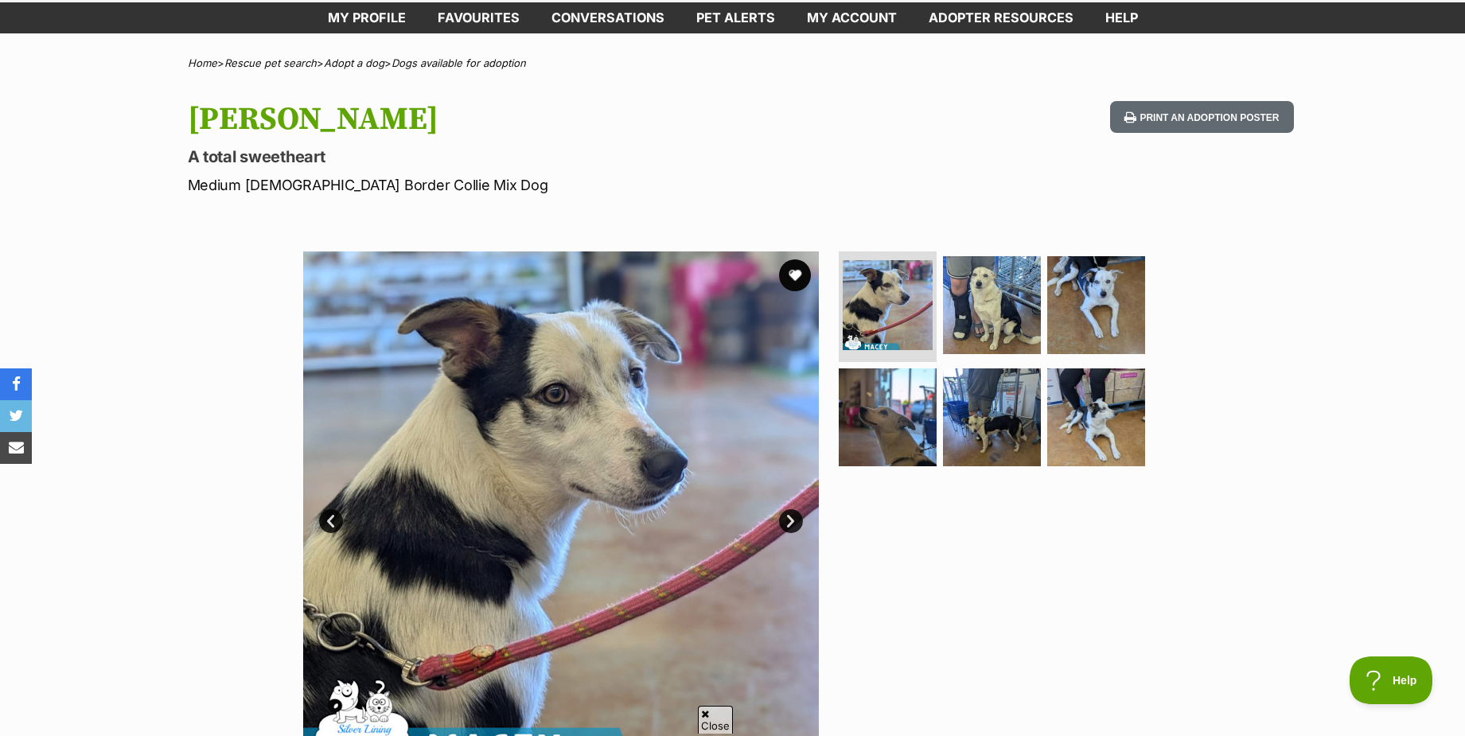
click at [792, 526] on link "Next" at bounding box center [791, 521] width 24 height 24
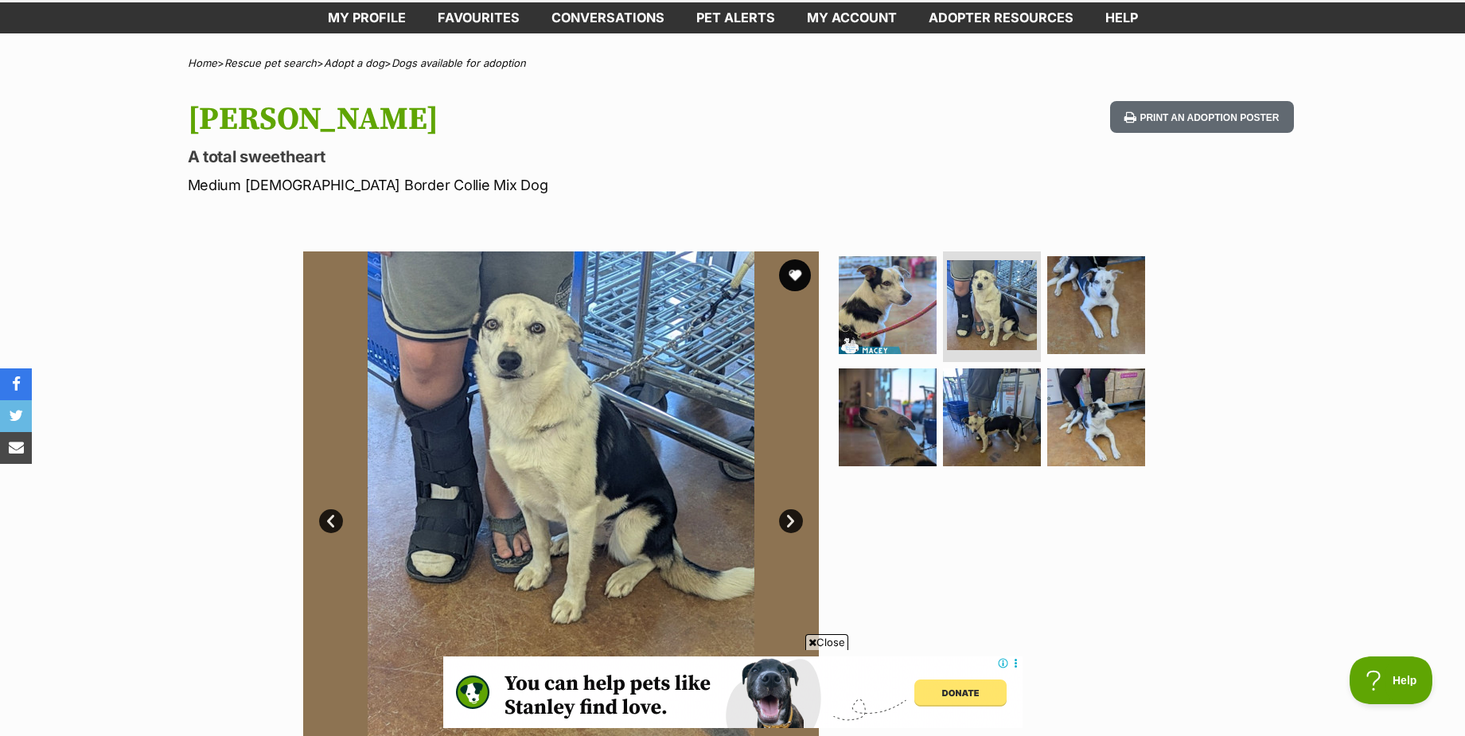
click at [792, 526] on link "Next" at bounding box center [791, 521] width 24 height 24
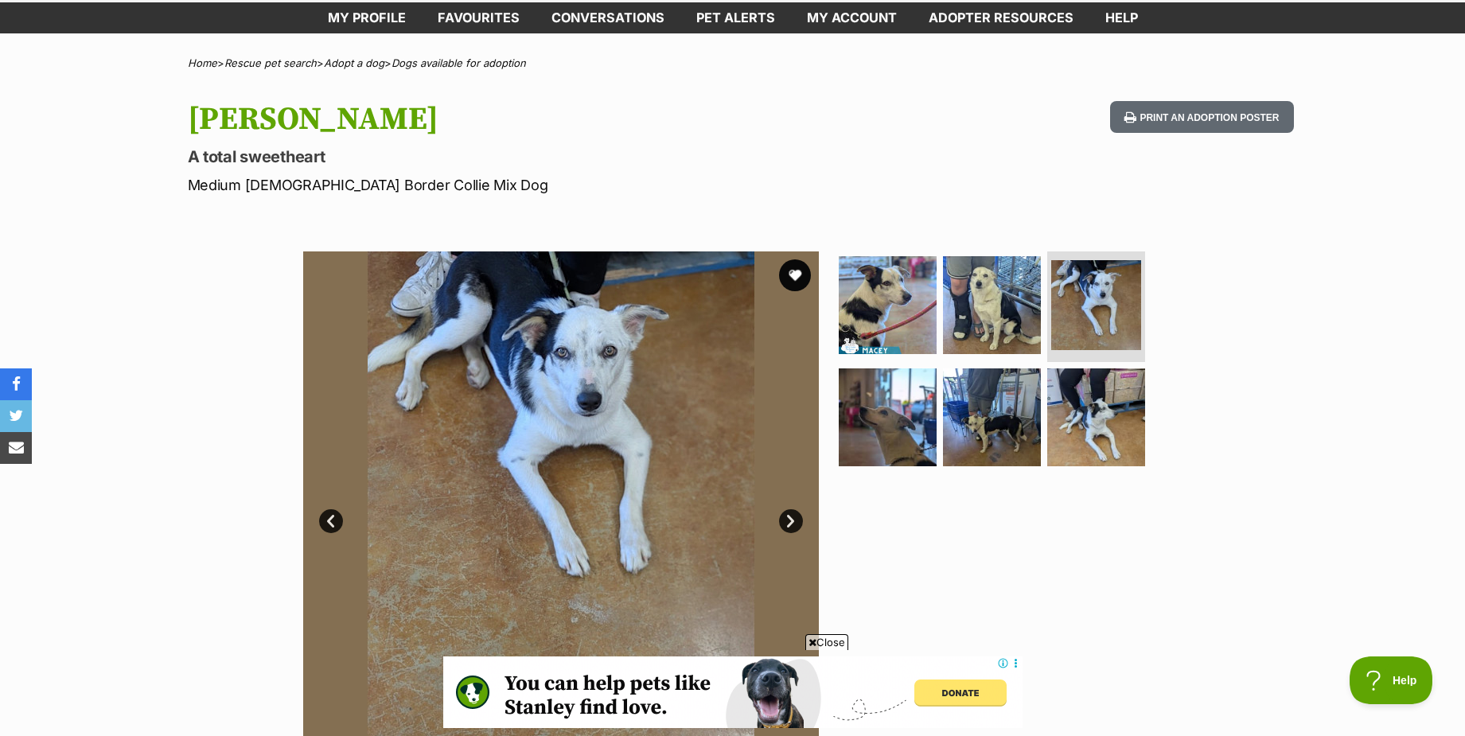
click at [792, 526] on link "Next" at bounding box center [791, 521] width 24 height 24
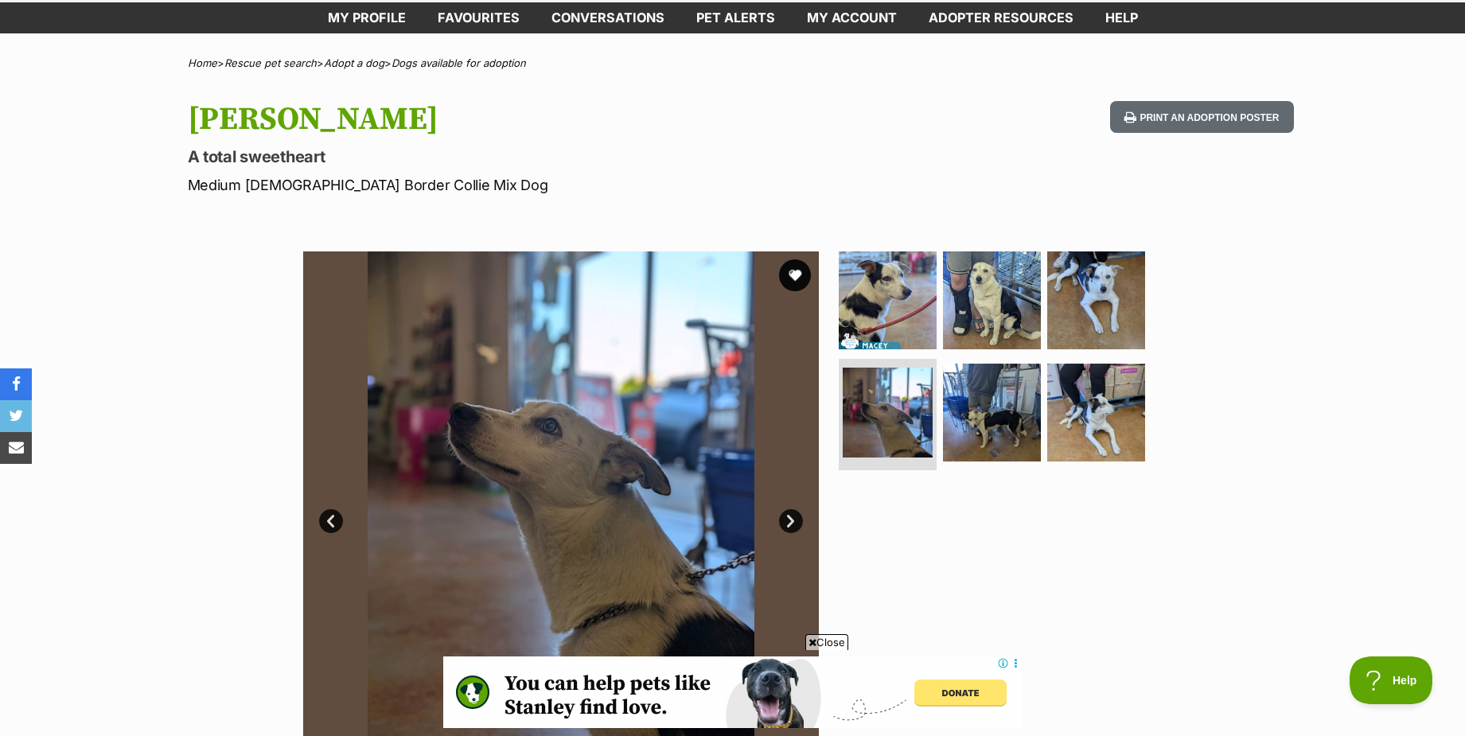
click at [792, 526] on link "Next" at bounding box center [791, 521] width 24 height 24
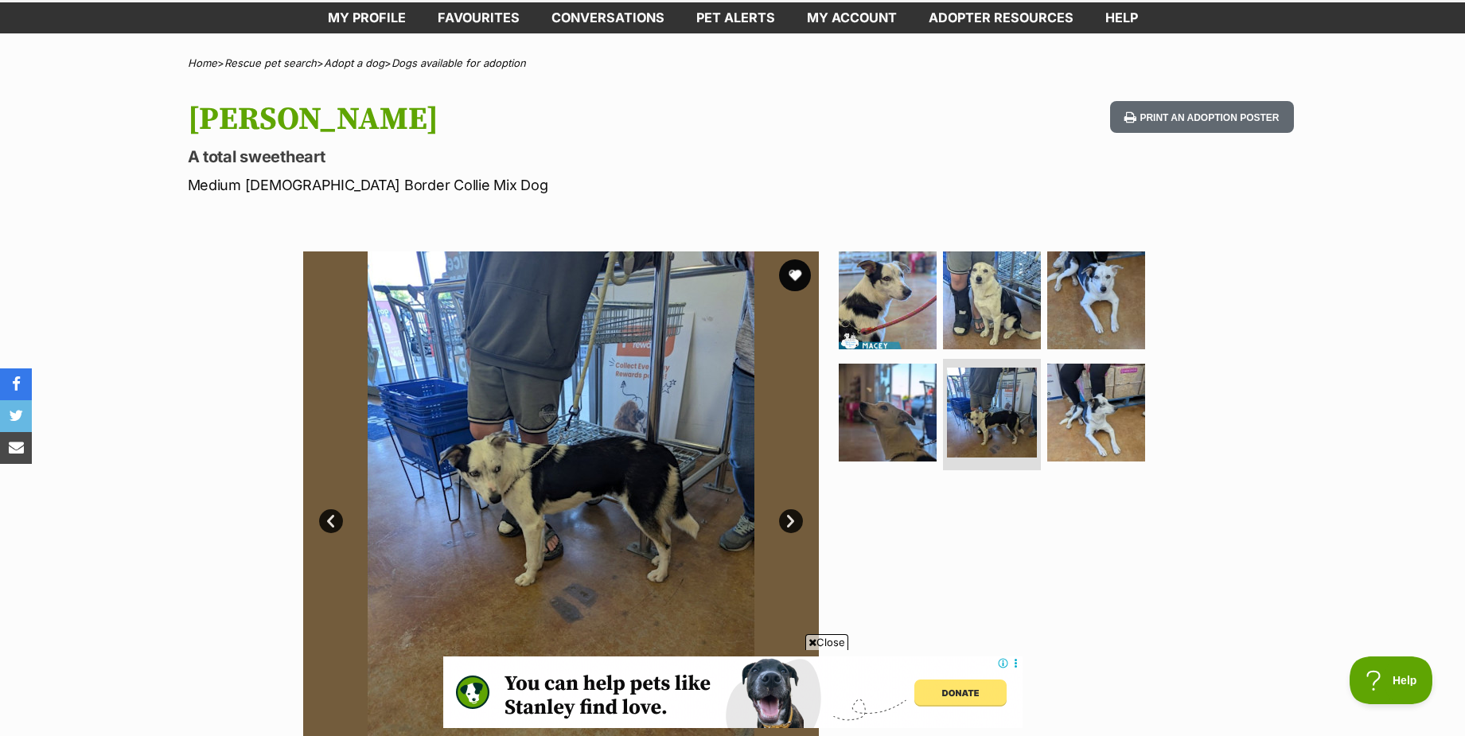
click at [792, 526] on link "Next" at bounding box center [791, 521] width 24 height 24
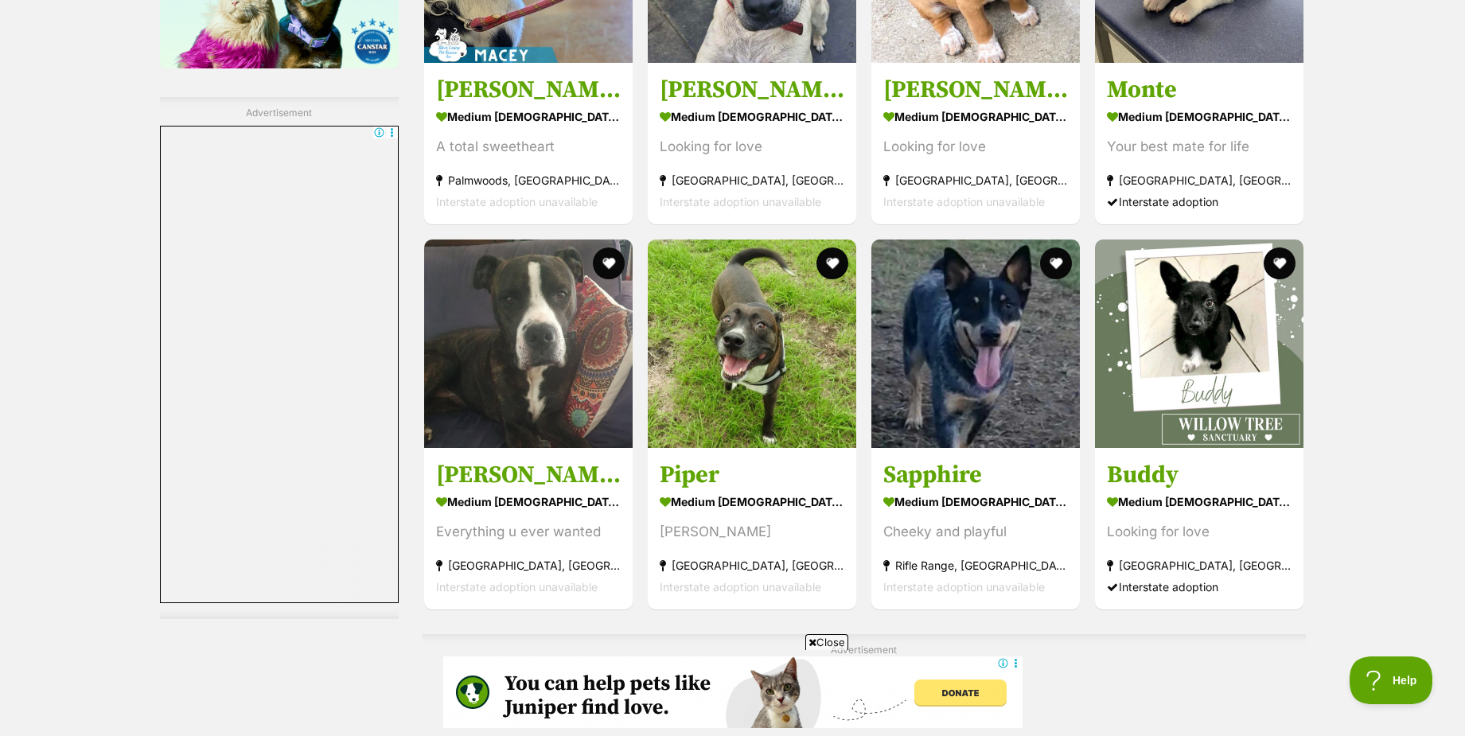
scroll to position [2315, 0]
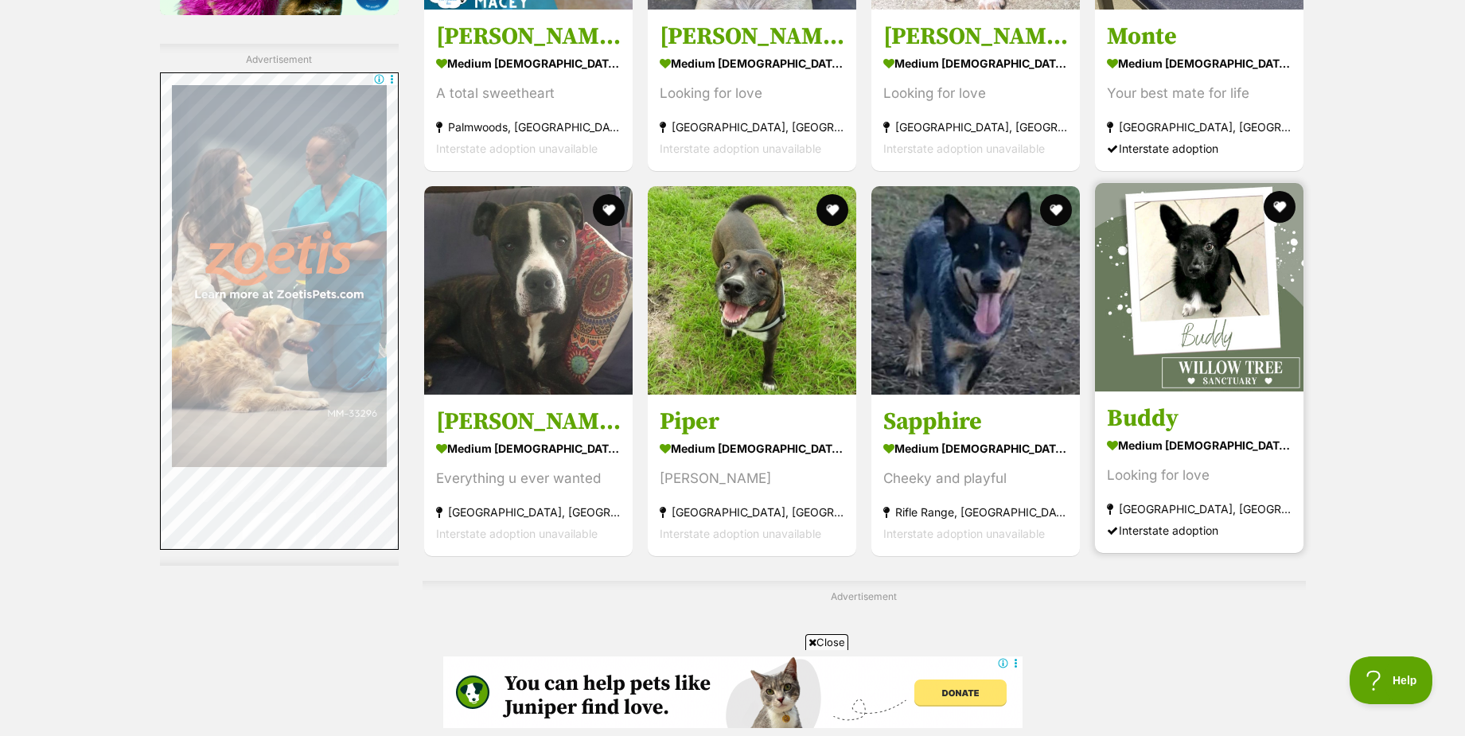
click at [1206, 333] on img at bounding box center [1199, 287] width 209 height 209
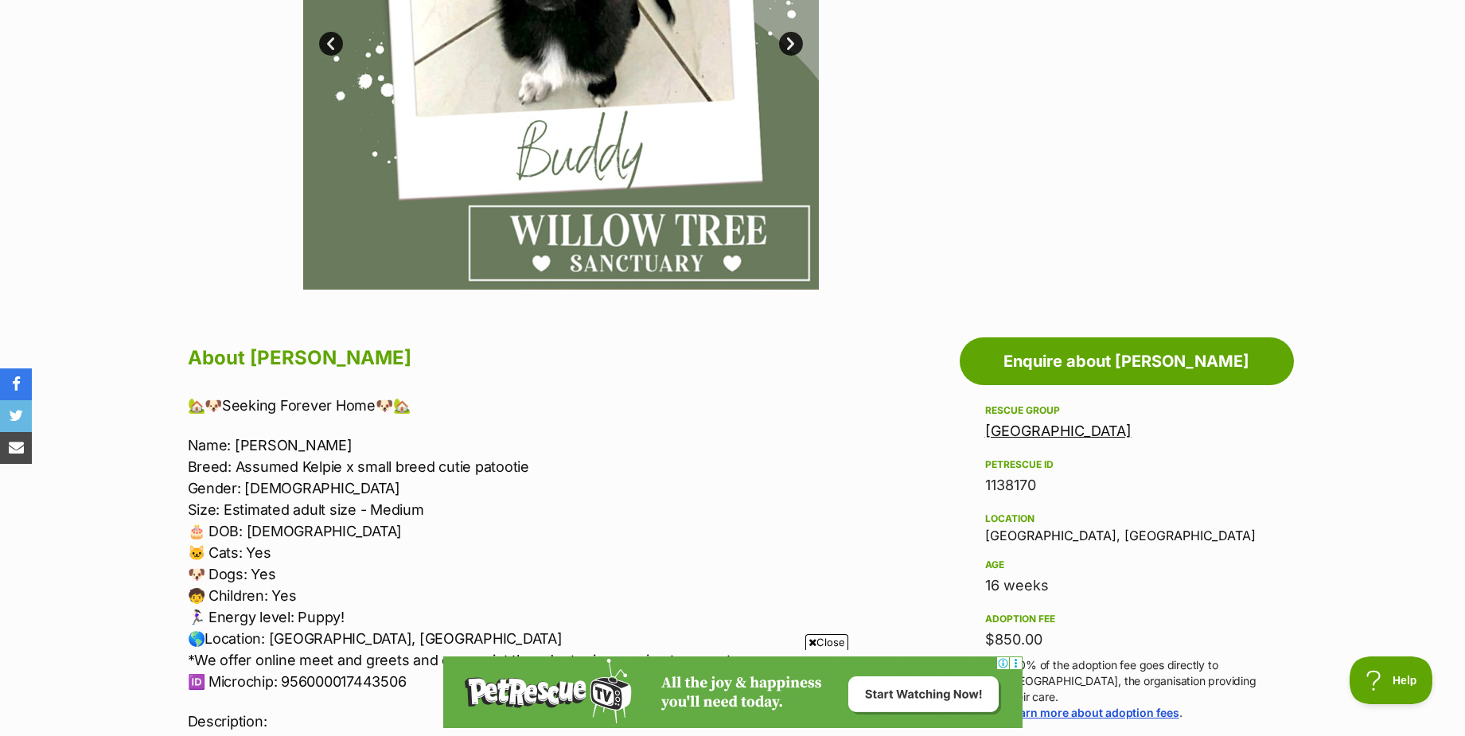
scroll to position [318, 0]
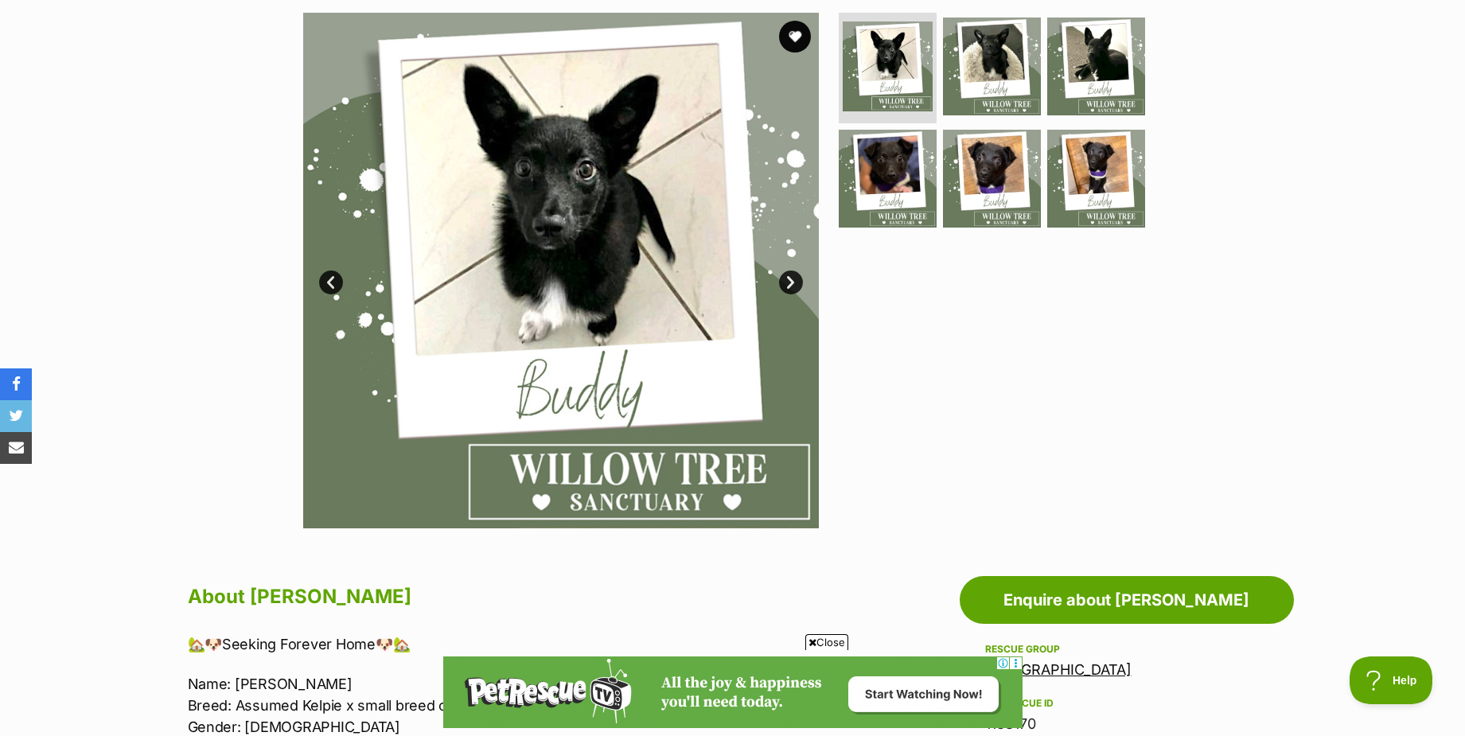
click at [790, 281] on link "Next" at bounding box center [791, 283] width 24 height 24
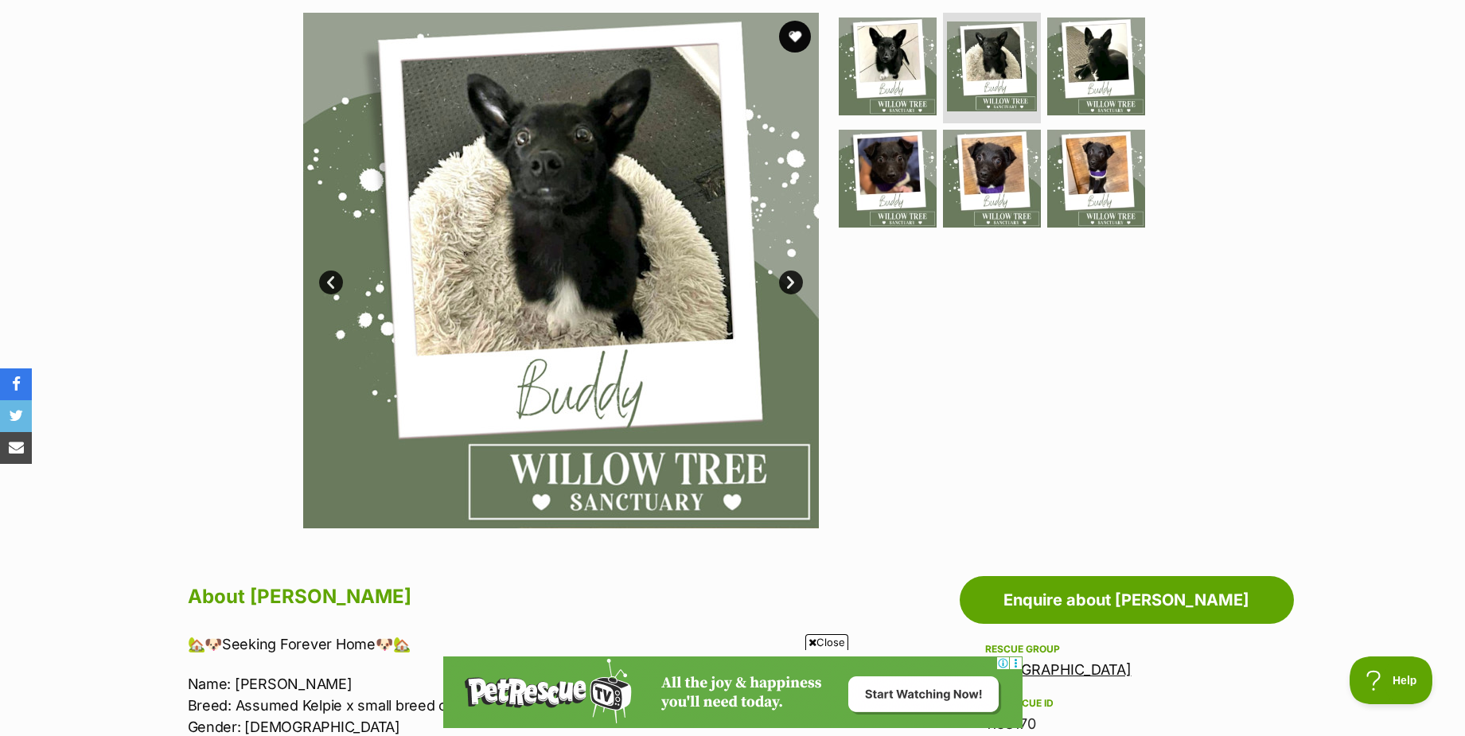
click at [790, 281] on link "Next" at bounding box center [791, 283] width 24 height 24
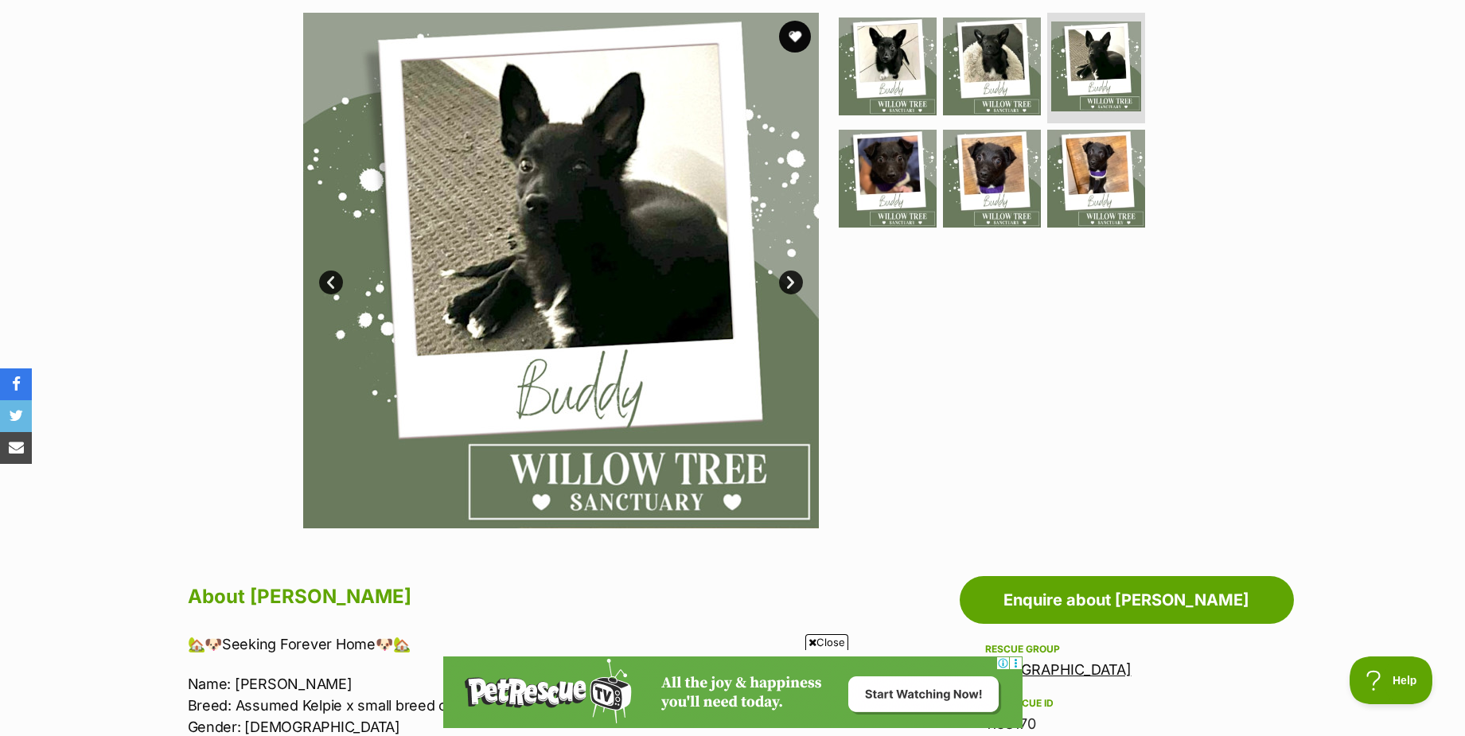
click at [790, 281] on link "Next" at bounding box center [791, 283] width 24 height 24
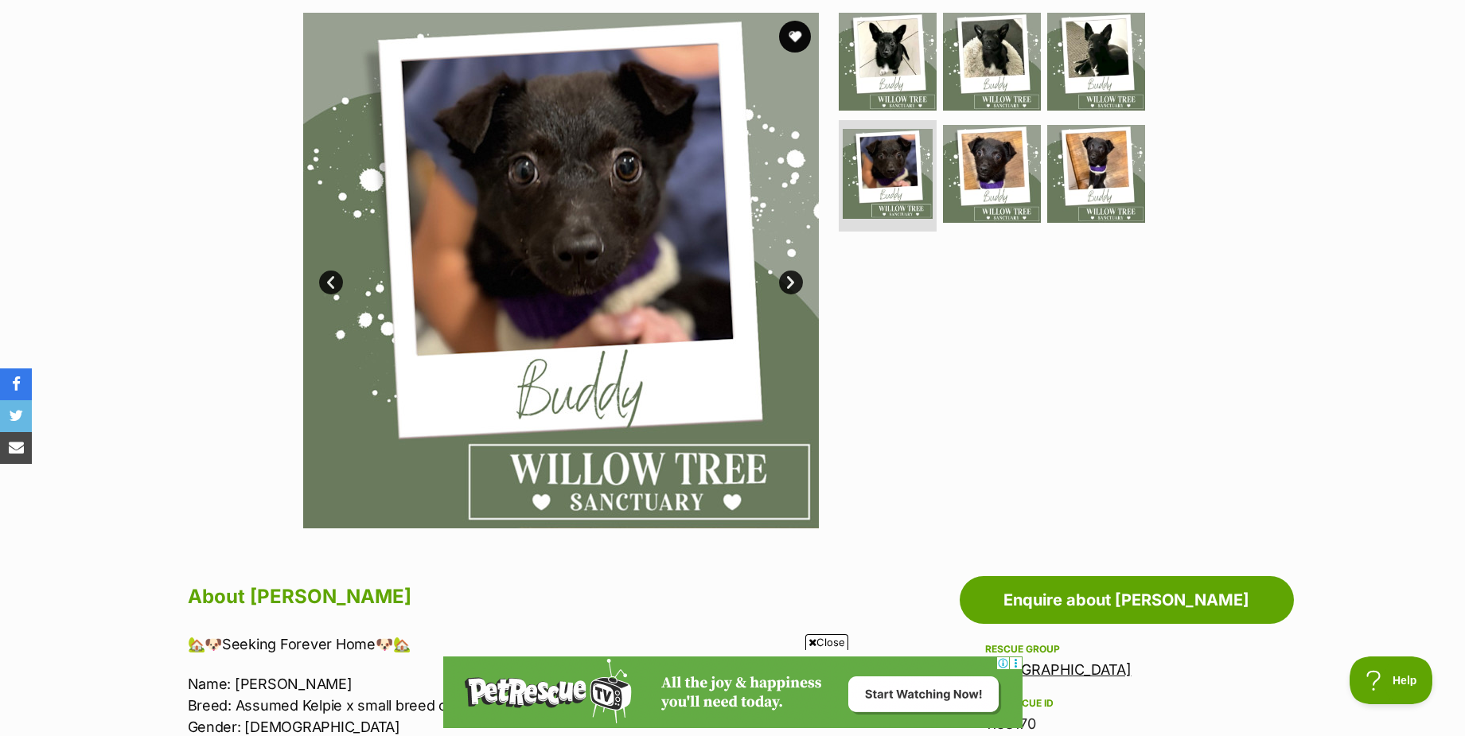
click at [790, 281] on link "Next" at bounding box center [791, 283] width 24 height 24
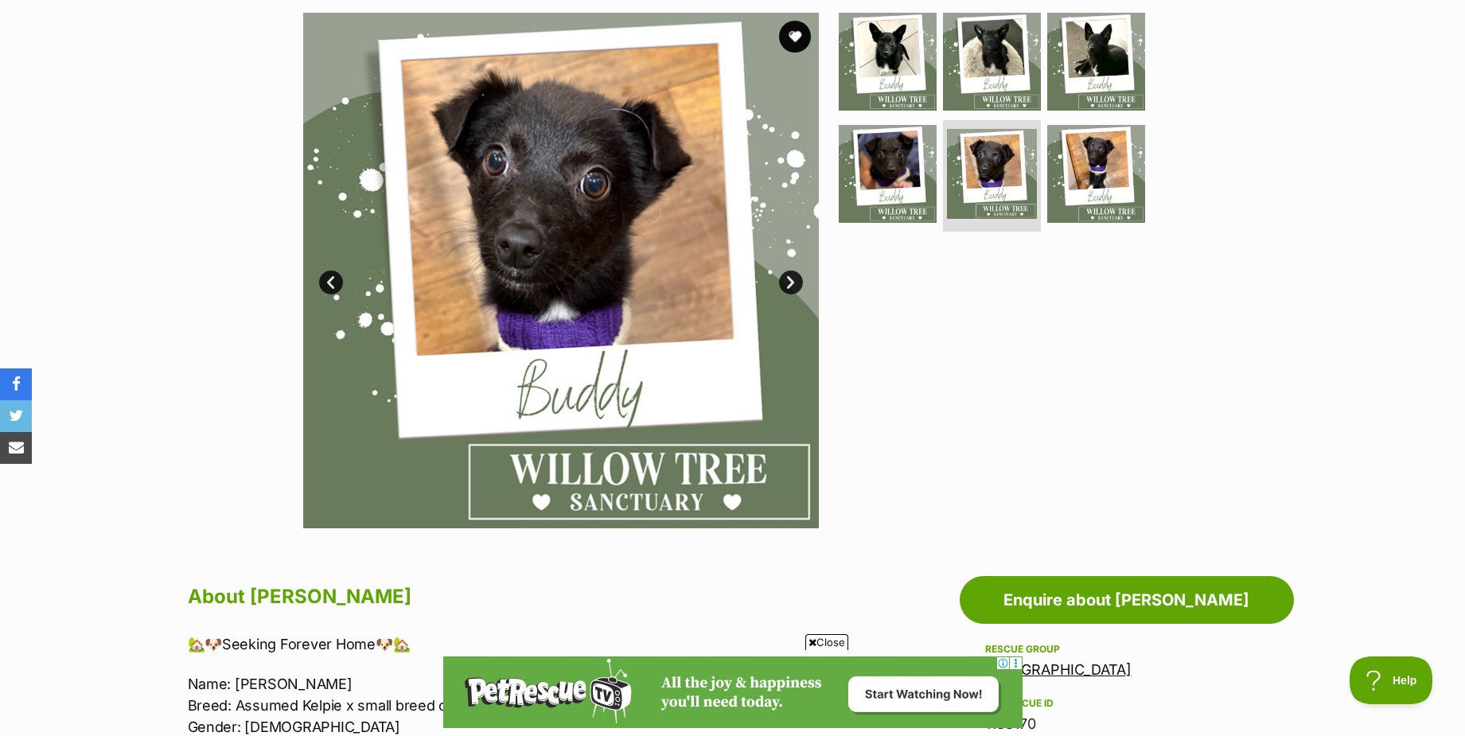
click at [790, 281] on link "Next" at bounding box center [791, 283] width 24 height 24
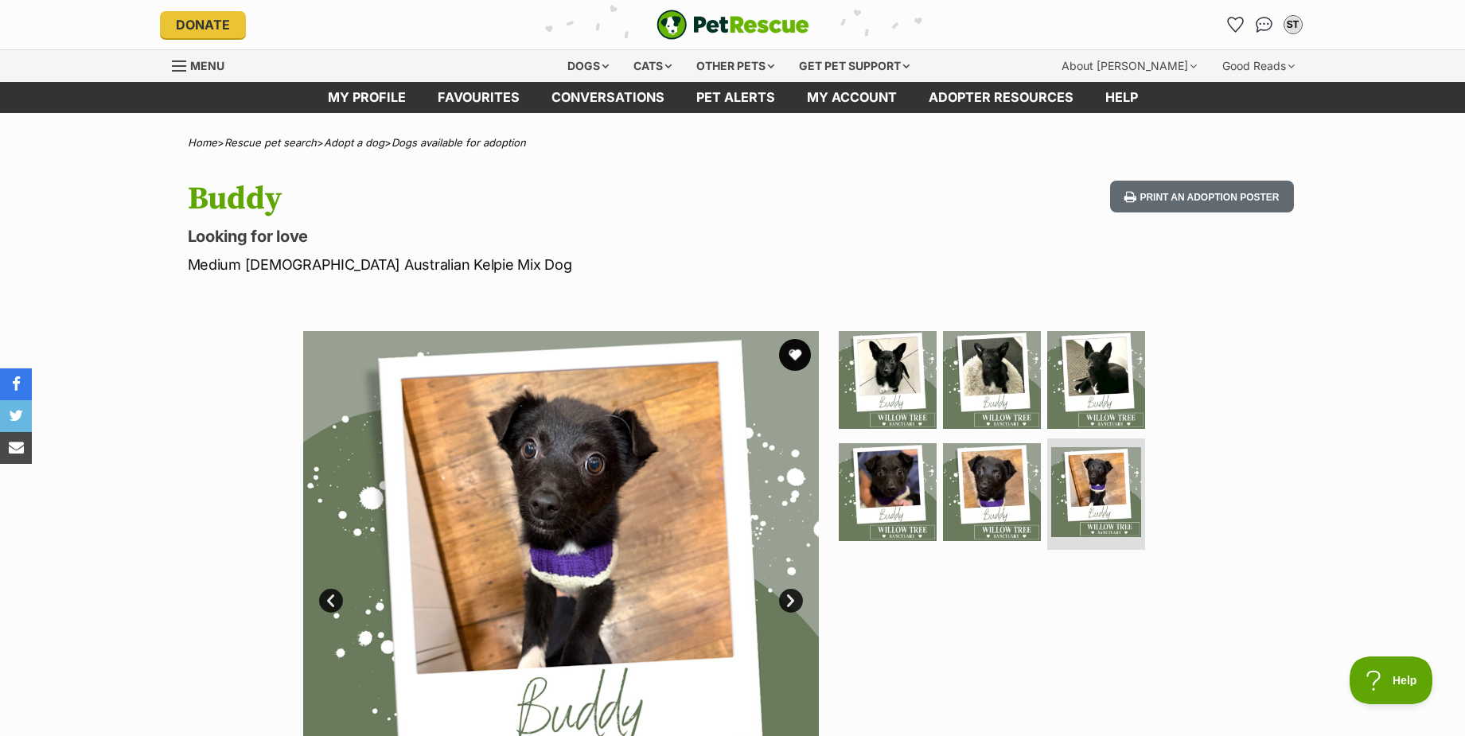
scroll to position [0, 0]
click at [790, 603] on link "Next" at bounding box center [791, 601] width 24 height 24
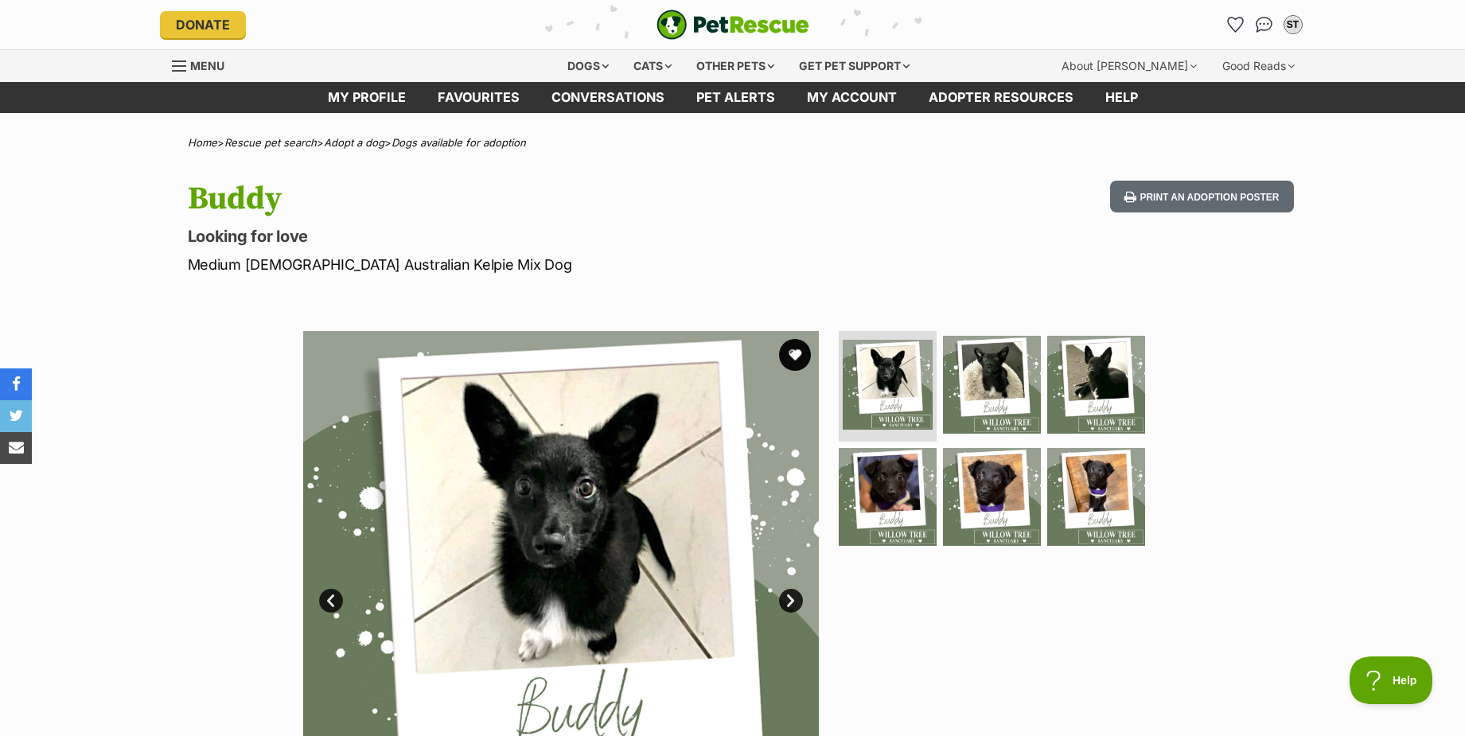
click at [790, 603] on link "Next" at bounding box center [791, 601] width 24 height 24
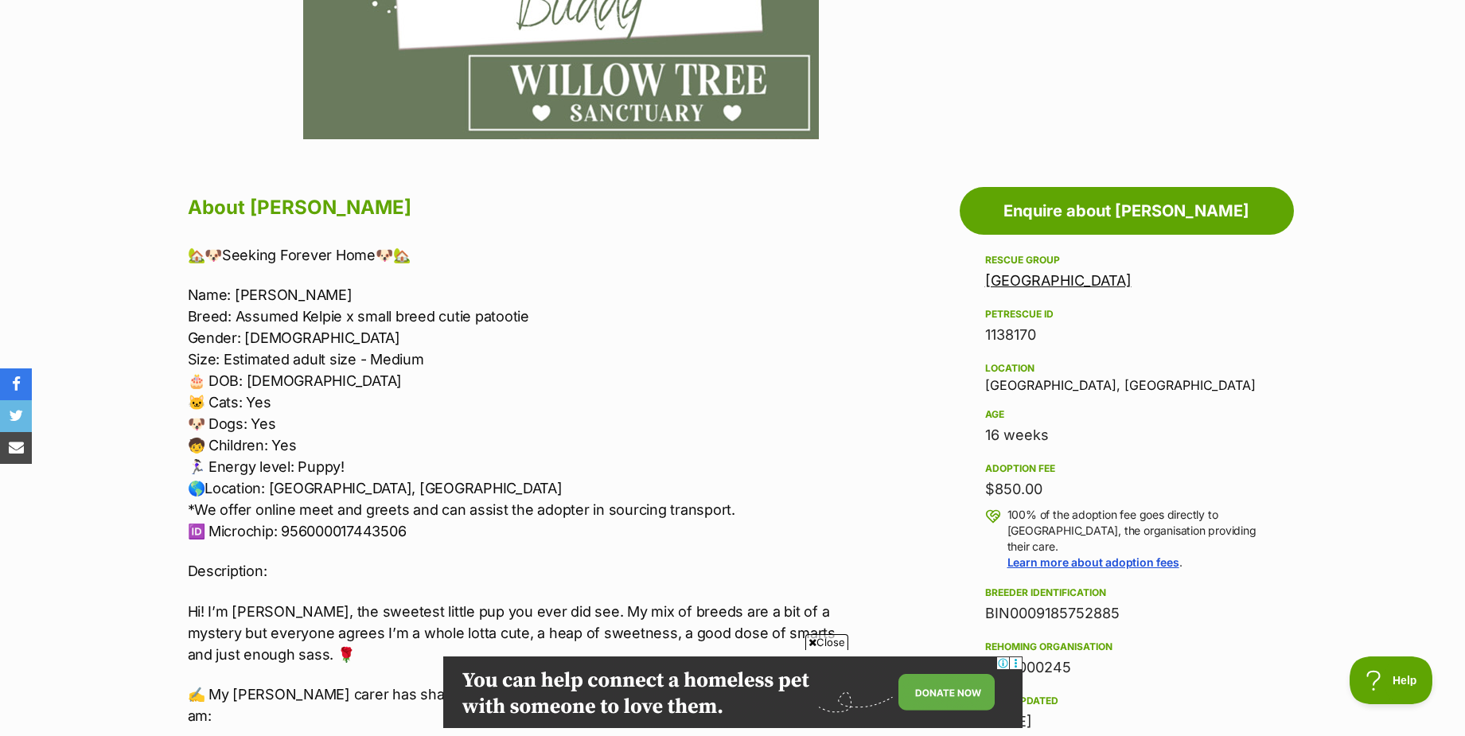
scroll to position [716, 0]
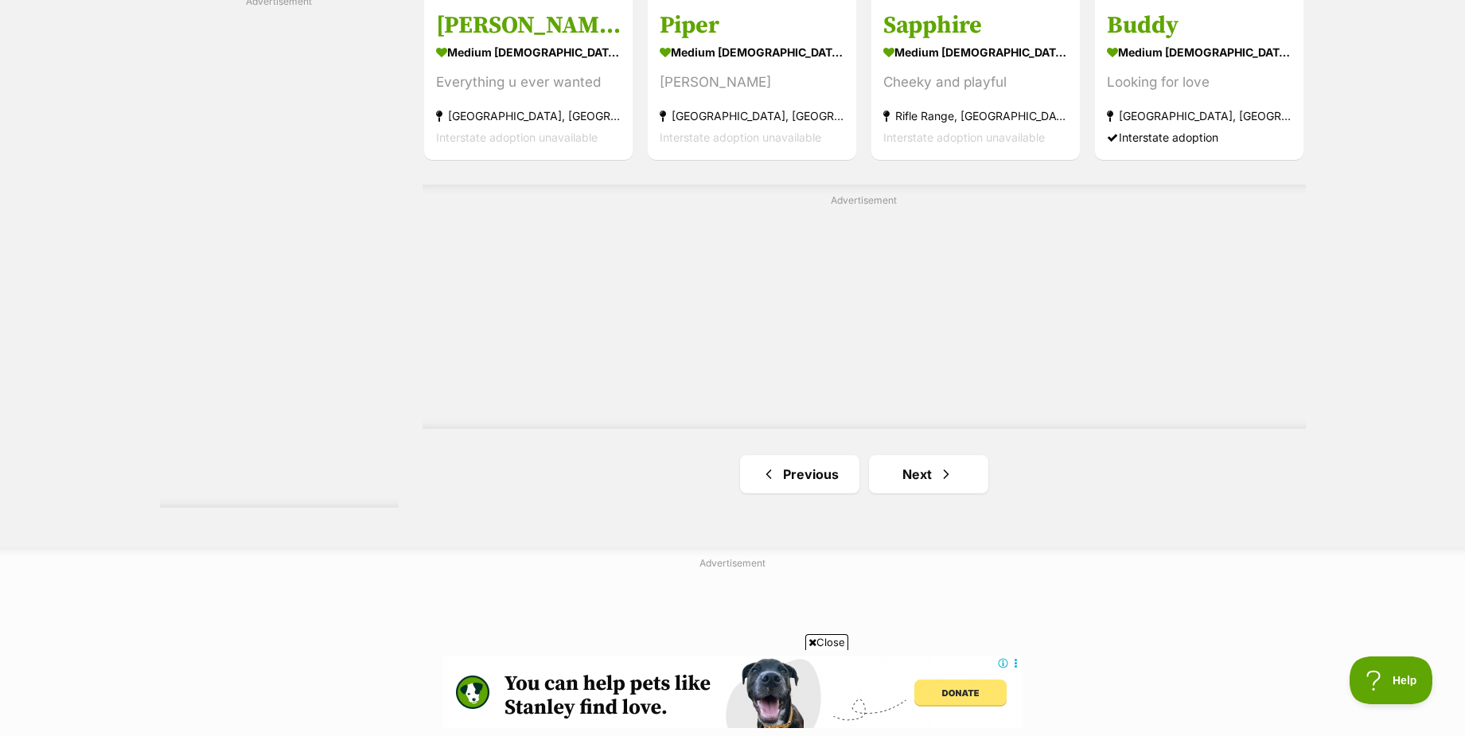
scroll to position [2713, 0]
click at [922, 478] on link "Next" at bounding box center [928, 473] width 119 height 38
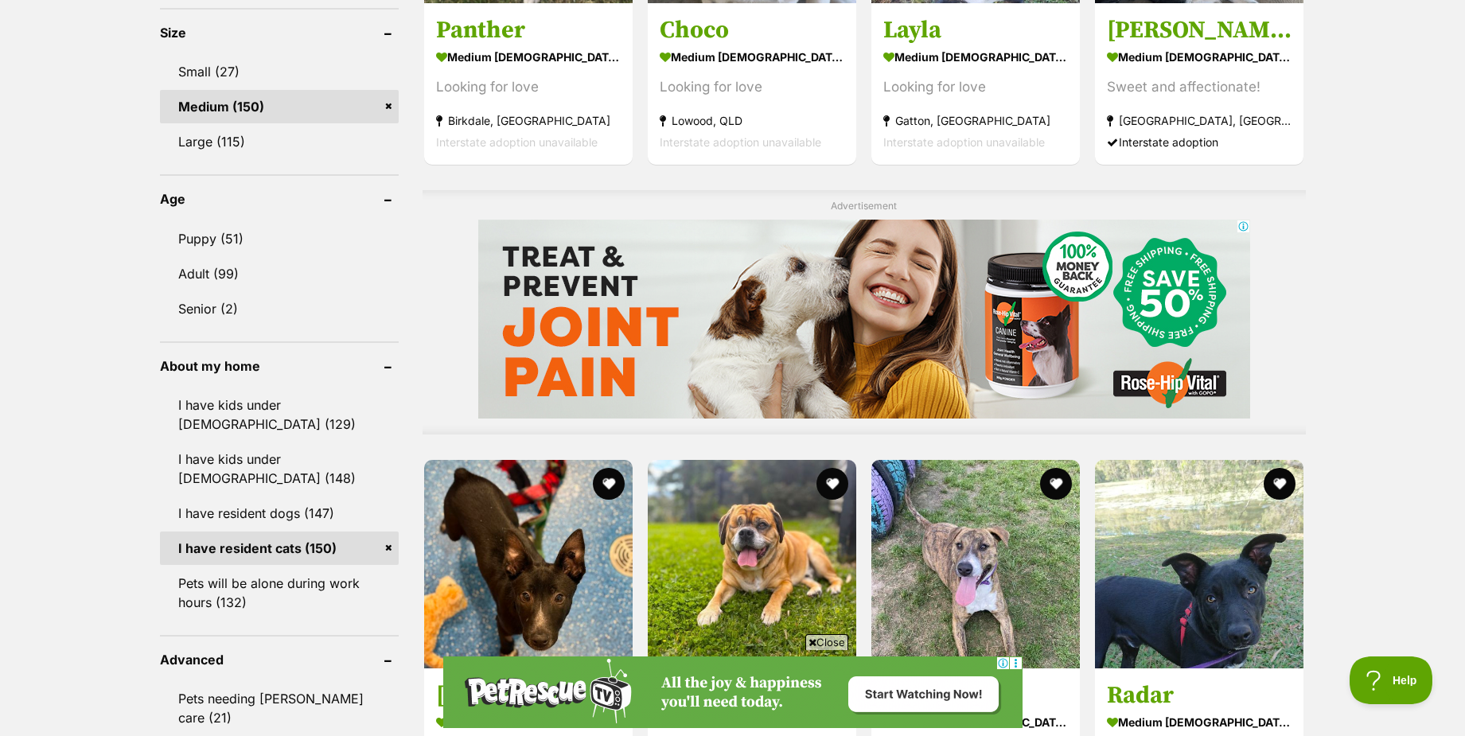
scroll to position [1114, 0]
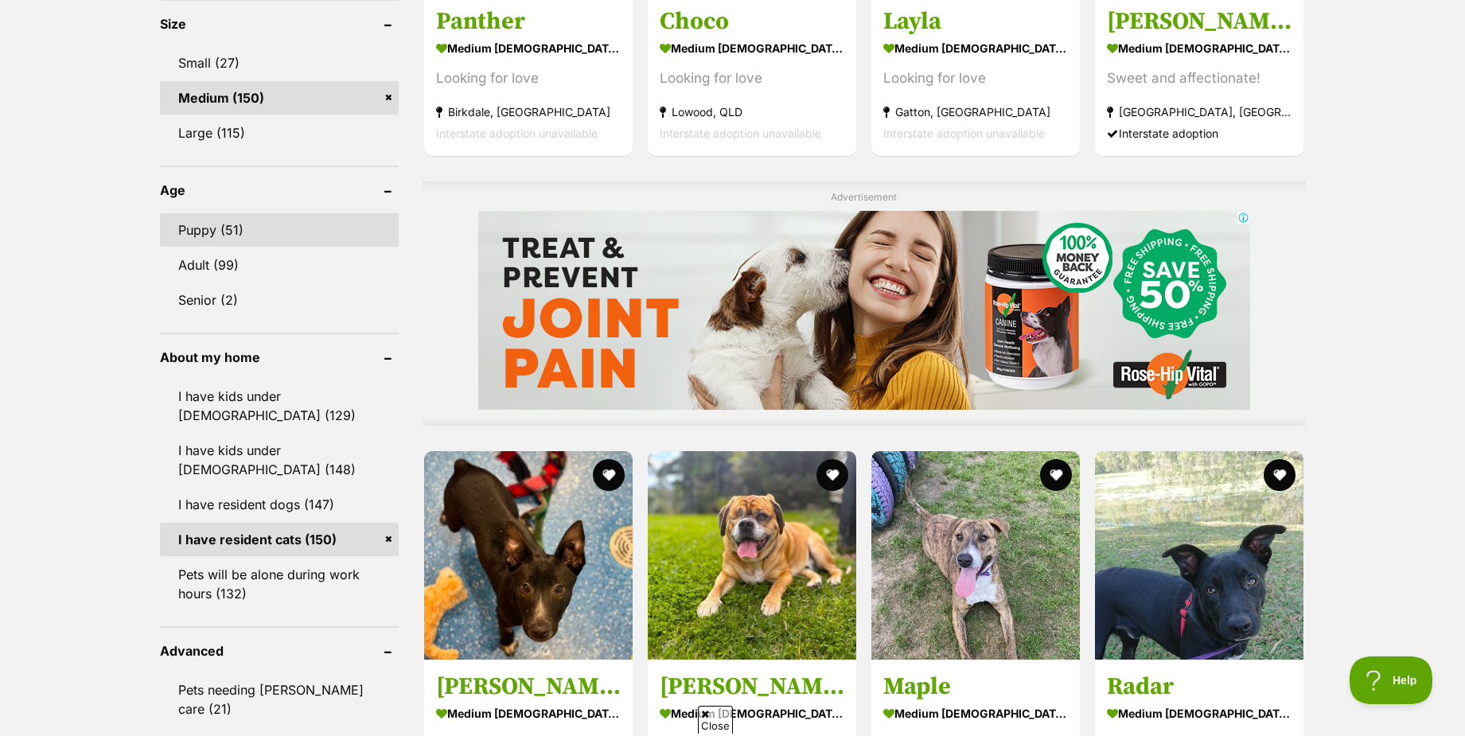
click at [229, 238] on link "Puppy (51)" at bounding box center [279, 229] width 239 height 33
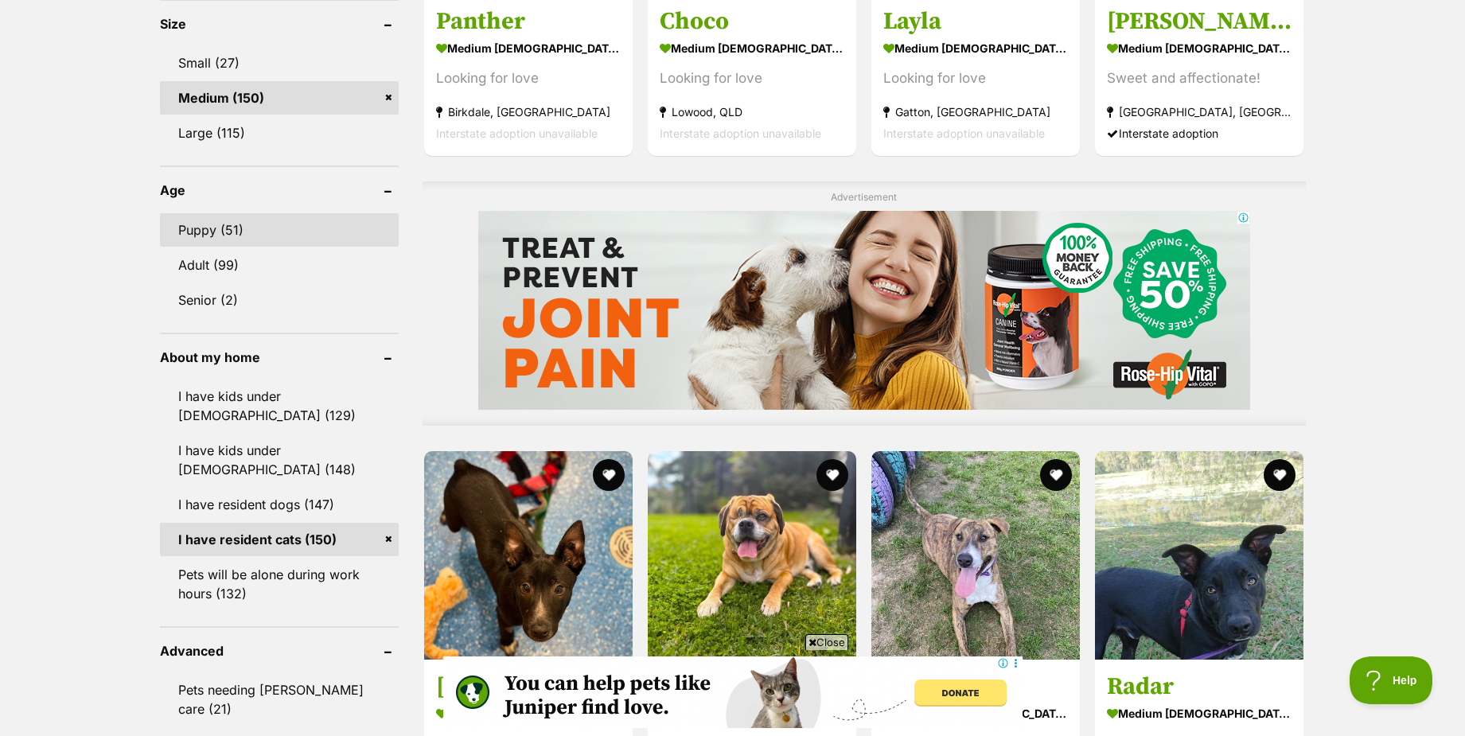
scroll to position [0, 0]
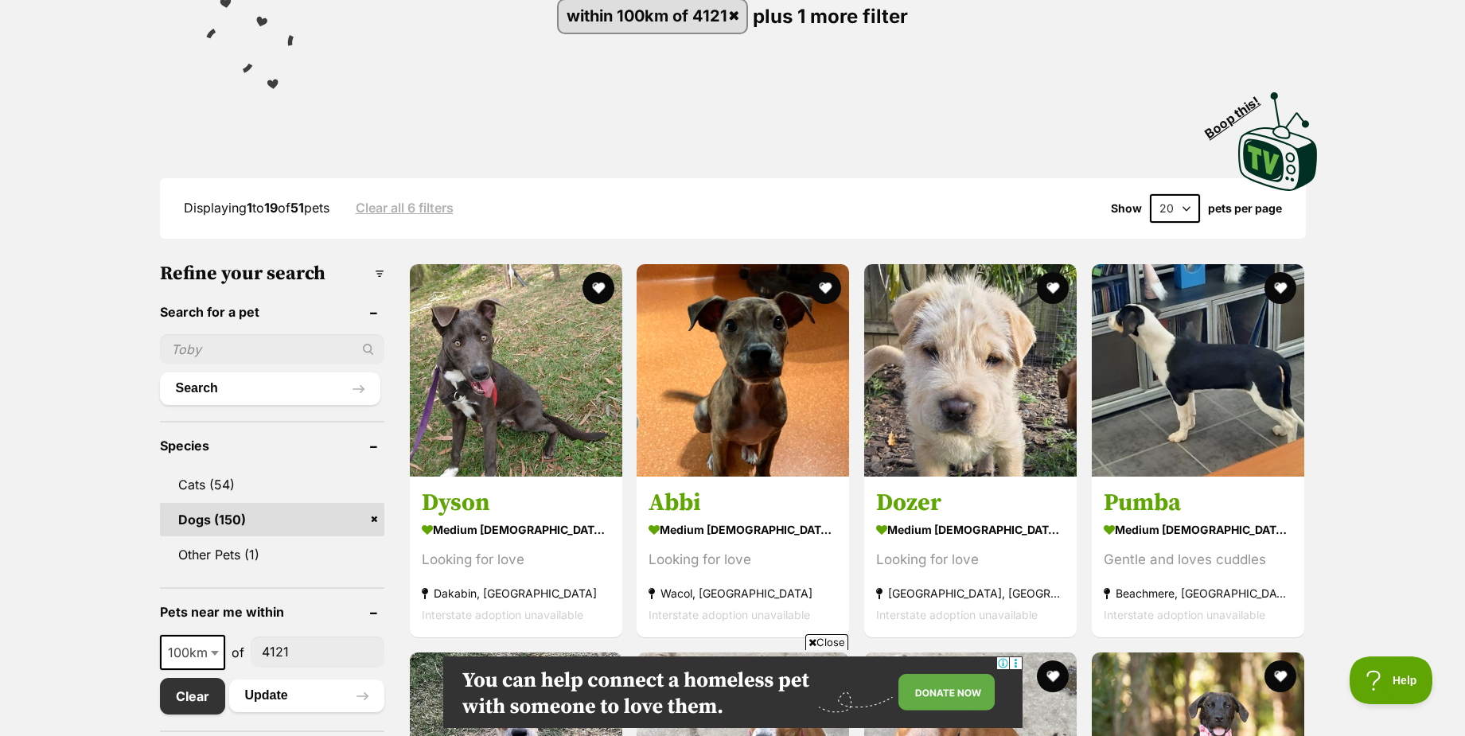
scroll to position [239, 0]
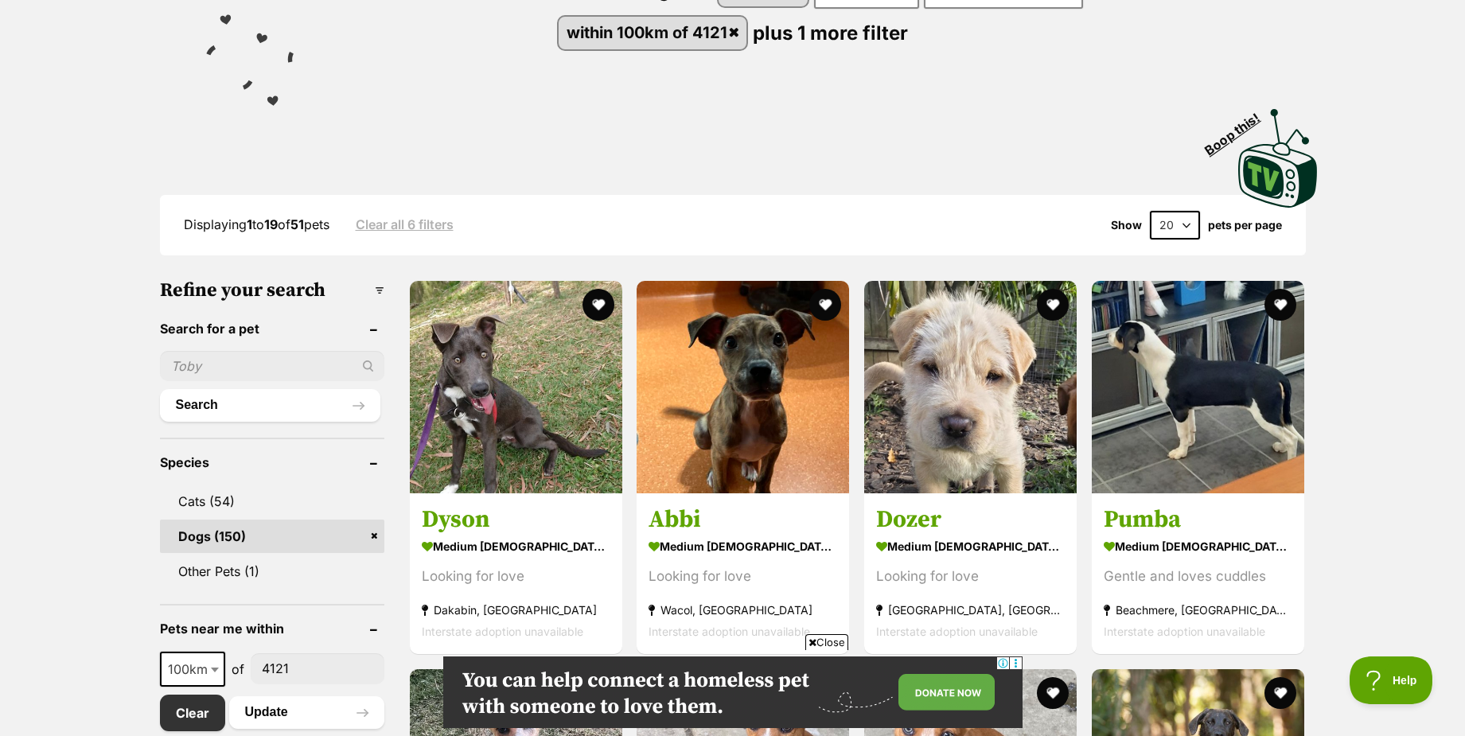
click at [1180, 234] on select "20 40 60" at bounding box center [1175, 225] width 50 height 29
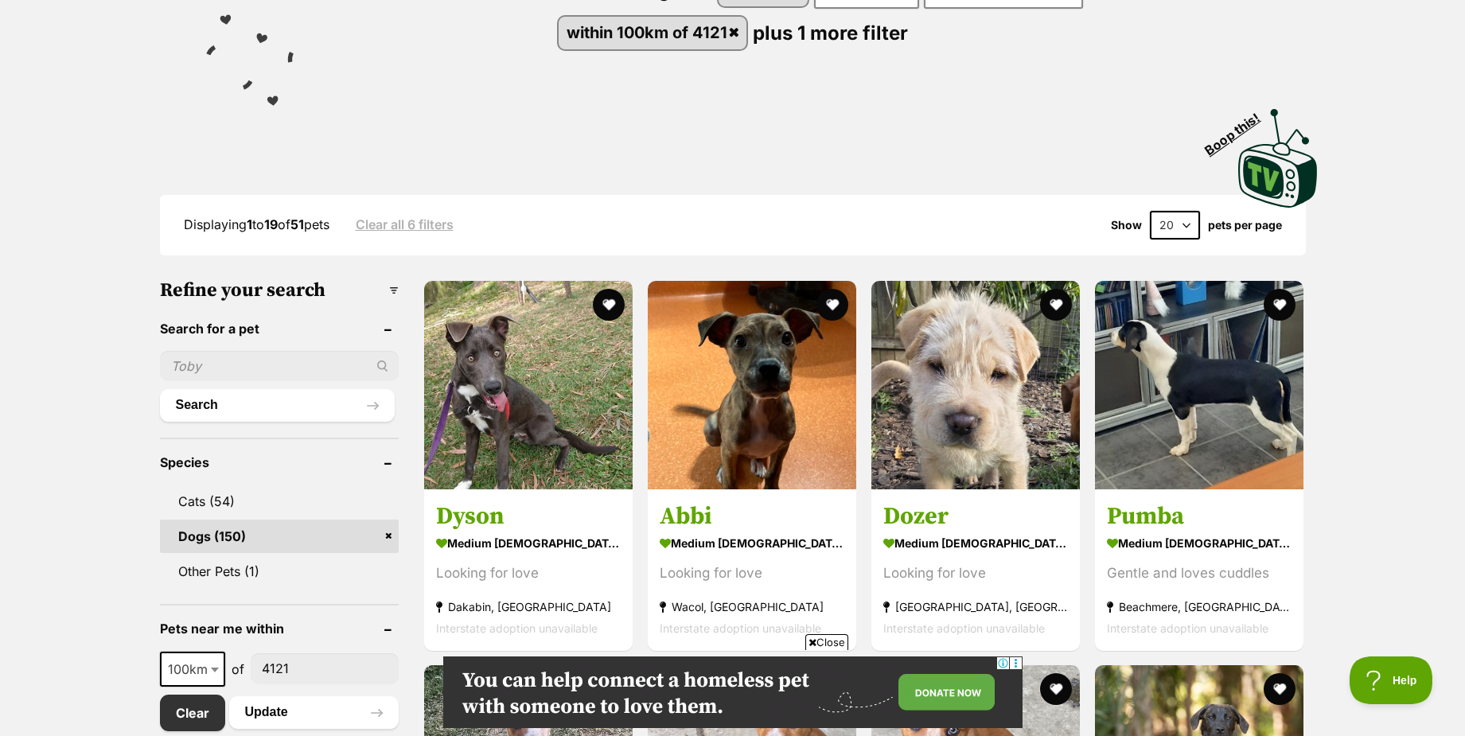
select select "60"
click at [1150, 211] on select "20 40 60" at bounding box center [1175, 225] width 50 height 29
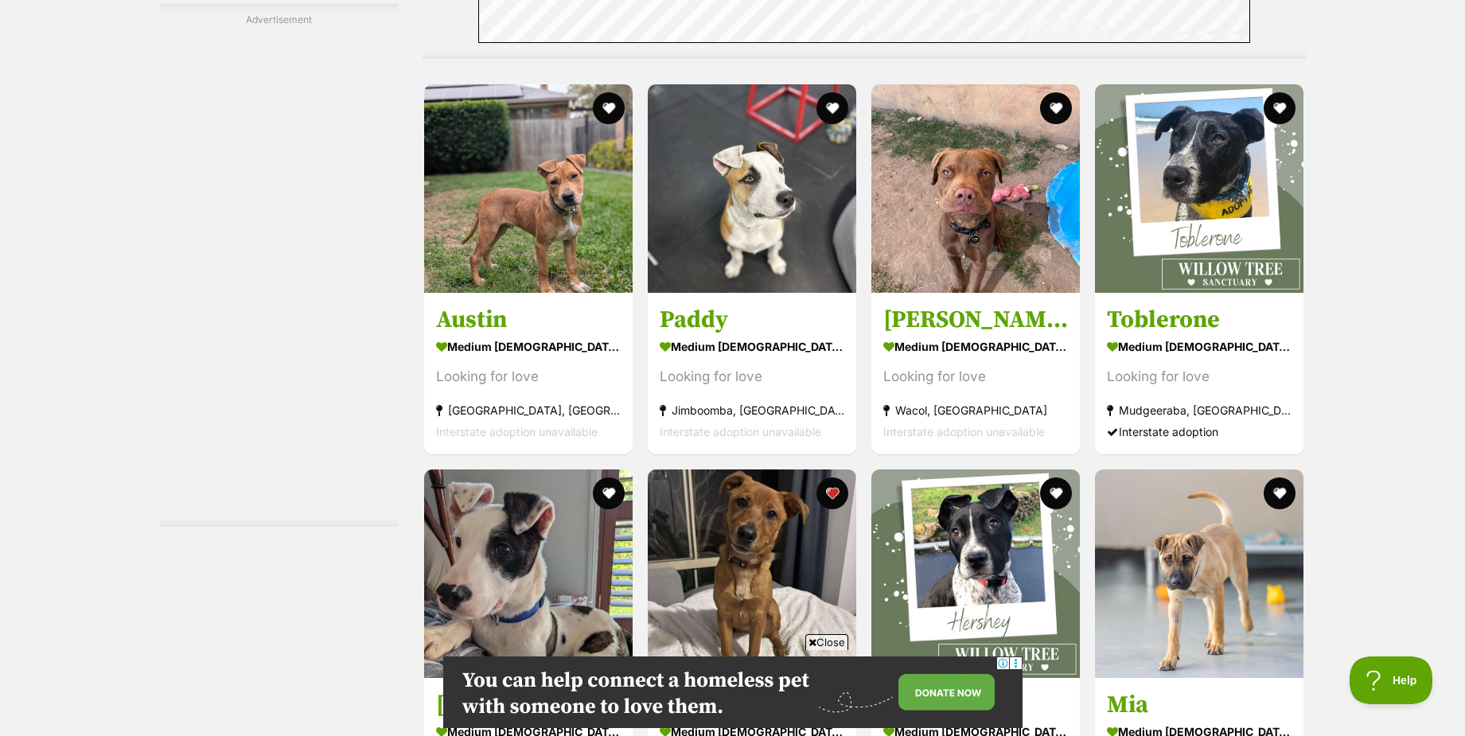
scroll to position [6487, 0]
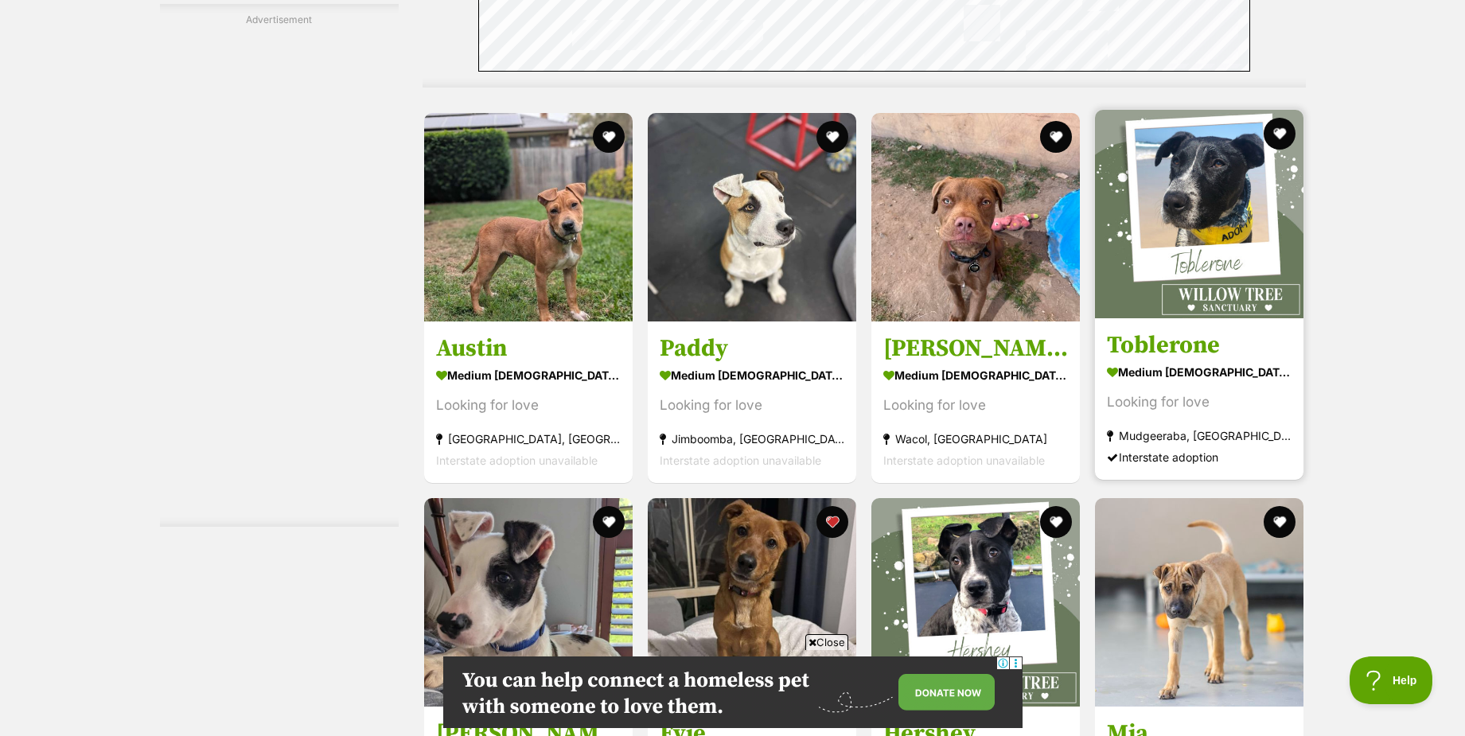
click at [1204, 263] on img at bounding box center [1199, 214] width 209 height 209
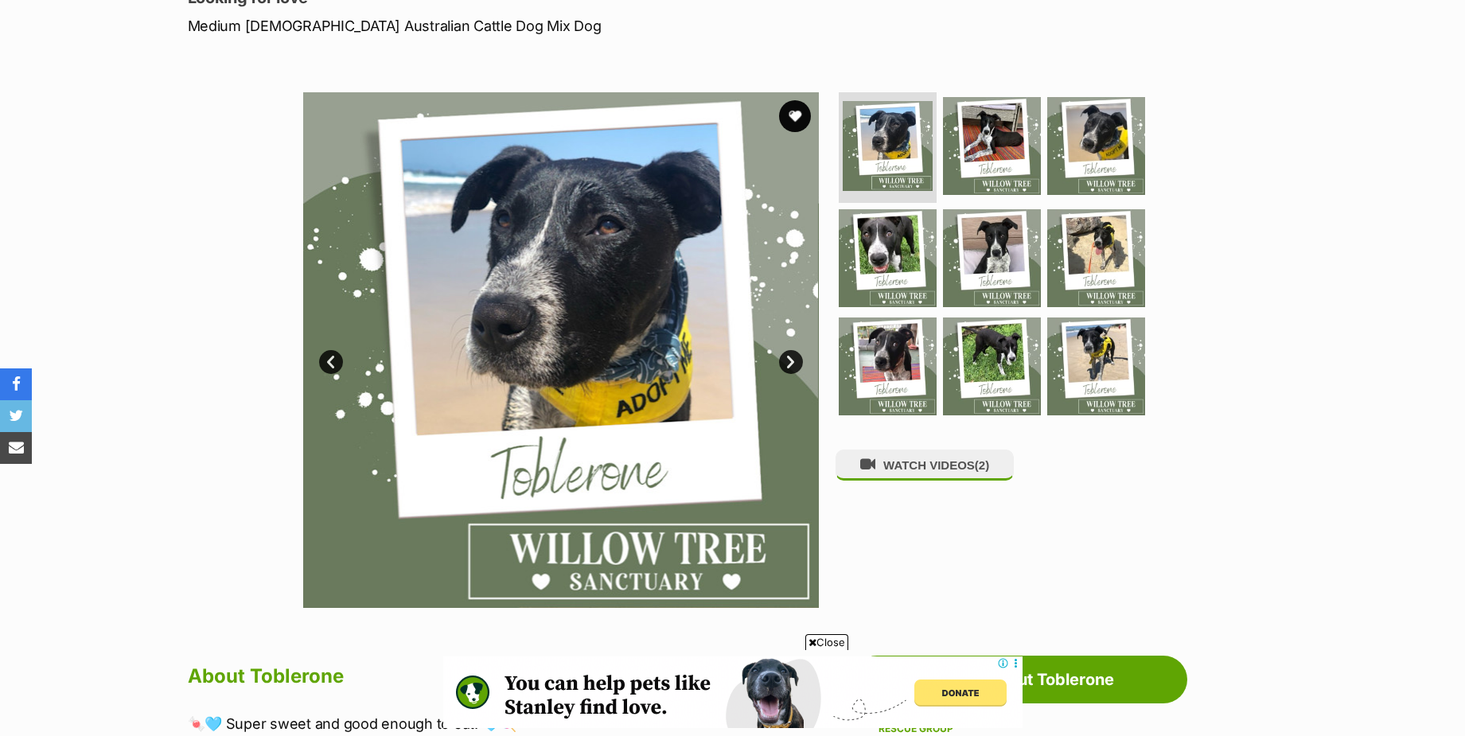
click at [790, 358] on link "Next" at bounding box center [791, 362] width 24 height 24
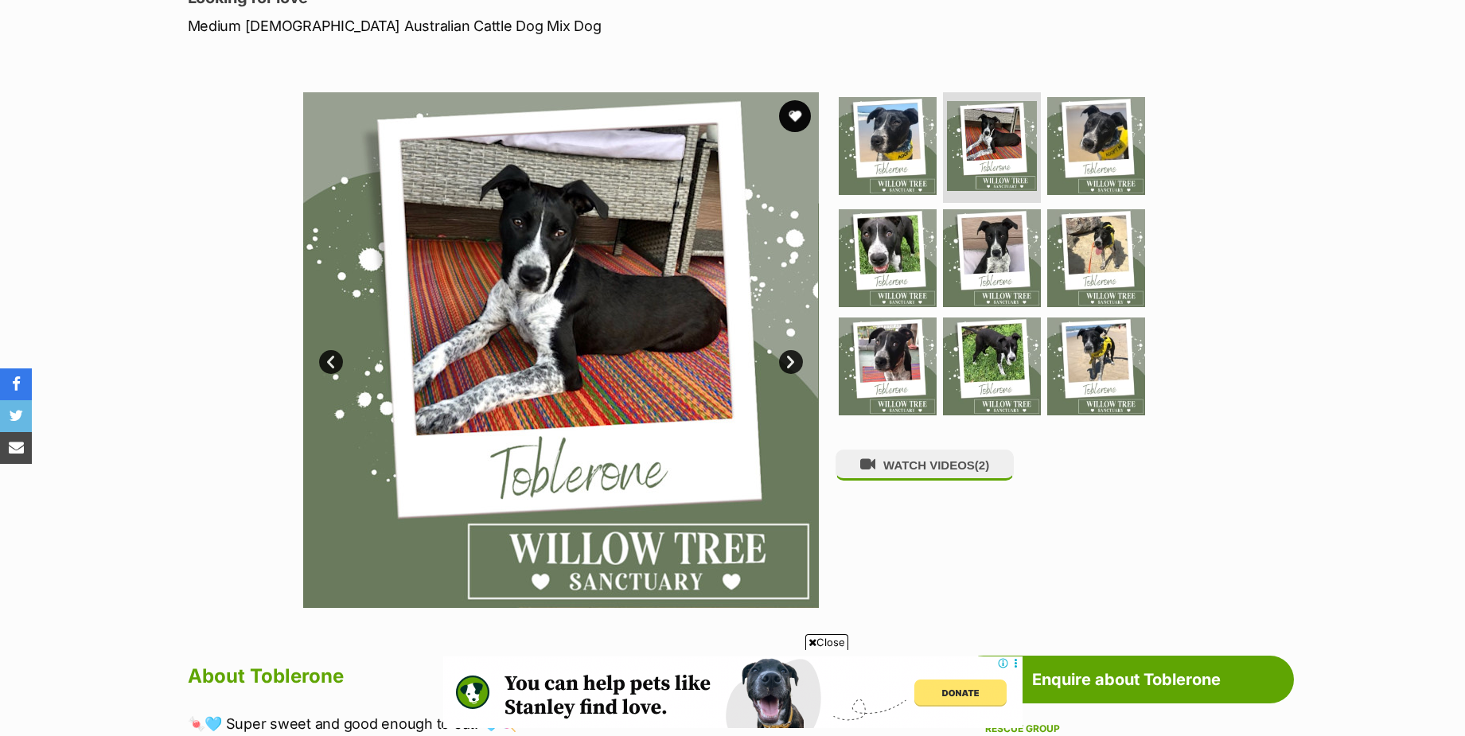
click at [789, 358] on link "Next" at bounding box center [791, 362] width 24 height 24
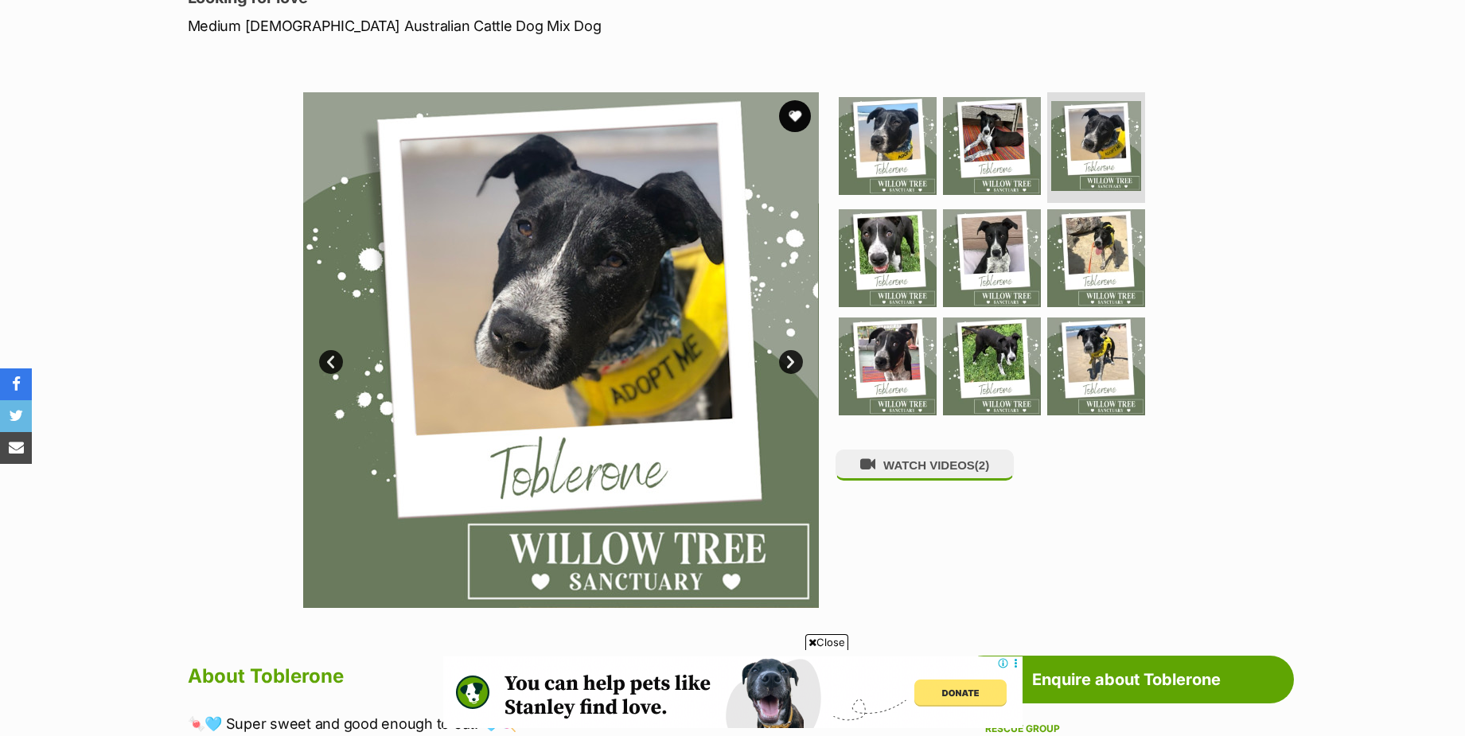
click at [789, 358] on link "Next" at bounding box center [791, 362] width 24 height 24
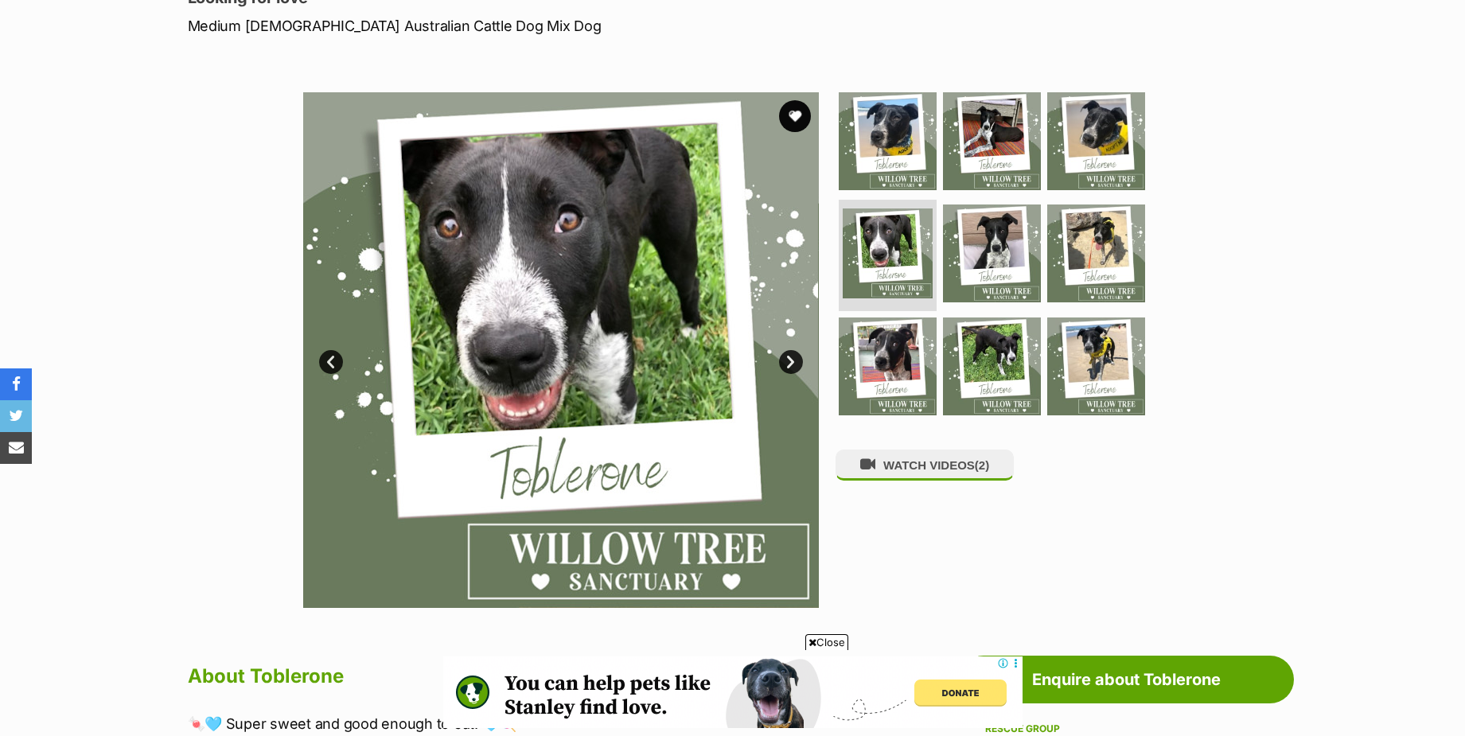
click at [789, 358] on link "Next" at bounding box center [791, 362] width 24 height 24
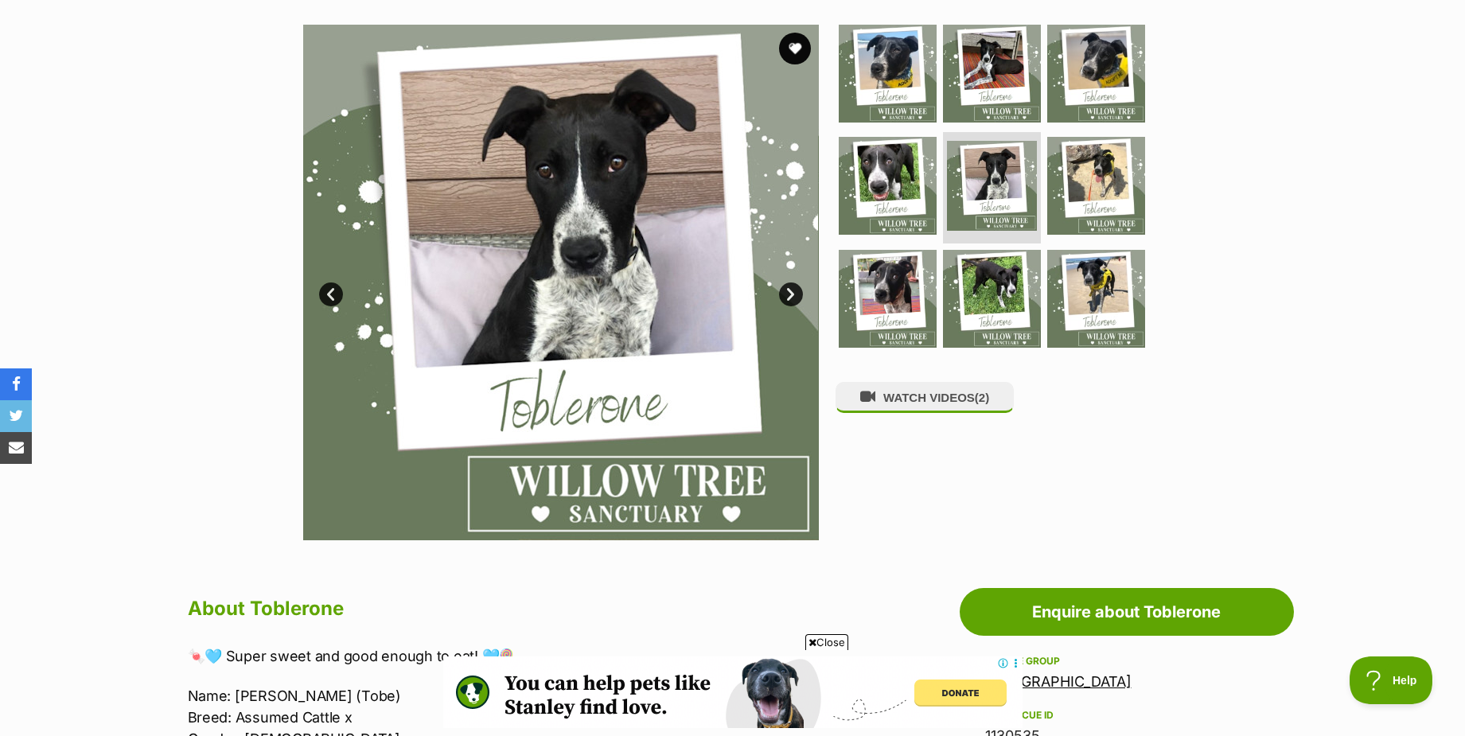
scroll to position [159, 0]
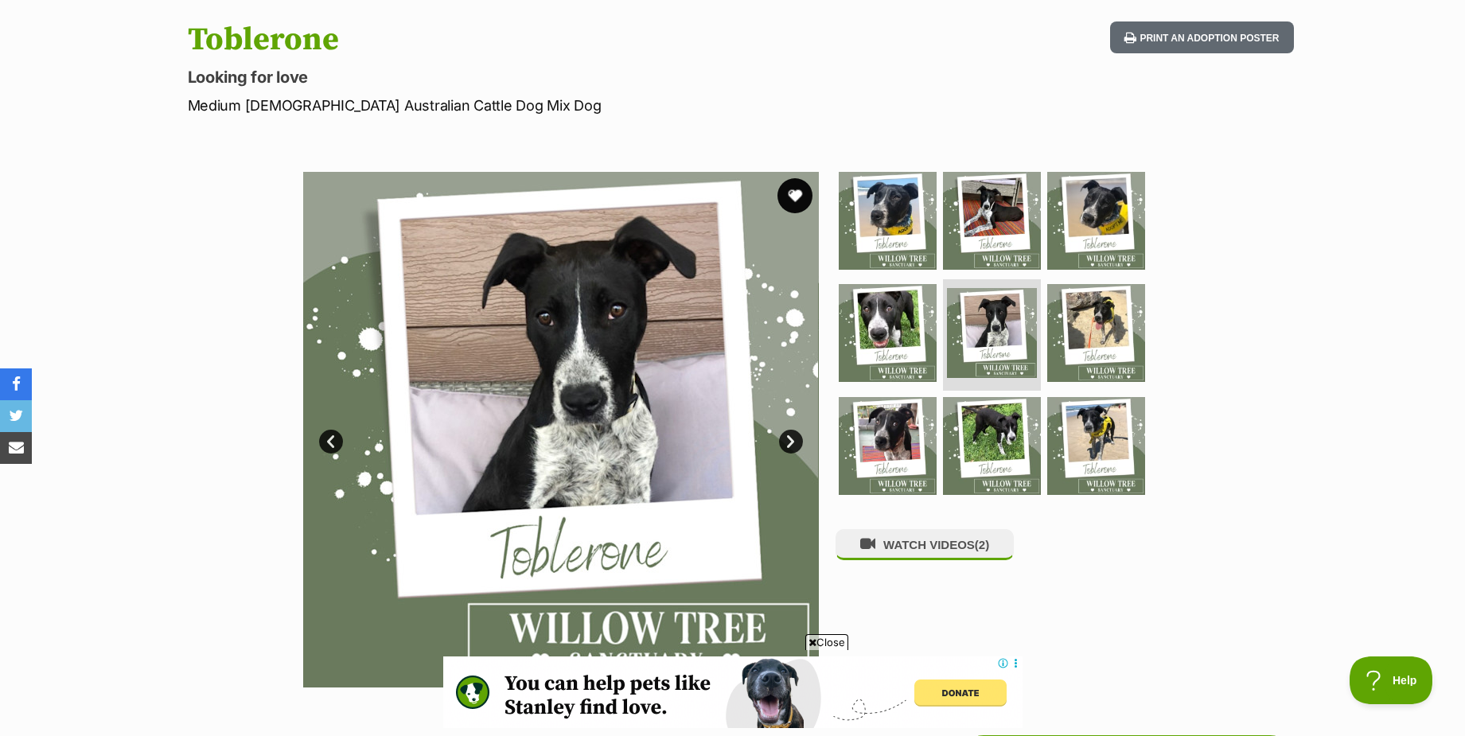
click at [794, 196] on button "favourite" at bounding box center [795, 195] width 35 height 35
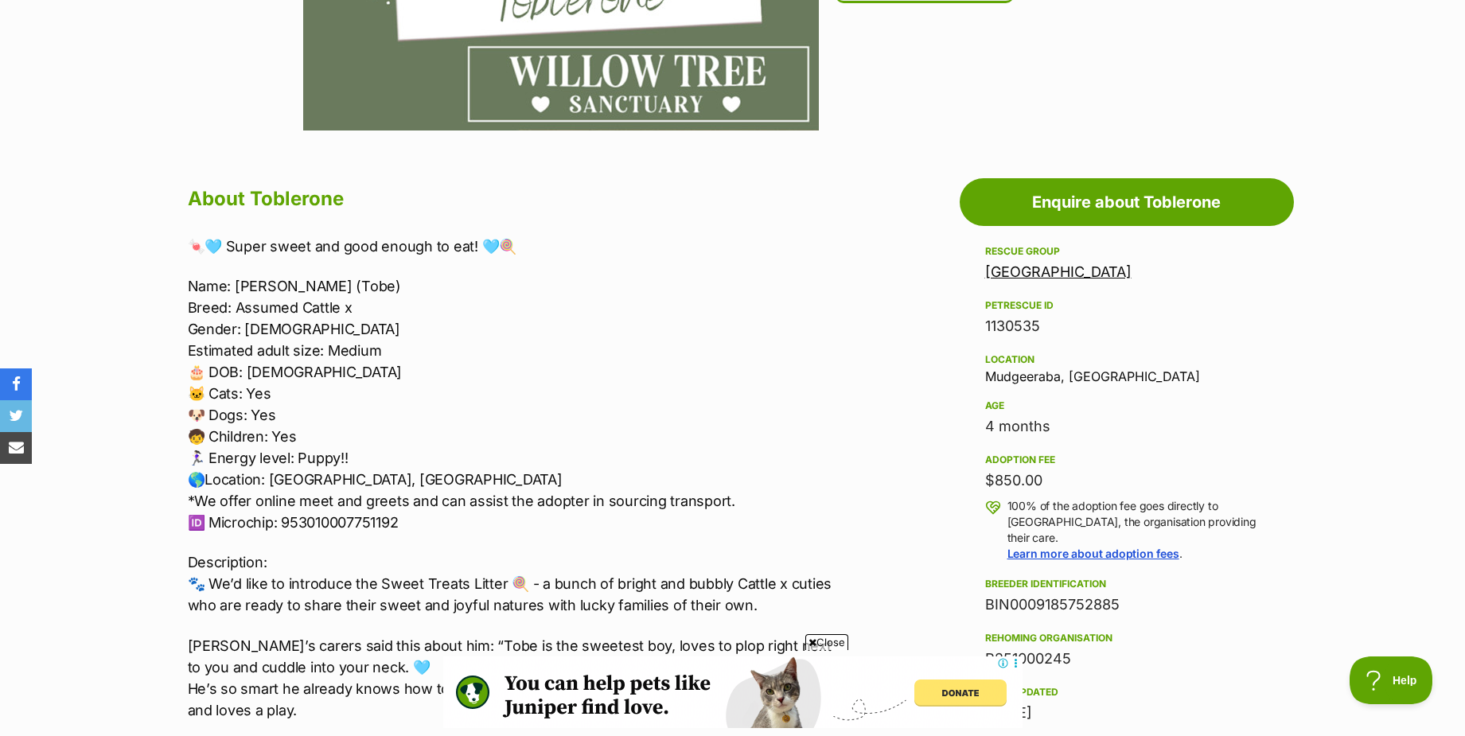
scroll to position [637, 0]
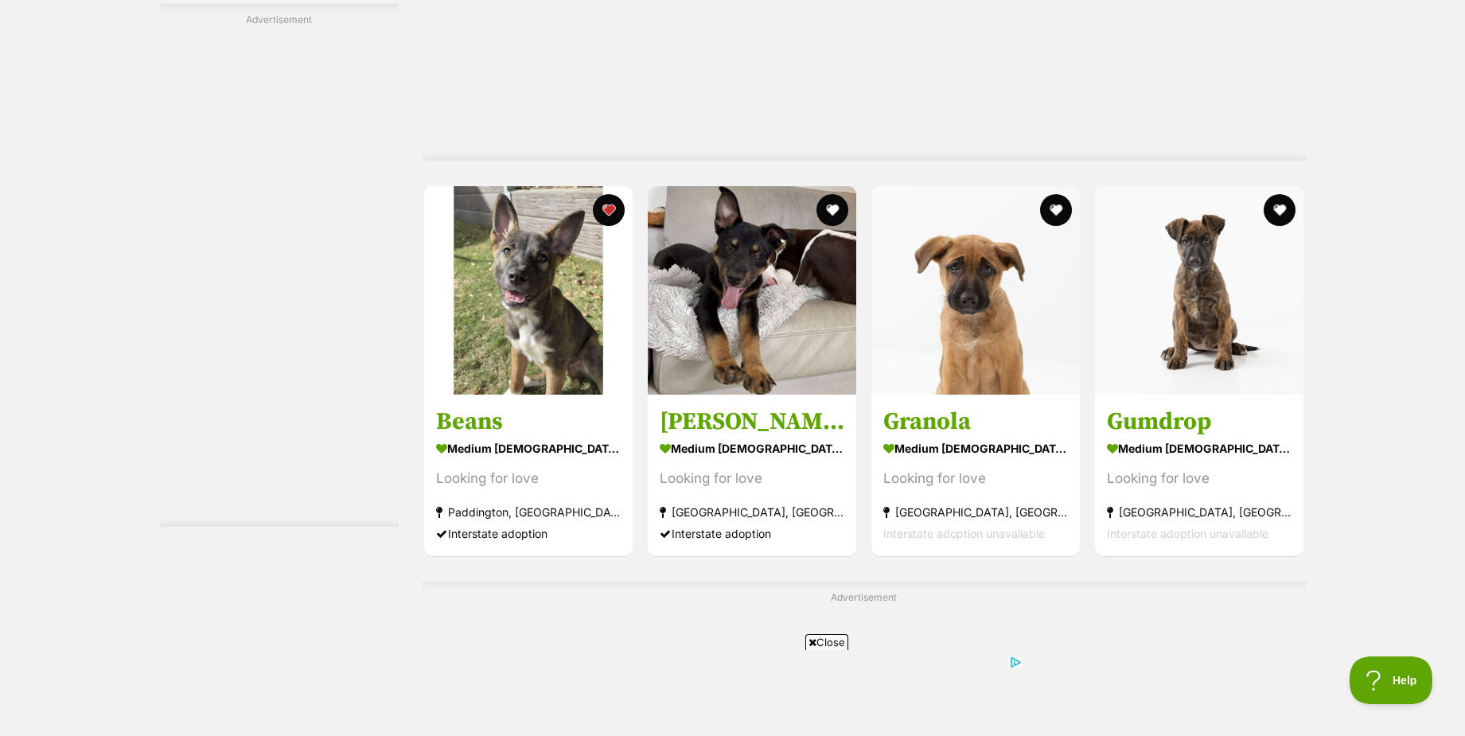
scroll to position [5810, 0]
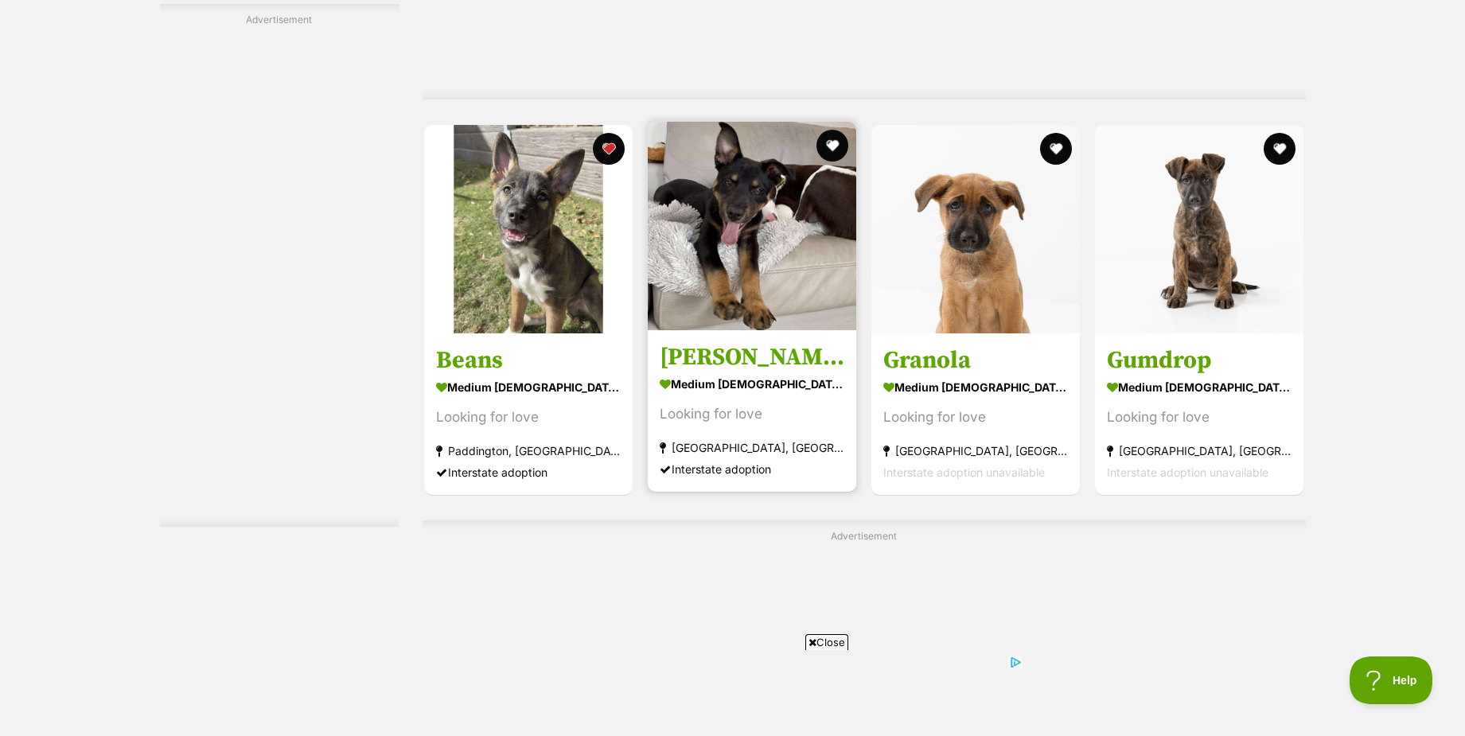
click at [714, 232] on img at bounding box center [752, 226] width 209 height 209
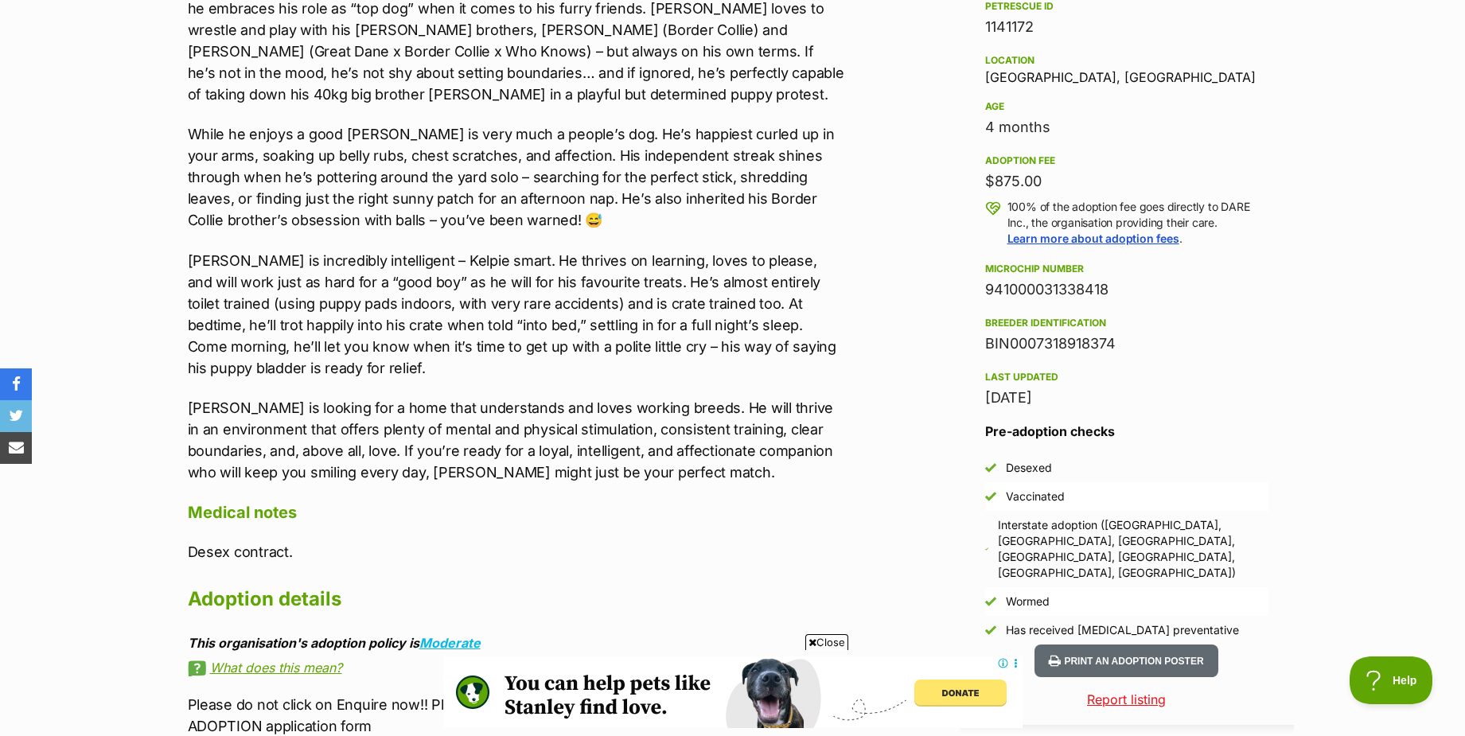
scroll to position [1035, 0]
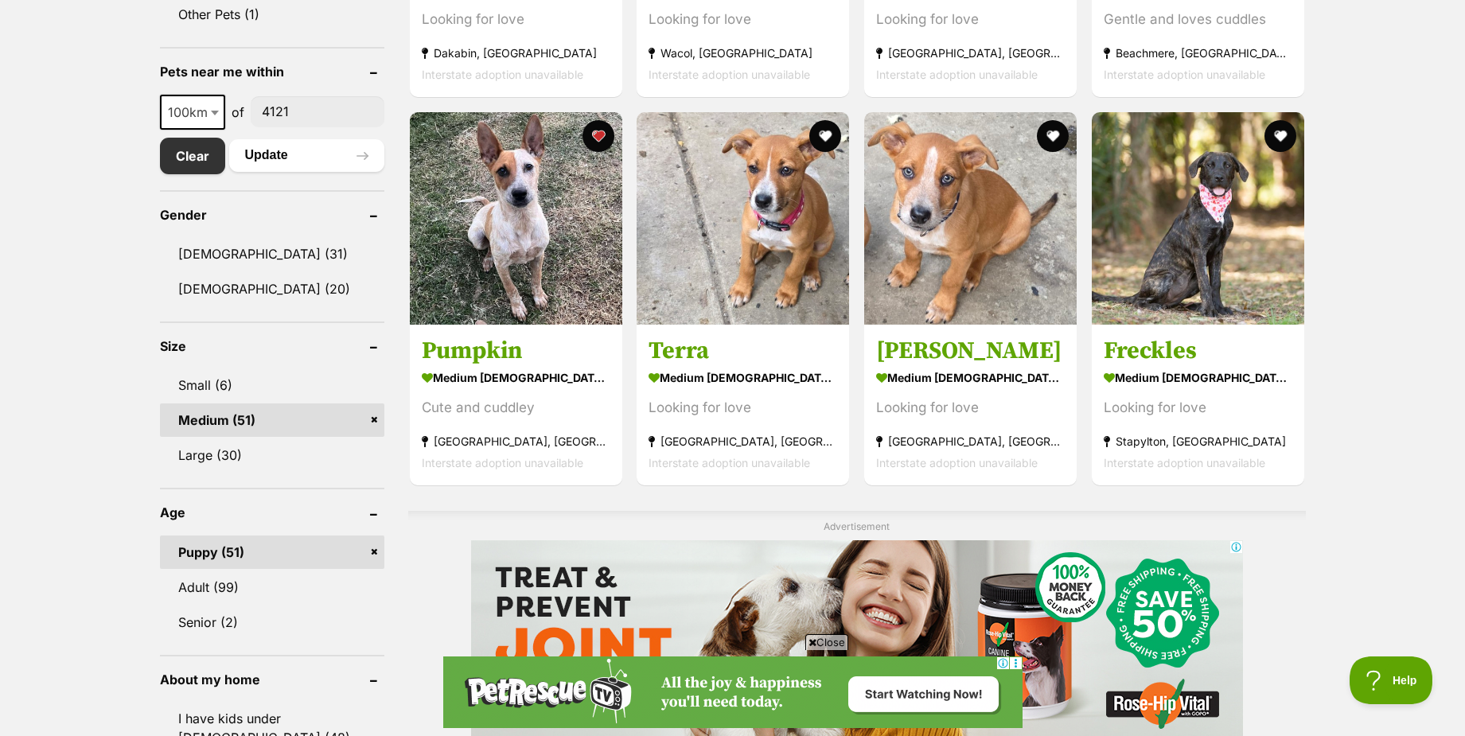
scroll to position [937, 0]
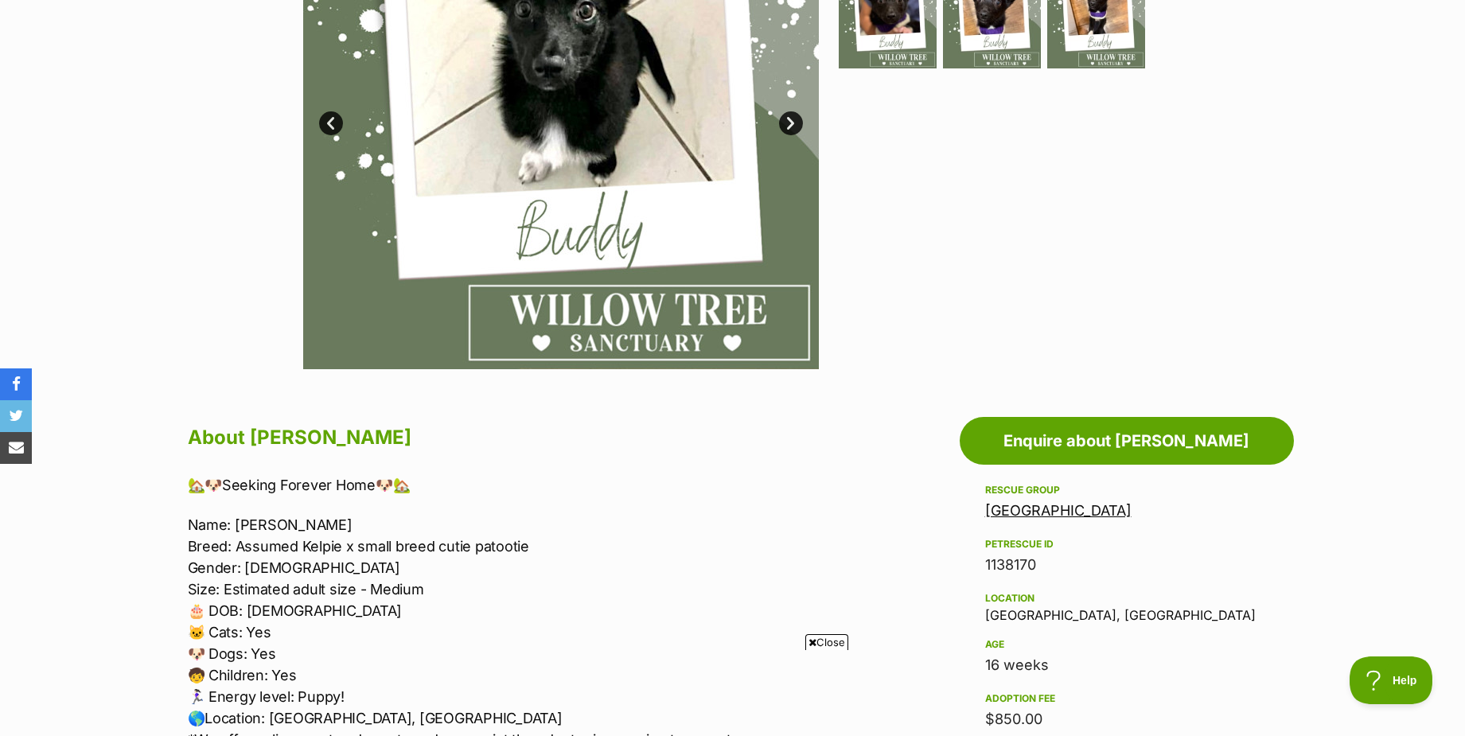
click at [988, 512] on link "[GEOGRAPHIC_DATA]" at bounding box center [1058, 510] width 146 height 17
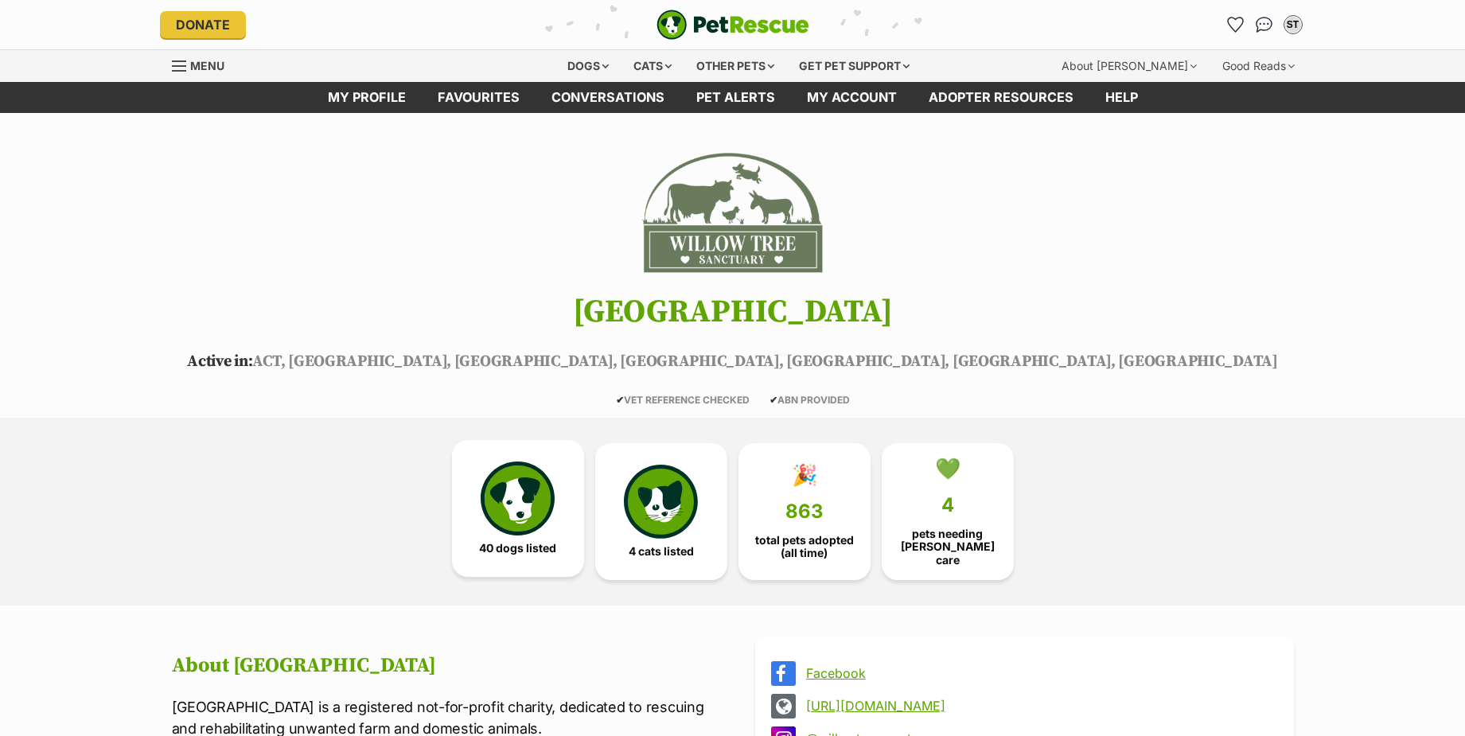
click at [536, 482] on img at bounding box center [517, 498] width 73 height 73
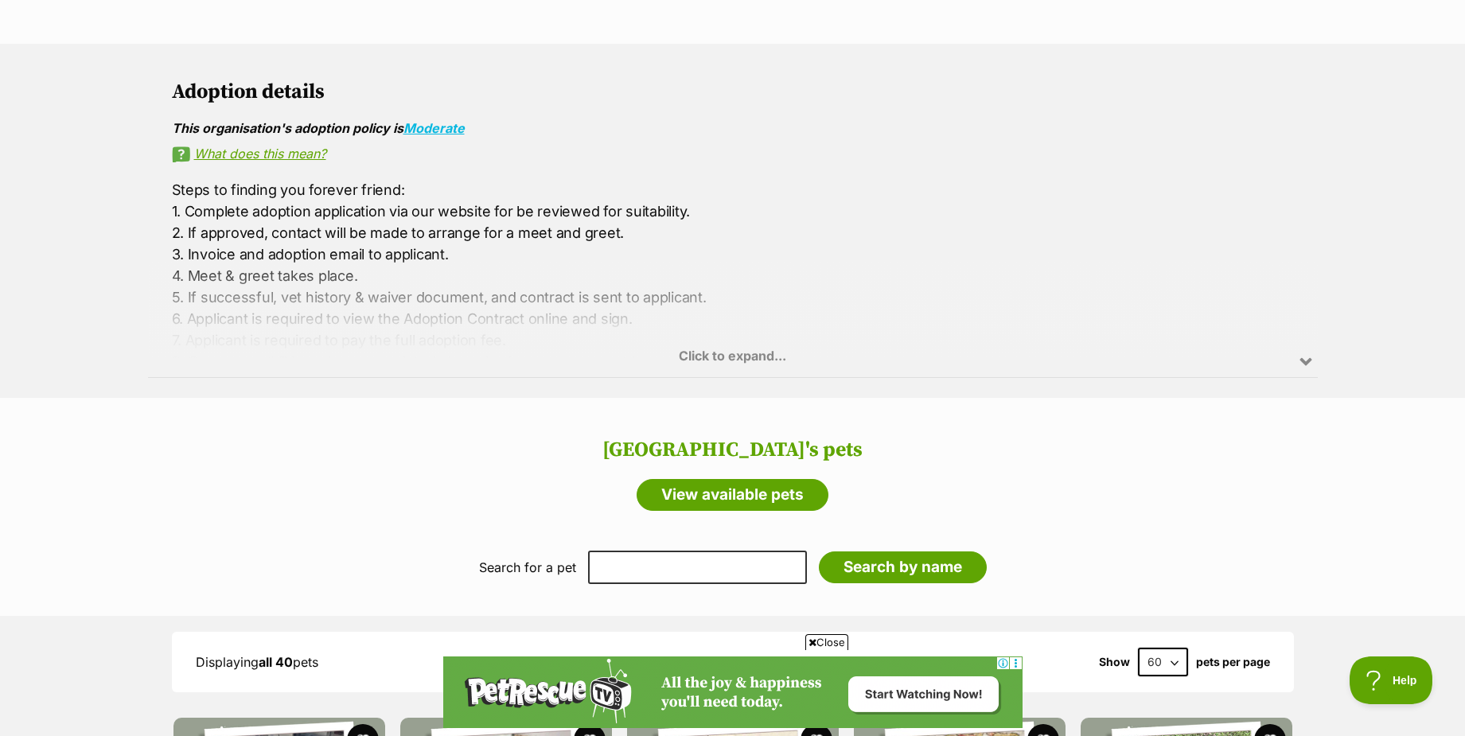
scroll to position [868, 0]
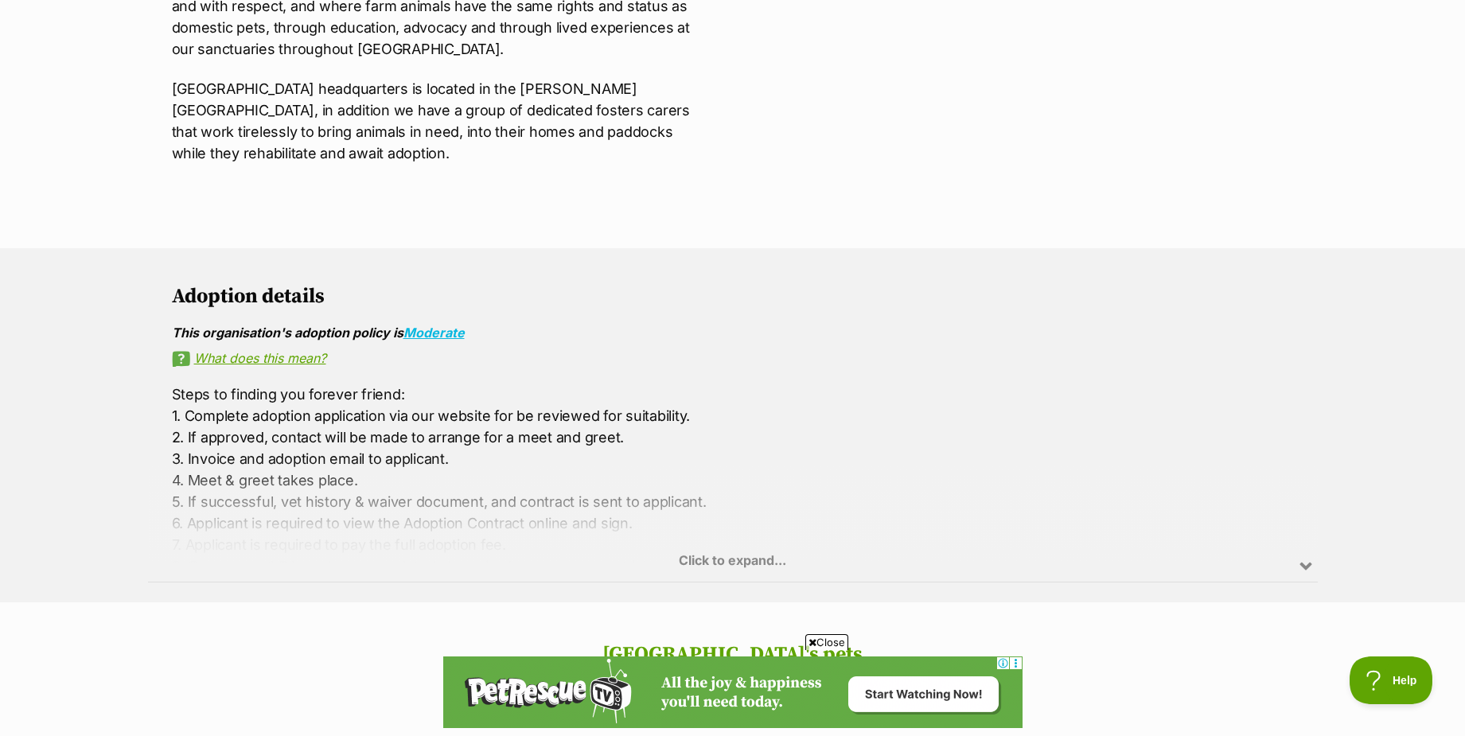
click at [725, 544] on div "Click to expand..." at bounding box center [733, 520] width 1170 height 124
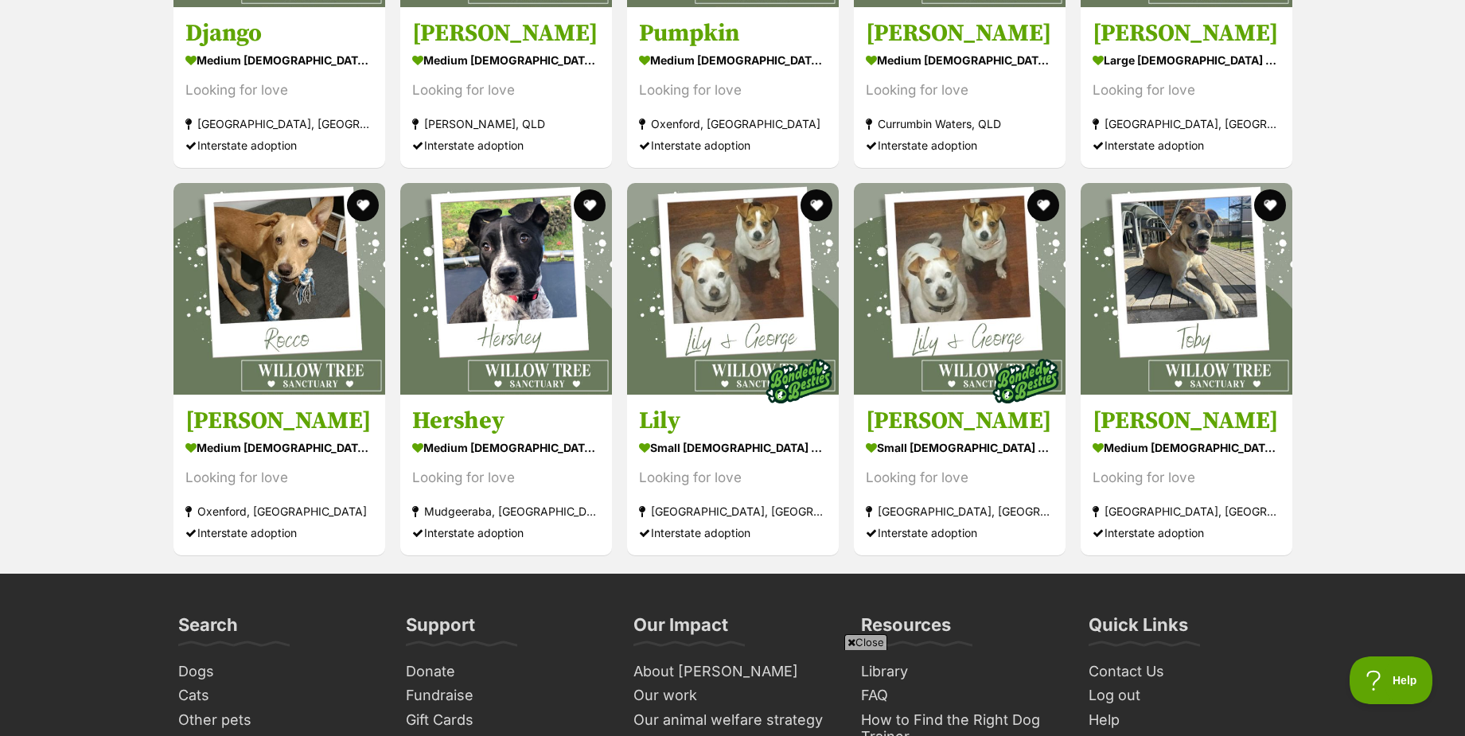
scroll to position [0, 0]
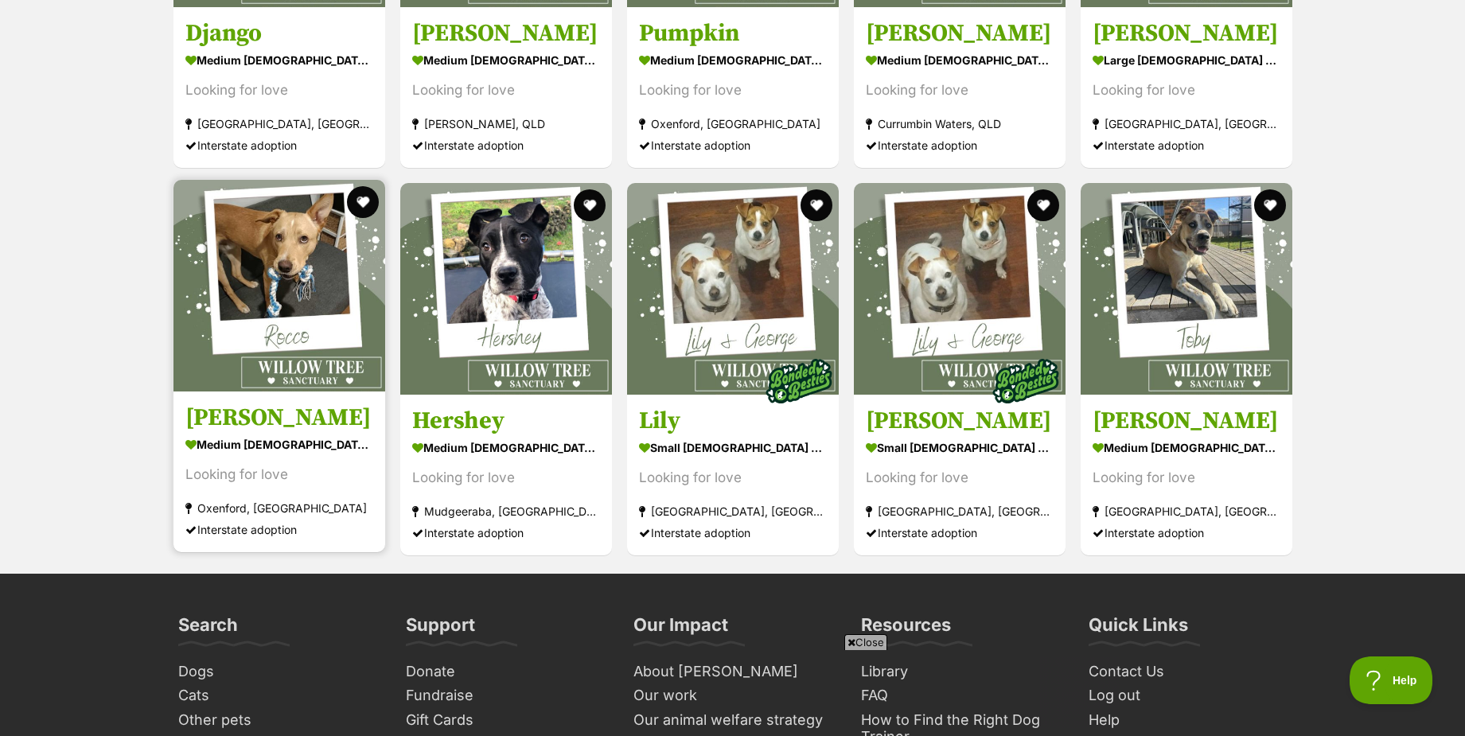
click at [283, 297] on img at bounding box center [280, 286] width 212 height 212
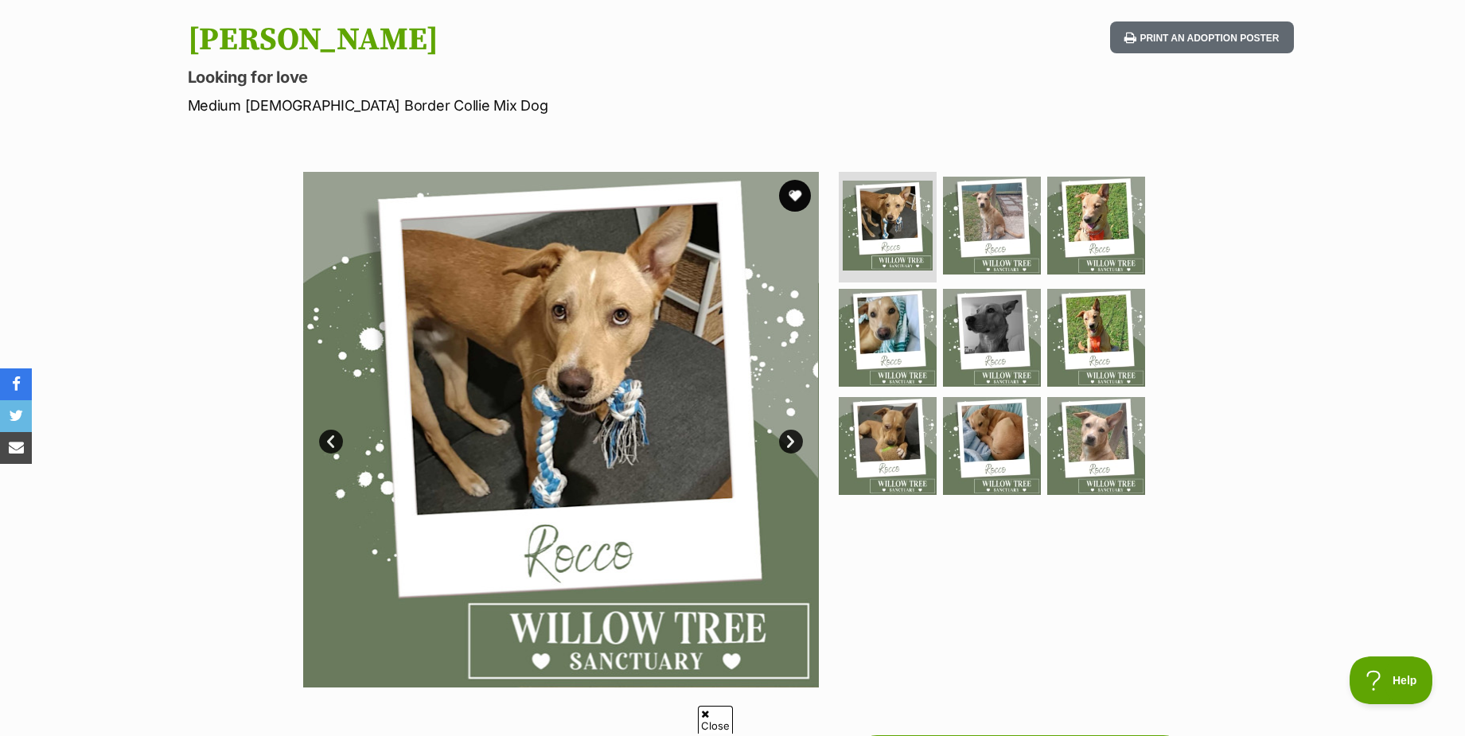
click at [779, 437] on link "Next" at bounding box center [791, 442] width 24 height 24
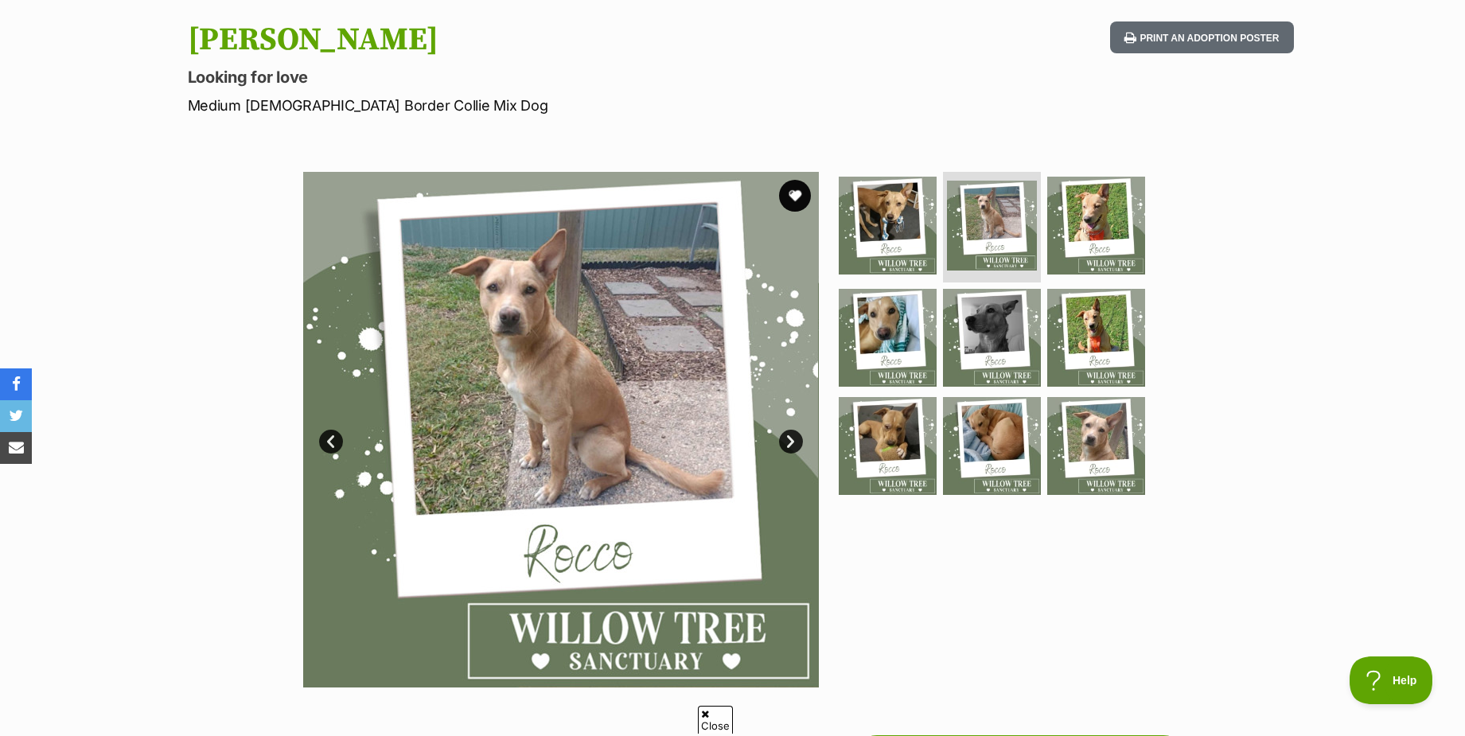
click at [795, 437] on link "Next" at bounding box center [791, 442] width 24 height 24
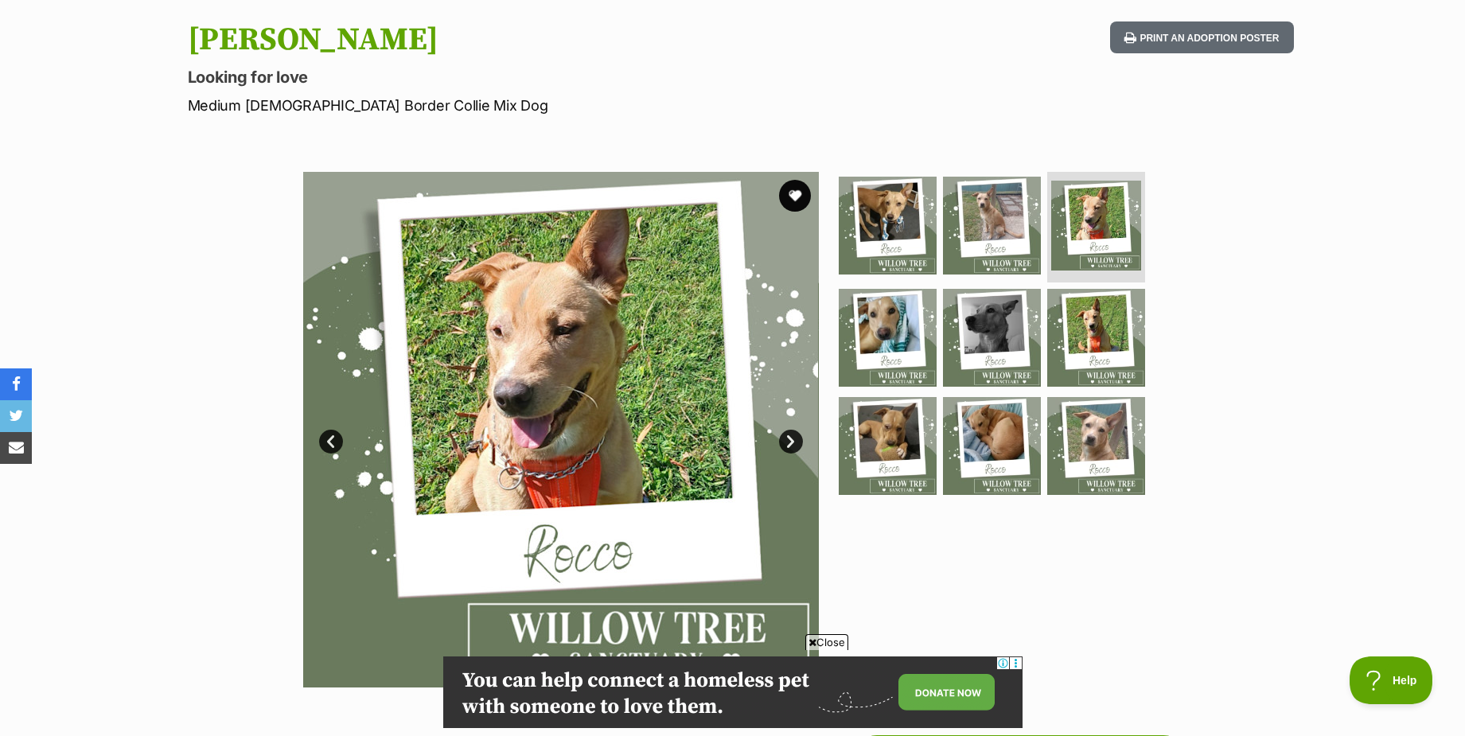
click at [795, 437] on link "Next" at bounding box center [791, 442] width 24 height 24
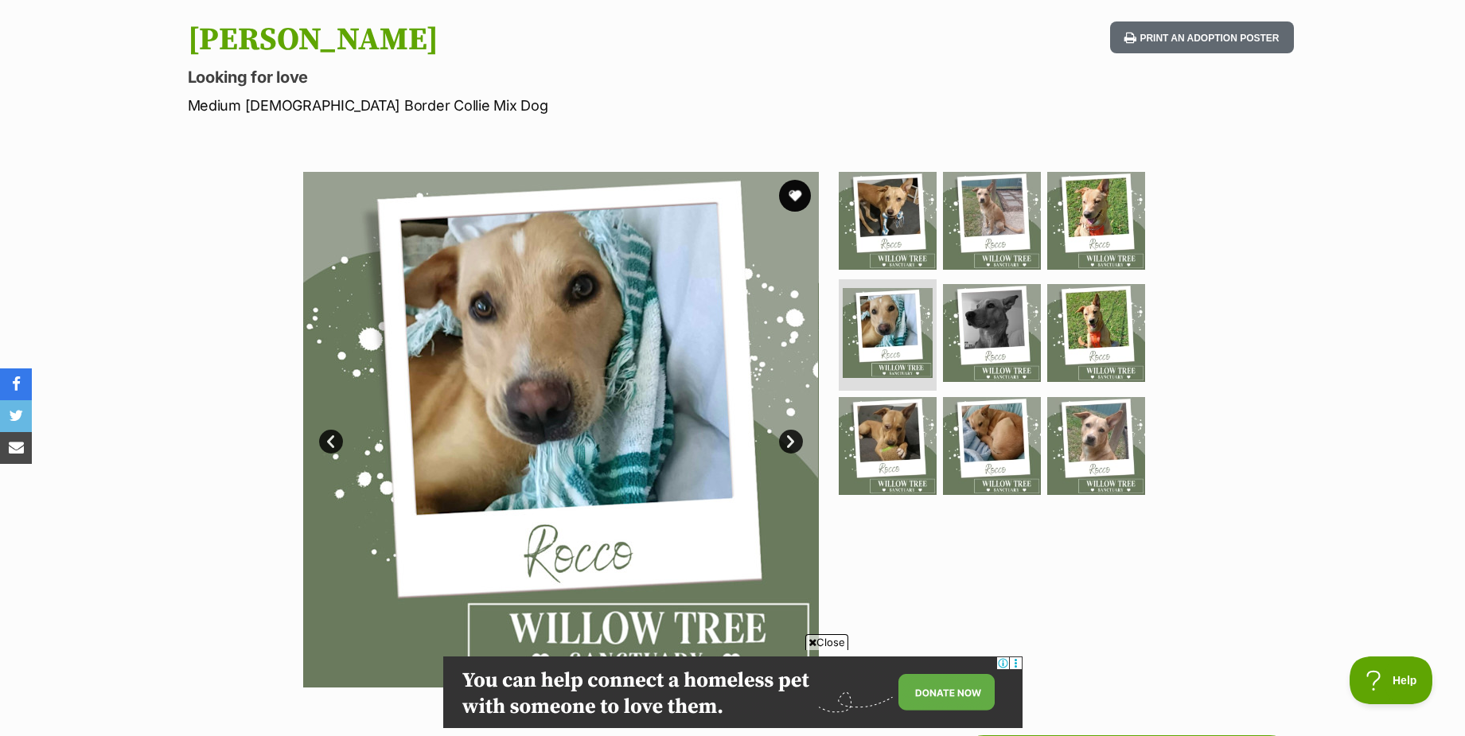
click at [795, 437] on link "Next" at bounding box center [791, 442] width 24 height 24
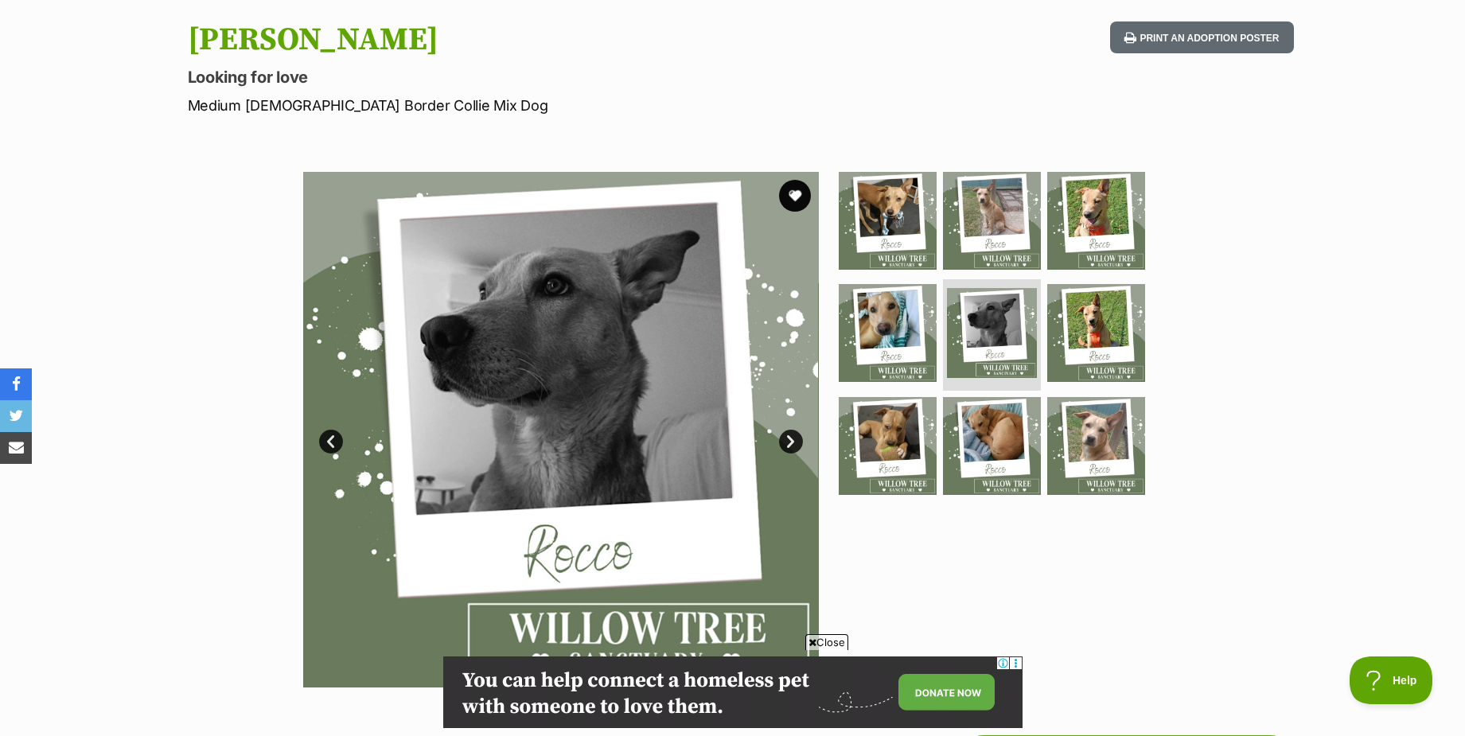
click at [795, 437] on link "Next" at bounding box center [791, 442] width 24 height 24
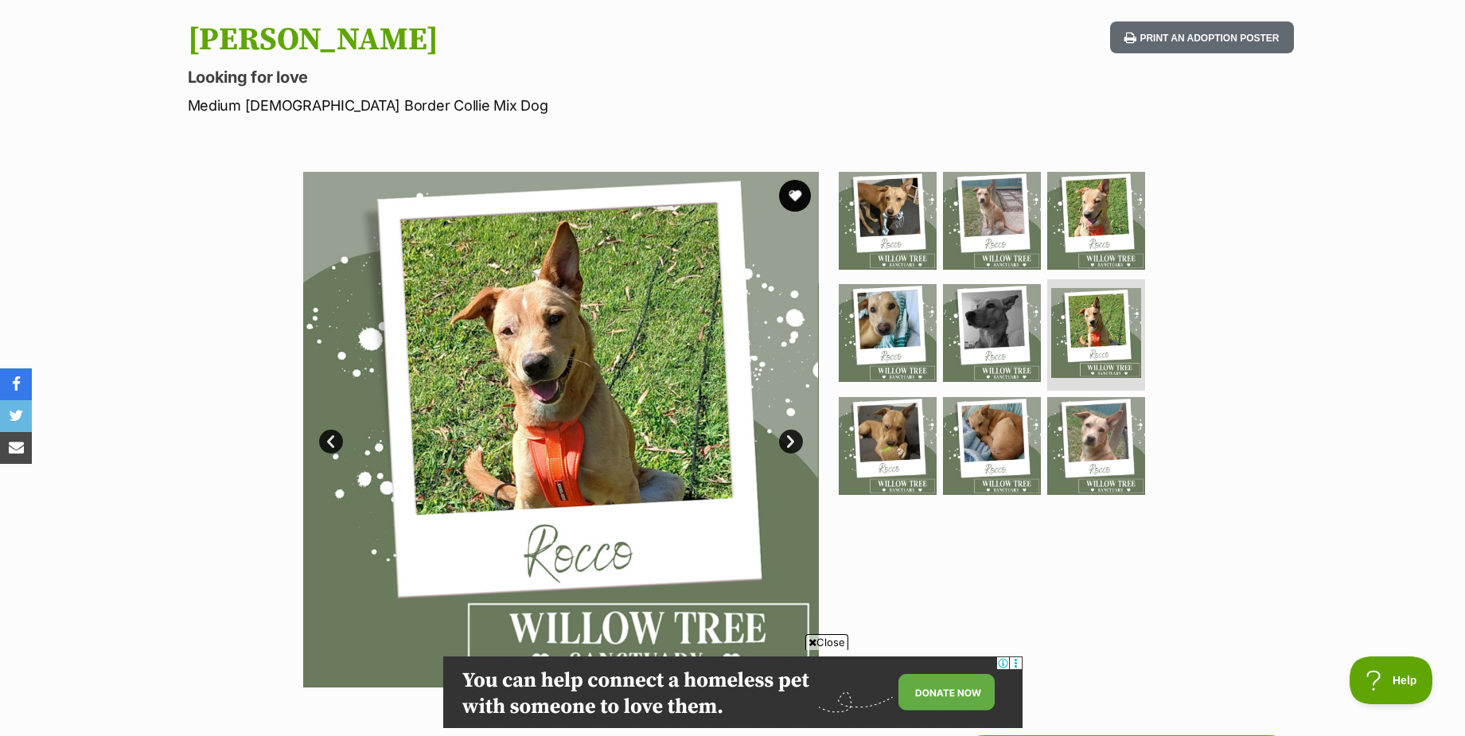
click at [795, 437] on link "Next" at bounding box center [791, 442] width 24 height 24
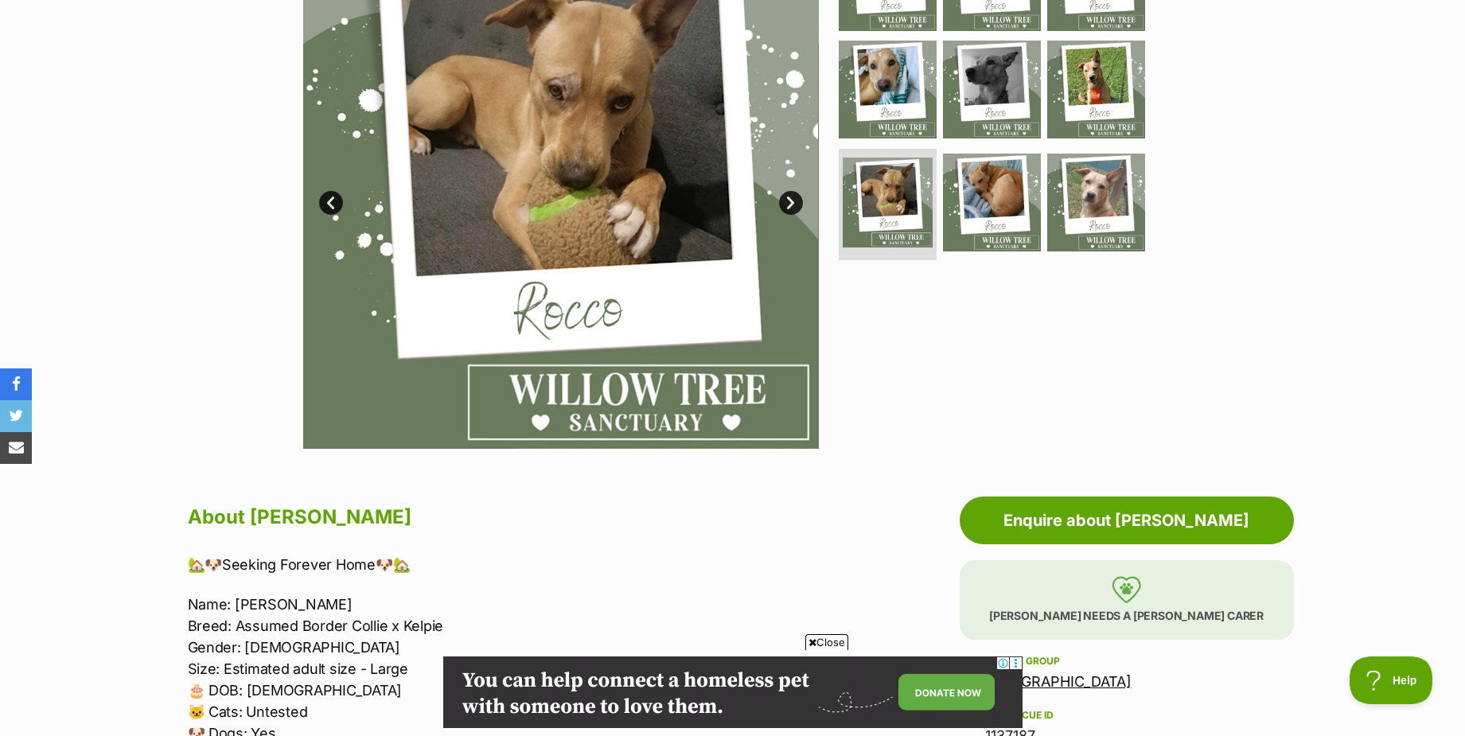
scroll to position [637, 0]
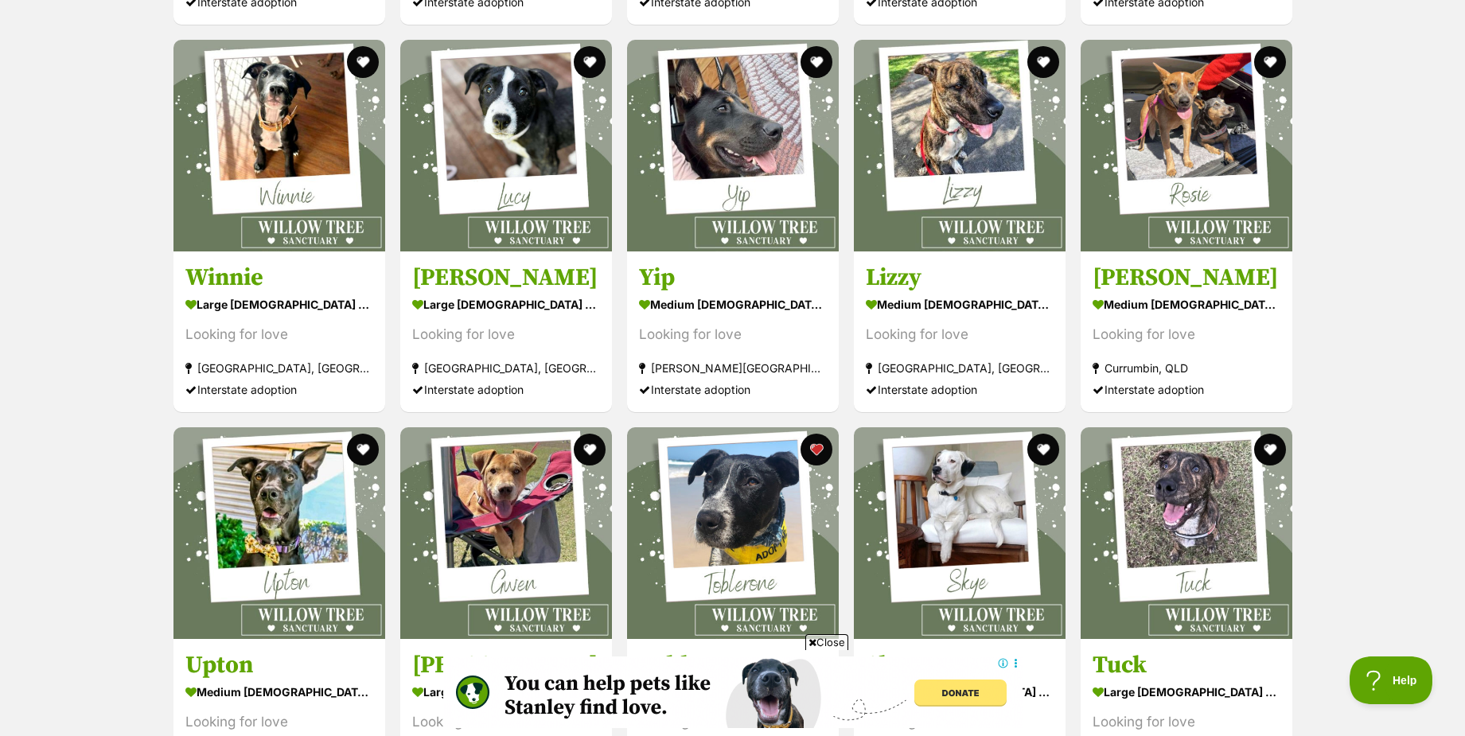
scroll to position [3447, 0]
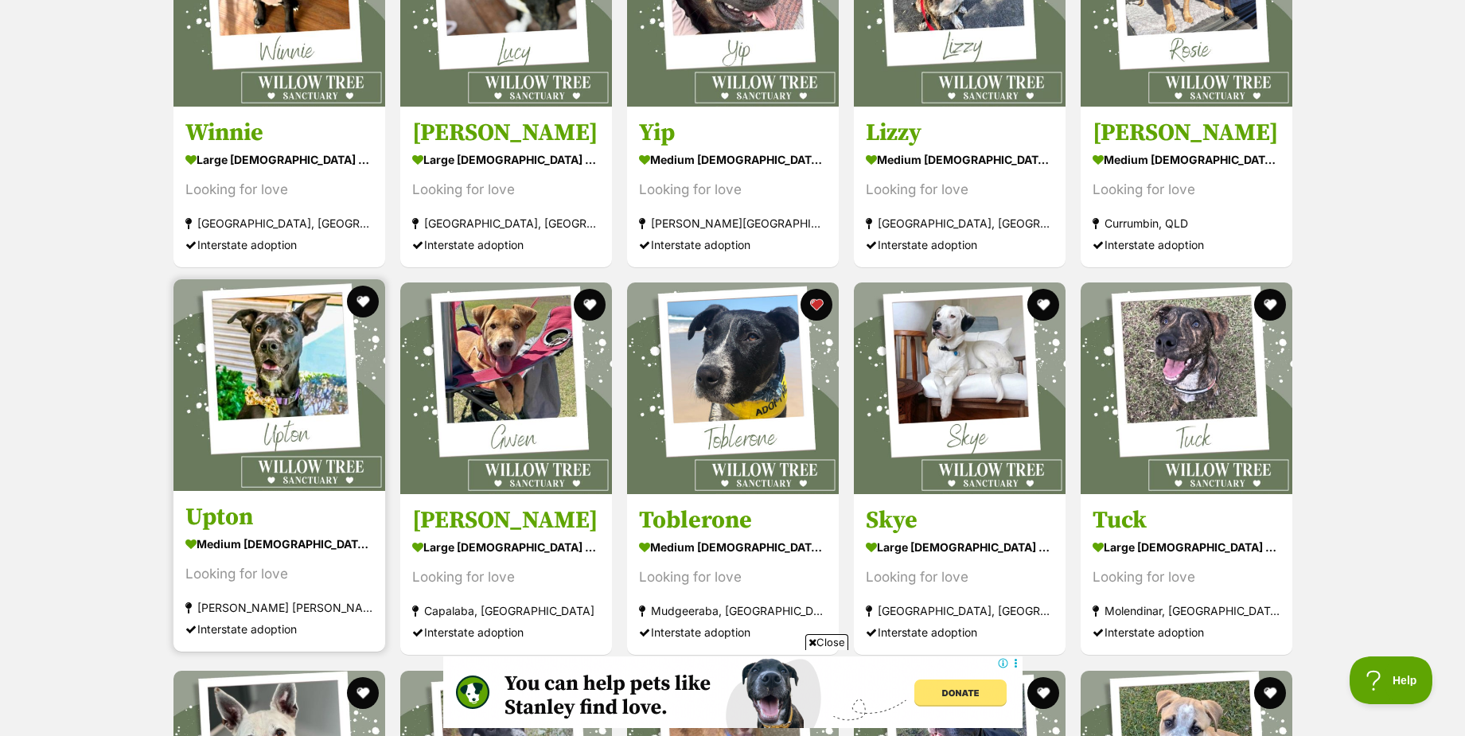
click at [318, 419] on img at bounding box center [280, 385] width 212 height 212
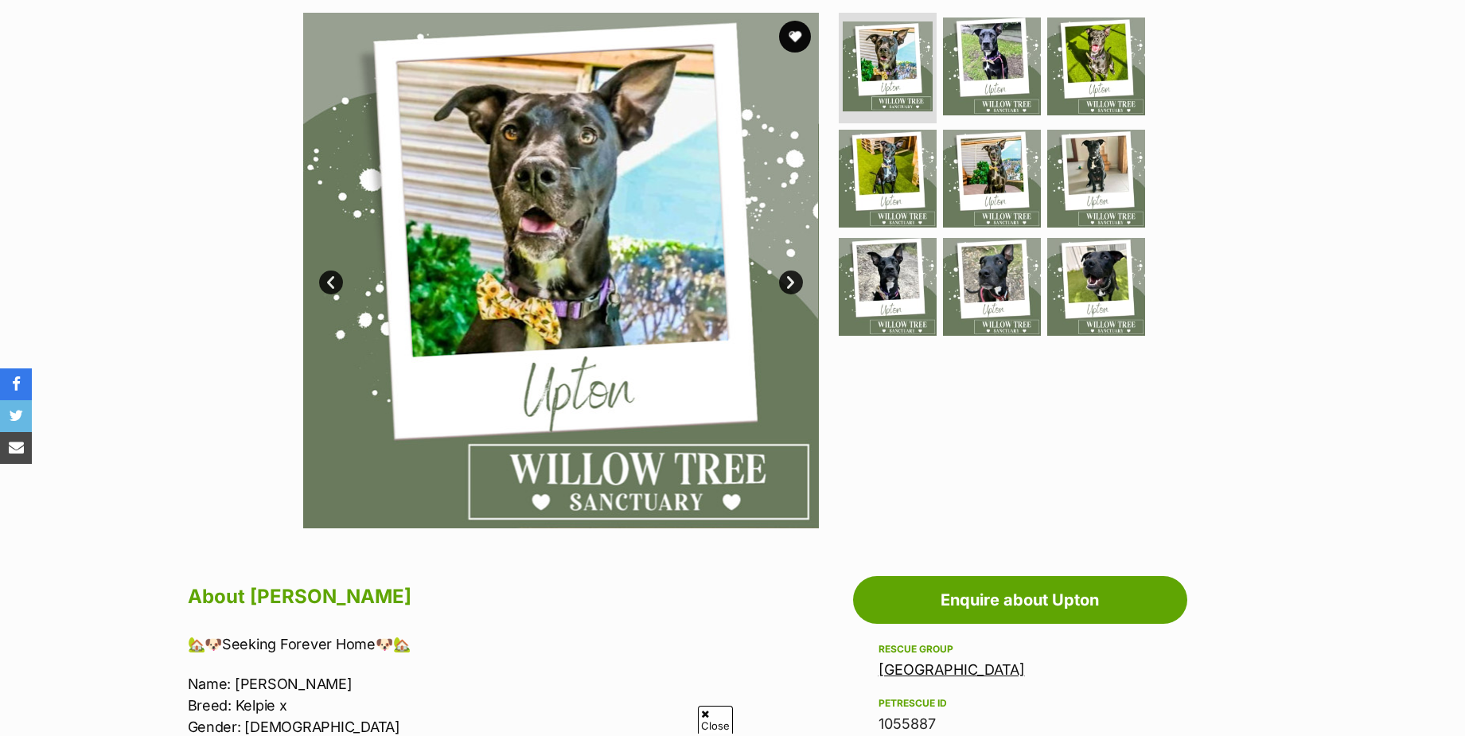
scroll to position [318, 0]
click at [801, 281] on link "Next" at bounding box center [791, 283] width 24 height 24
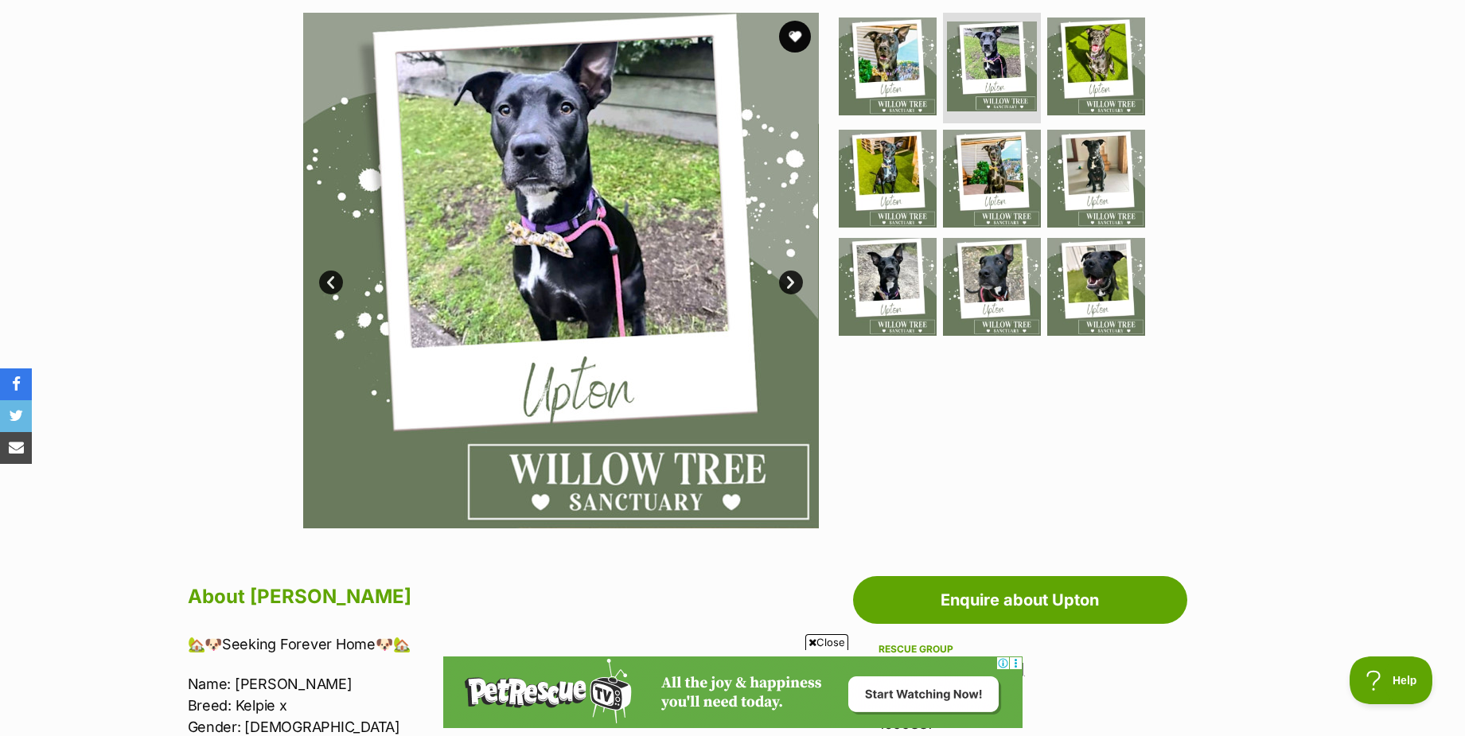
scroll to position [0, 0]
click at [801, 281] on link "Next" at bounding box center [791, 283] width 24 height 24
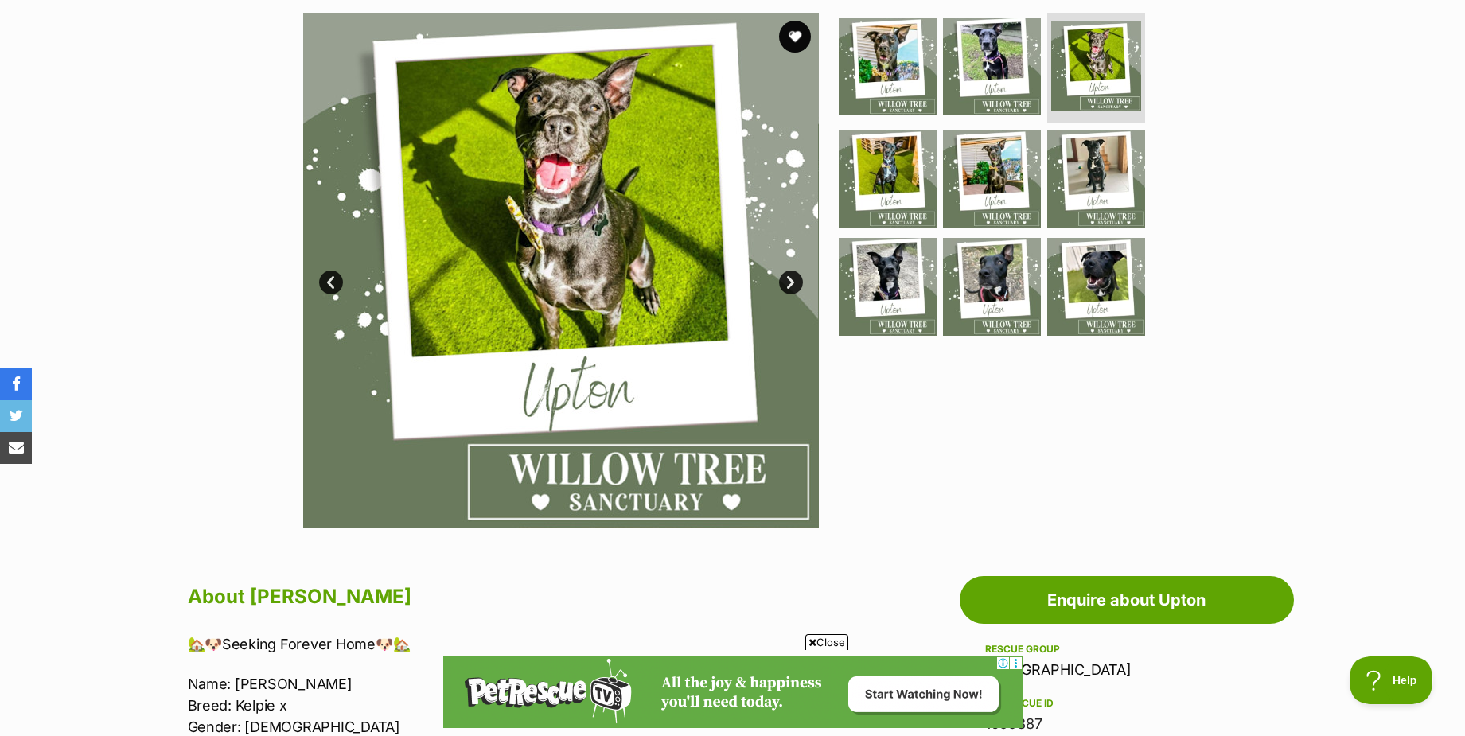
click at [801, 281] on link "Next" at bounding box center [791, 283] width 24 height 24
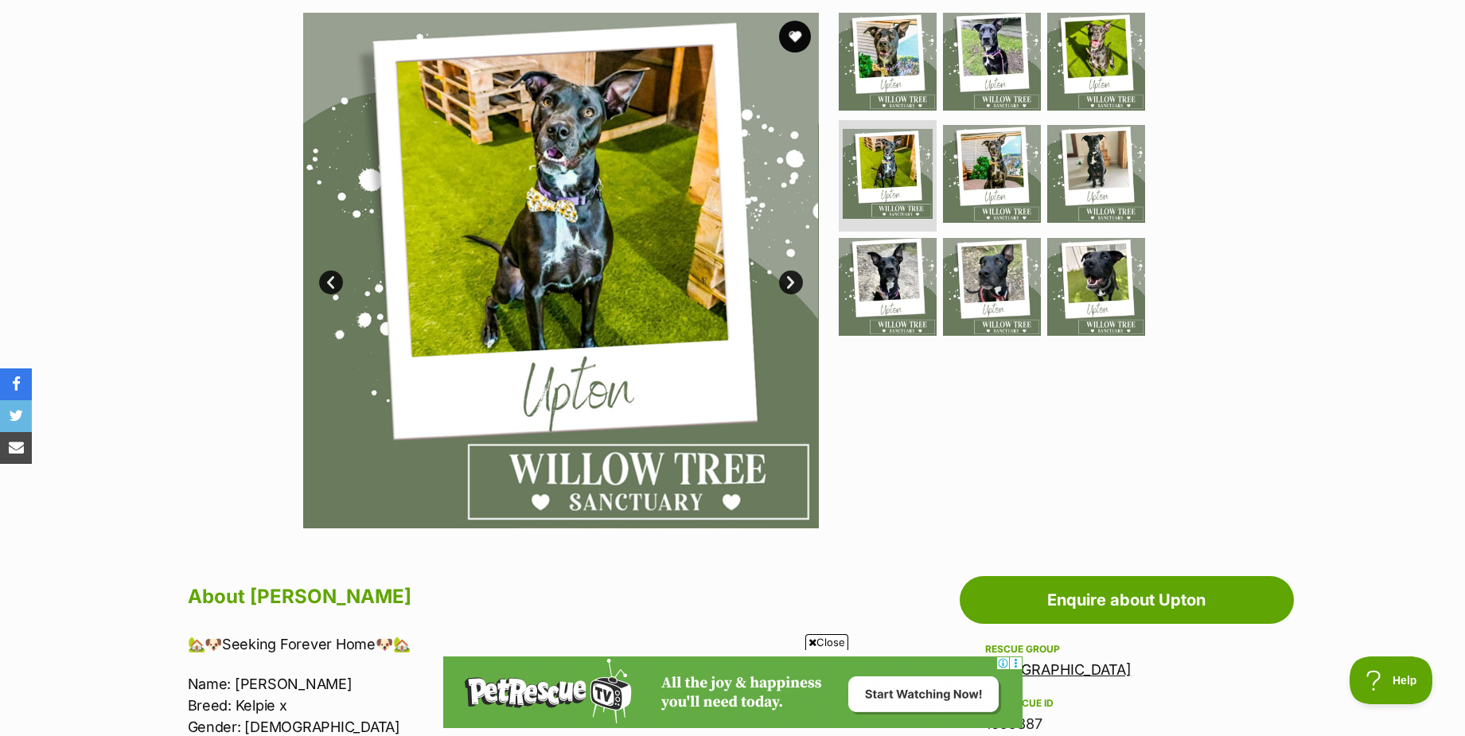
click at [801, 281] on link "Next" at bounding box center [791, 283] width 24 height 24
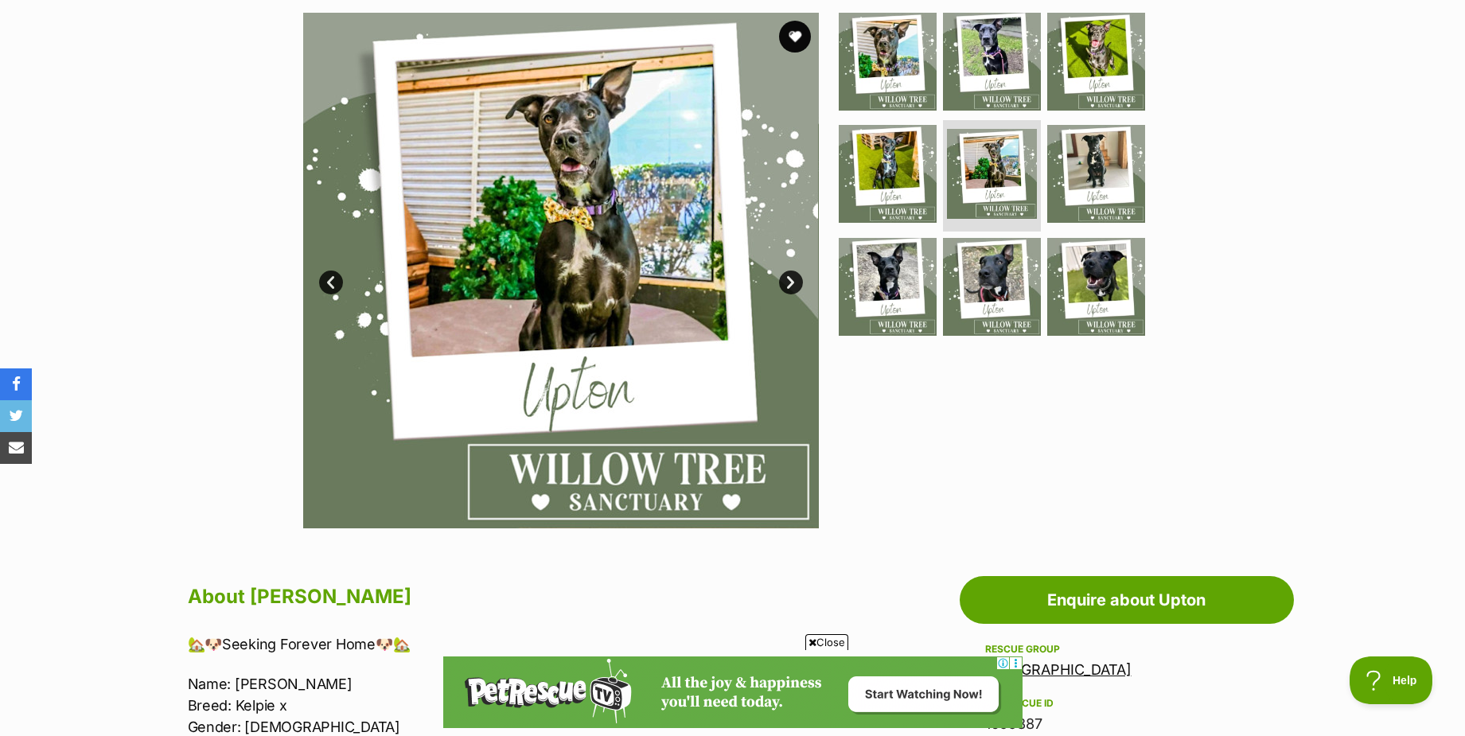
click at [801, 281] on link "Next" at bounding box center [791, 283] width 24 height 24
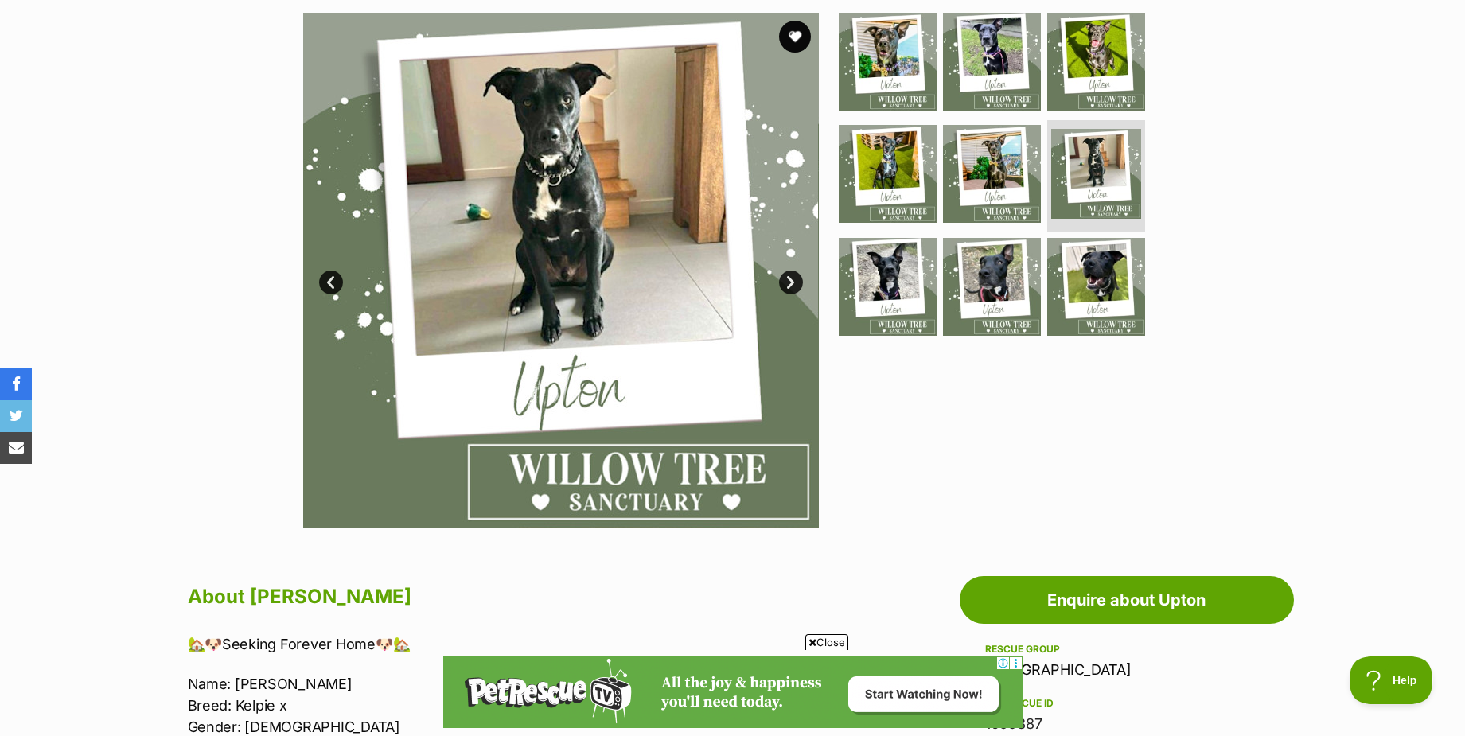
click at [784, 284] on link "Next" at bounding box center [791, 283] width 24 height 24
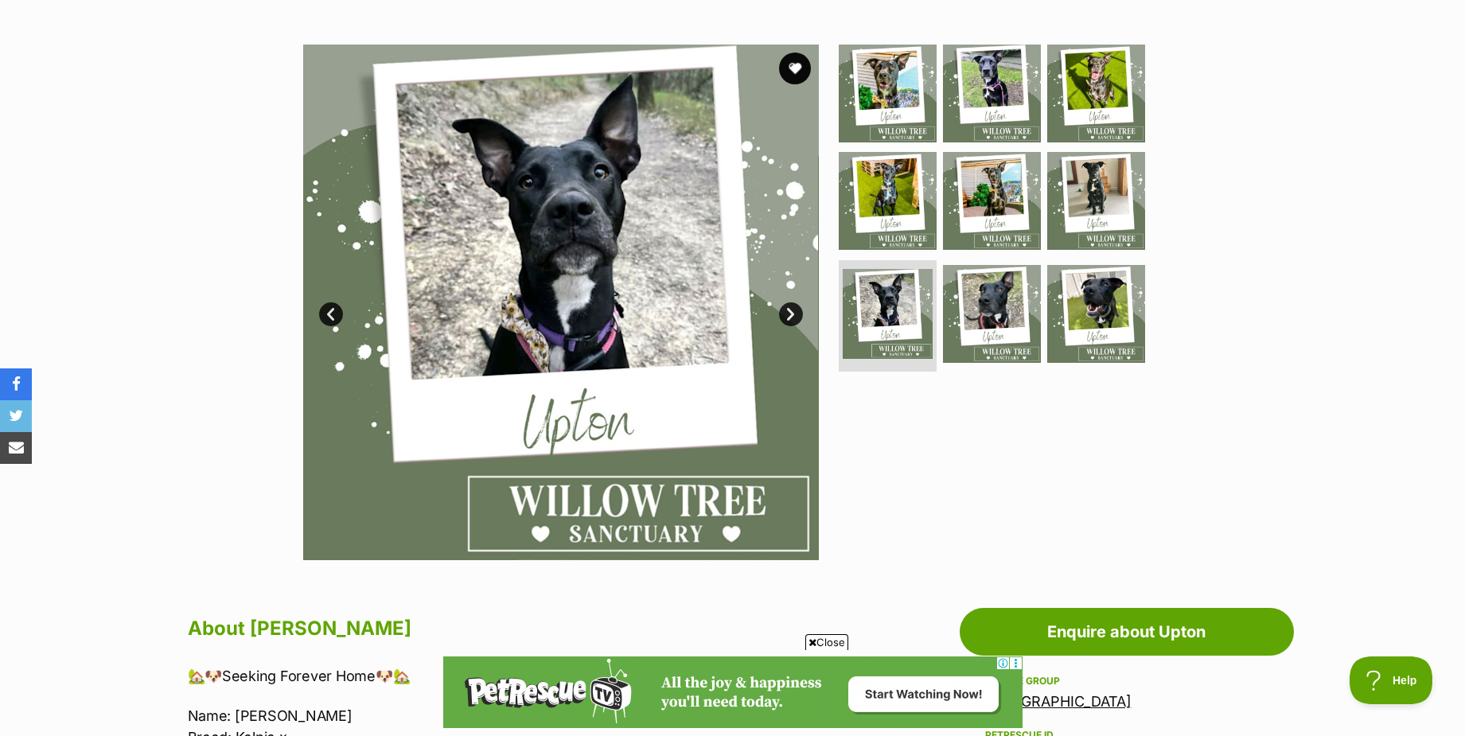
scroll to position [80, 0]
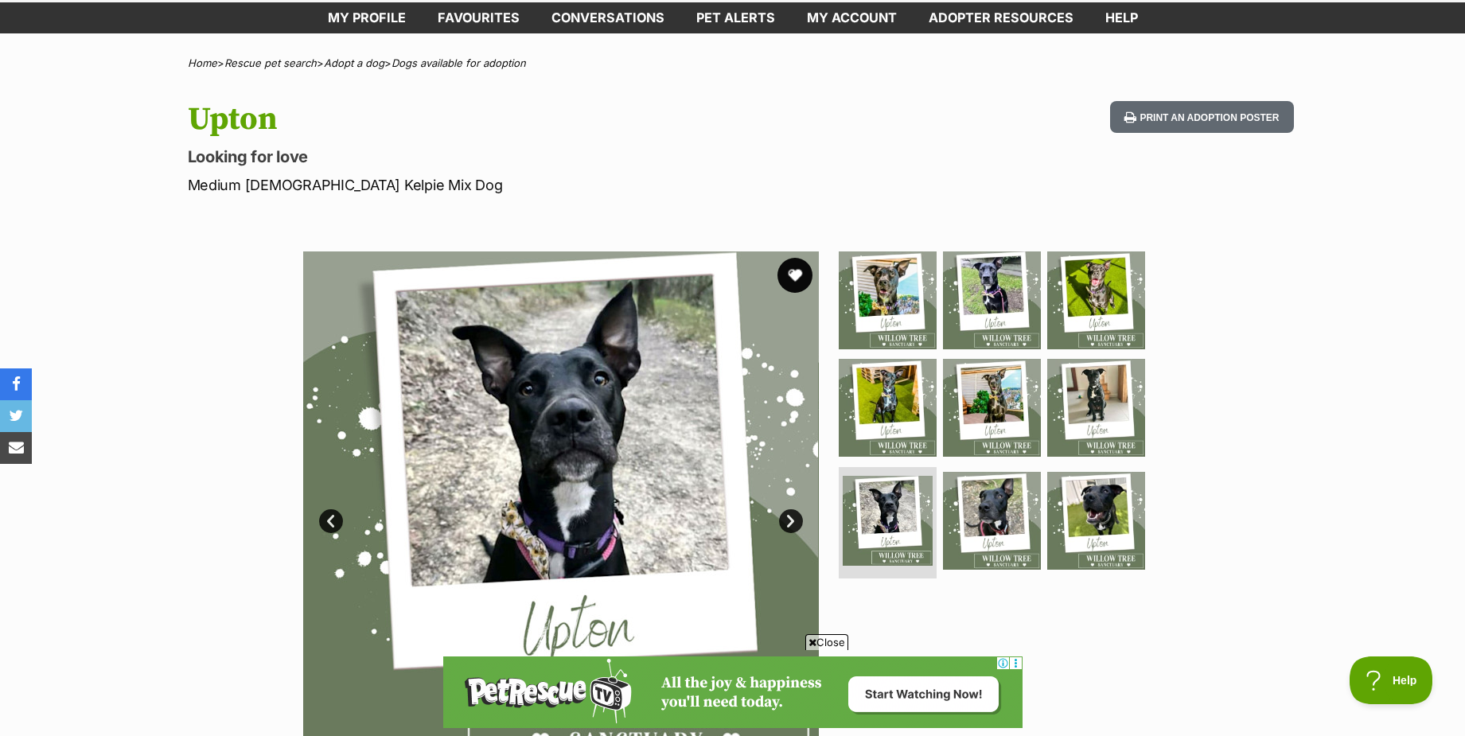
click at [793, 273] on button "favourite" at bounding box center [795, 275] width 35 height 35
